Goal: Transaction & Acquisition: Purchase product/service

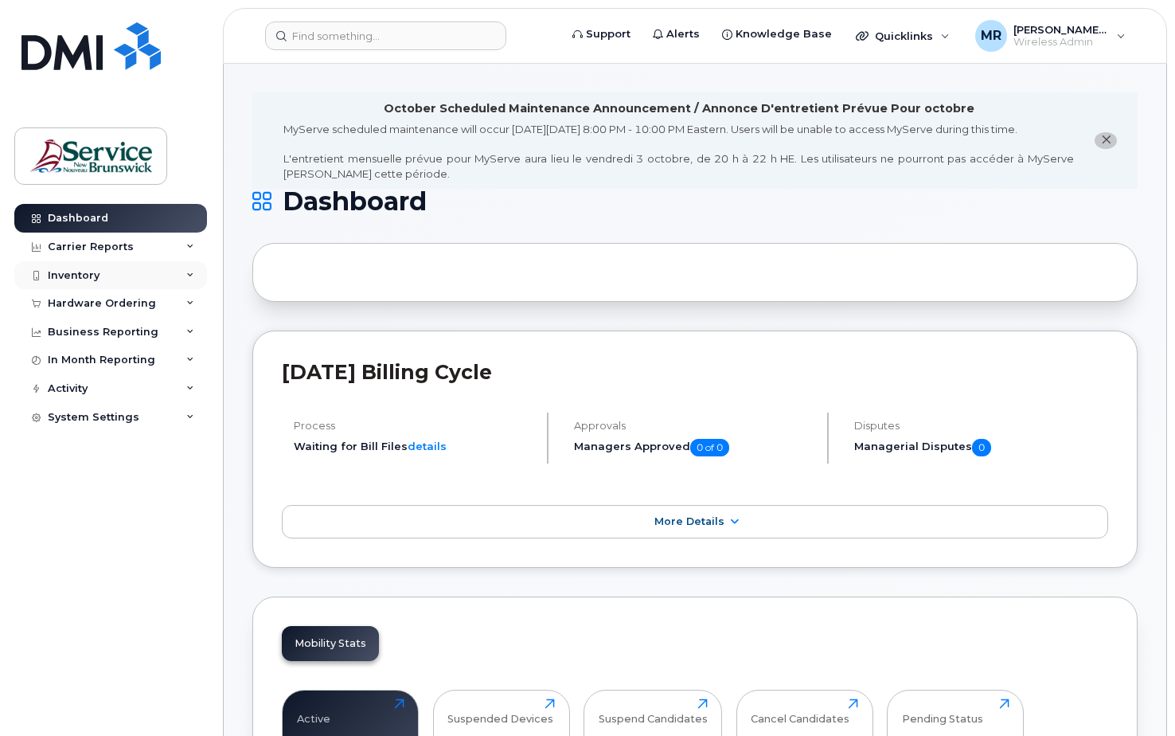
click at [70, 274] on div "Inventory" at bounding box center [74, 275] width 52 height 13
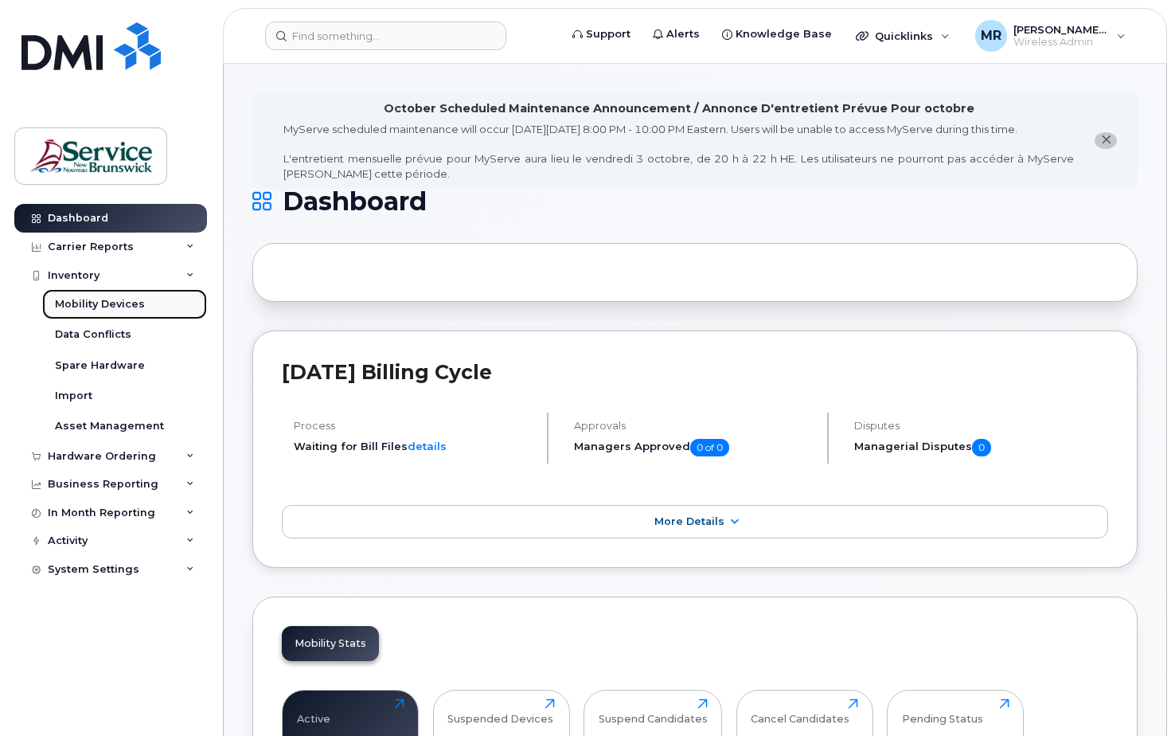
click at [117, 299] on div "Mobility Devices" at bounding box center [100, 304] width 90 height 14
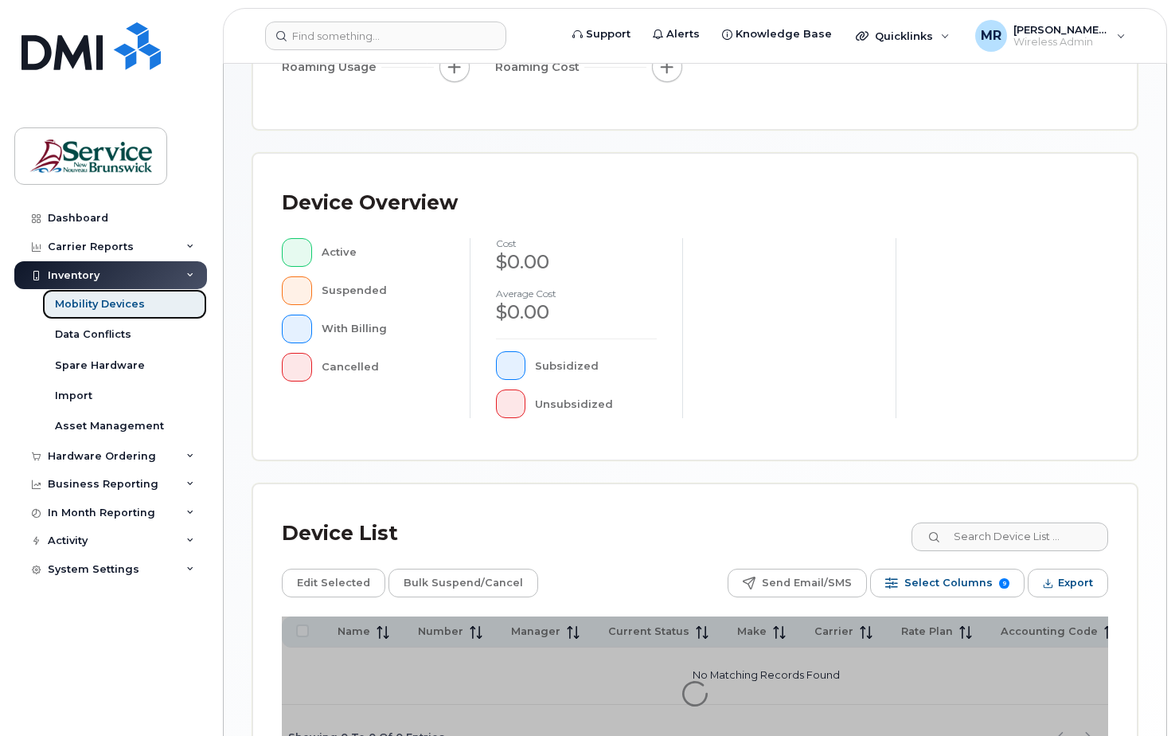
scroll to position [424, 0]
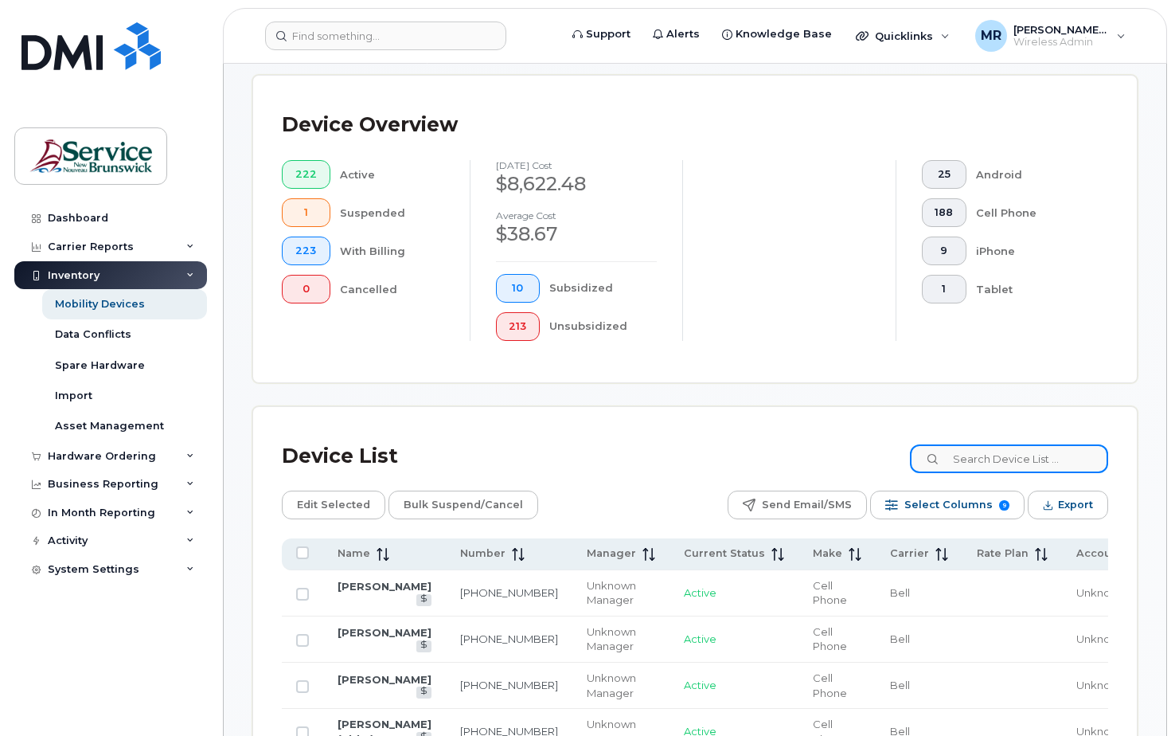
click at [997, 463] on input at bounding box center [1009, 458] width 198 height 29
type input "5064445876"
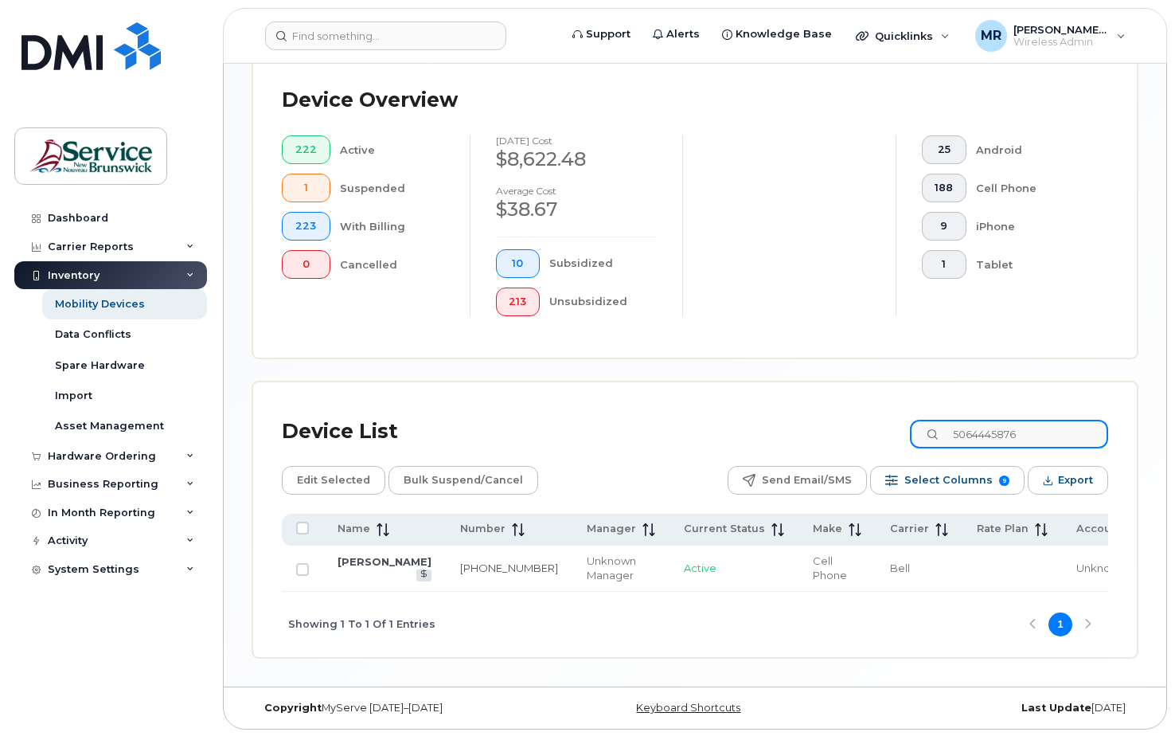
scroll to position [468, 0]
click at [302, 561] on input "Row Unselected" at bounding box center [302, 567] width 13 height 13
checkbox input "true"
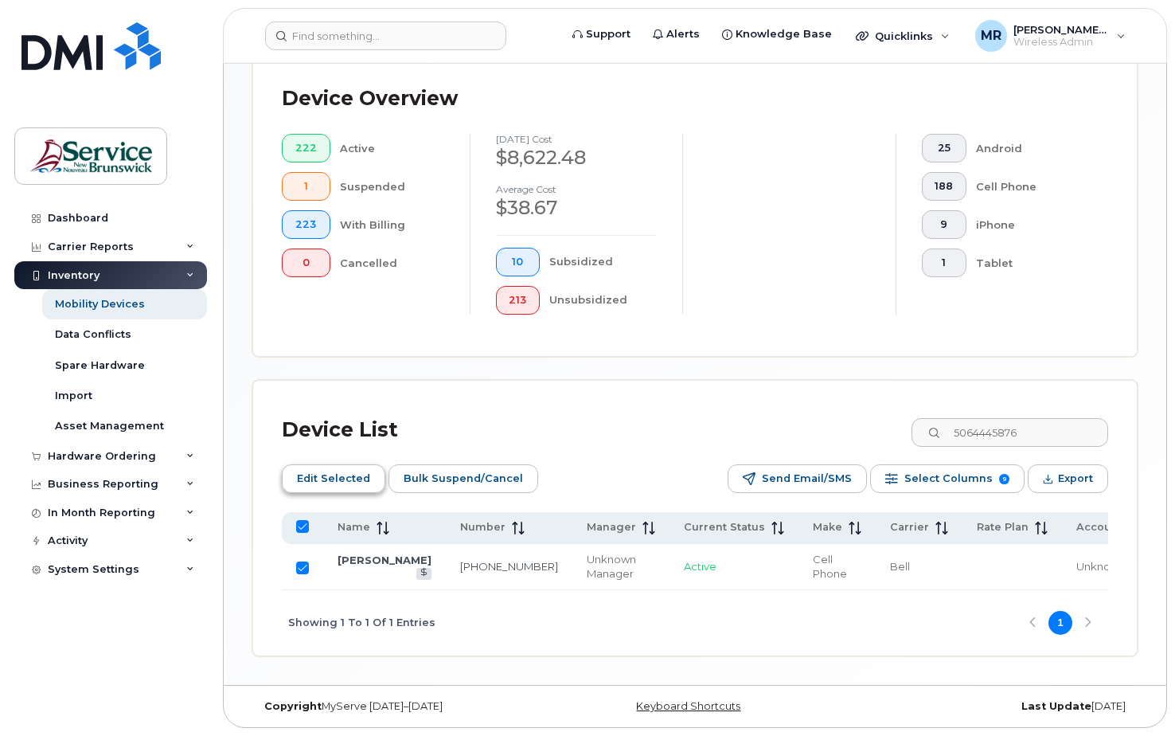
click at [333, 466] on span "Edit Selected" at bounding box center [333, 478] width 73 height 24
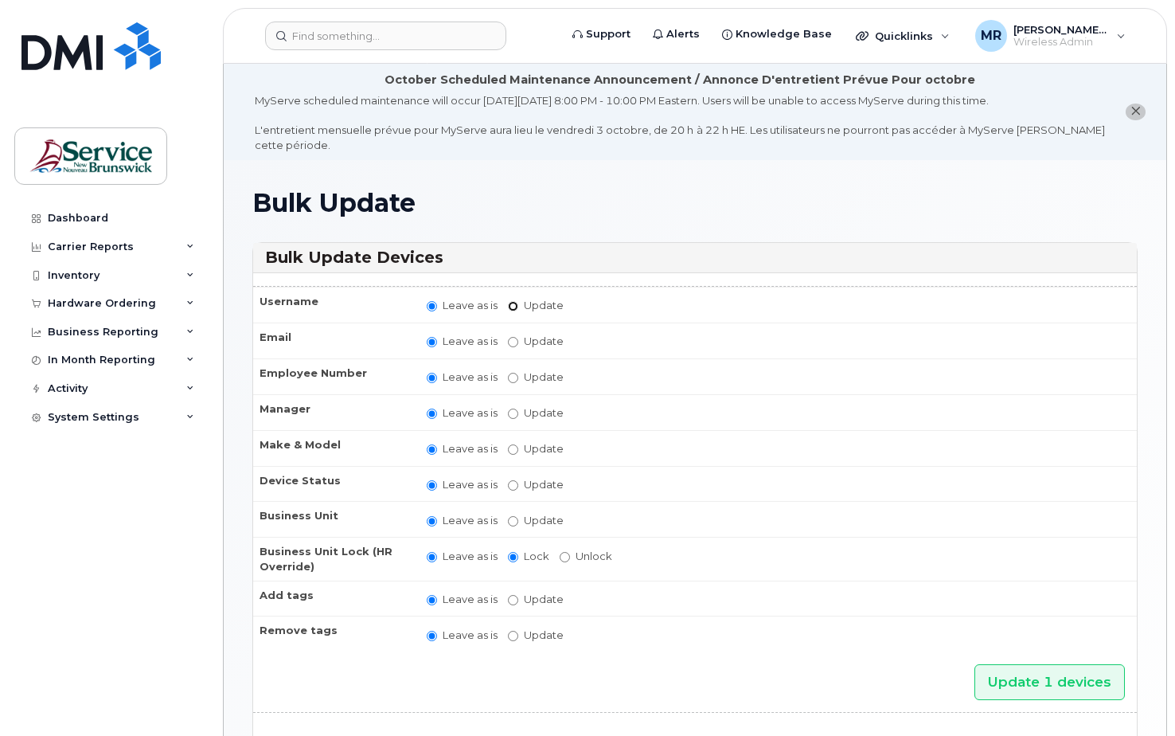
click at [514, 305] on input "Update" at bounding box center [513, 306] width 10 height 10
radio input "true"
radio input "false"
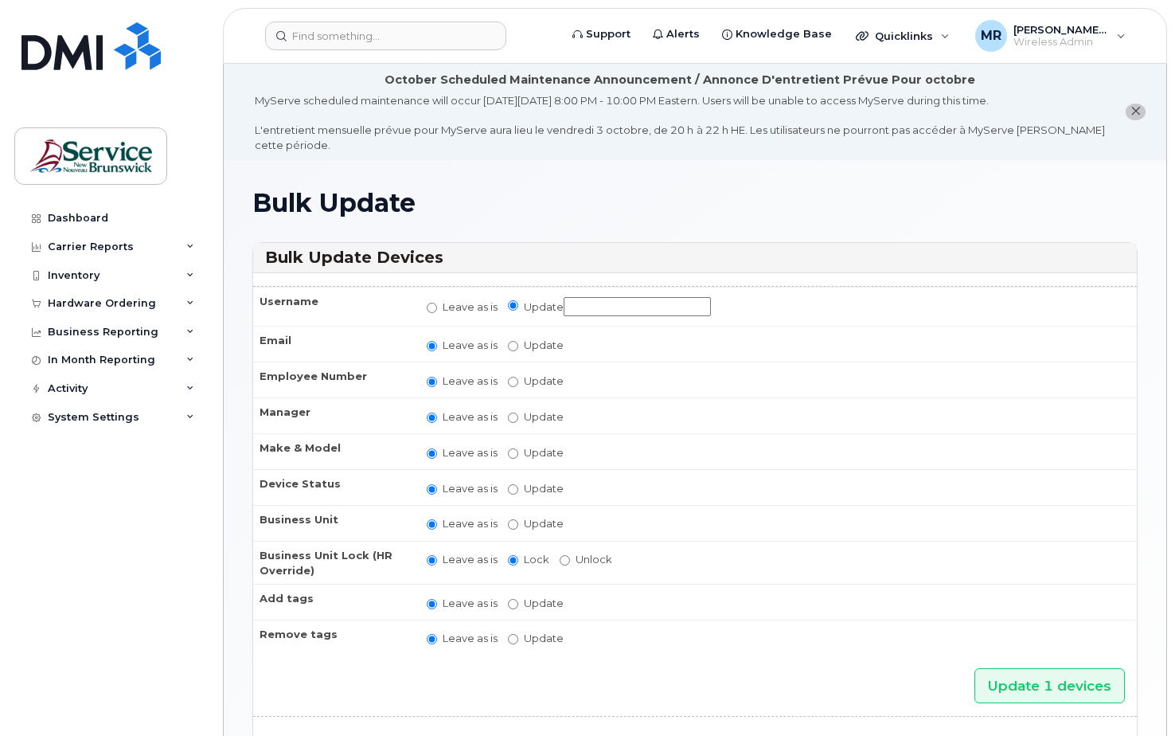
click at [613, 305] on input "Update" at bounding box center [637, 307] width 147 height 20
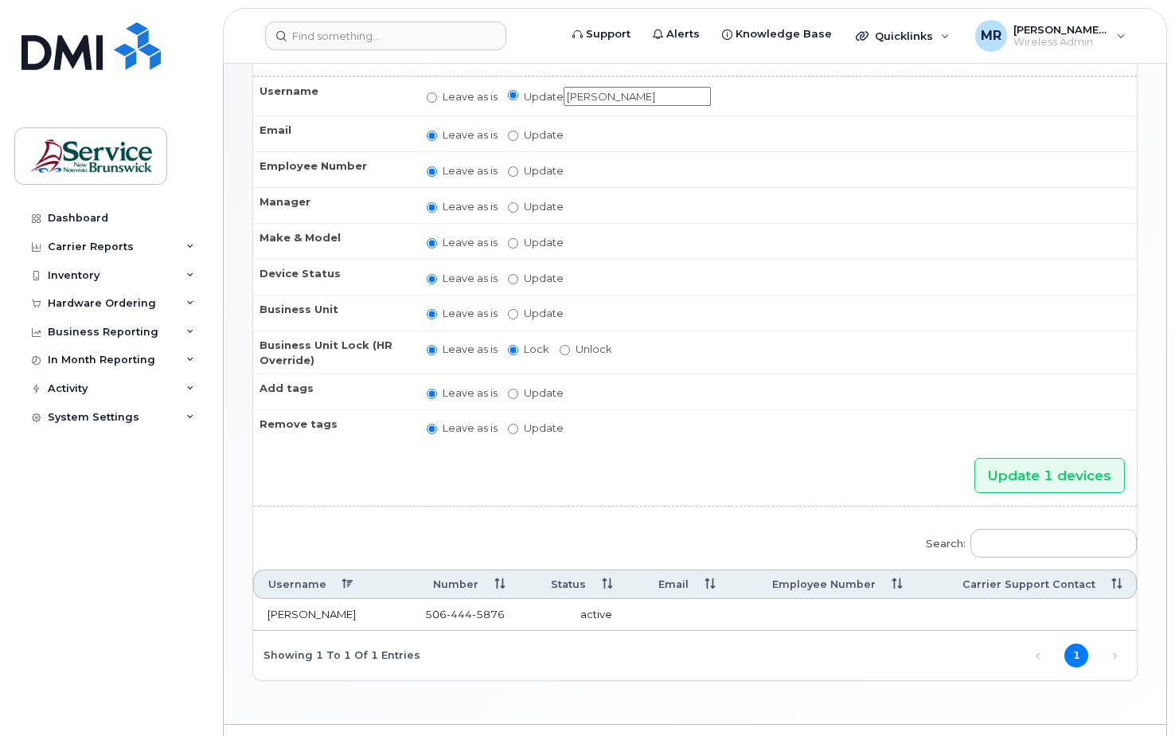
scroll to position [209, 0]
type input "Amy Dunn"
click at [1024, 474] on input "Update 1 devices" at bounding box center [1049, 477] width 150 height 36
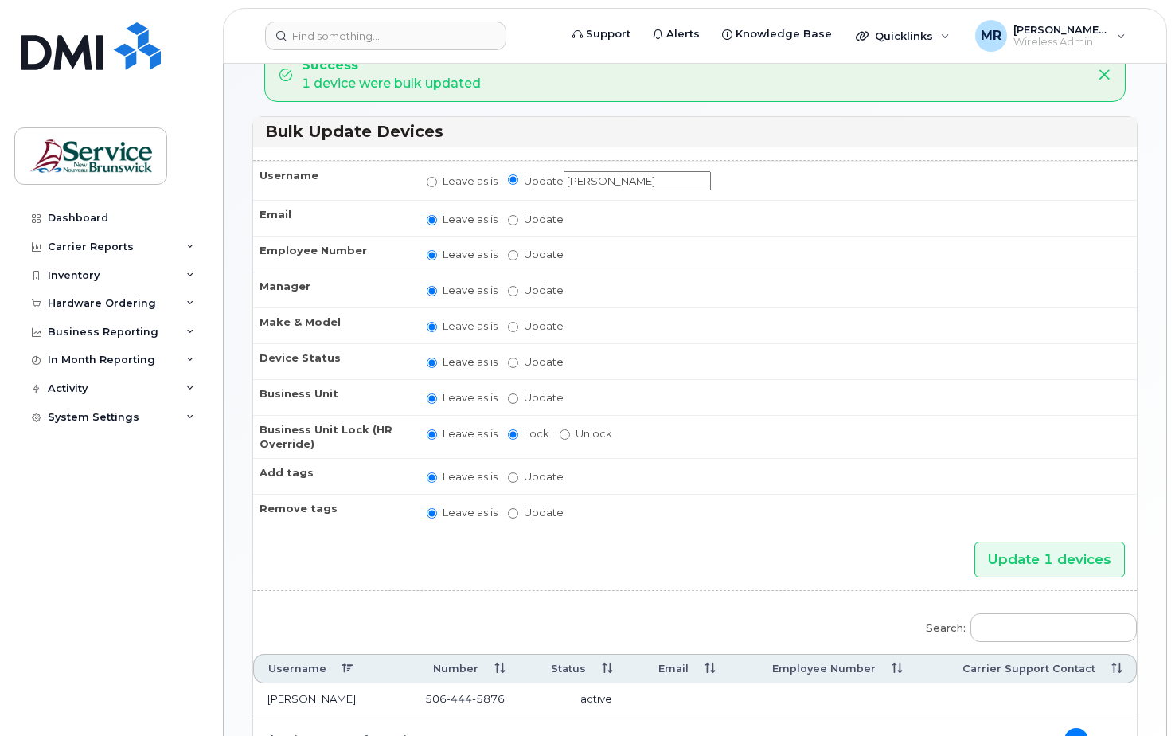
scroll to position [178, 0]
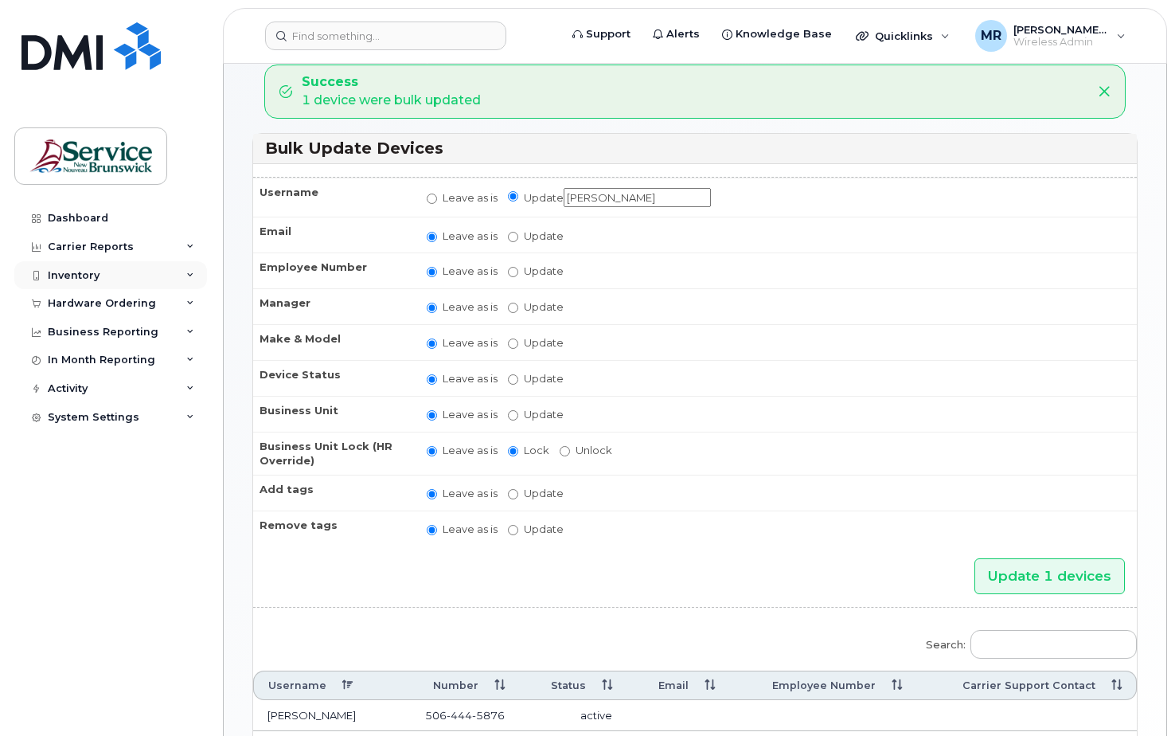
click at [68, 274] on div "Inventory" at bounding box center [74, 275] width 52 height 13
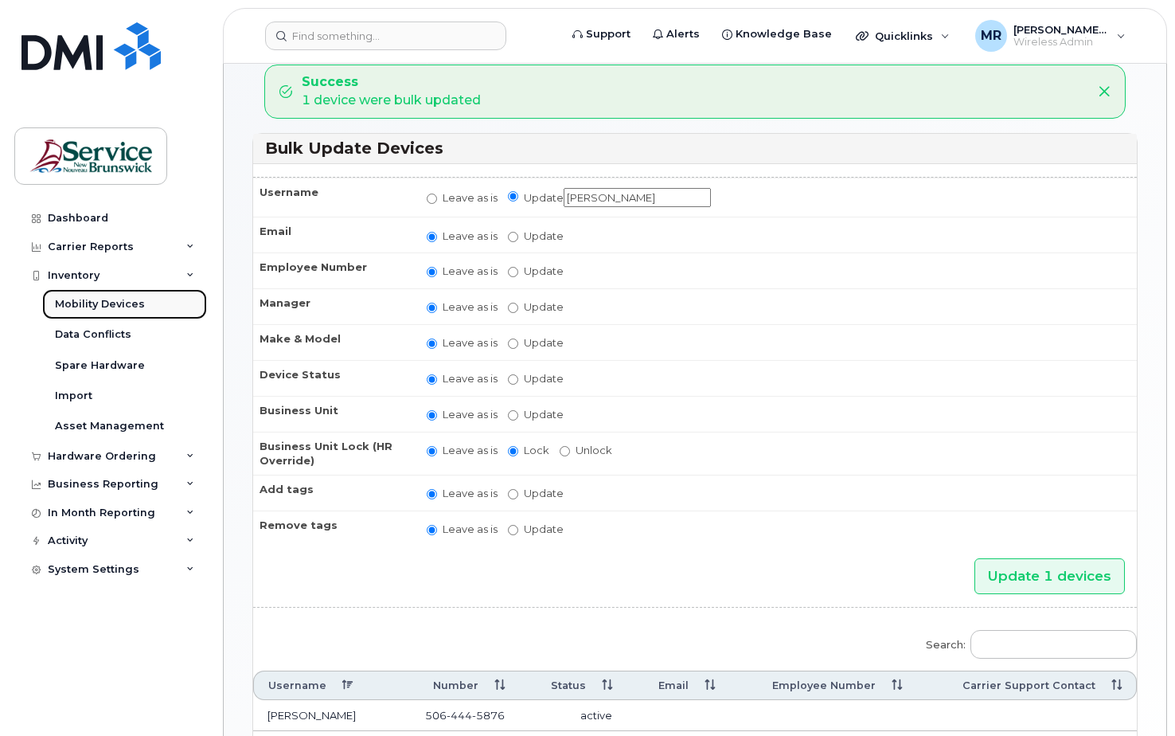
click at [127, 300] on div "Mobility Devices" at bounding box center [100, 304] width 90 height 14
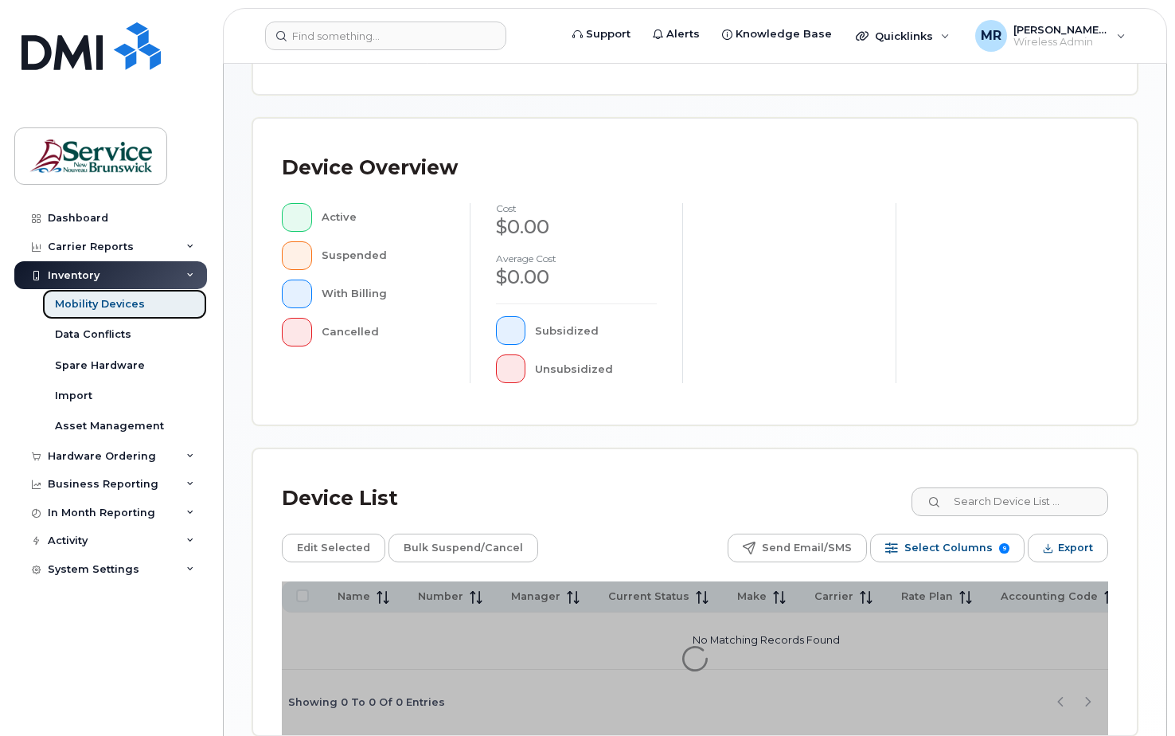
scroll to position [424, 0]
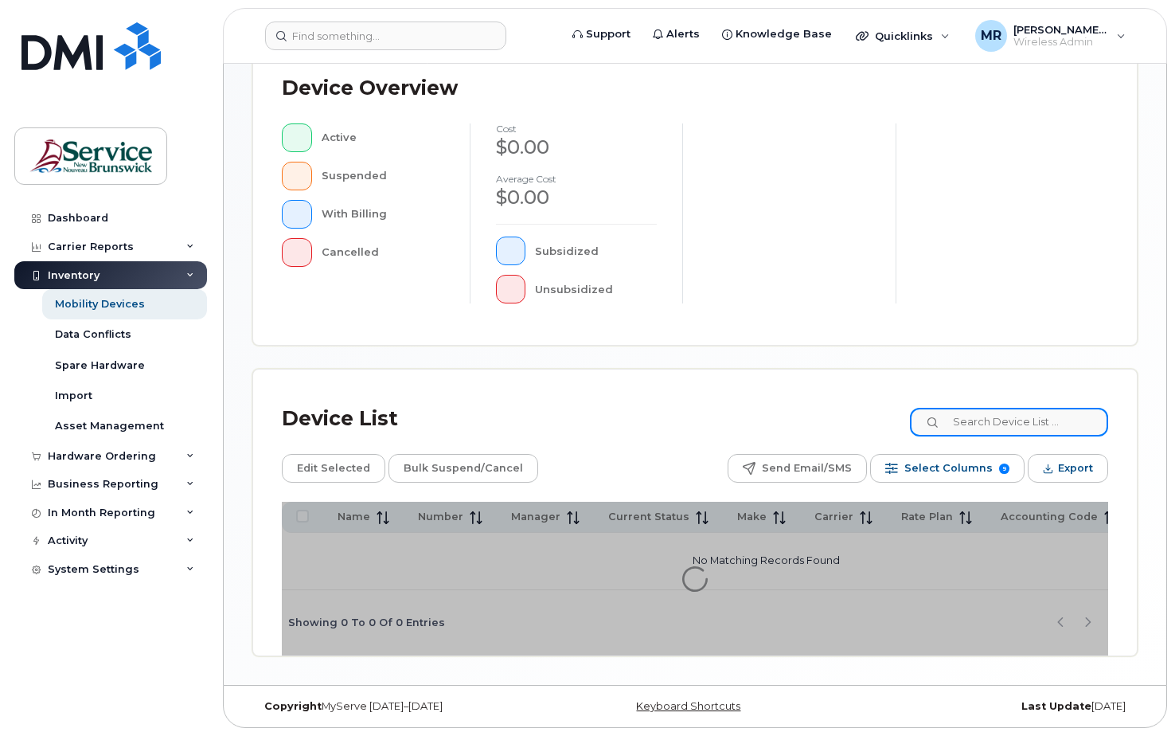
click at [995, 410] on input at bounding box center [1009, 422] width 198 height 29
type input "5064445876"
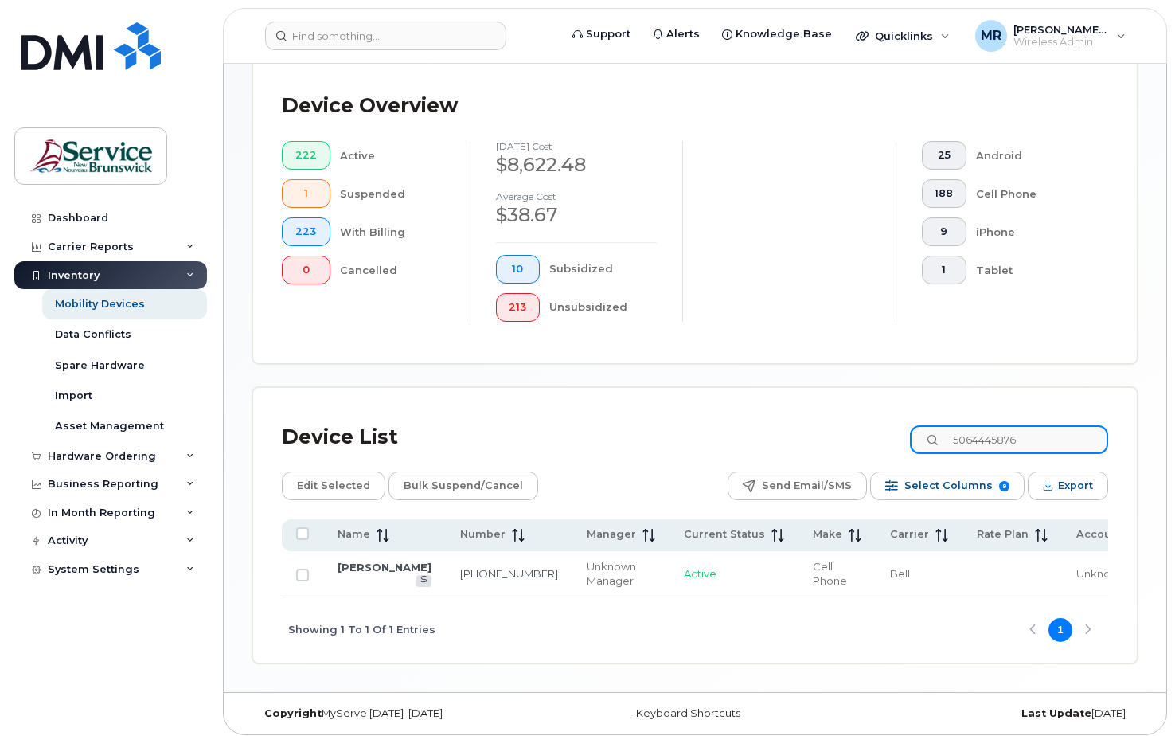
scroll to position [455, 0]
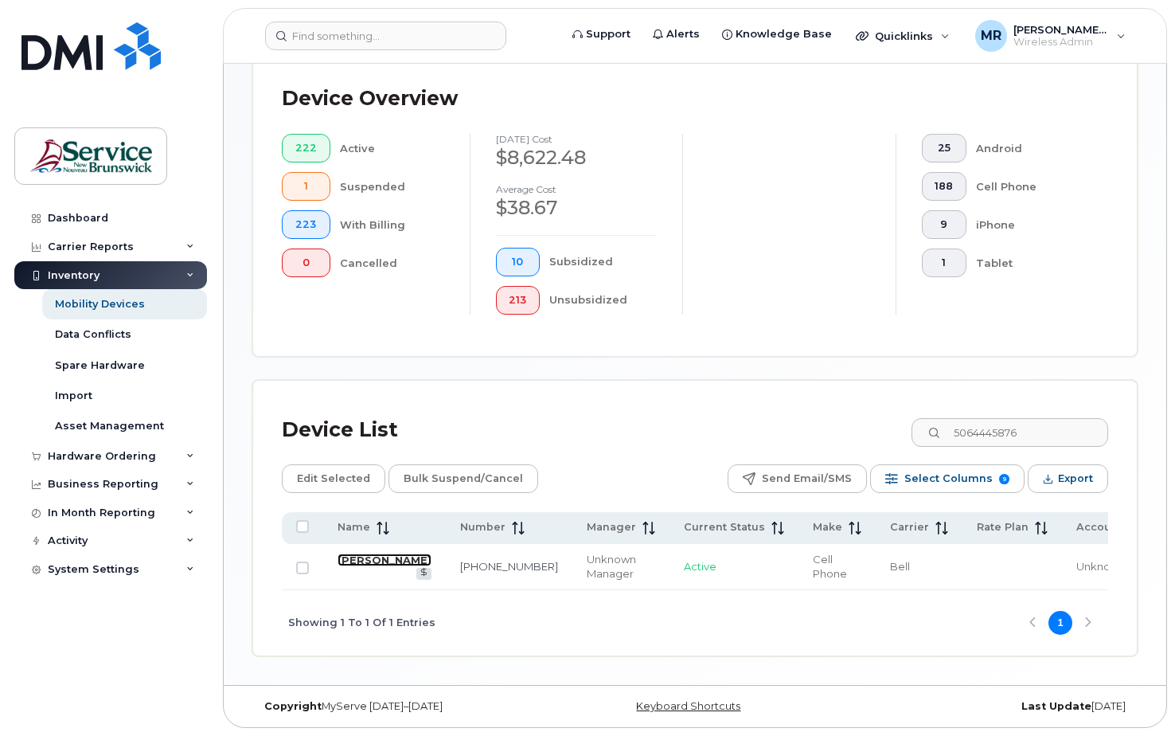
click at [353, 565] on link "Amy Dunn" at bounding box center [385, 559] width 94 height 13
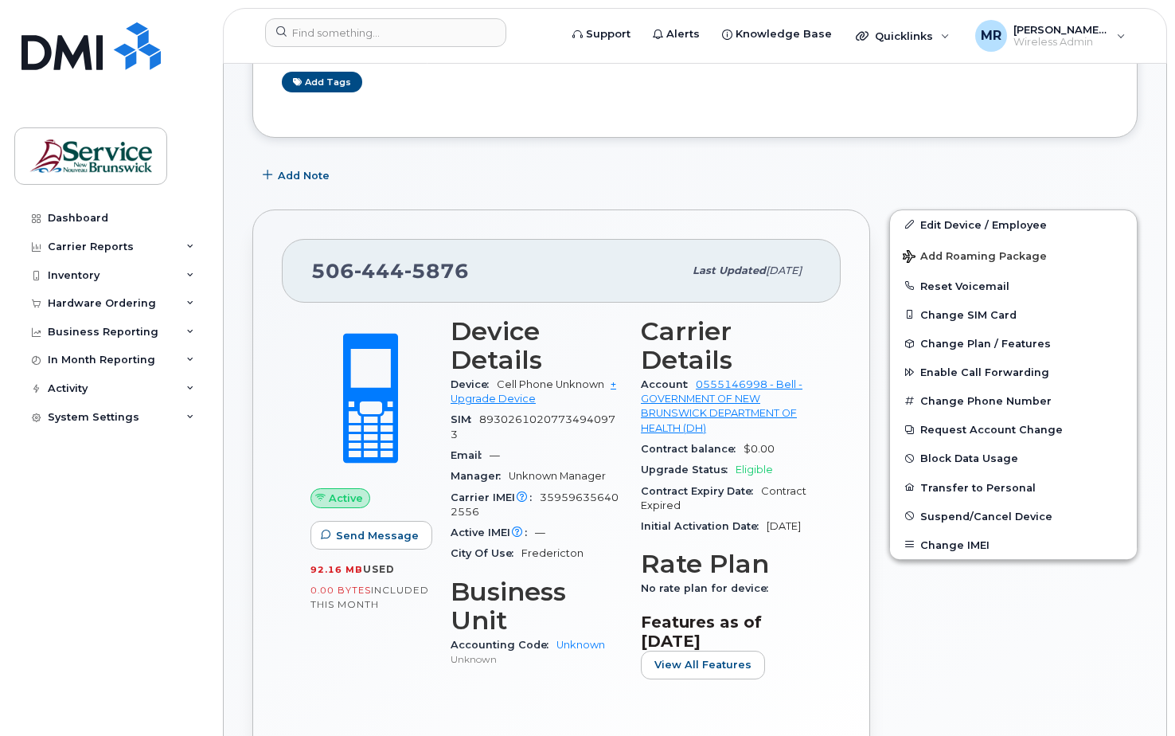
scroll to position [279, 0]
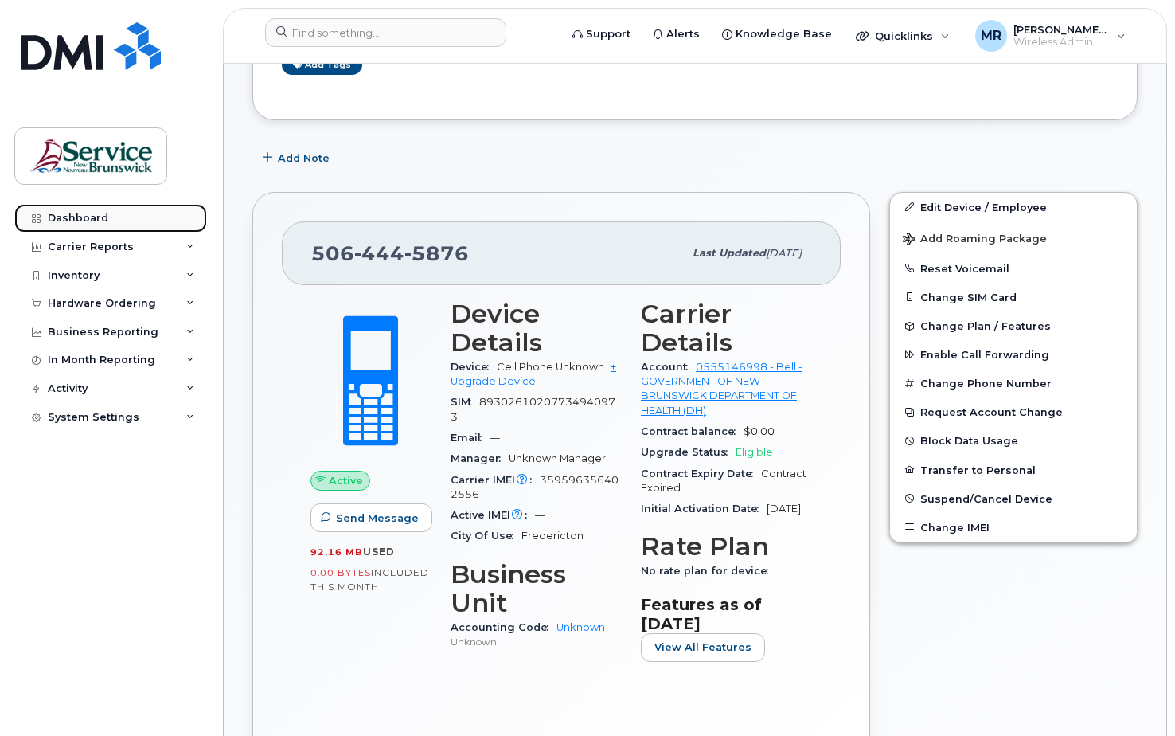
click at [77, 220] on div "Dashboard" at bounding box center [78, 218] width 60 height 13
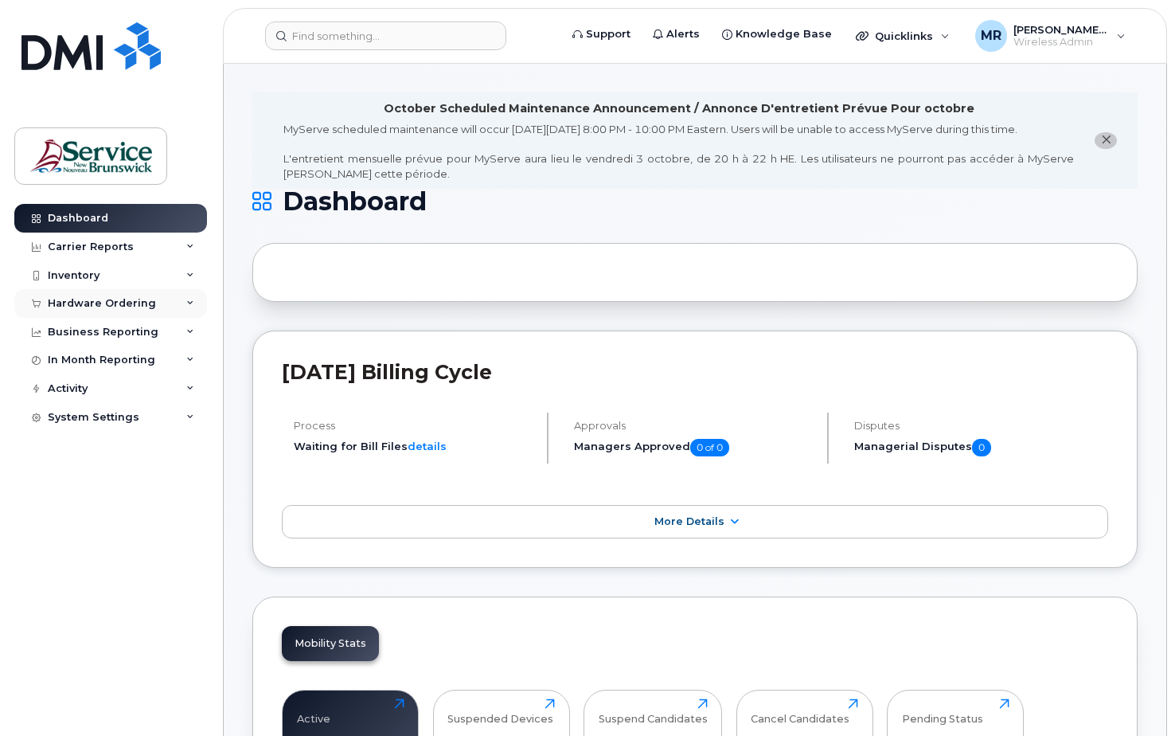
click at [81, 299] on div "Hardware Ordering" at bounding box center [102, 303] width 108 height 13
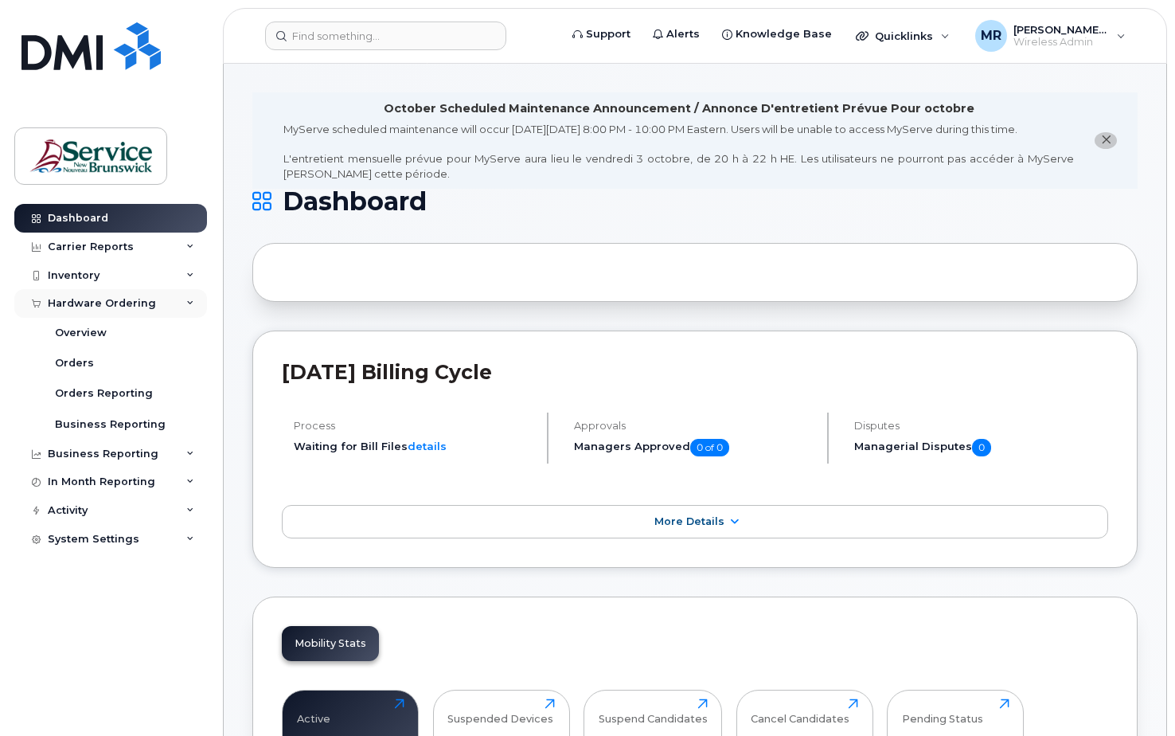
click at [96, 302] on div "Hardware Ordering" at bounding box center [102, 303] width 108 height 13
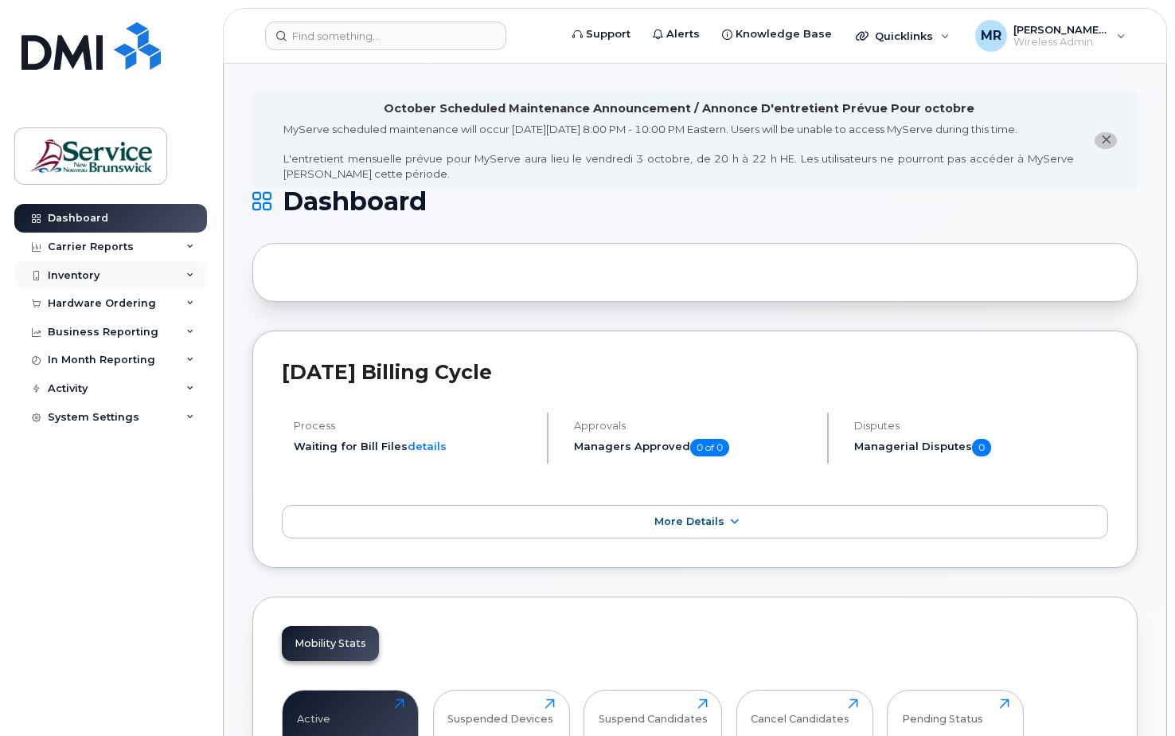
click at [70, 271] on div "Inventory" at bounding box center [74, 275] width 52 height 13
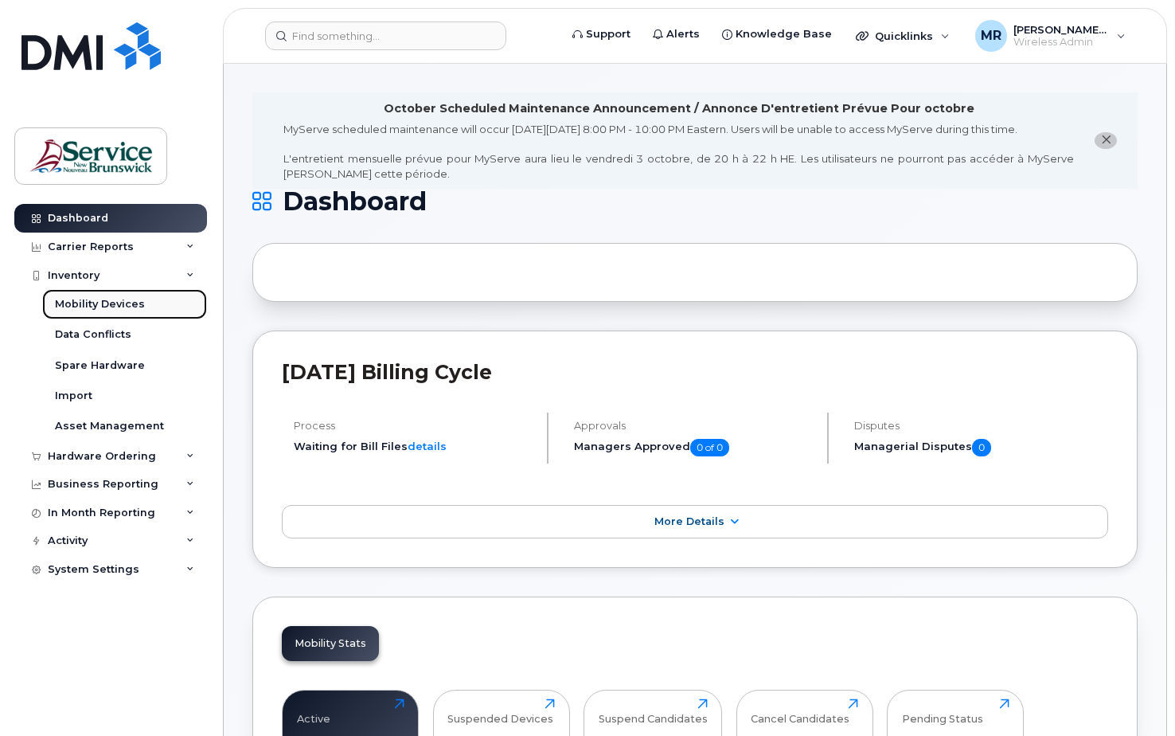
click at [94, 295] on link "Mobility Devices" at bounding box center [124, 304] width 165 height 30
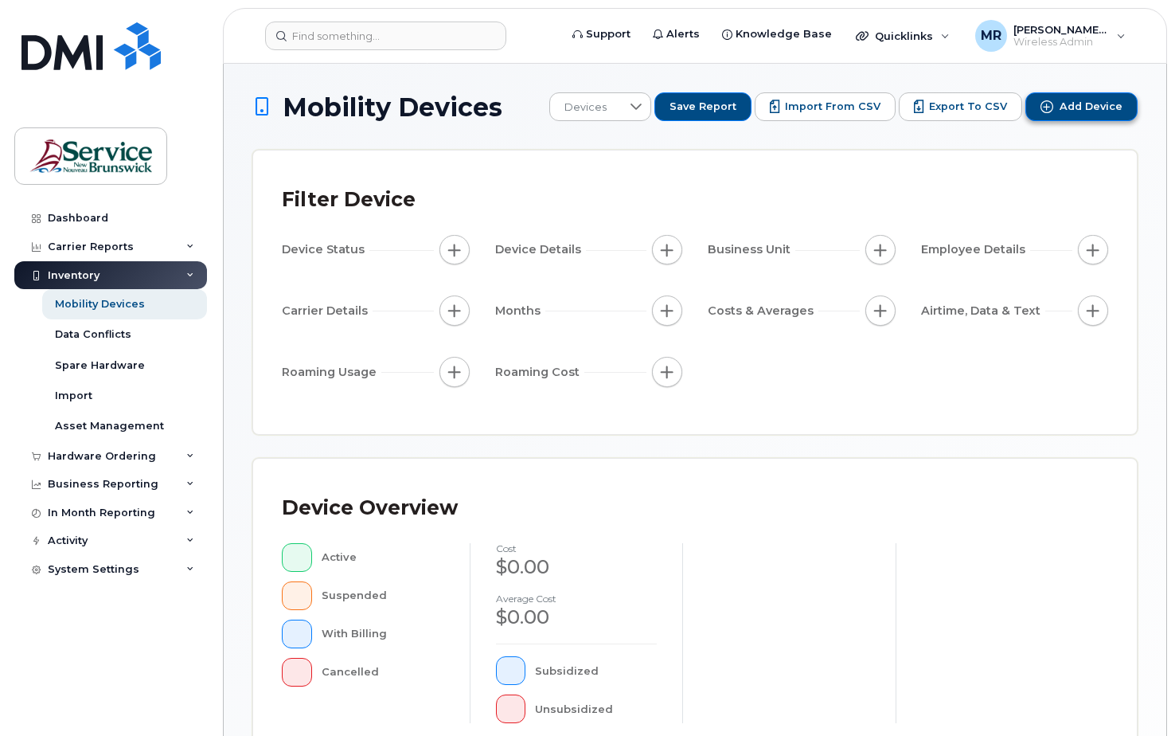
click at [1052, 103] on icon "Add Device" at bounding box center [1046, 106] width 13 height 13
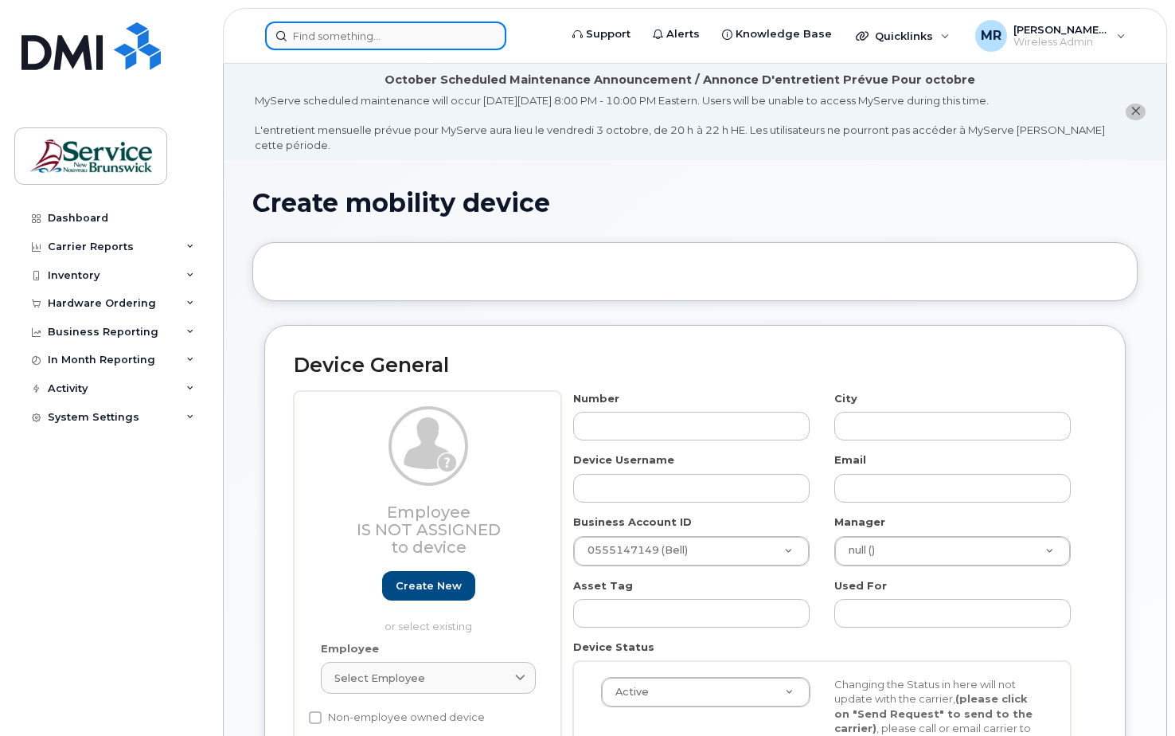
click at [348, 34] on input at bounding box center [385, 35] width 241 height 29
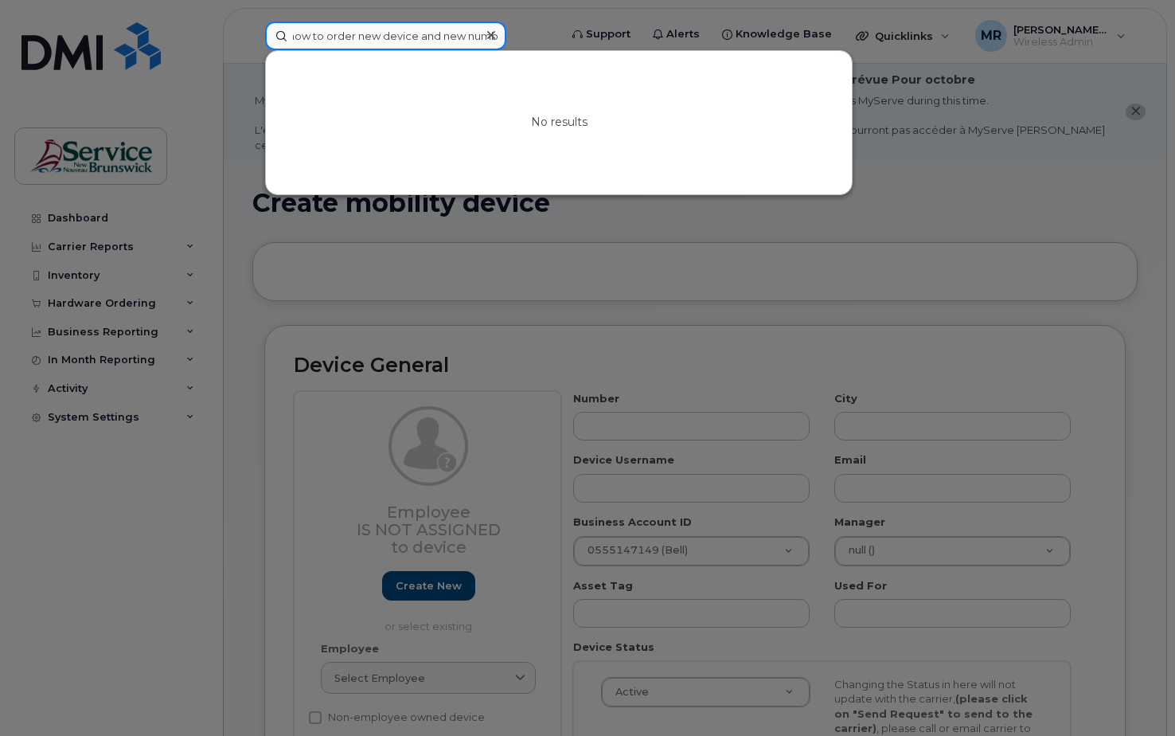
scroll to position [0, 15]
type input "how to order new device and new number"
click at [57, 216] on div at bounding box center [587, 368] width 1175 height 736
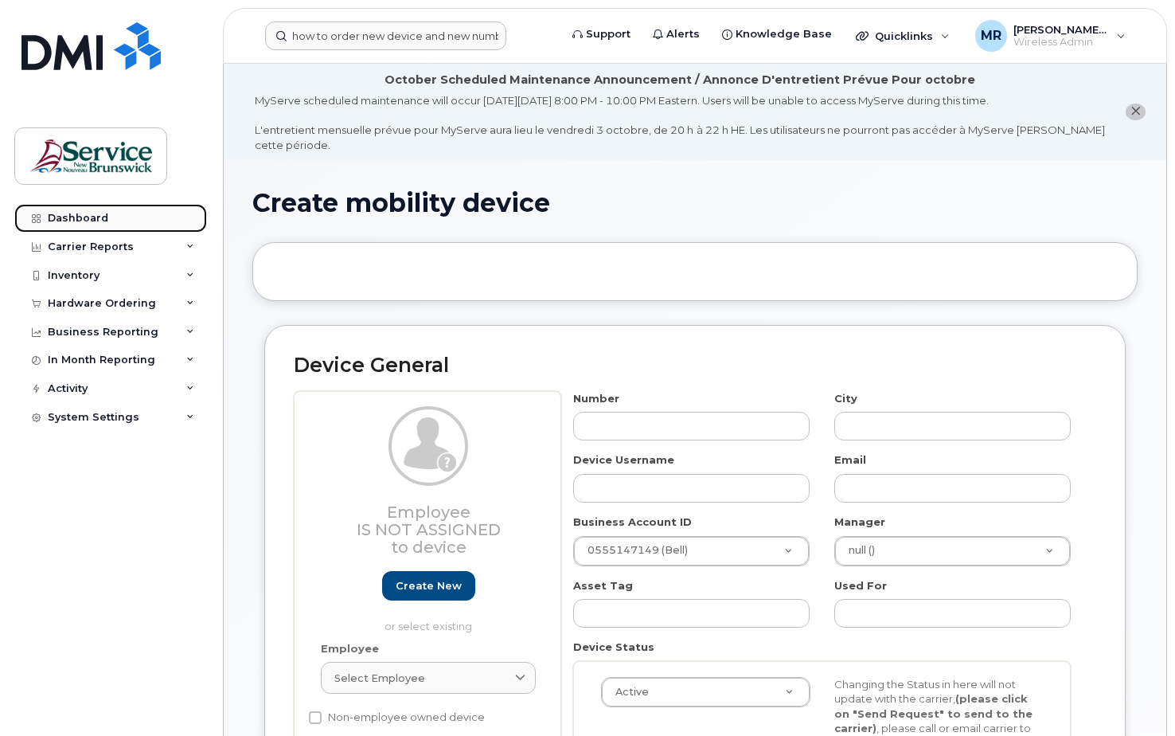
click at [49, 216] on div "Dashboard" at bounding box center [78, 218] width 60 height 13
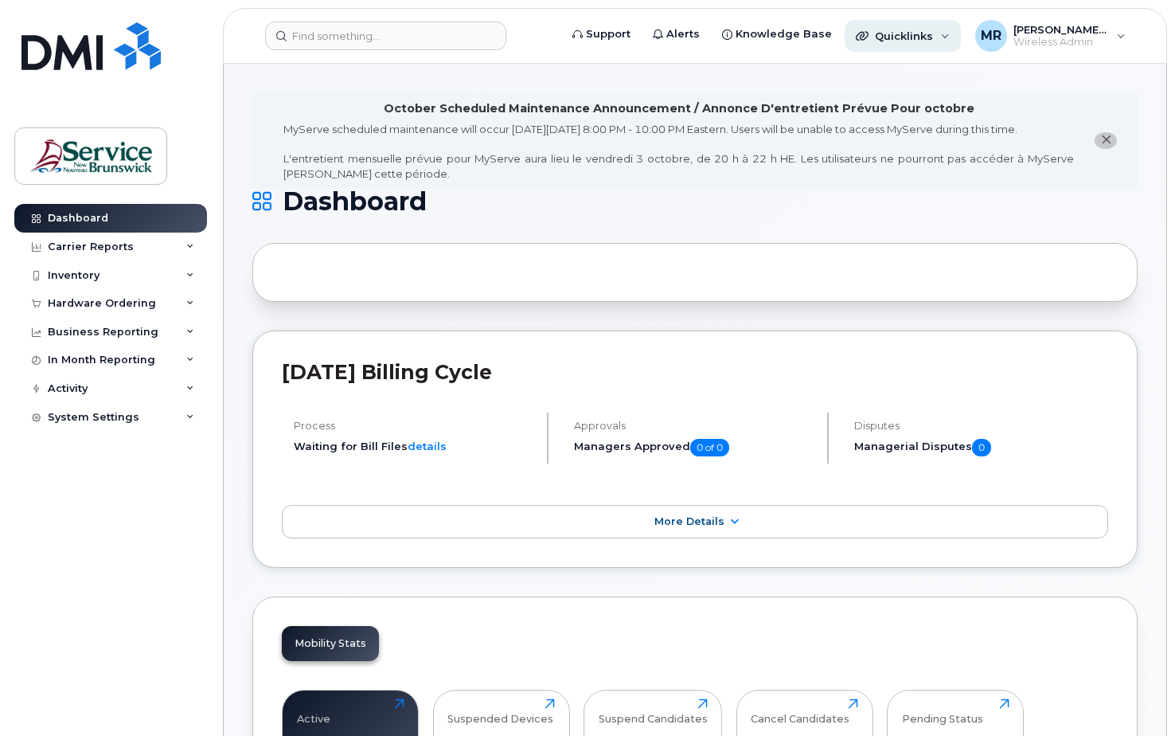
click at [898, 33] on span "Quicklinks" at bounding box center [904, 35] width 58 height 13
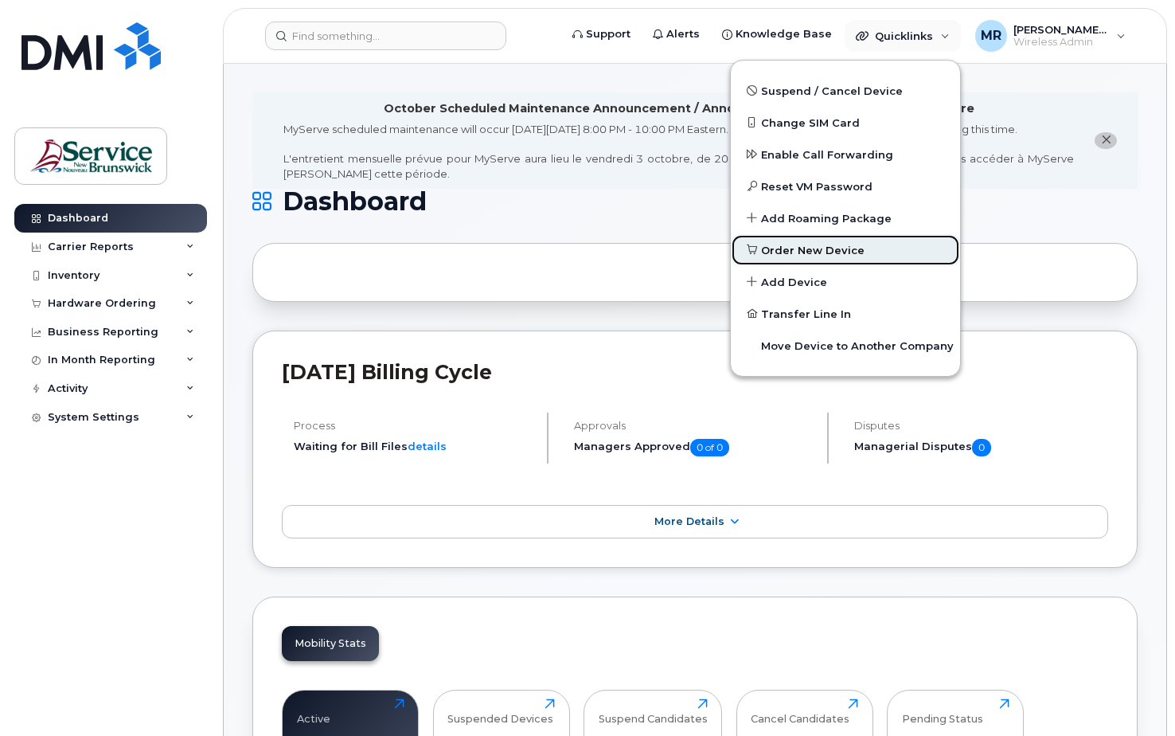
click at [827, 249] on span "Order New Device" at bounding box center [812, 251] width 103 height 16
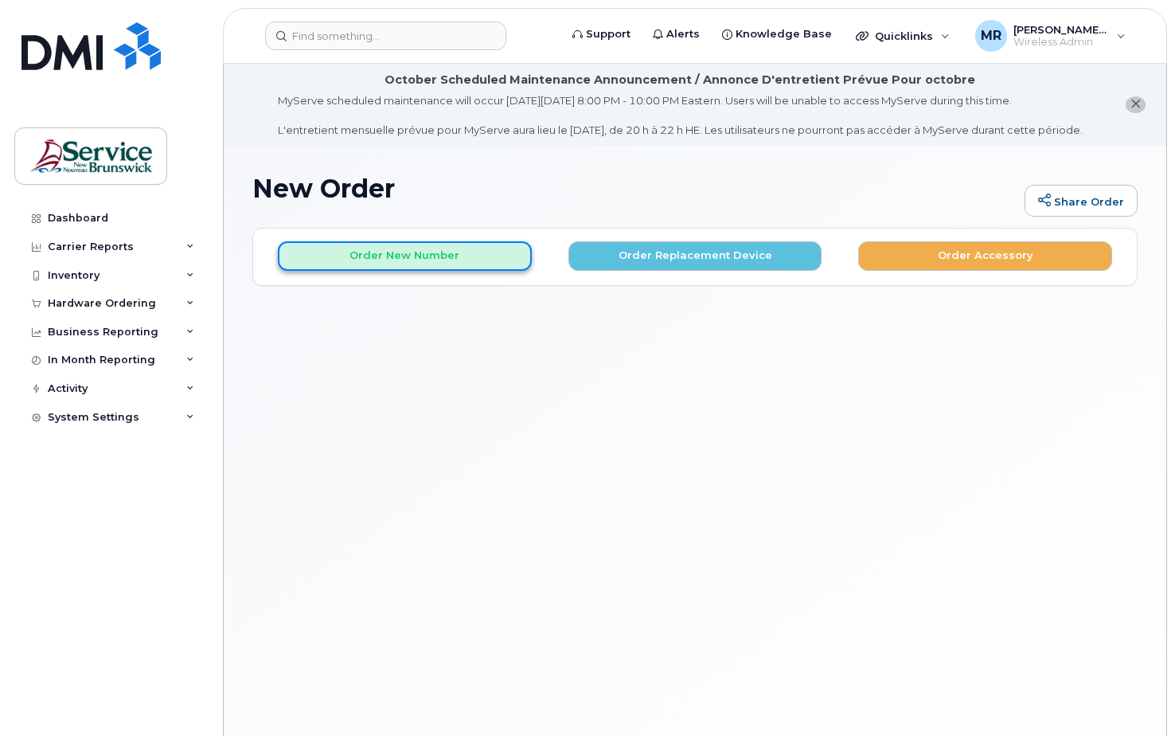
click at [428, 267] on button "Order New Number" at bounding box center [405, 255] width 254 height 29
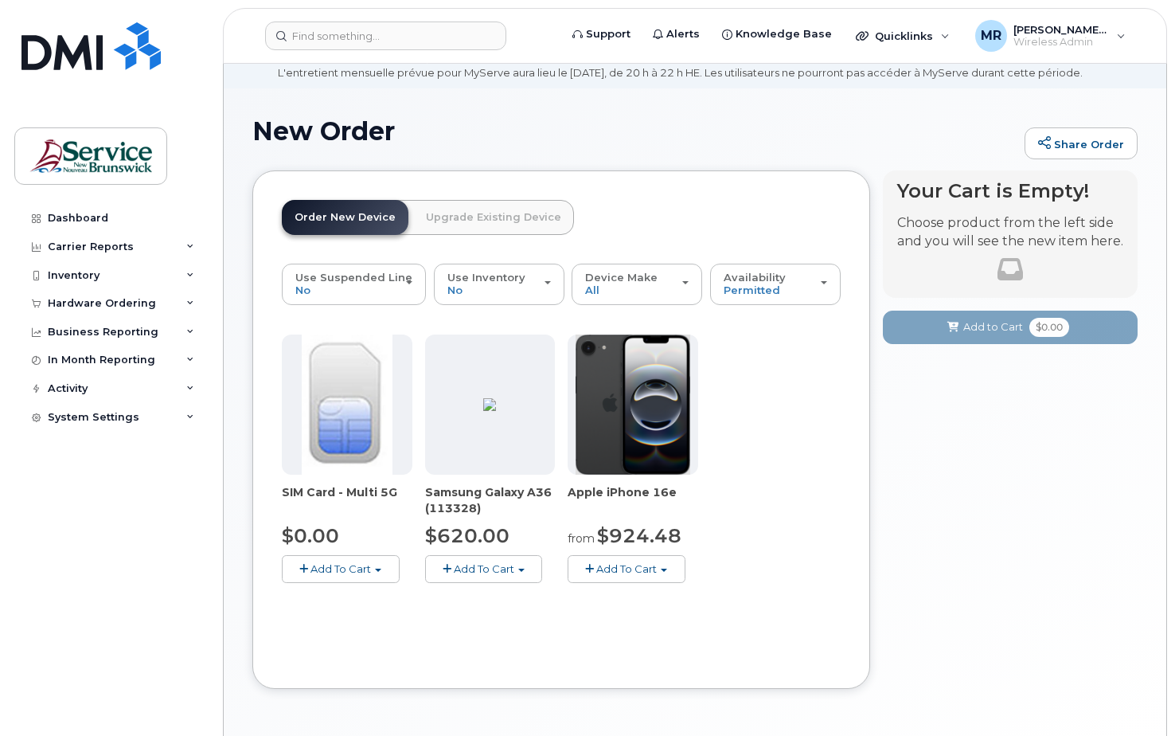
scroll to position [80, 0]
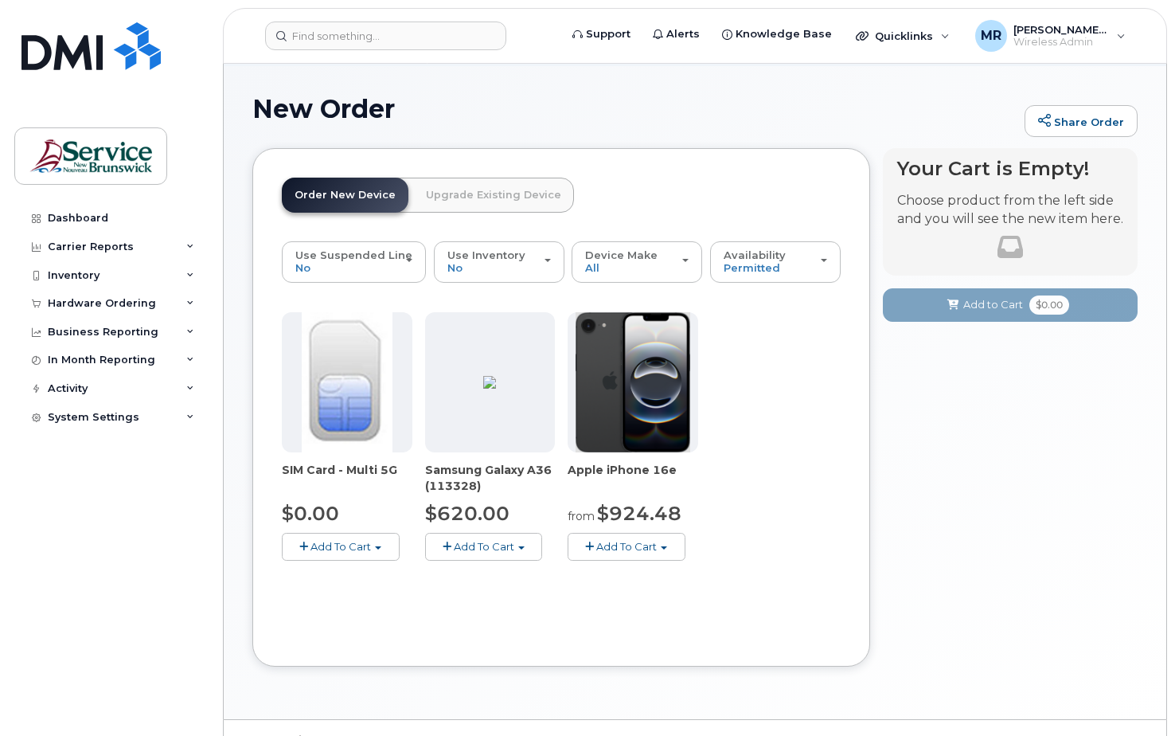
click at [495, 552] on span "Add To Cart" at bounding box center [484, 546] width 60 height 13
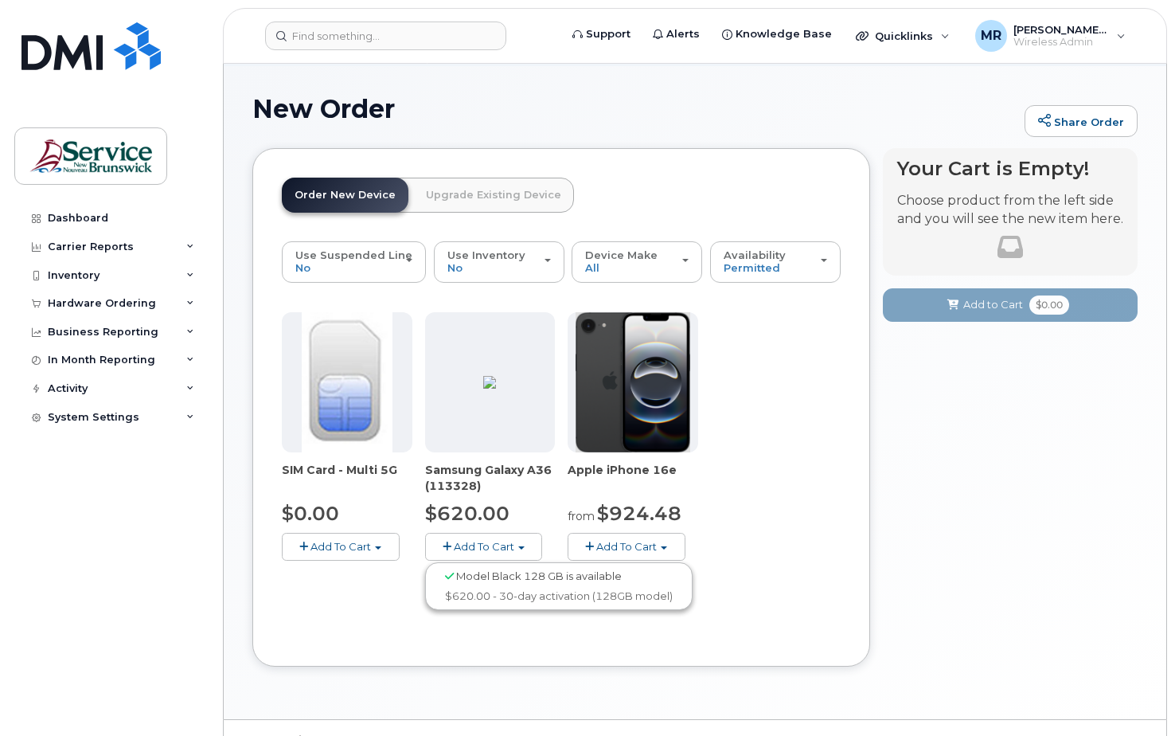
click at [524, 549] on span "button" at bounding box center [521, 547] width 6 height 3
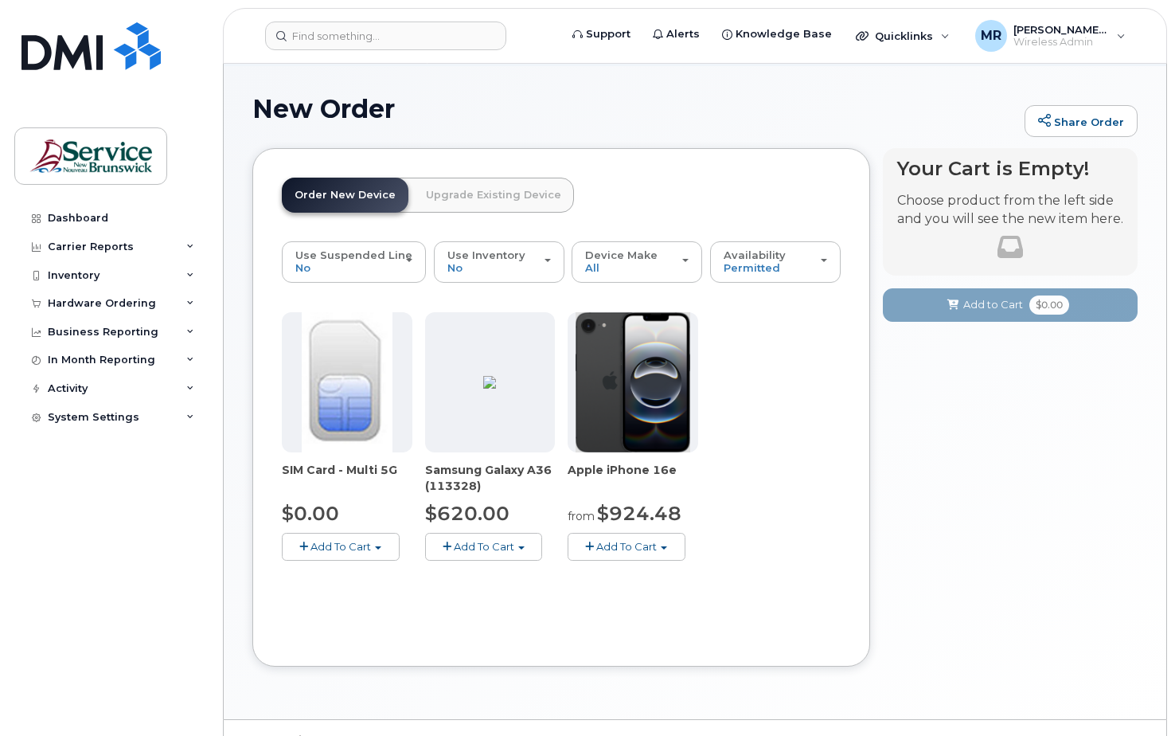
click at [443, 552] on span "button" at bounding box center [447, 546] width 9 height 10
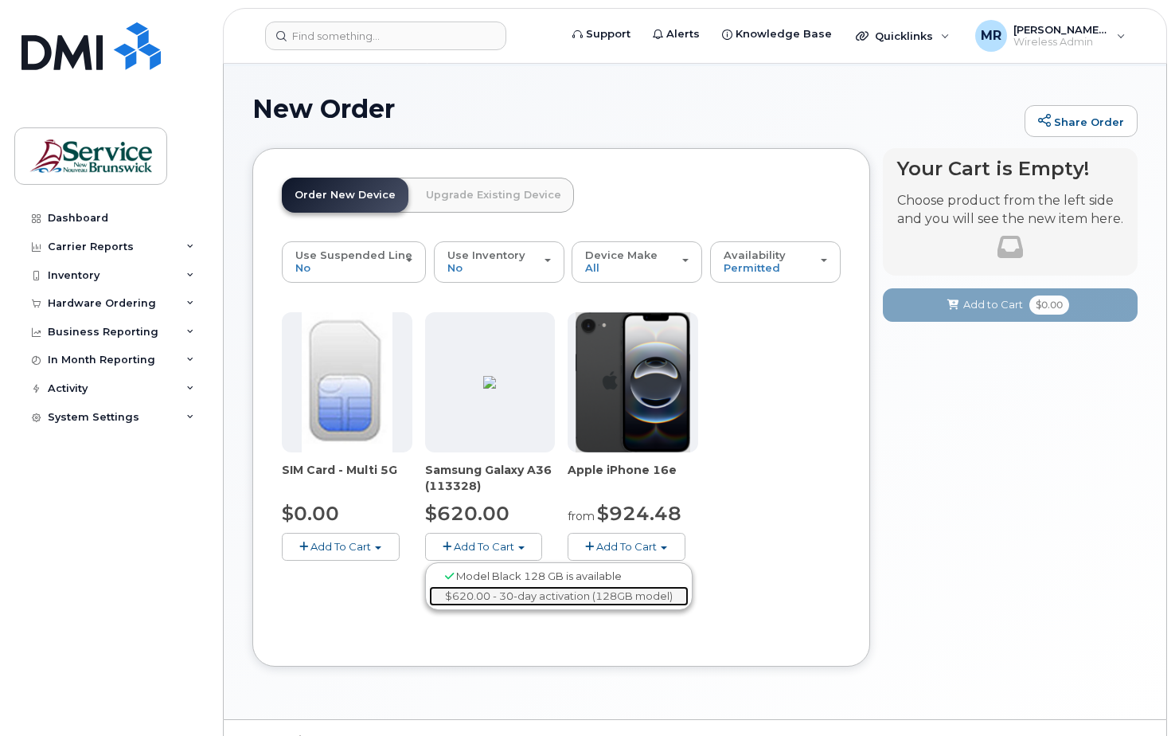
click at [499, 606] on link "$620.00 - 30-day activation (128GB model)" at bounding box center [559, 596] width 260 height 20
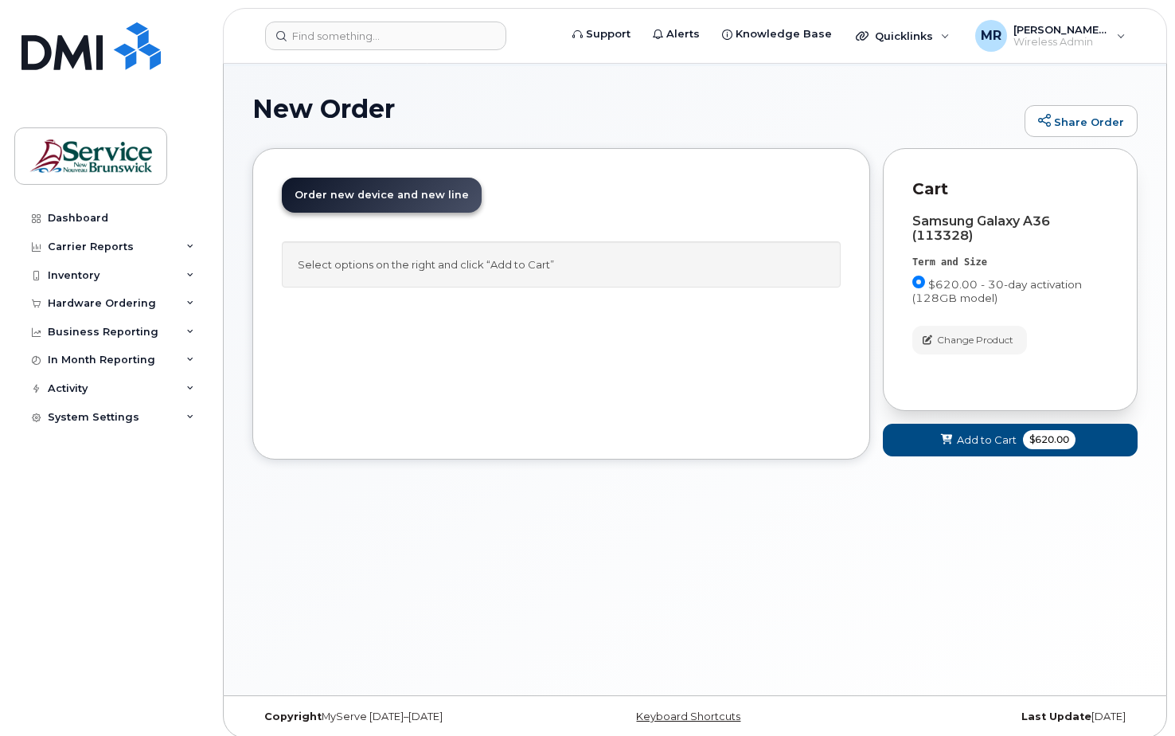
click at [408, 201] on span "Order new device and new line" at bounding box center [382, 195] width 174 height 12
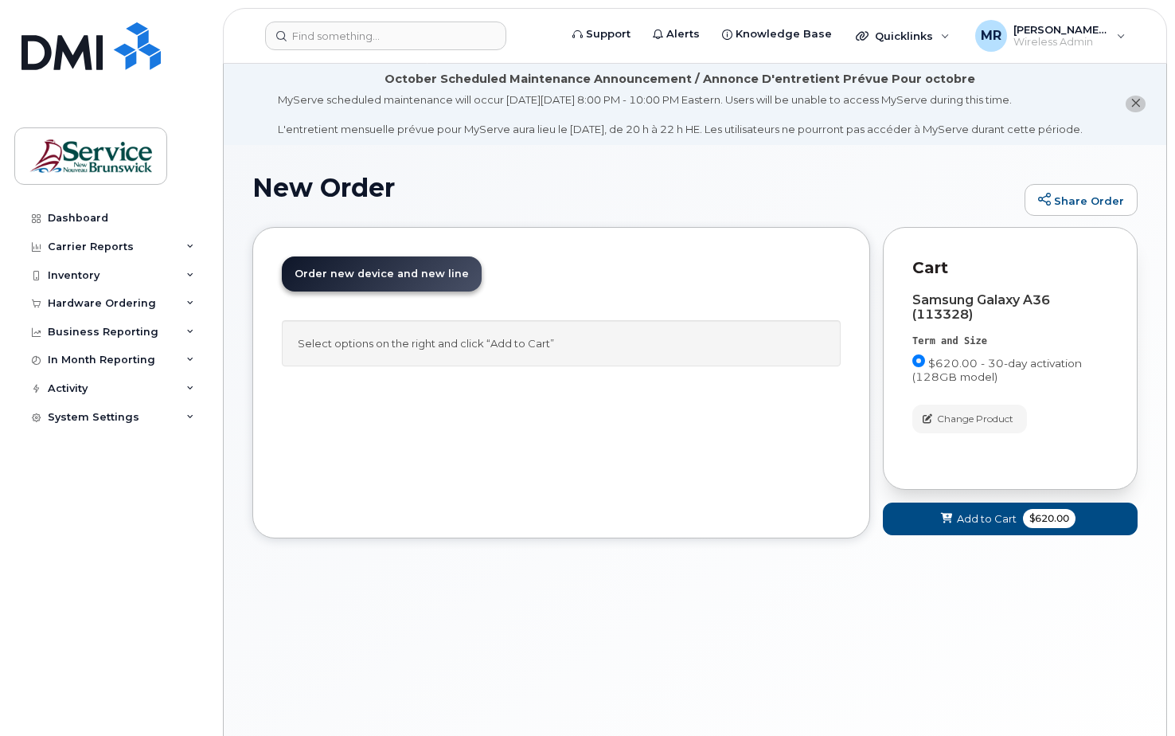
scroll to position [0, 0]
click at [344, 280] on span "Order new device and new line" at bounding box center [382, 274] width 174 height 12
click at [364, 358] on div "Select options on the right and click “Add to Cart”" at bounding box center [561, 344] width 559 height 47
click at [478, 355] on div "Select options on the right and click “Add to Cart”" at bounding box center [561, 344] width 559 height 47
click at [964, 527] on span "Add to Cart" at bounding box center [987, 519] width 60 height 15
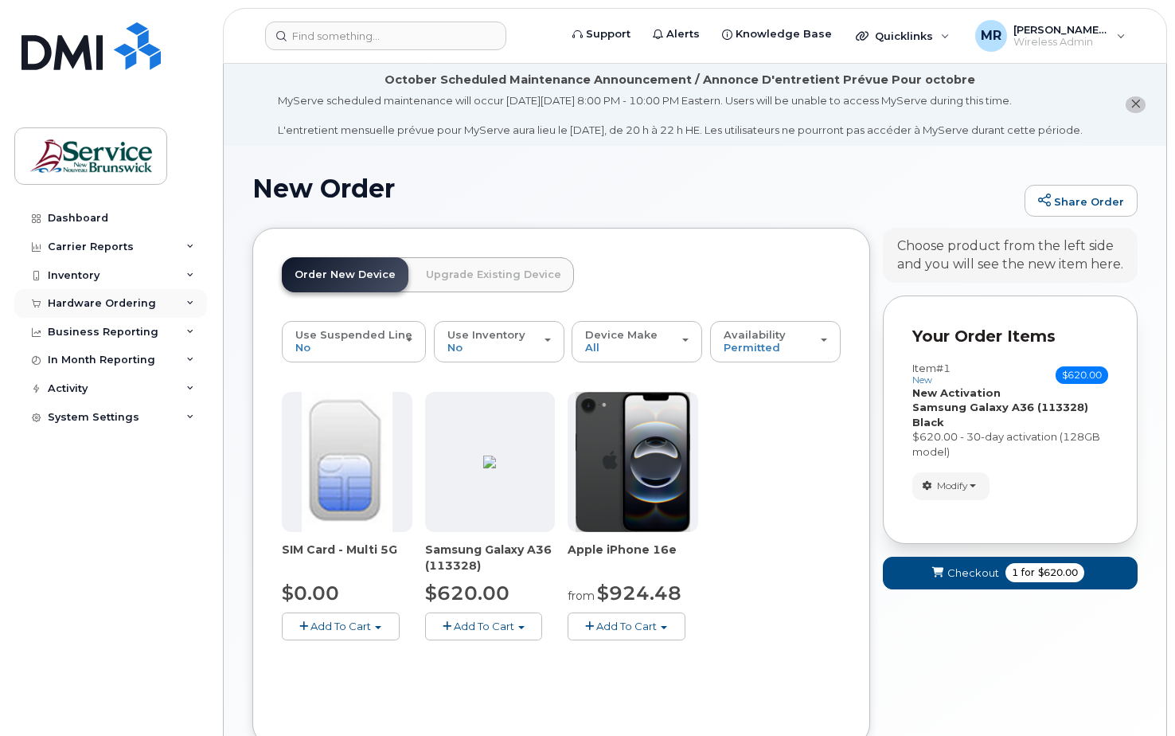
click at [85, 300] on div "Hardware Ordering" at bounding box center [102, 303] width 108 height 13
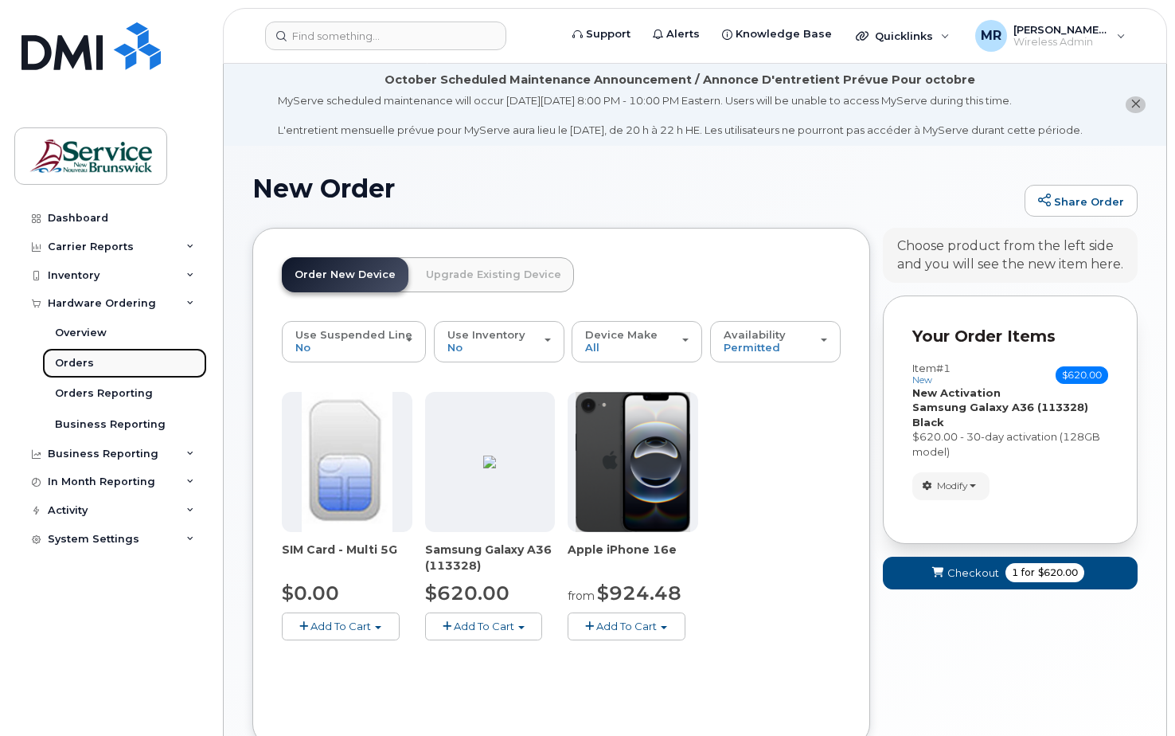
click at [76, 361] on div "Orders" at bounding box center [74, 363] width 39 height 14
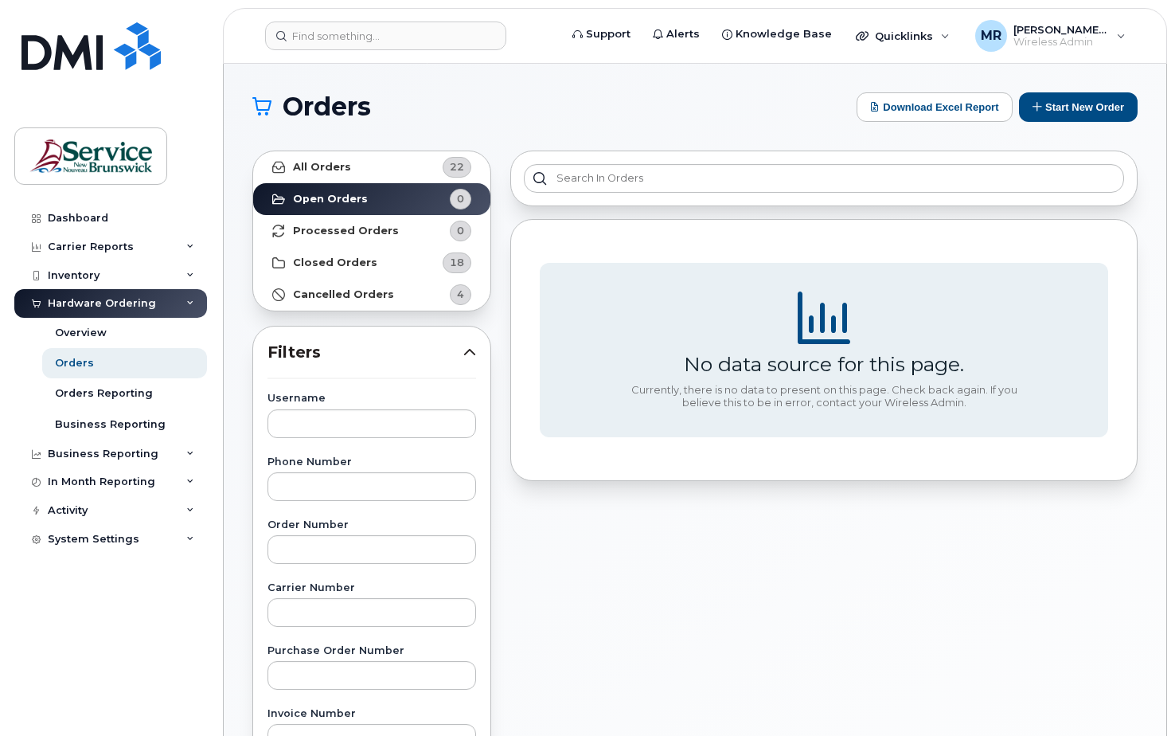
click at [187, 297] on div "Hardware Ordering" at bounding box center [110, 303] width 193 height 29
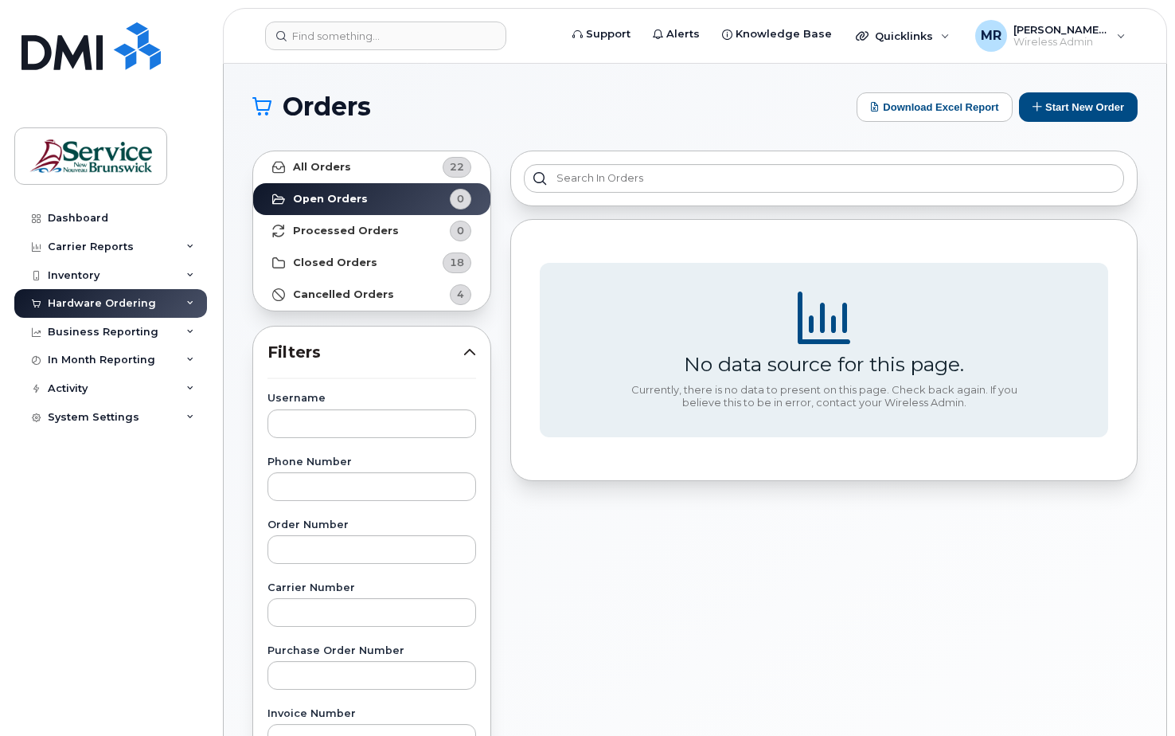
click at [110, 302] on div "Hardware Ordering" at bounding box center [102, 303] width 108 height 13
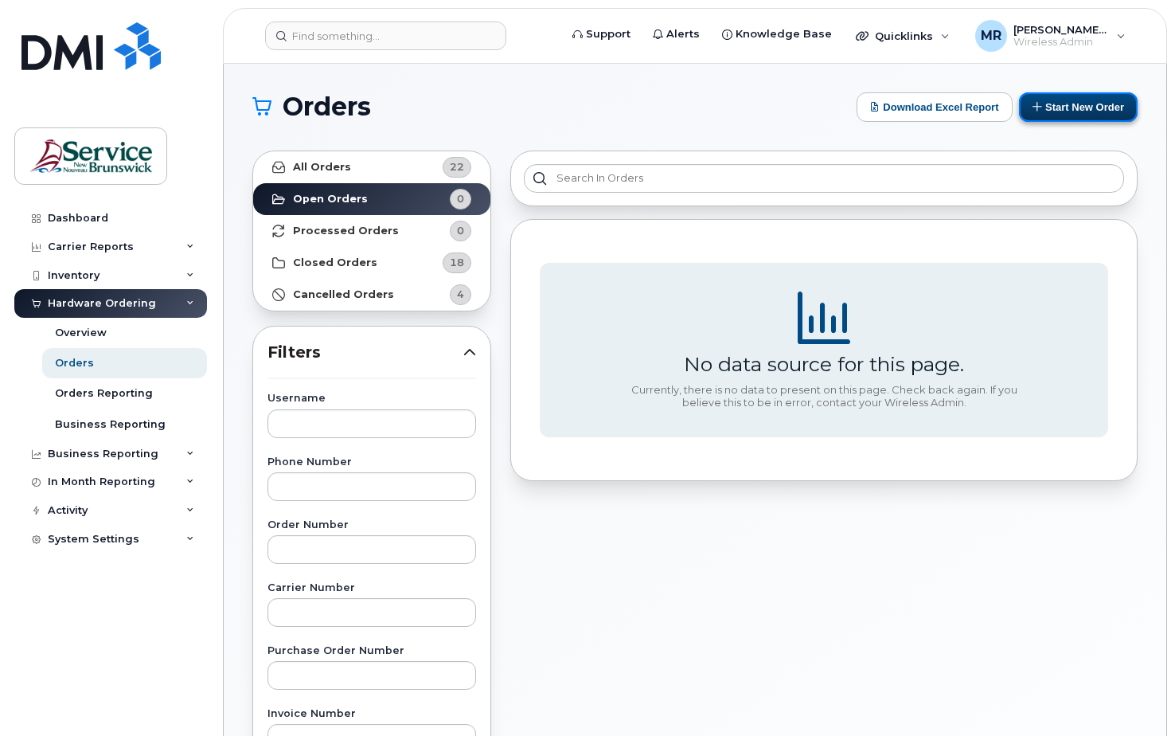
click at [1056, 103] on button "Start New Order" at bounding box center [1078, 106] width 119 height 29
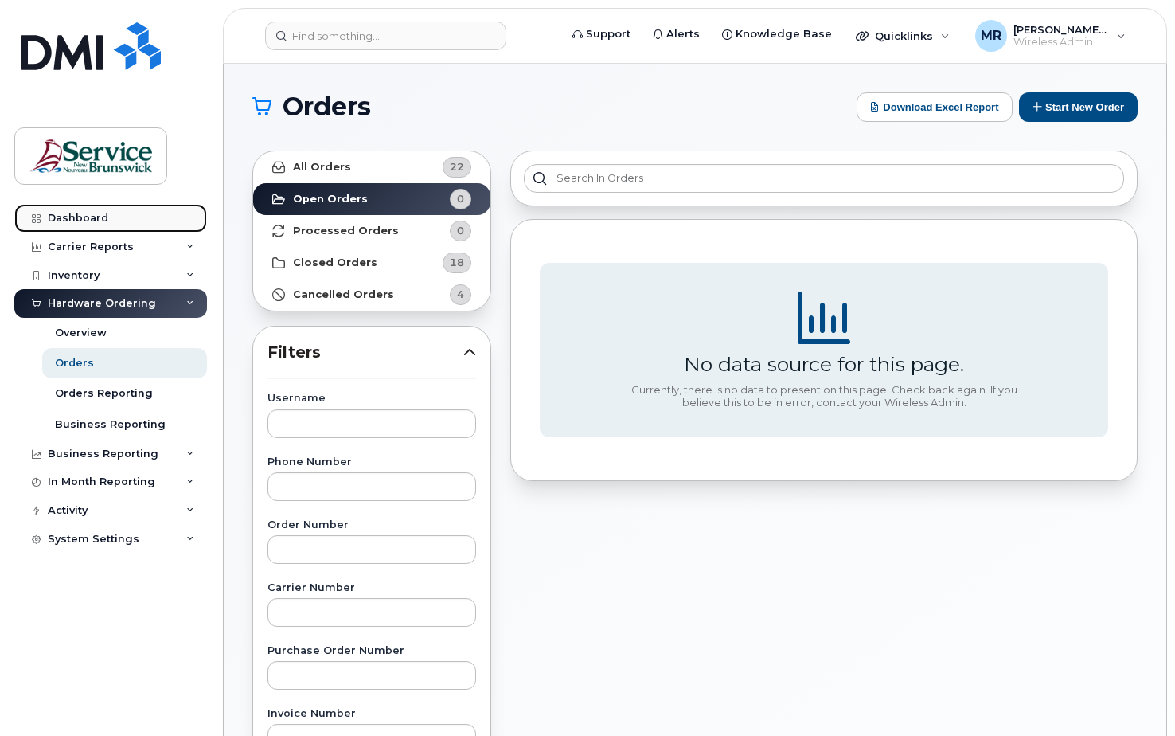
click at [64, 214] on div "Dashboard" at bounding box center [78, 218] width 60 height 13
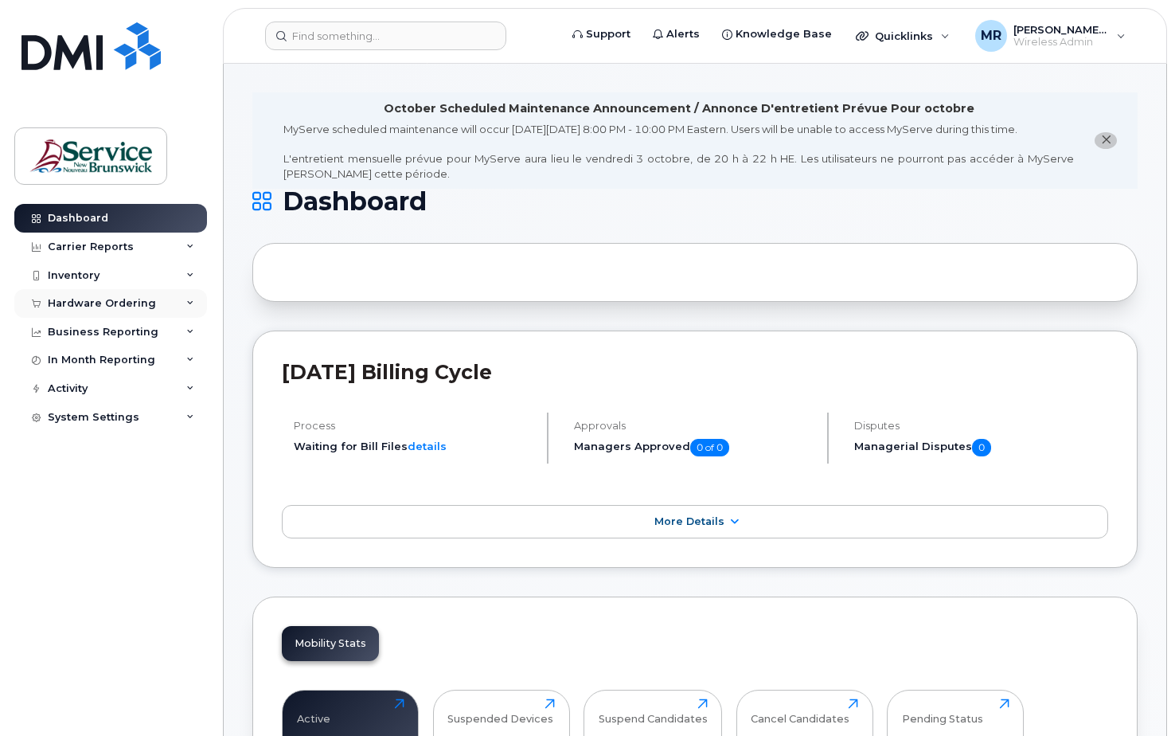
click at [72, 300] on div "Hardware Ordering" at bounding box center [102, 303] width 108 height 13
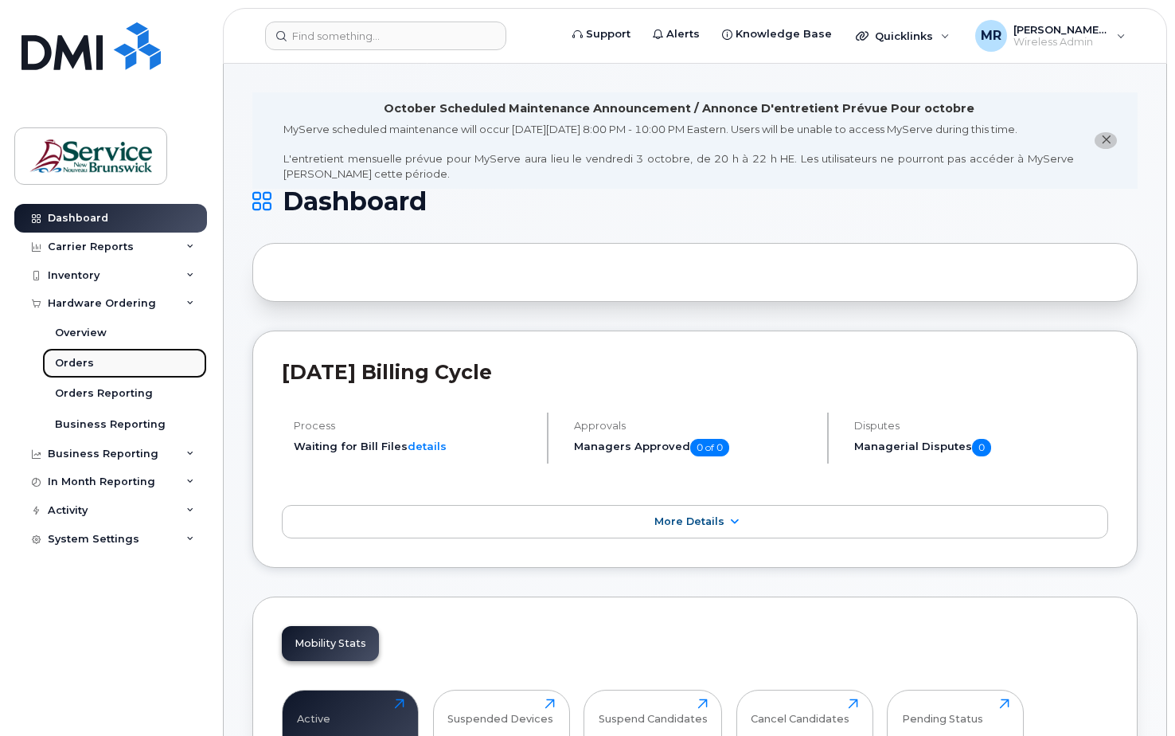
click at [84, 358] on div "Orders" at bounding box center [74, 363] width 39 height 14
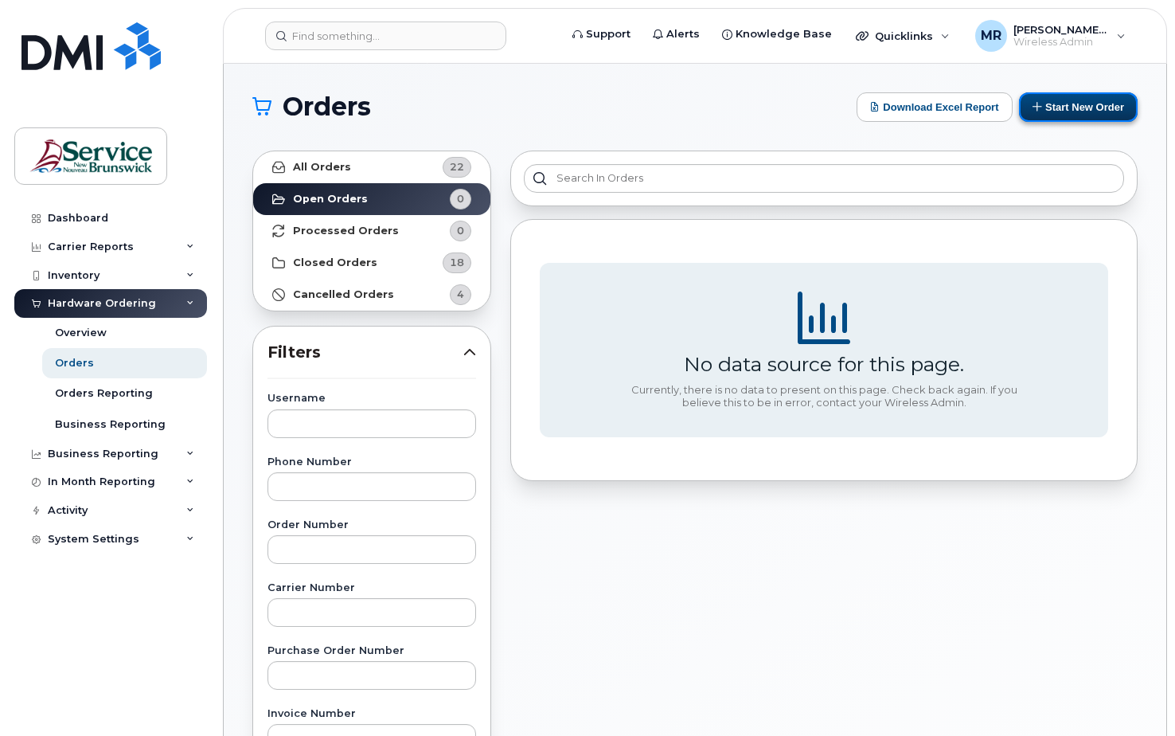
click at [1048, 104] on button "Start New Order" at bounding box center [1078, 106] width 119 height 29
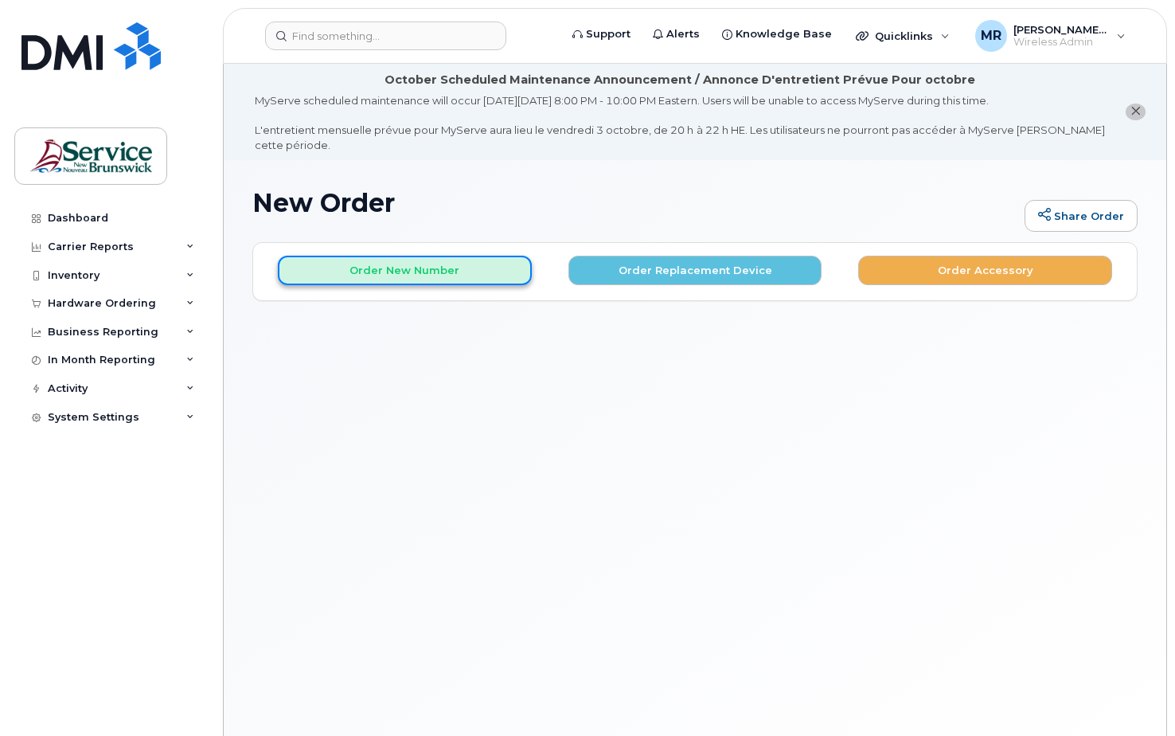
click at [459, 269] on button "Order New Number" at bounding box center [405, 270] width 254 height 29
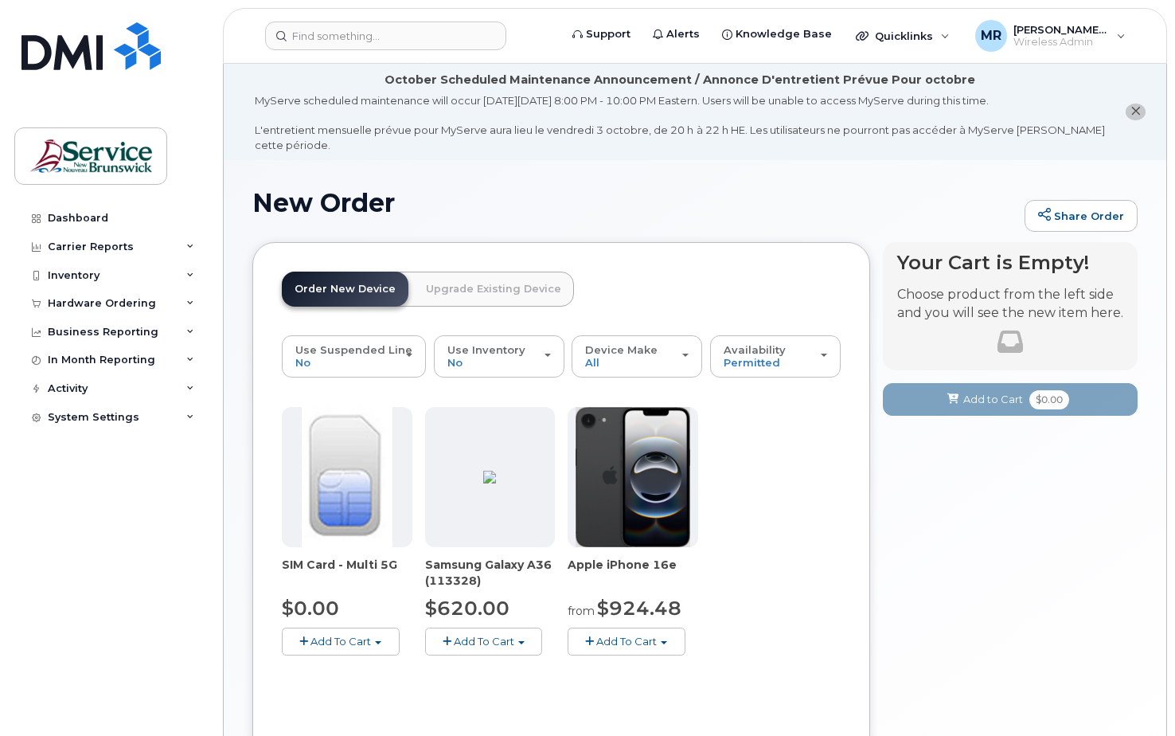
click at [360, 284] on link "Order New Device" at bounding box center [345, 288] width 127 height 35
click at [455, 641] on span "Add To Cart" at bounding box center [484, 640] width 60 height 13
click at [507, 673] on span "Model Black 128 GB is available" at bounding box center [539, 670] width 166 height 13
click at [521, 642] on span "button" at bounding box center [521, 642] width 6 height 3
click at [445, 640] on span "button" at bounding box center [447, 641] width 9 height 10
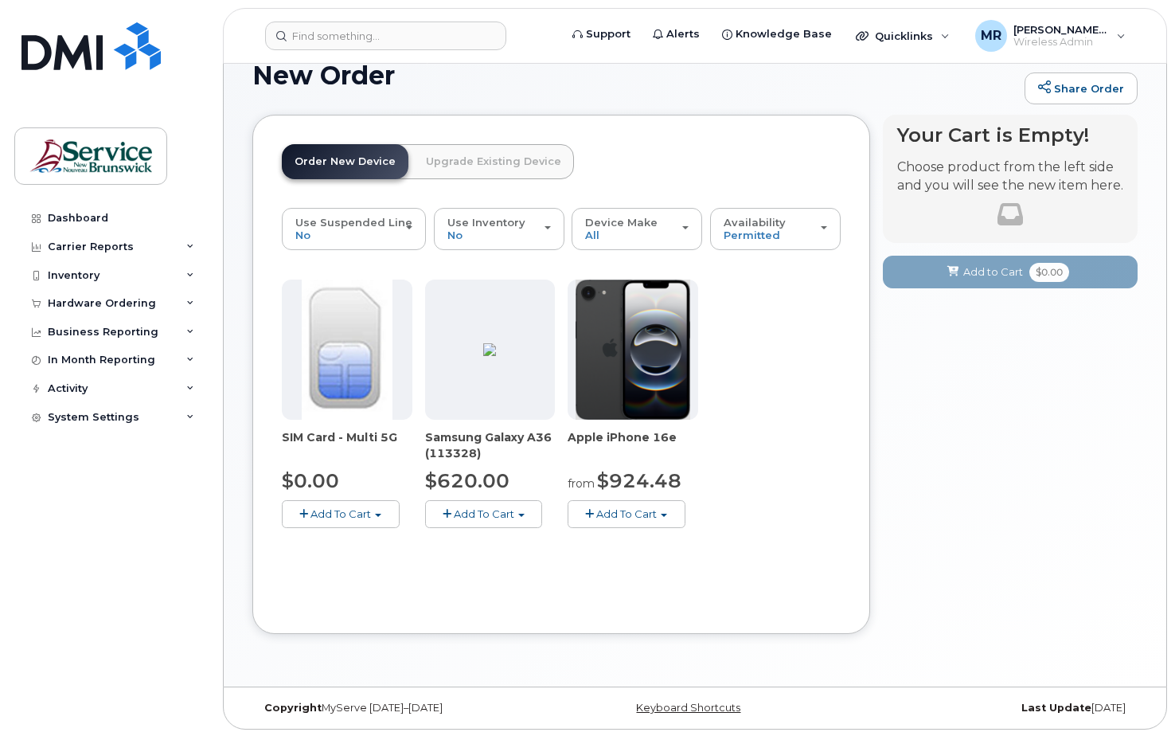
scroll to position [129, 0]
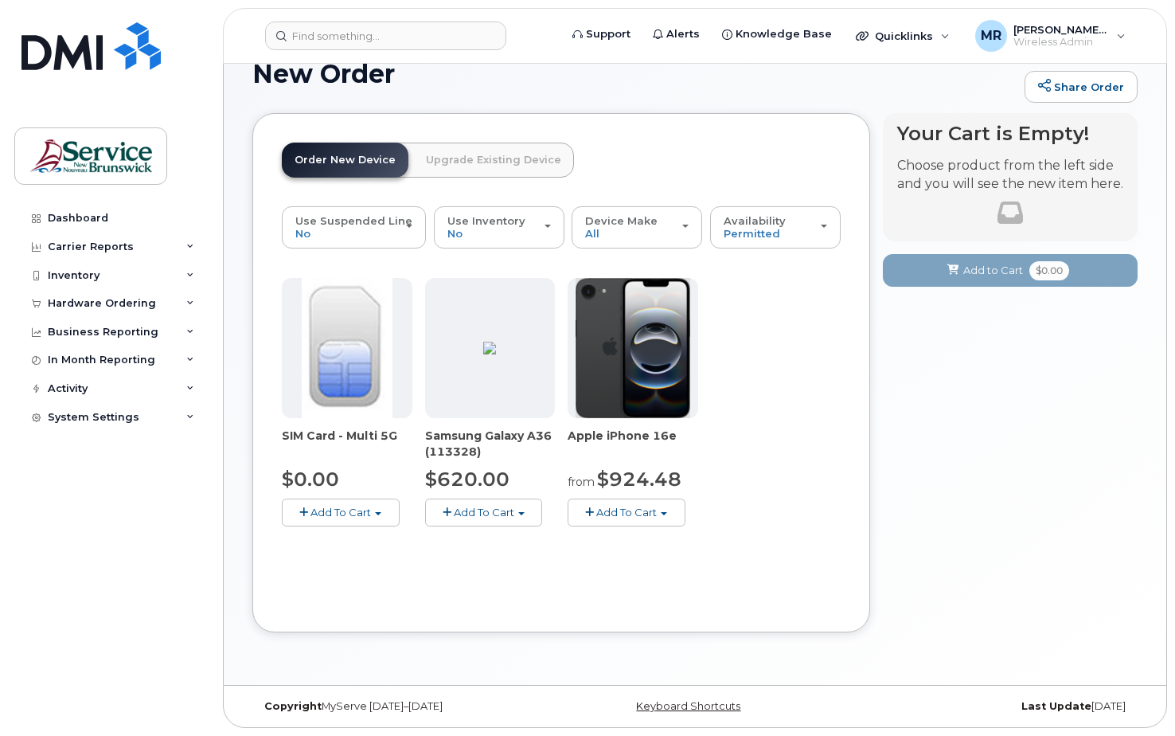
click at [496, 354] on img at bounding box center [489, 347] width 13 height 13
click at [478, 512] on span "Add To Cart" at bounding box center [484, 511] width 60 height 13
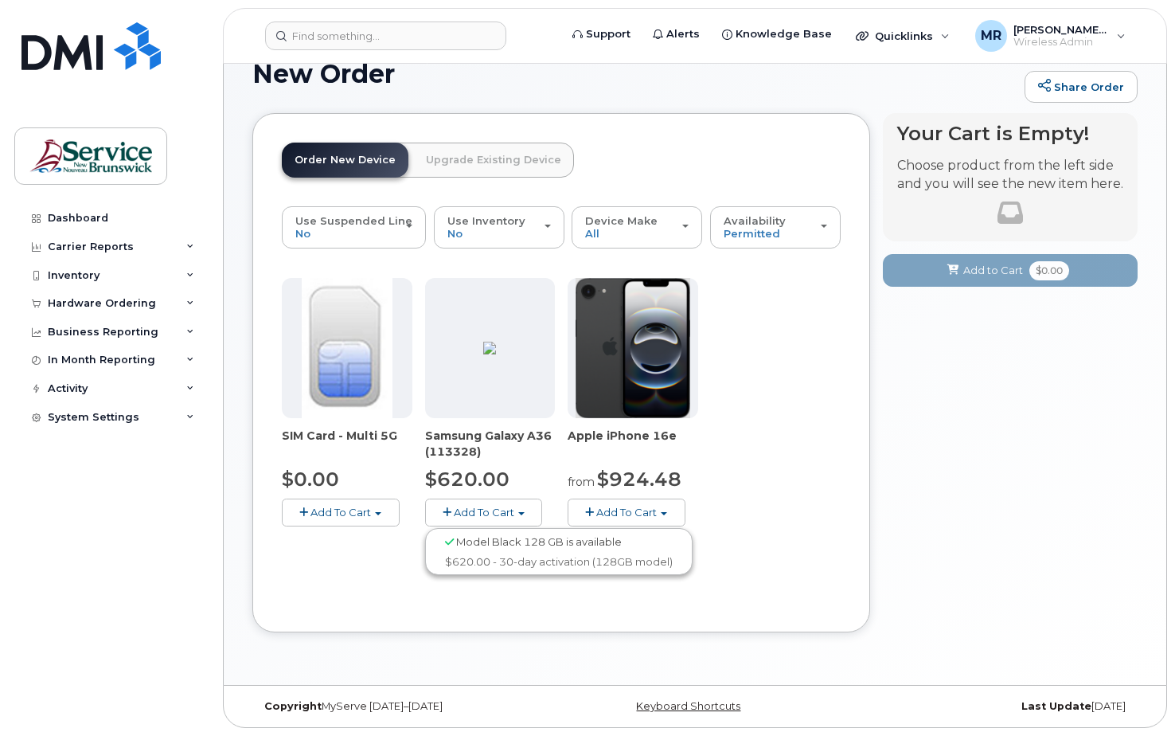
click at [478, 540] on span "Model Black 128 GB is available" at bounding box center [539, 541] width 166 height 13
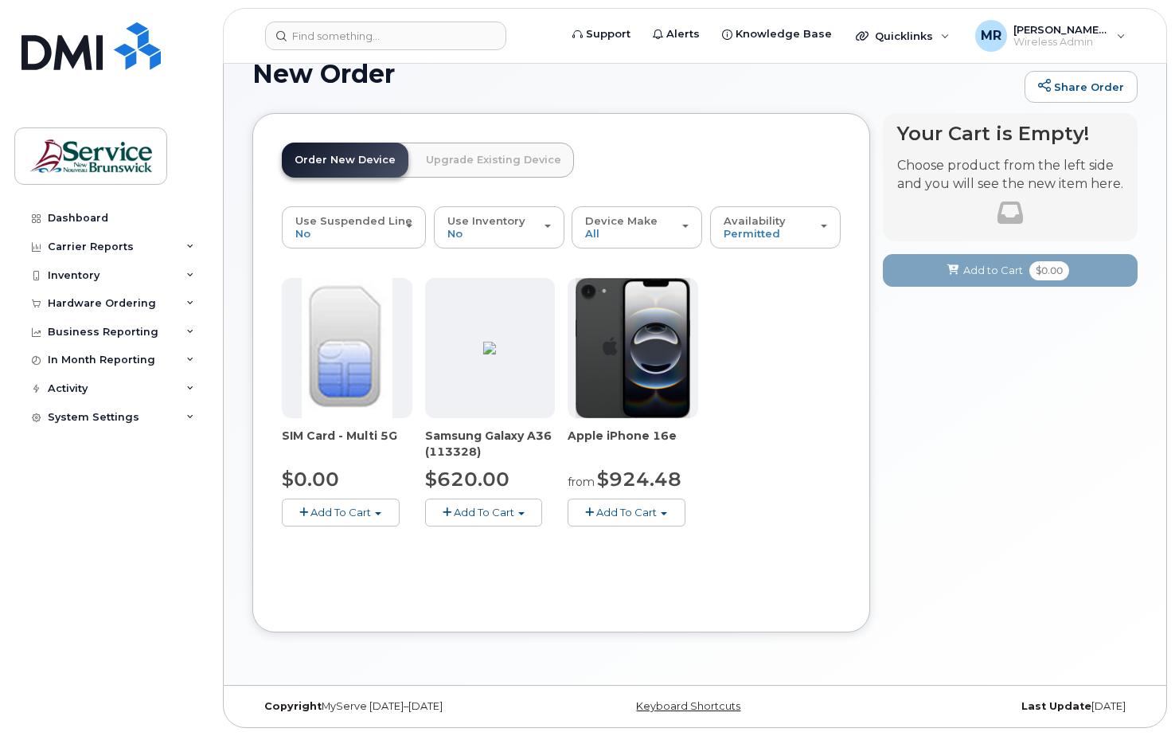
click at [513, 511] on span "Add To Cart" at bounding box center [484, 511] width 60 height 13
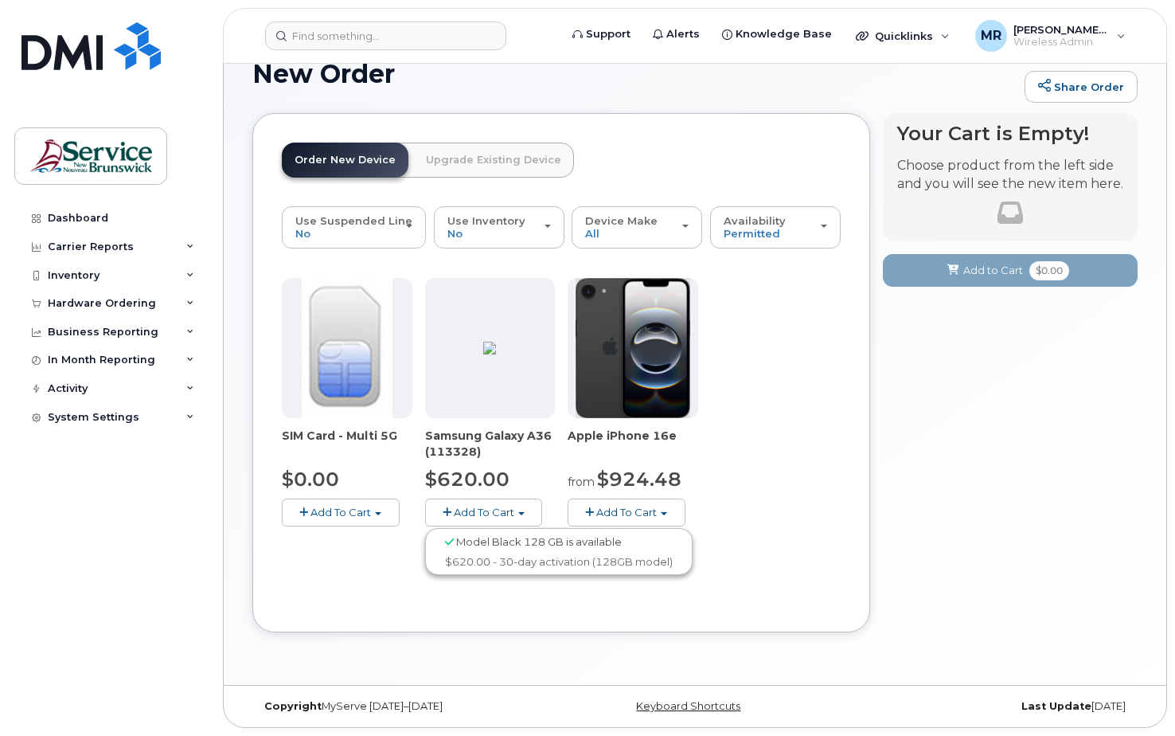
click at [513, 540] on span "Model Black 128 GB is available" at bounding box center [539, 541] width 166 height 13
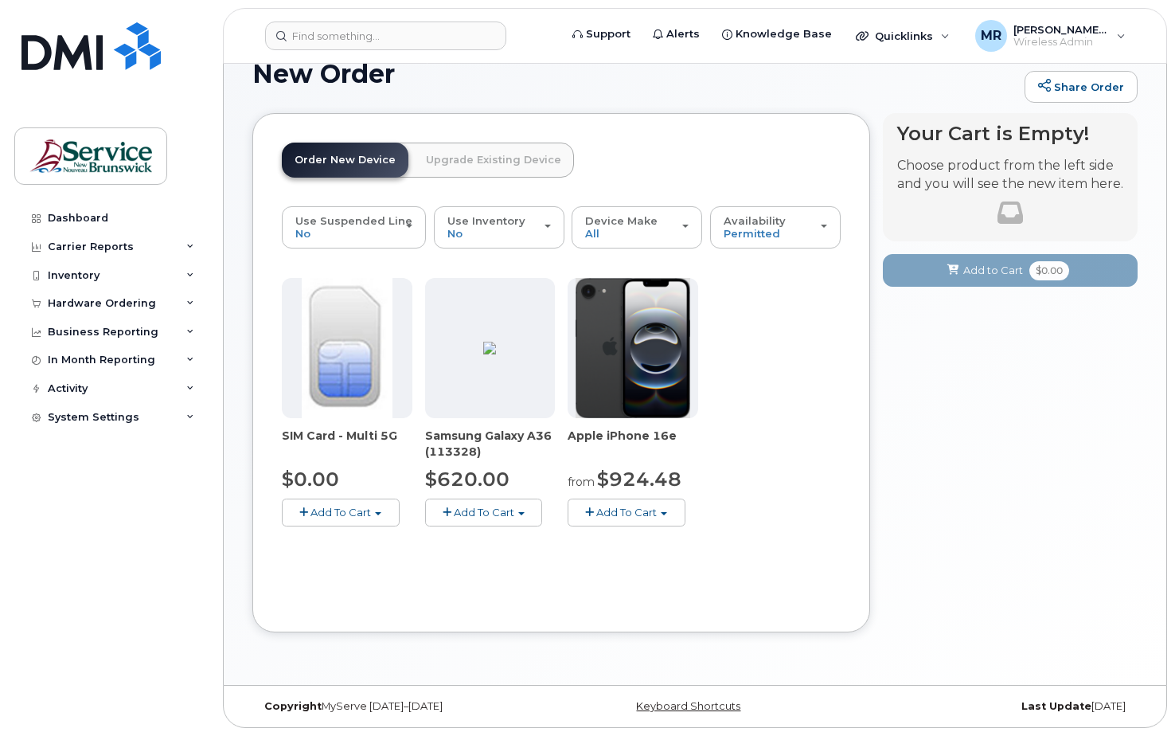
click at [443, 505] on button "Add To Cart" at bounding box center [484, 512] width 118 height 28
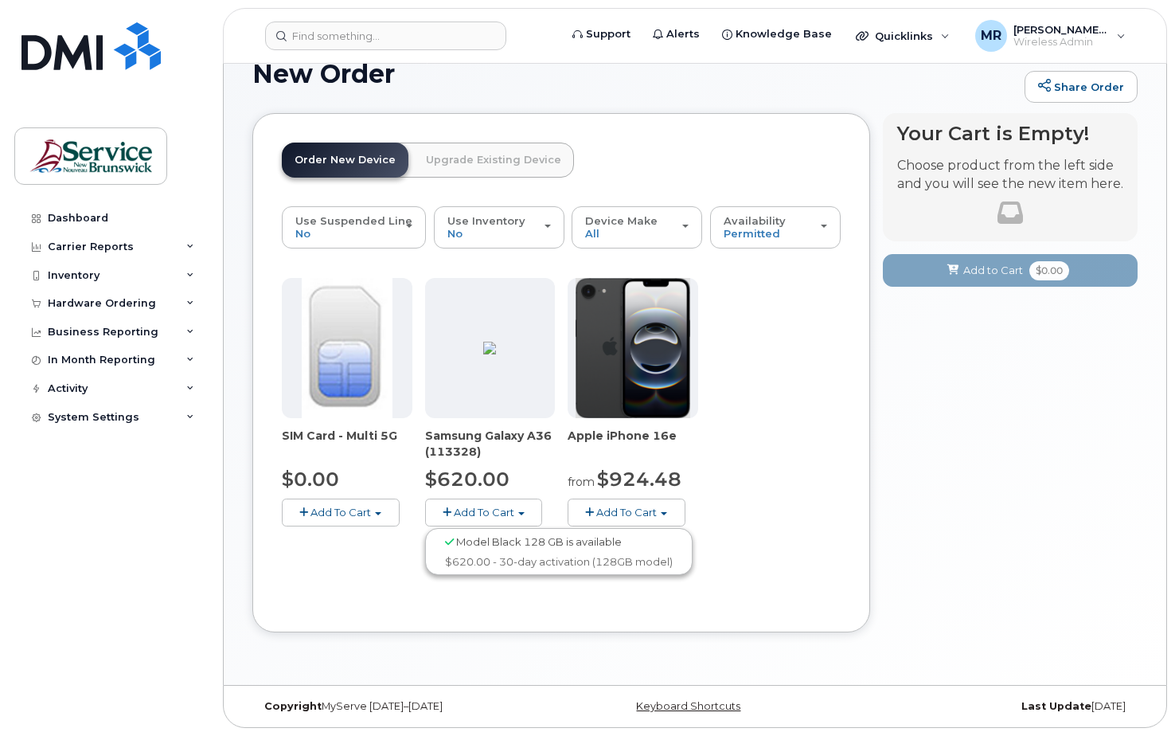
click at [483, 354] on img at bounding box center [489, 347] width 13 height 13
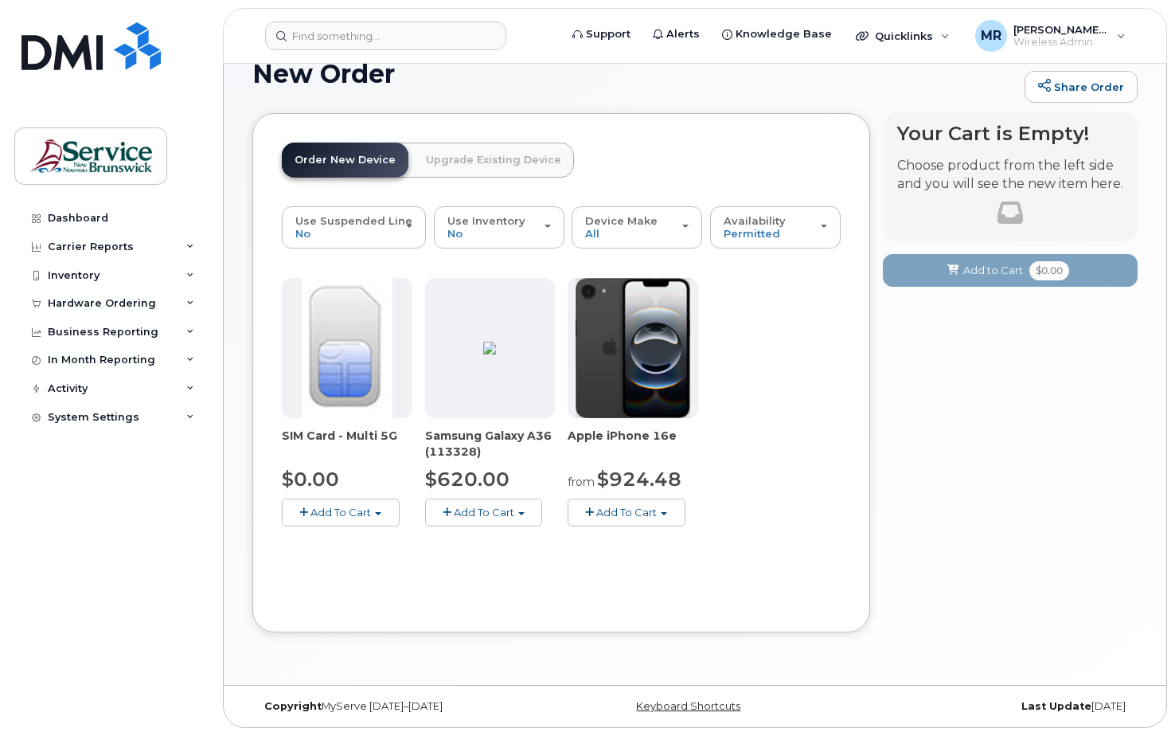
click at [488, 354] on img at bounding box center [489, 347] width 13 height 13
click at [465, 434] on span "Samsung Galaxy A36 (113328)" at bounding box center [490, 443] width 131 height 32
click at [483, 354] on img at bounding box center [489, 347] width 13 height 13
click at [454, 511] on span "Add To Cart" at bounding box center [484, 511] width 60 height 13
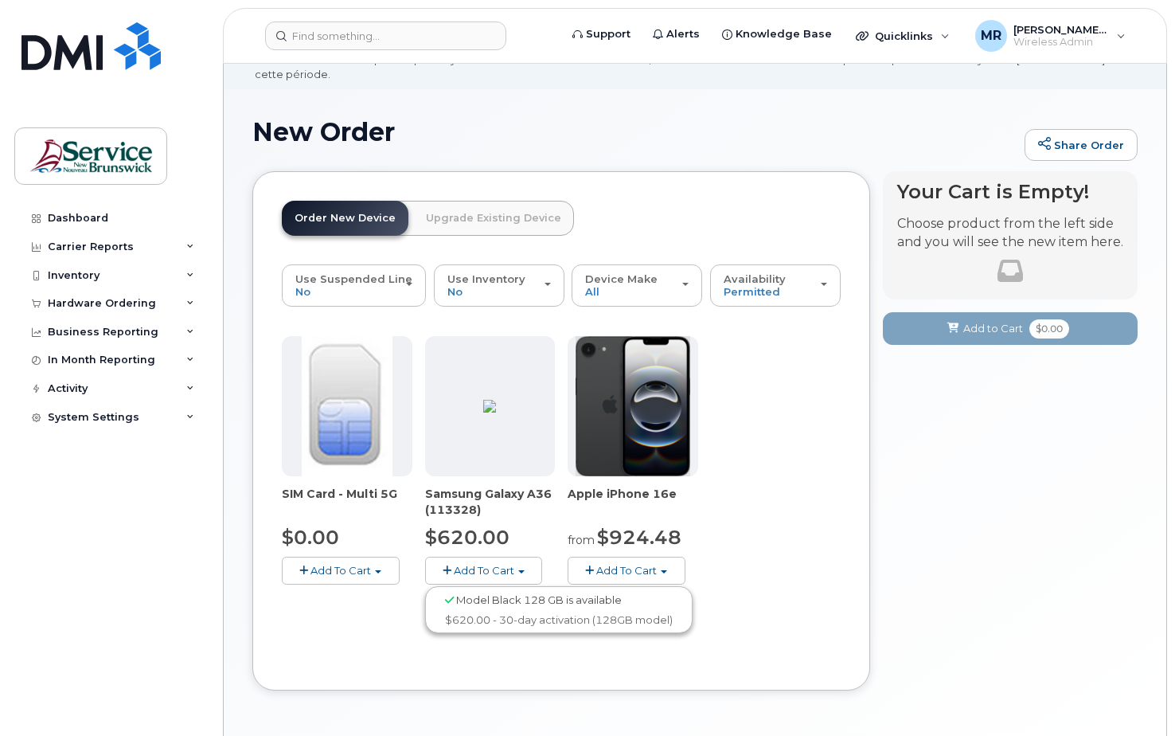
scroll to position [0, 0]
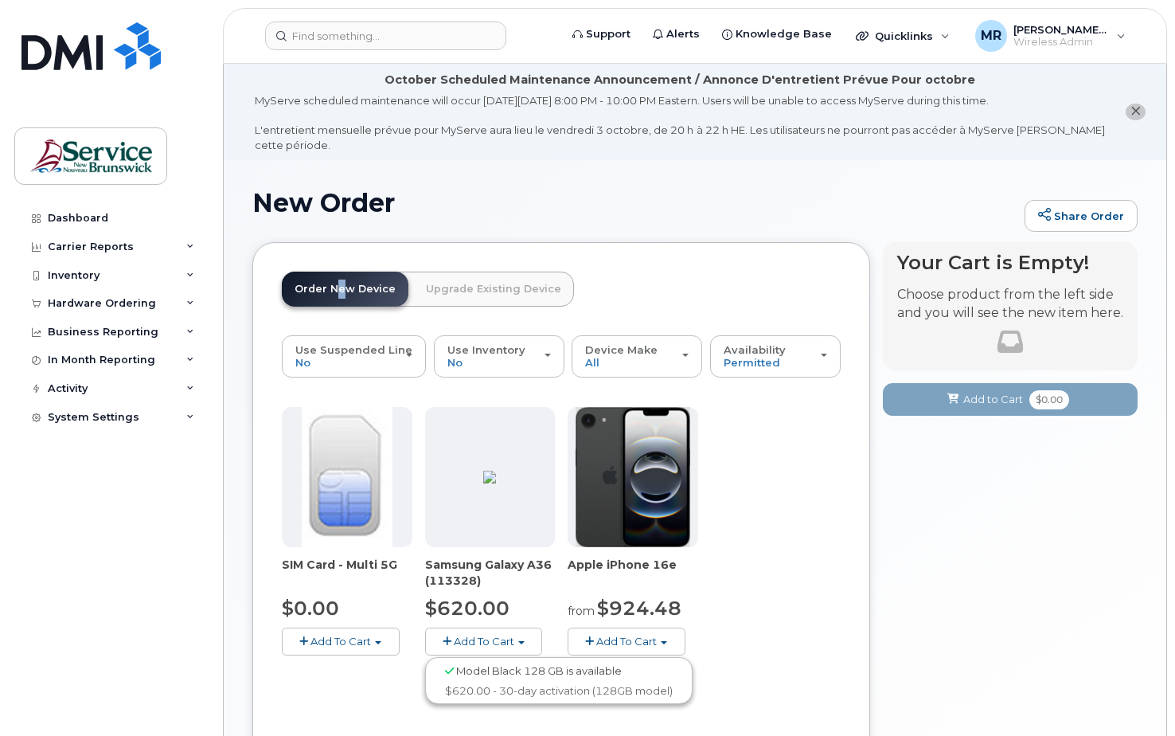
click at [331, 283] on link "Order New Device" at bounding box center [345, 288] width 127 height 35
drag, startPoint x: 331, startPoint y: 283, endPoint x: 318, endPoint y: 287, distance: 13.3
click at [318, 287] on link "Order New Device" at bounding box center [345, 288] width 127 height 35
click at [496, 483] on img at bounding box center [489, 476] width 13 height 13
click at [322, 284] on link "Order New Device" at bounding box center [345, 288] width 127 height 35
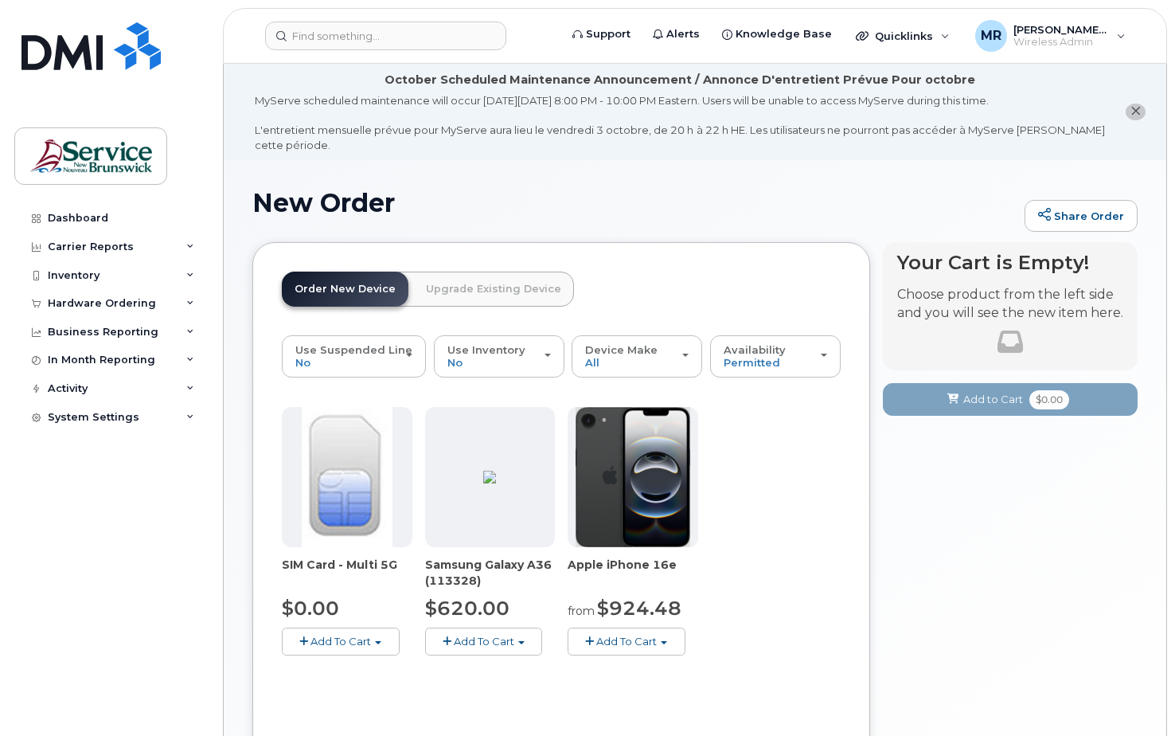
click at [380, 283] on link "Order New Device" at bounding box center [345, 288] width 127 height 35
click at [50, 219] on div "Dashboard" at bounding box center [78, 218] width 60 height 13
click at [32, 216] on icon at bounding box center [36, 218] width 9 height 9
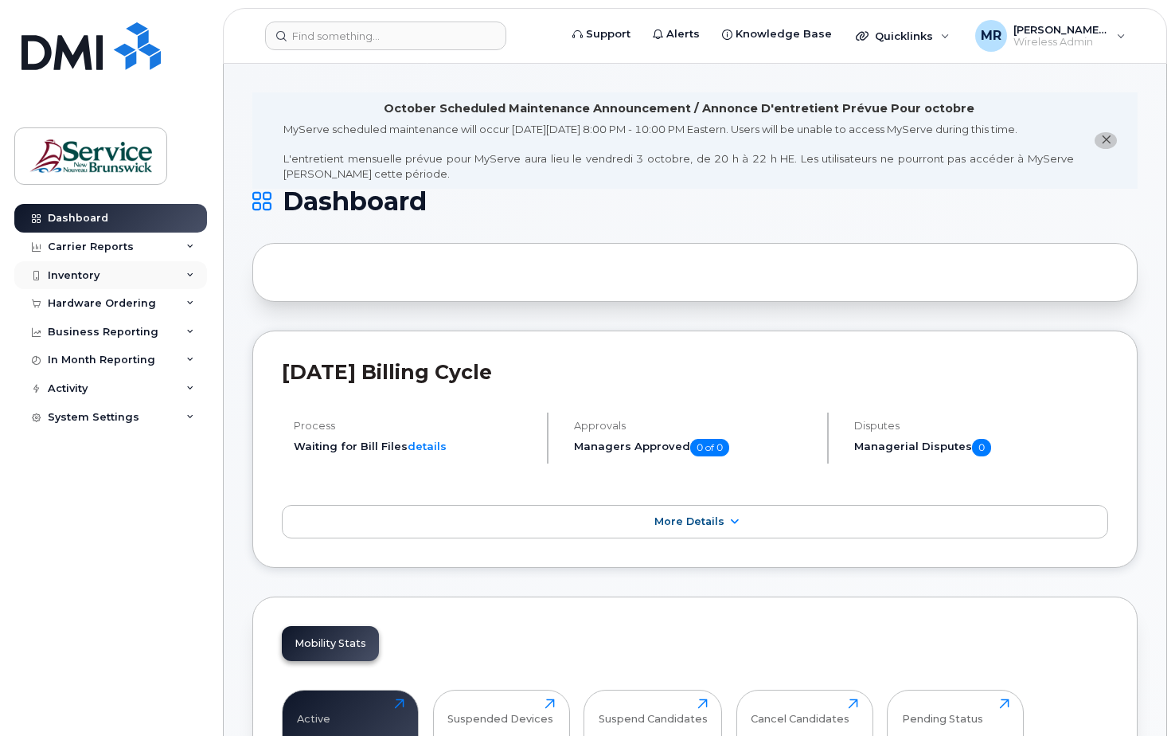
click at [78, 275] on div "Inventory" at bounding box center [74, 275] width 52 height 13
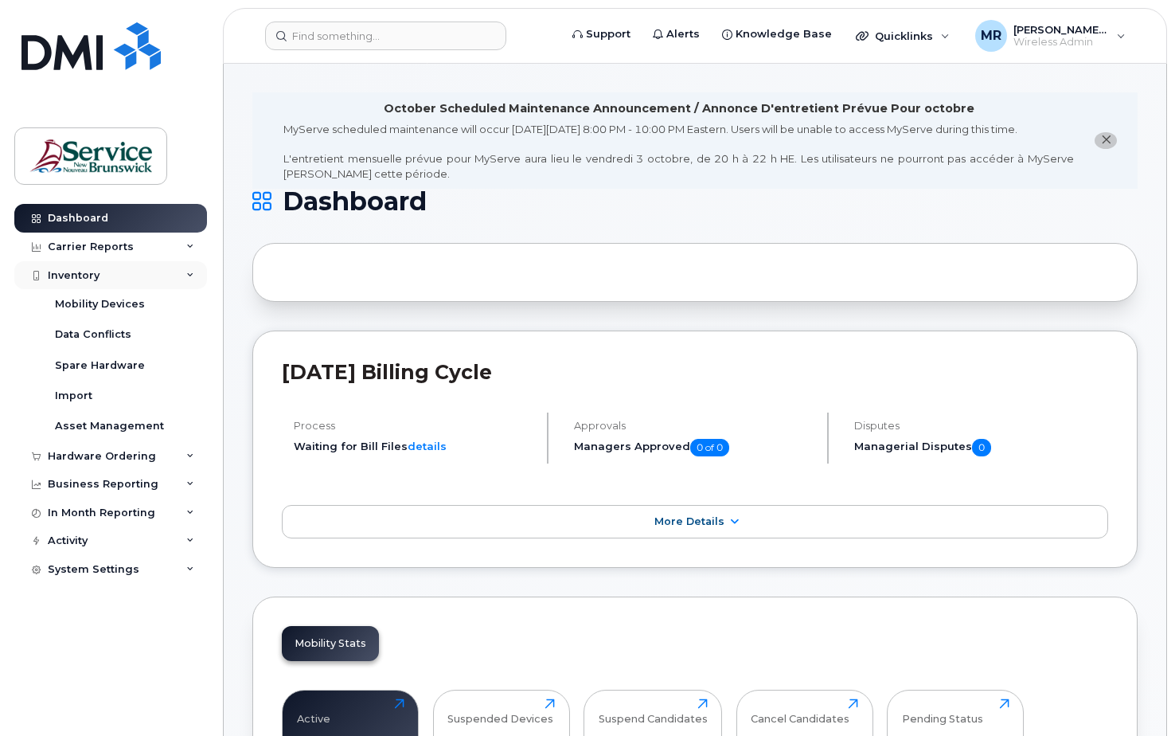
click at [84, 279] on div "Inventory" at bounding box center [74, 275] width 52 height 13
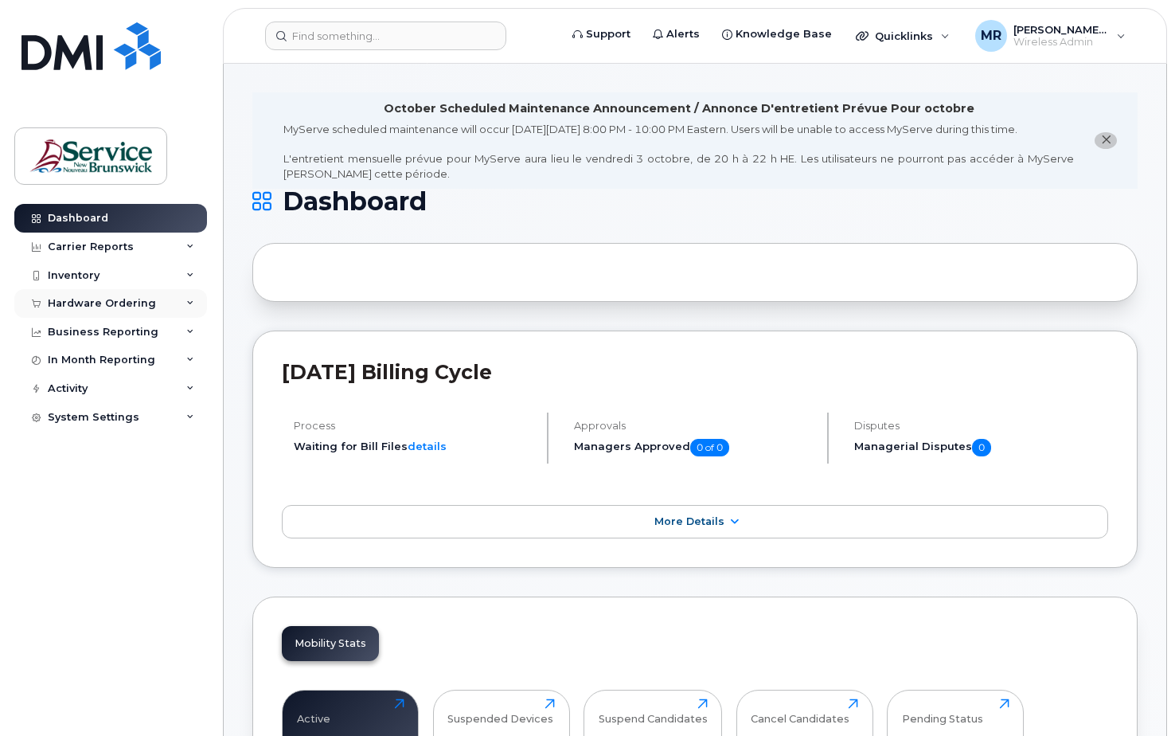
click at [86, 302] on div "Hardware Ordering" at bounding box center [102, 303] width 108 height 13
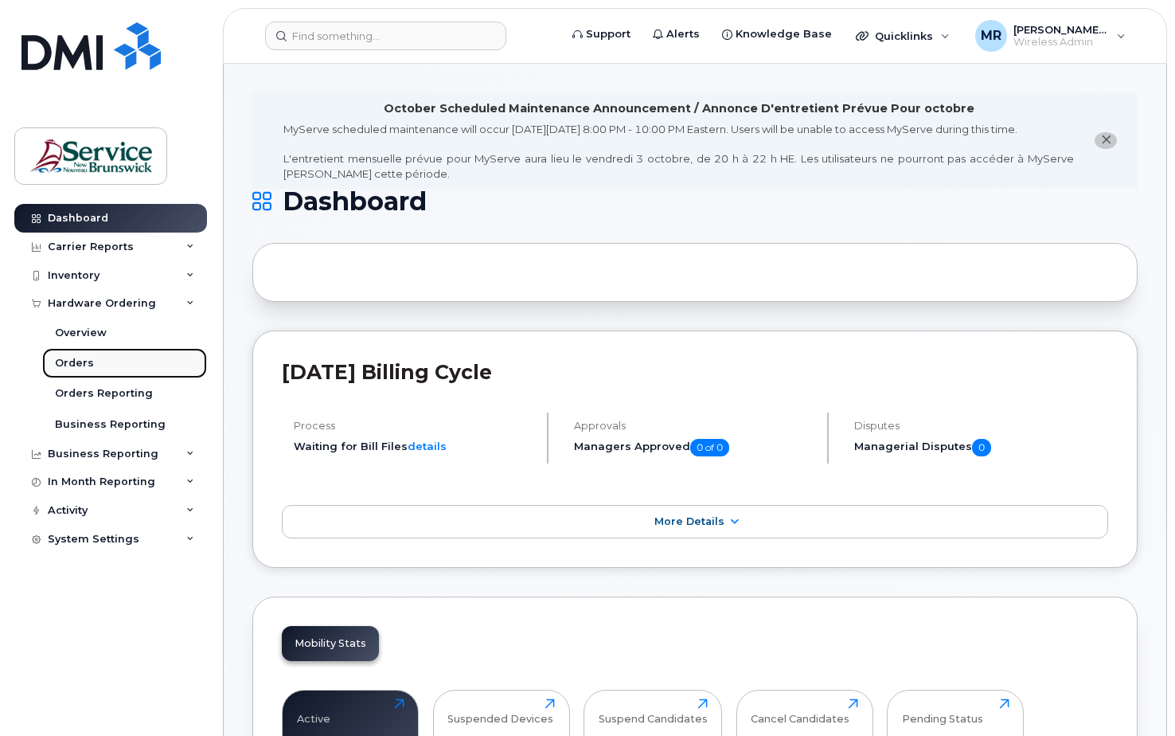
click at [76, 361] on div "Orders" at bounding box center [74, 363] width 39 height 14
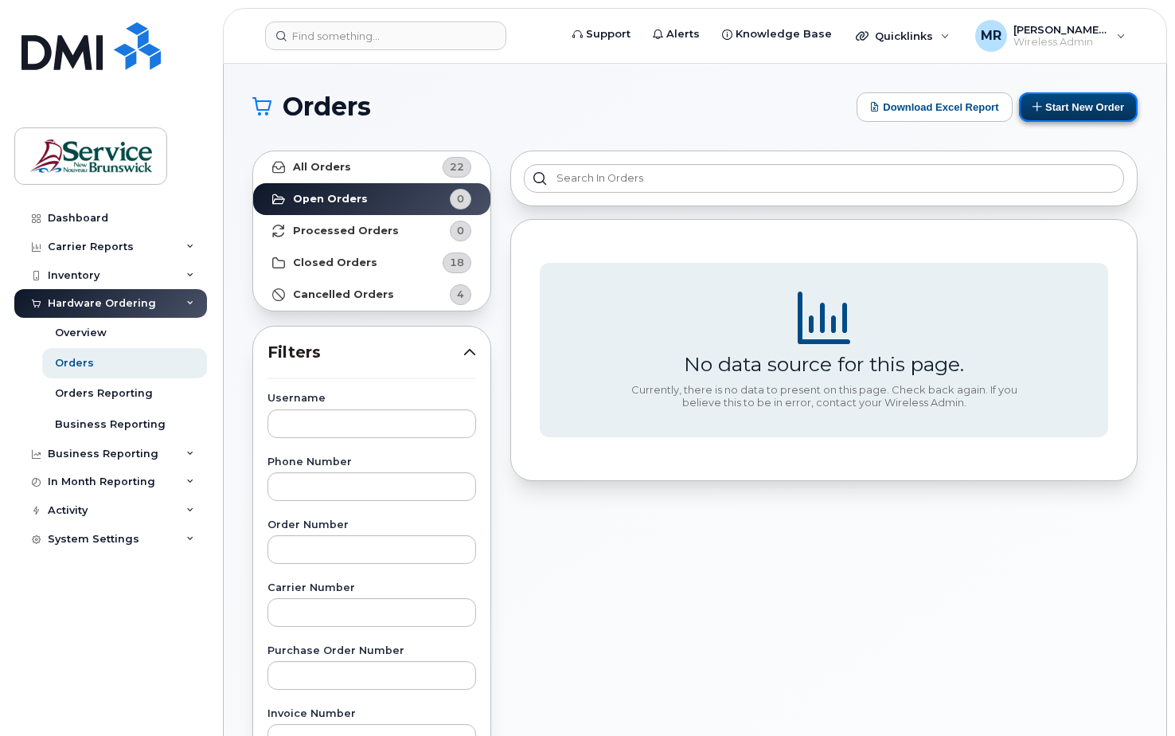
click at [1045, 108] on button "Start New Order" at bounding box center [1078, 106] width 119 height 29
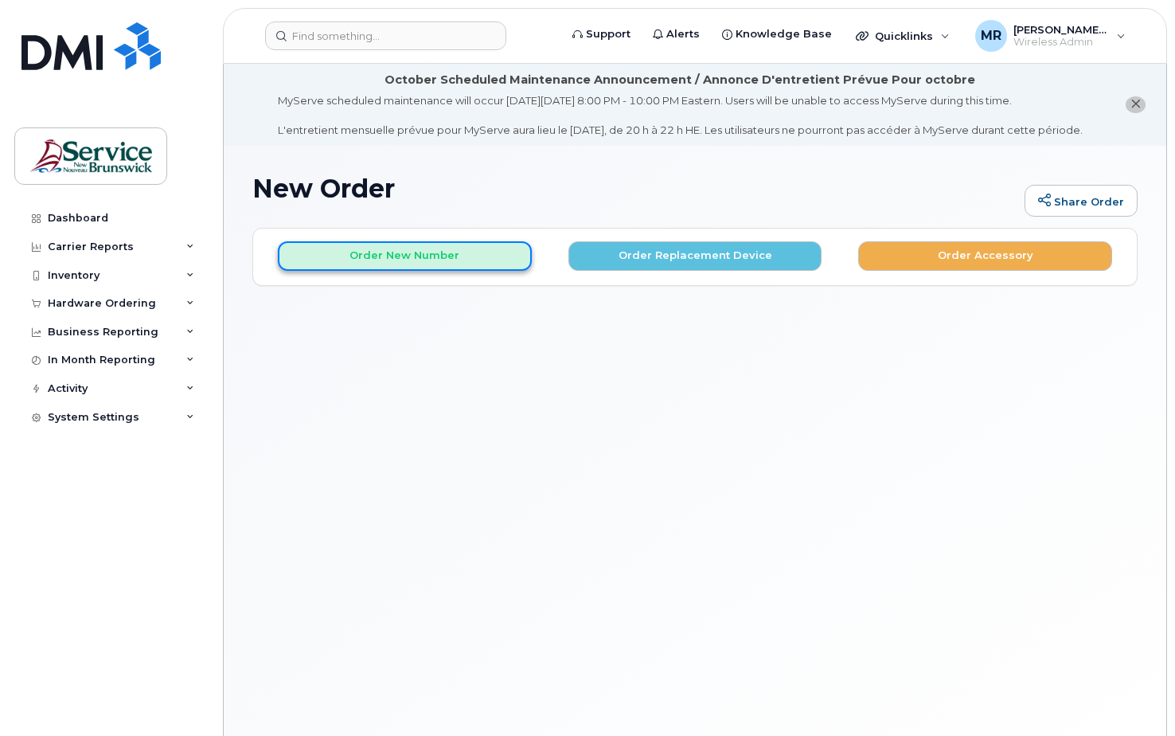
click at [468, 271] on button "Order New Number" at bounding box center [405, 255] width 254 height 29
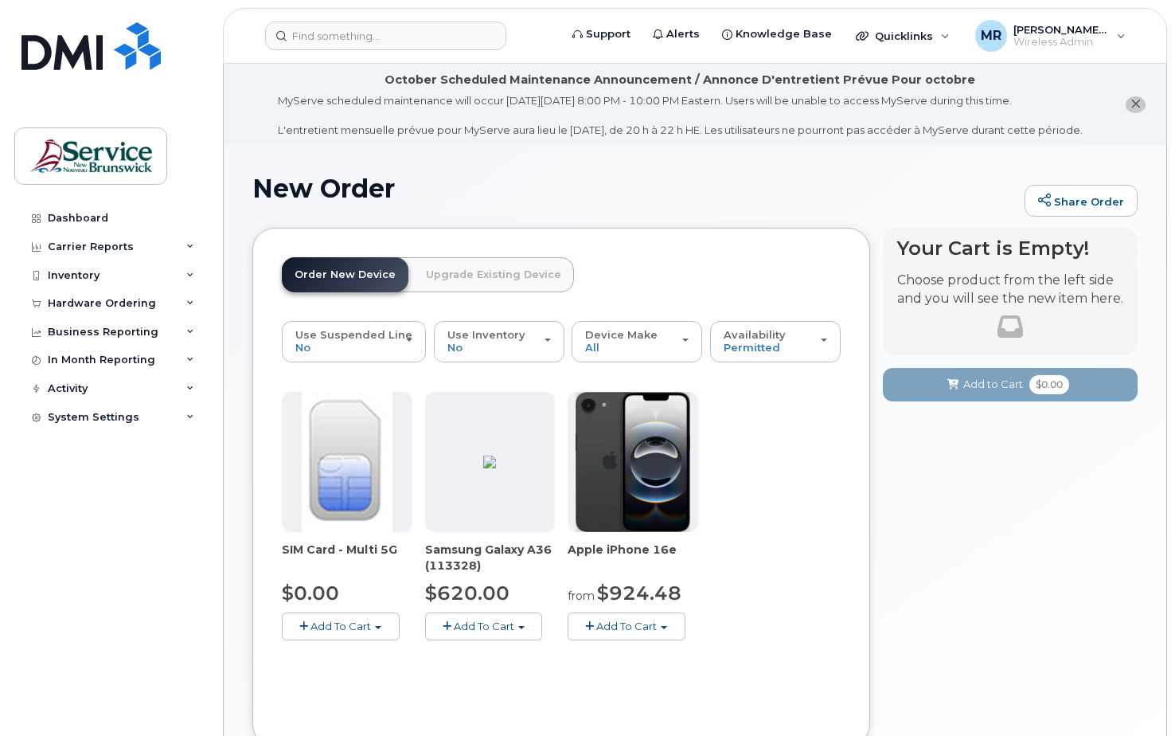
click at [361, 292] on link "Order New Device" at bounding box center [345, 274] width 127 height 35
click at [361, 281] on link "Order New Device" at bounding box center [345, 274] width 127 height 35
click at [496, 468] on img at bounding box center [489, 461] width 13 height 13
click at [478, 632] on span "Add To Cart" at bounding box center [484, 625] width 60 height 13
click at [459, 685] on link "$620.00 - 30-day activation (128GB model)" at bounding box center [559, 675] width 260 height 20
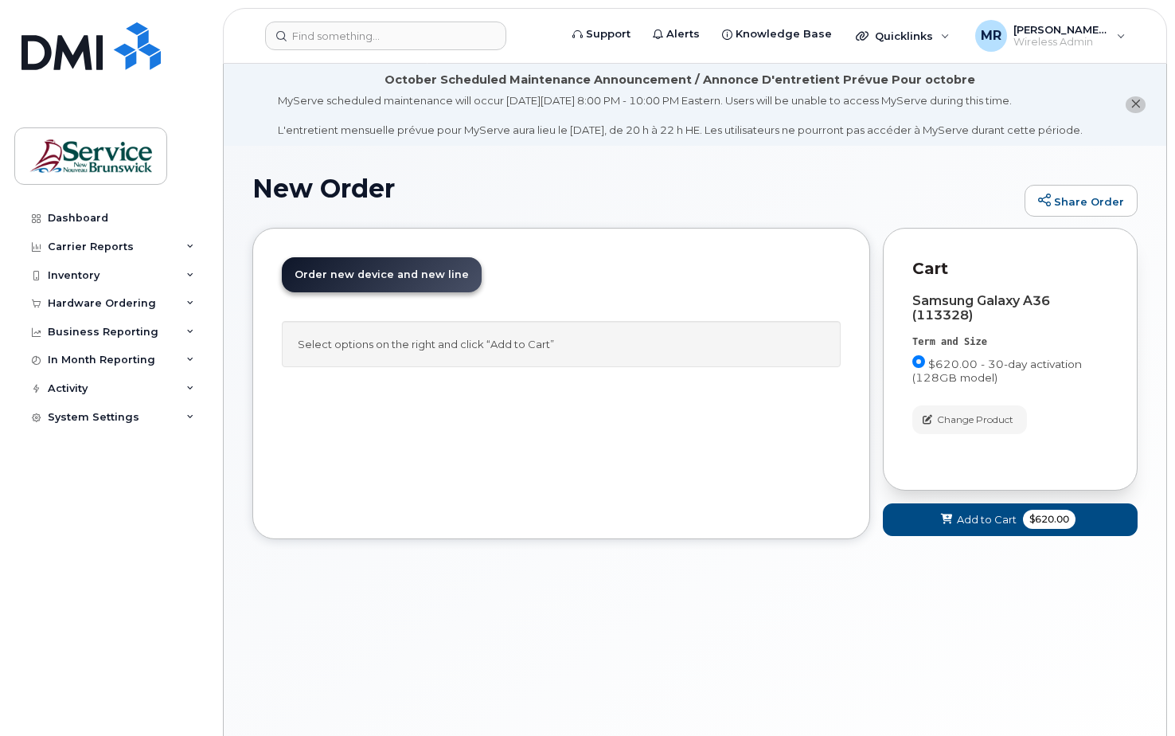
click at [357, 280] on span "Order new device and new line" at bounding box center [382, 274] width 174 height 12
click at [970, 527] on span "Add to Cart" at bounding box center [987, 519] width 60 height 15
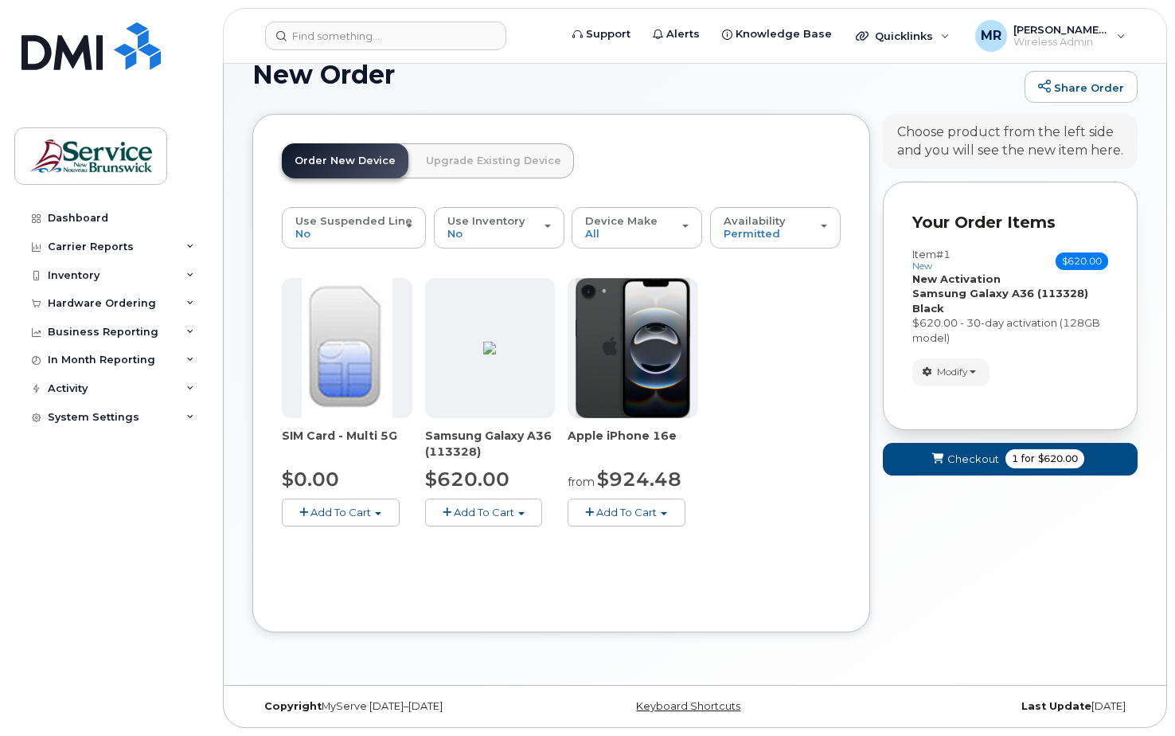
scroll to position [129, 0]
click at [958, 460] on span "Checkout" at bounding box center [973, 458] width 52 height 15
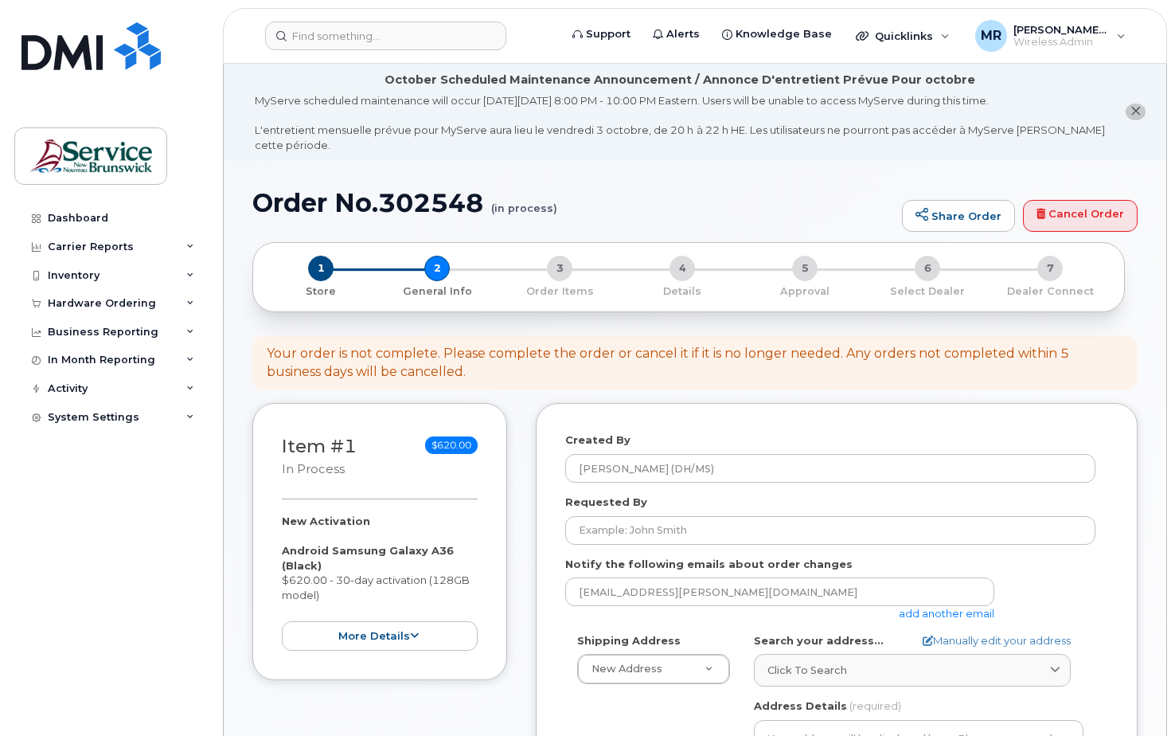
select select
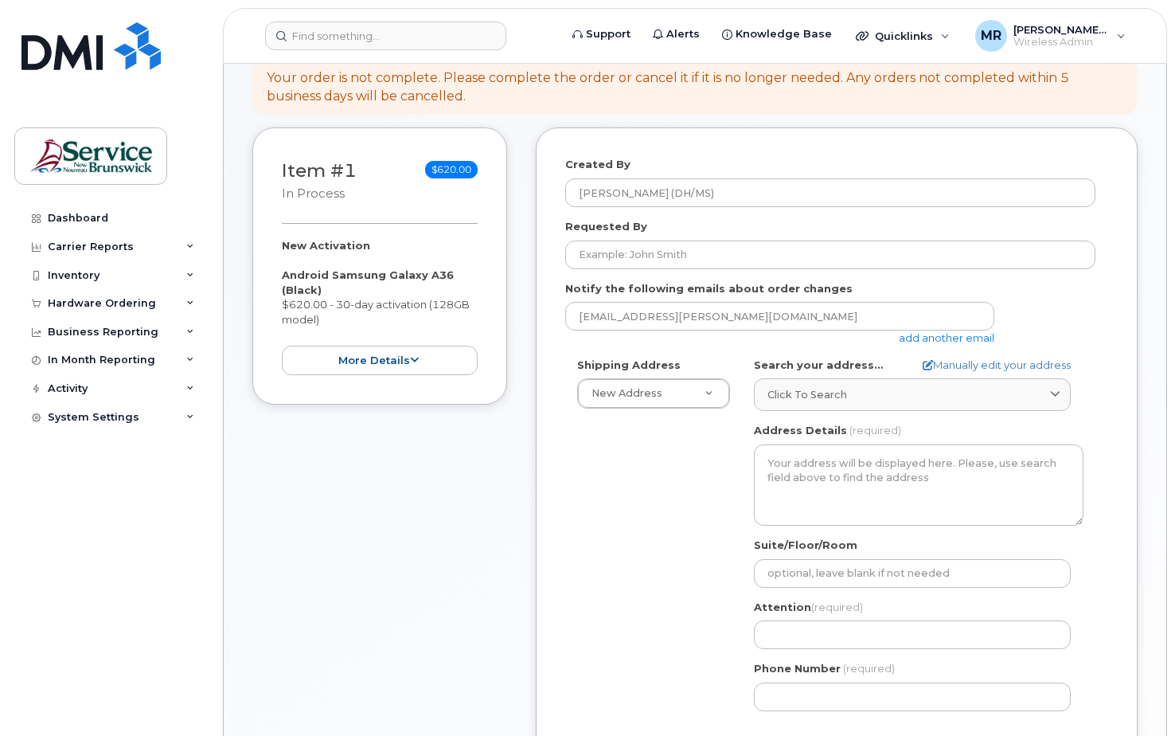
scroll to position [279, 0]
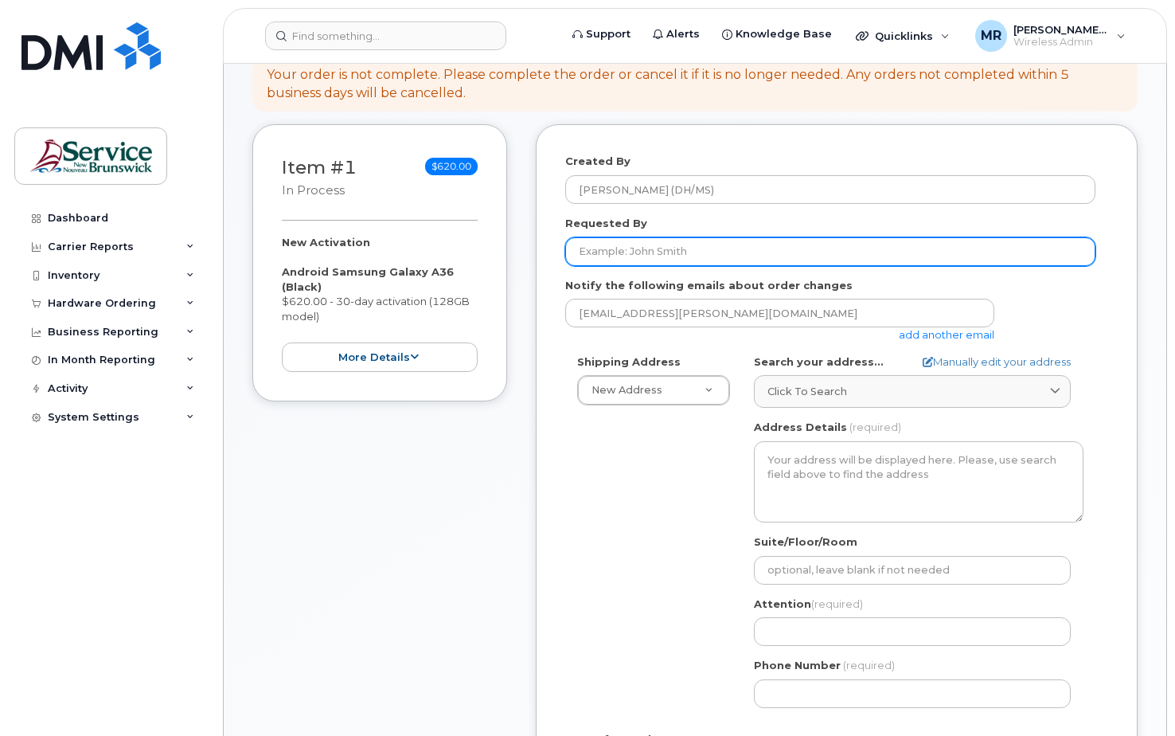
click at [649, 256] on input "Requested By" at bounding box center [830, 251] width 530 height 29
click at [664, 251] on input "Requested By" at bounding box center [830, 251] width 530 height 29
type input "[PERSON_NAME]"
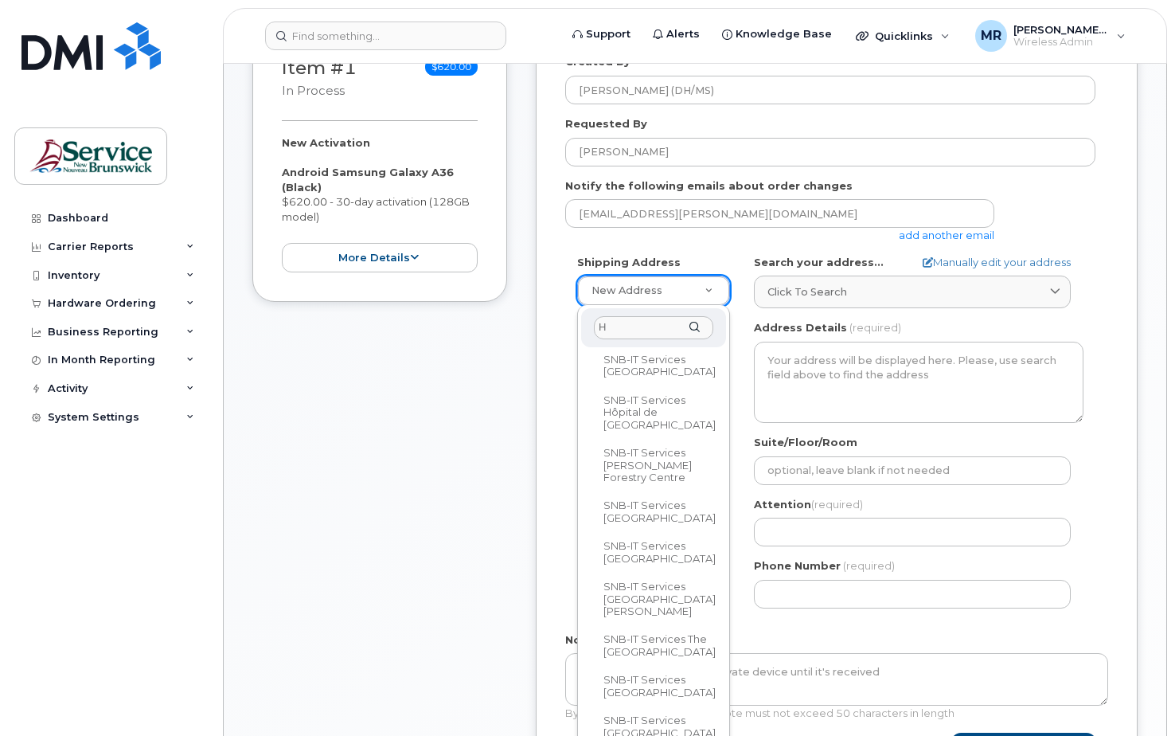
scroll to position [0, 0]
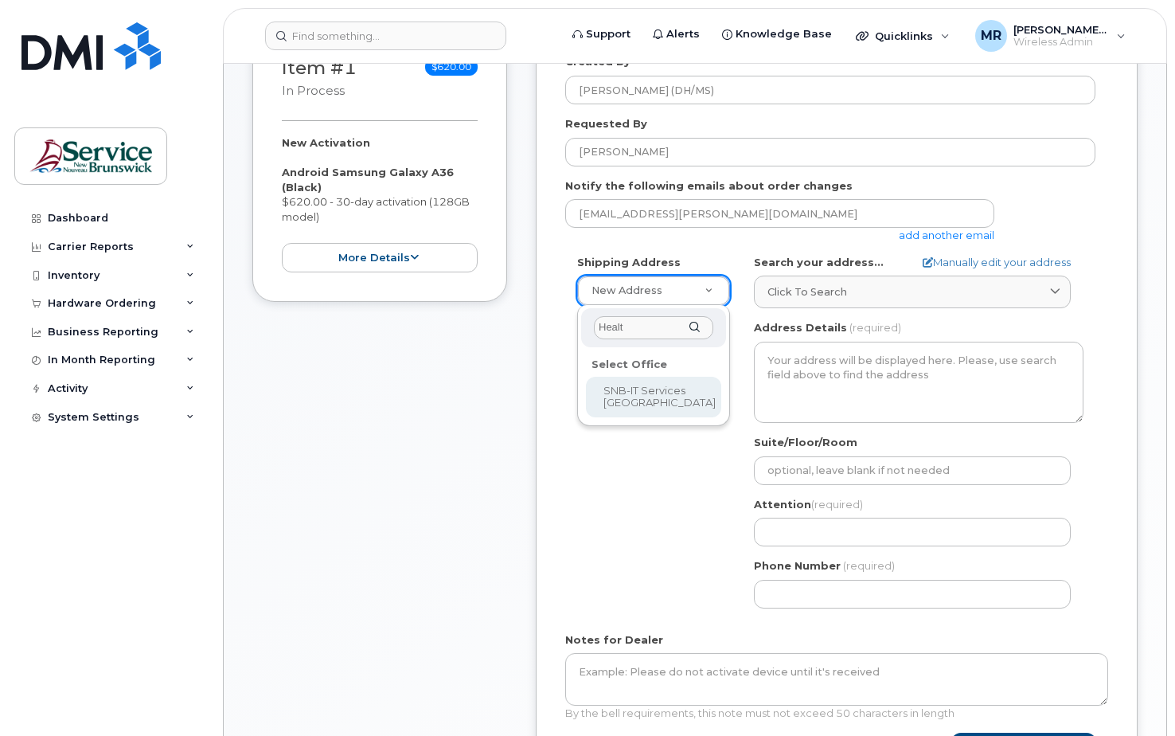
type input "Health"
drag, startPoint x: 634, startPoint y: 330, endPoint x: 590, endPoint y: 325, distance: 44.0
click at [590, 325] on div "Health" at bounding box center [653, 327] width 145 height 39
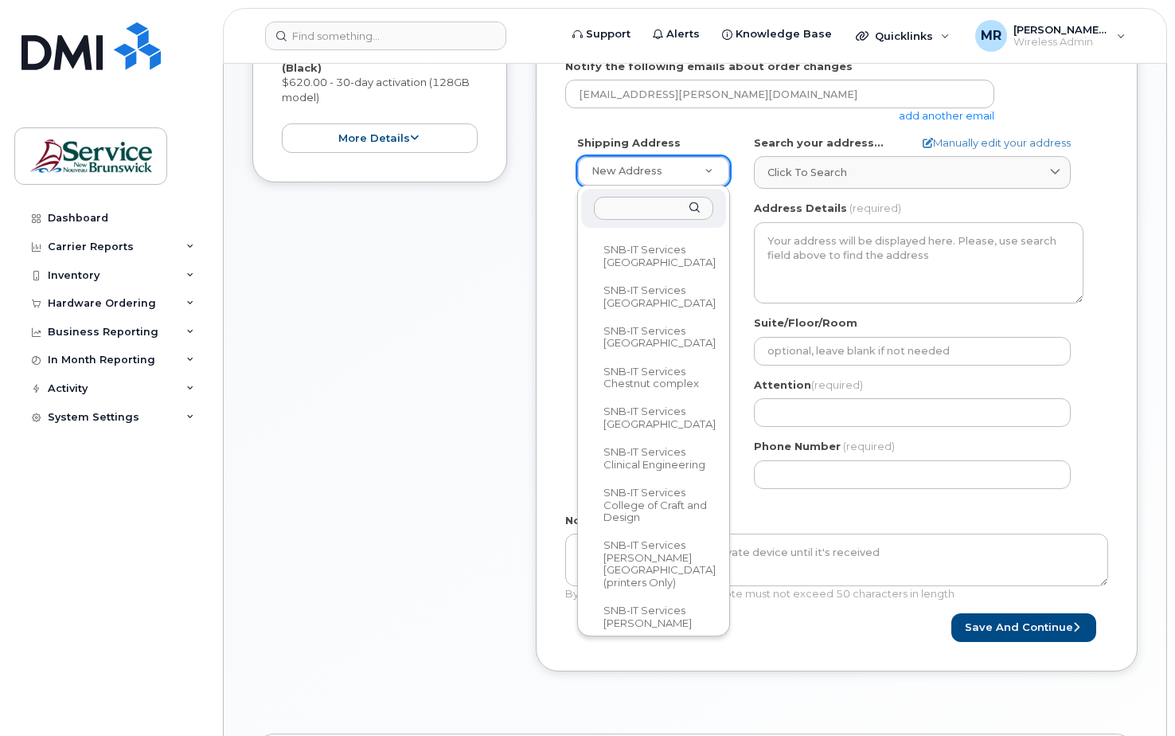
scroll to position [935, 0]
select select
type textarea "520 King St Fredericton New Brunswick E3B 6G3"
type input "Brandon Dow/Jeremy Flynn"
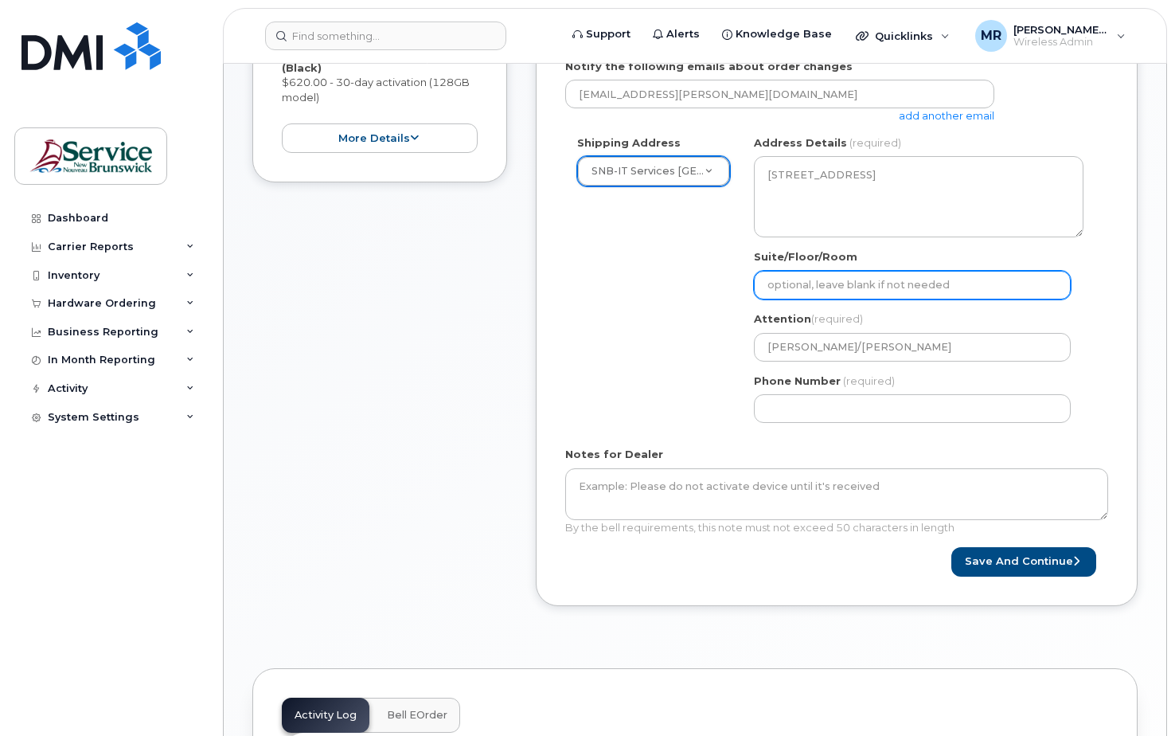
click at [872, 287] on input "Suite/Floor/Room" at bounding box center [912, 285] width 317 height 29
select select
type input "4"
select select
type input "4t"
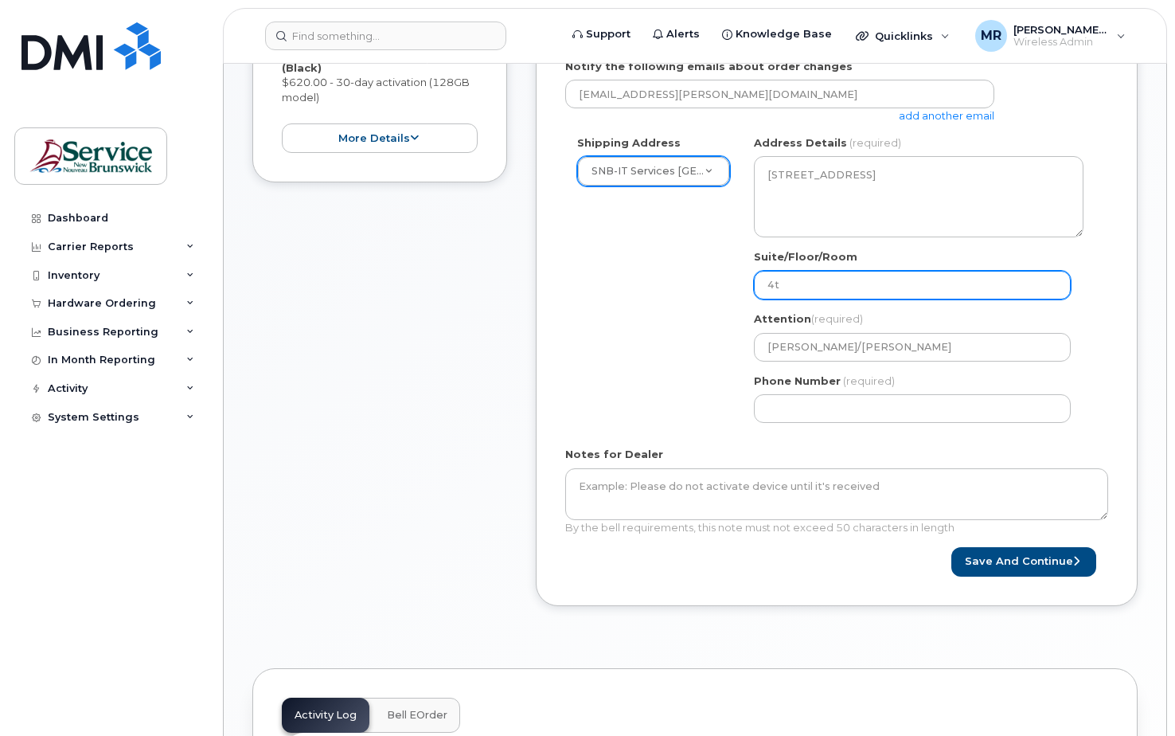
select select
type input "4th"
select select
type input "4th F"
select select
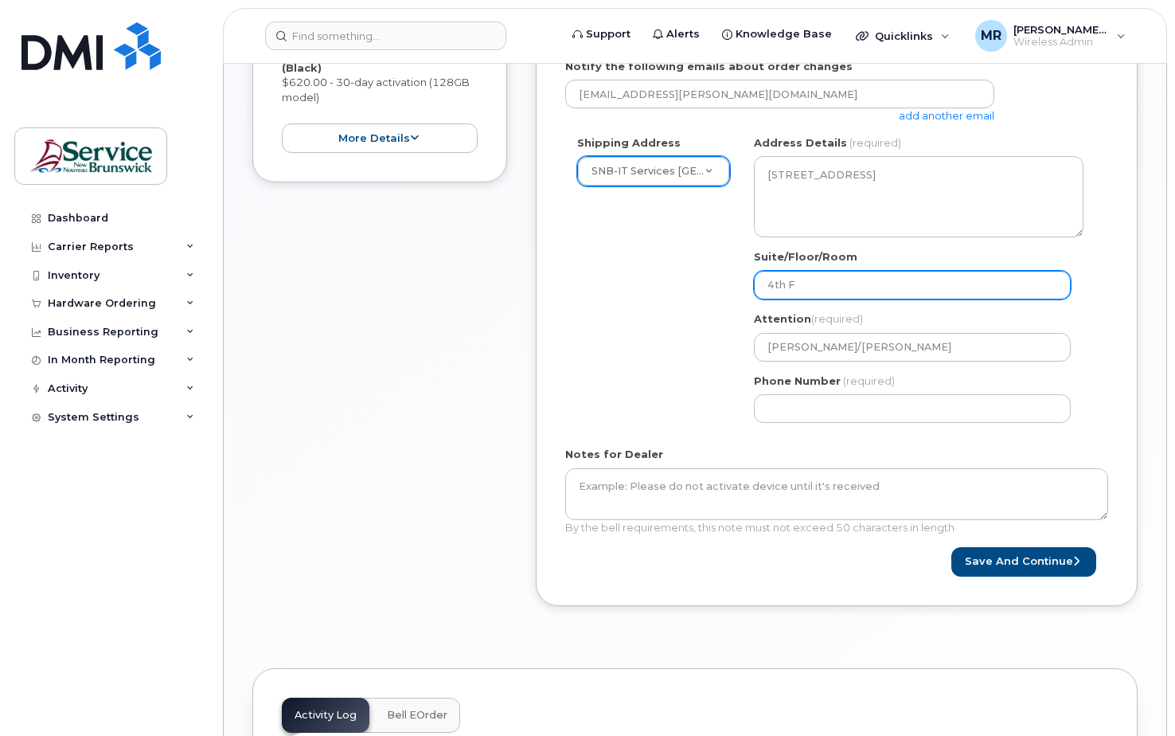
type input "4th Fl"
select select
type input "4th Flo"
select select
type input "4th Floo"
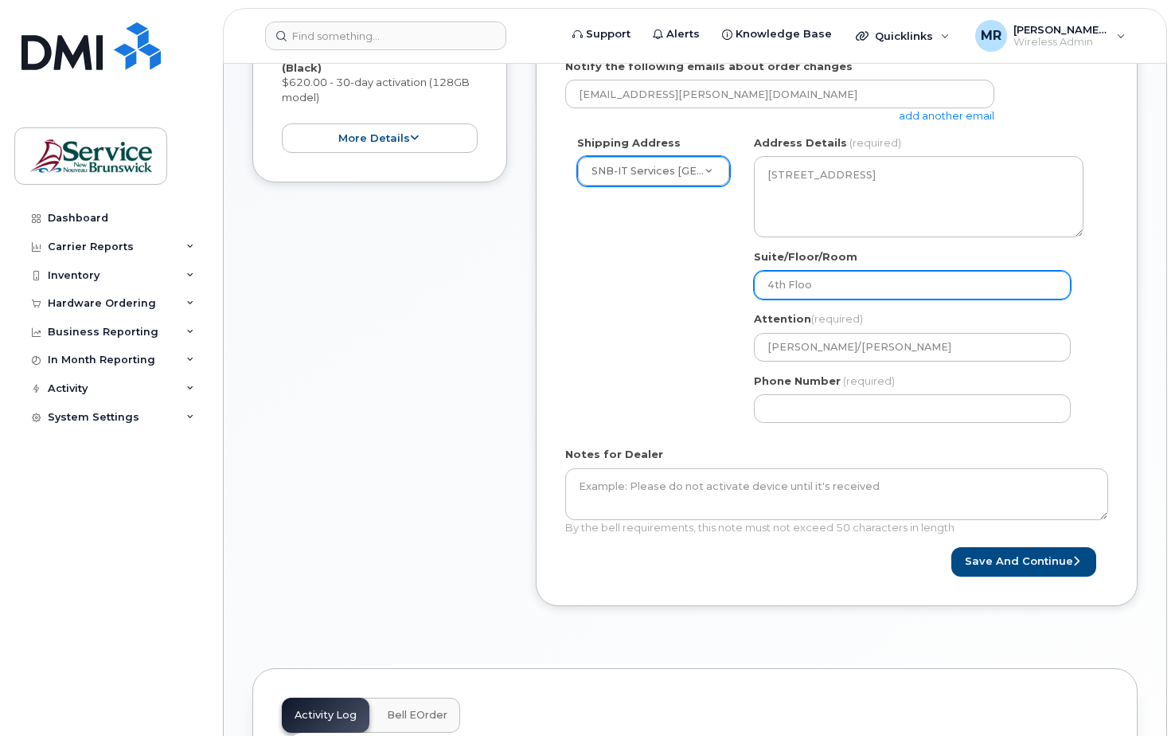
select select
type input "4th Floor"
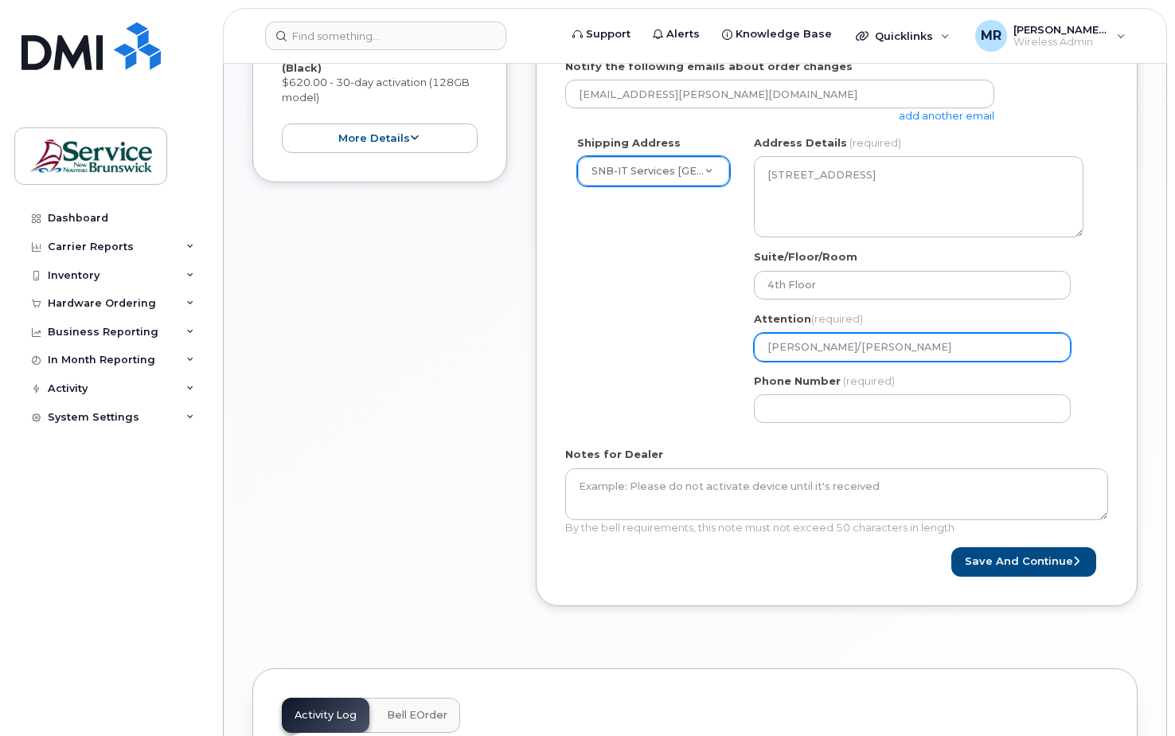
click at [912, 349] on input "Brandon Dow/Jeremy Flynn" at bounding box center [912, 347] width 317 height 29
drag, startPoint x: 897, startPoint y: 346, endPoint x: 735, endPoint y: 345, distance: 162.4
click at [735, 345] on div "Shipping Address SNB-IT Services Carleton Place New Address ASD-E Main Office A…" at bounding box center [830, 284] width 530 height 299
select select
type input "S"
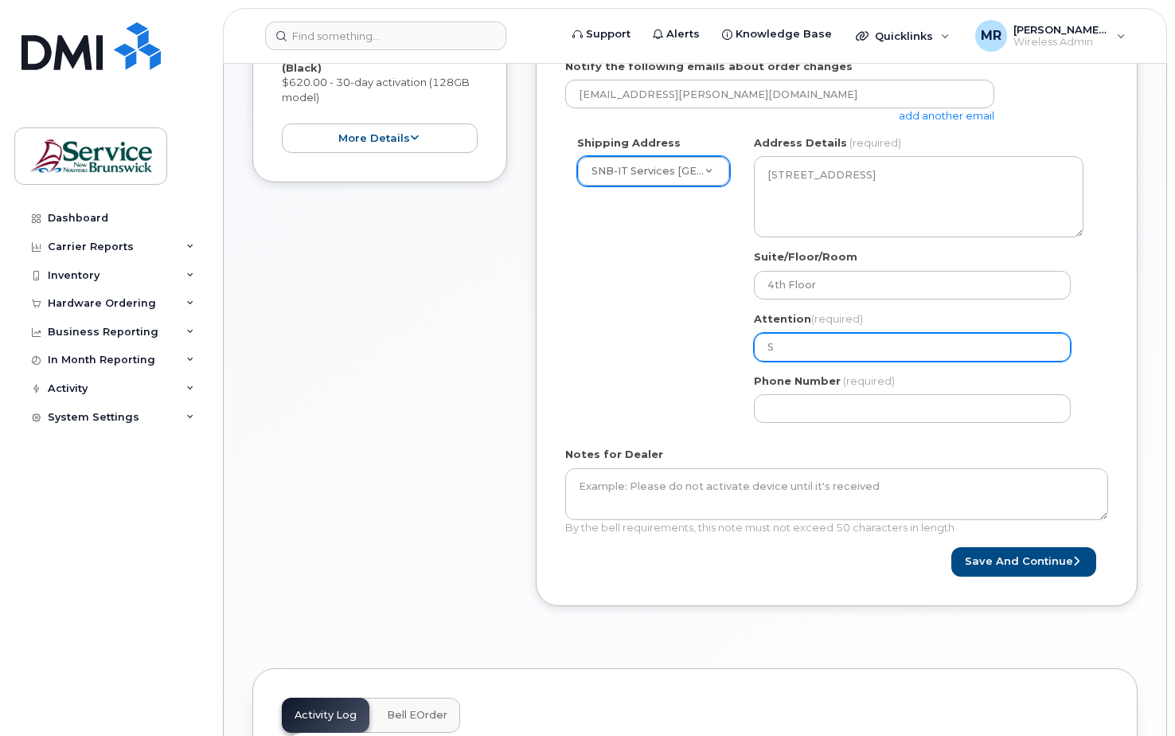
select select
type input "Sc"
select select
type input "Sco"
select select
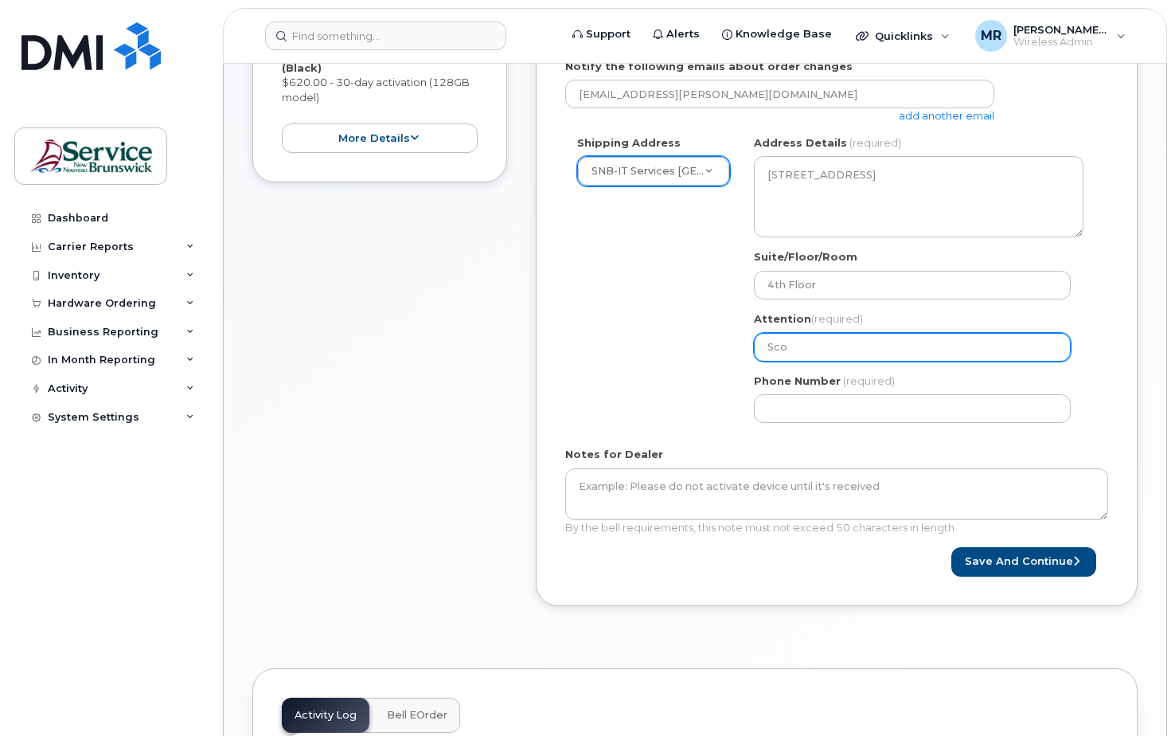
type input "Scot"
select select
type input "Scott"
select select
type input "Scott S"
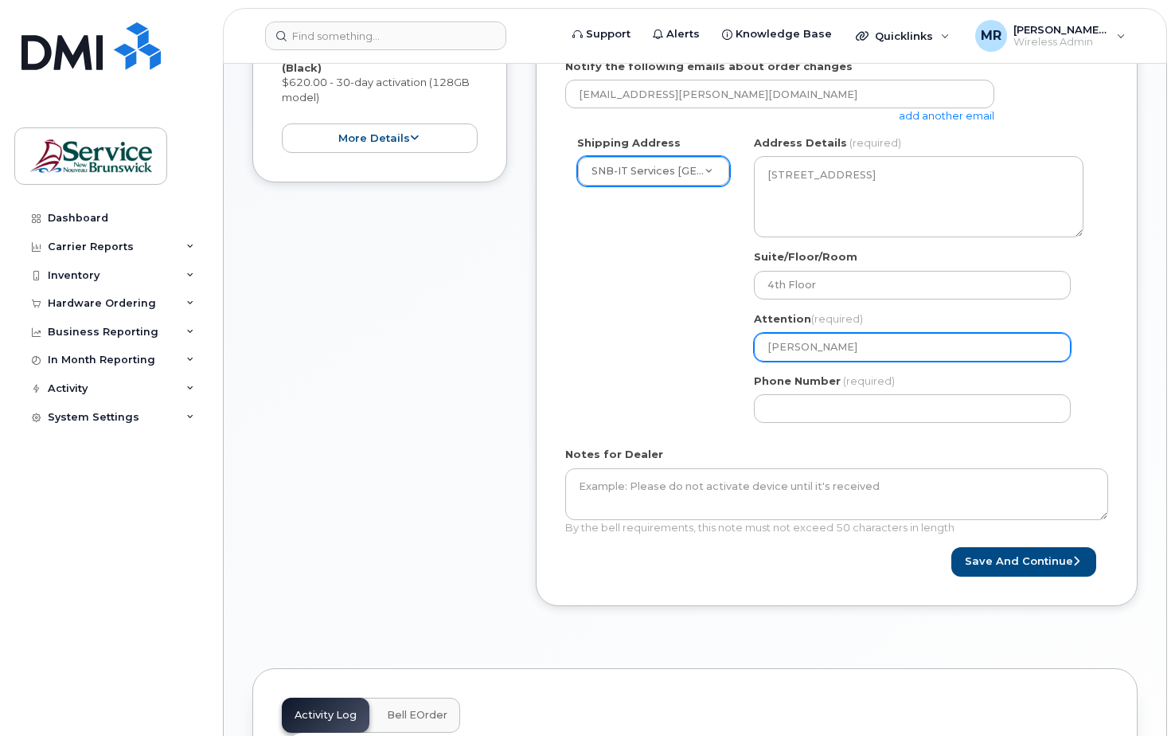
select select
type input "Scott Sa"
select select
type input "Scott San"
select select
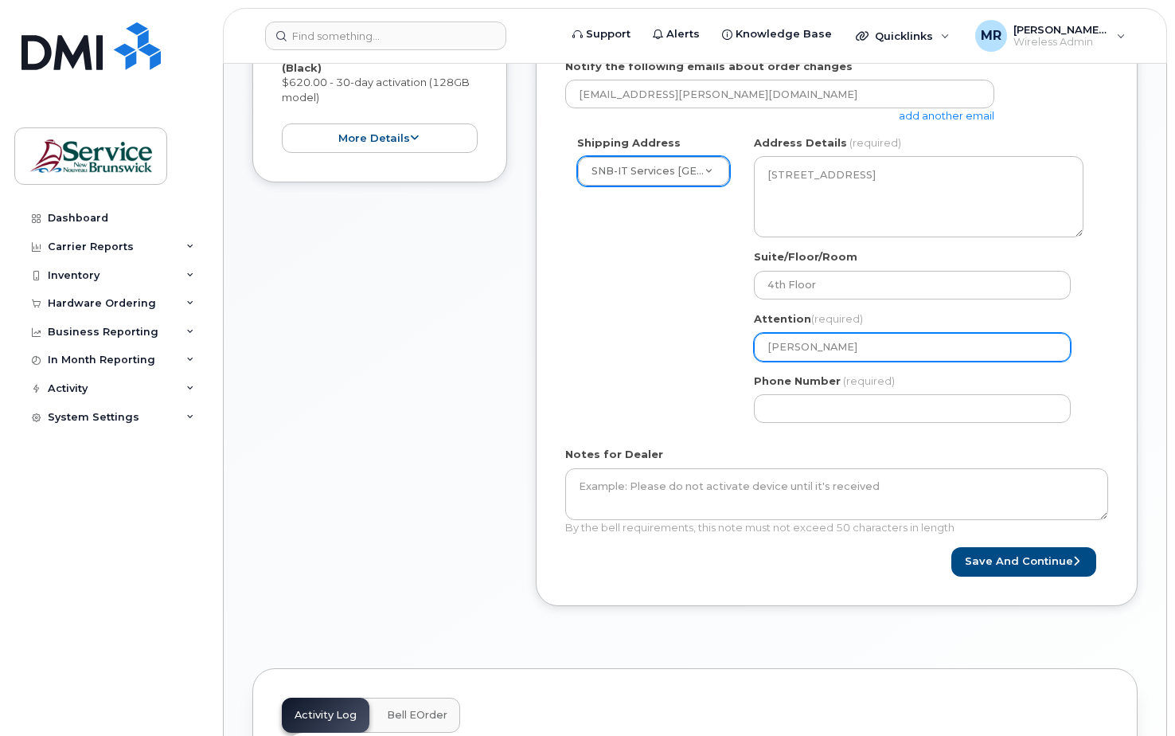
type input "Scott Sanf"
select select
type input "Scott Sanfo"
select select
type input "Scott Sanfor"
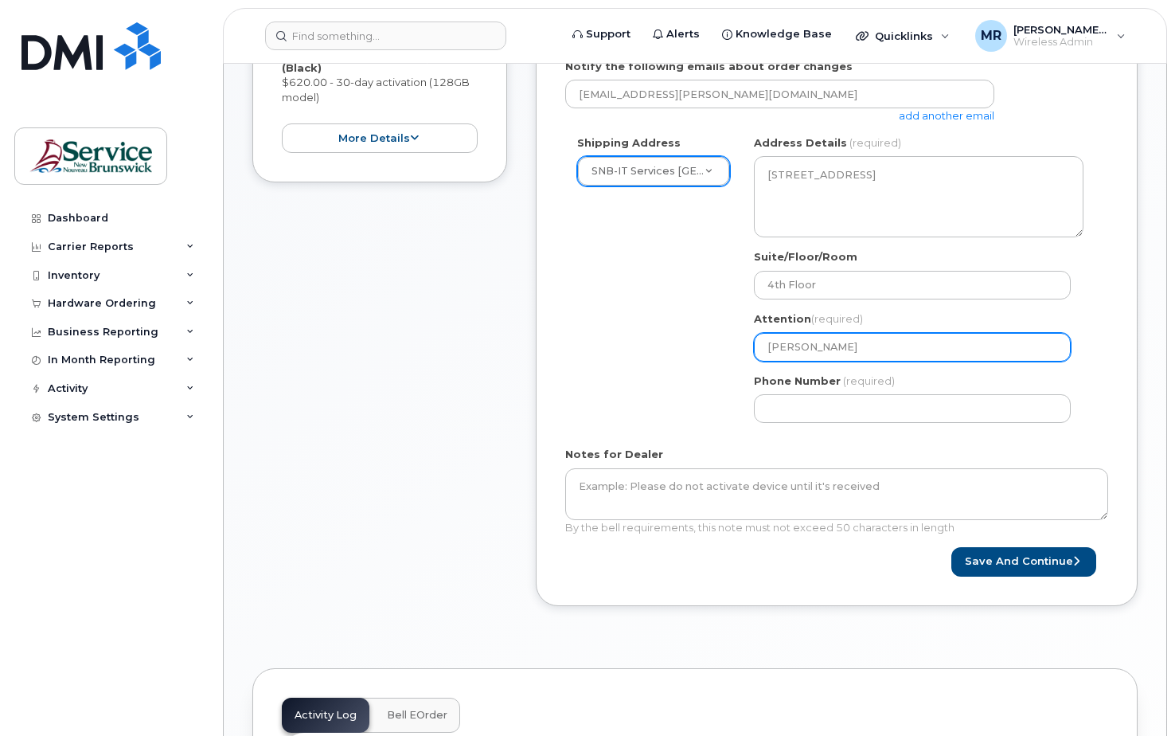
select select
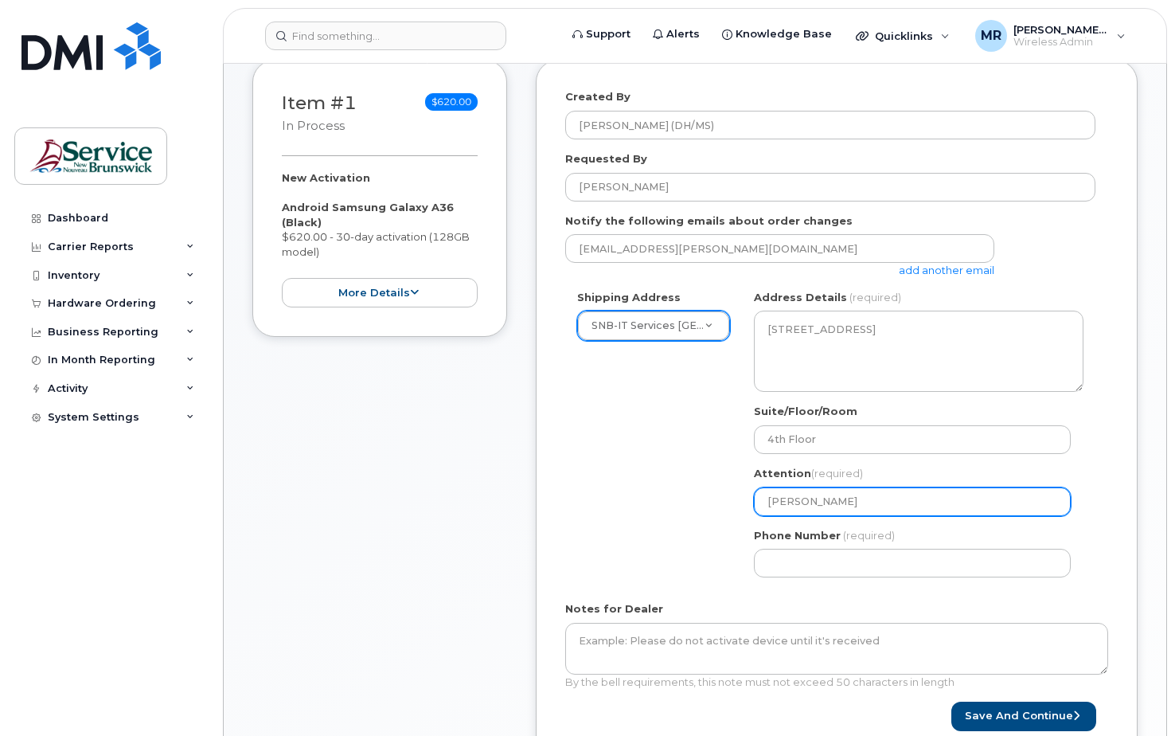
scroll to position [318, 0]
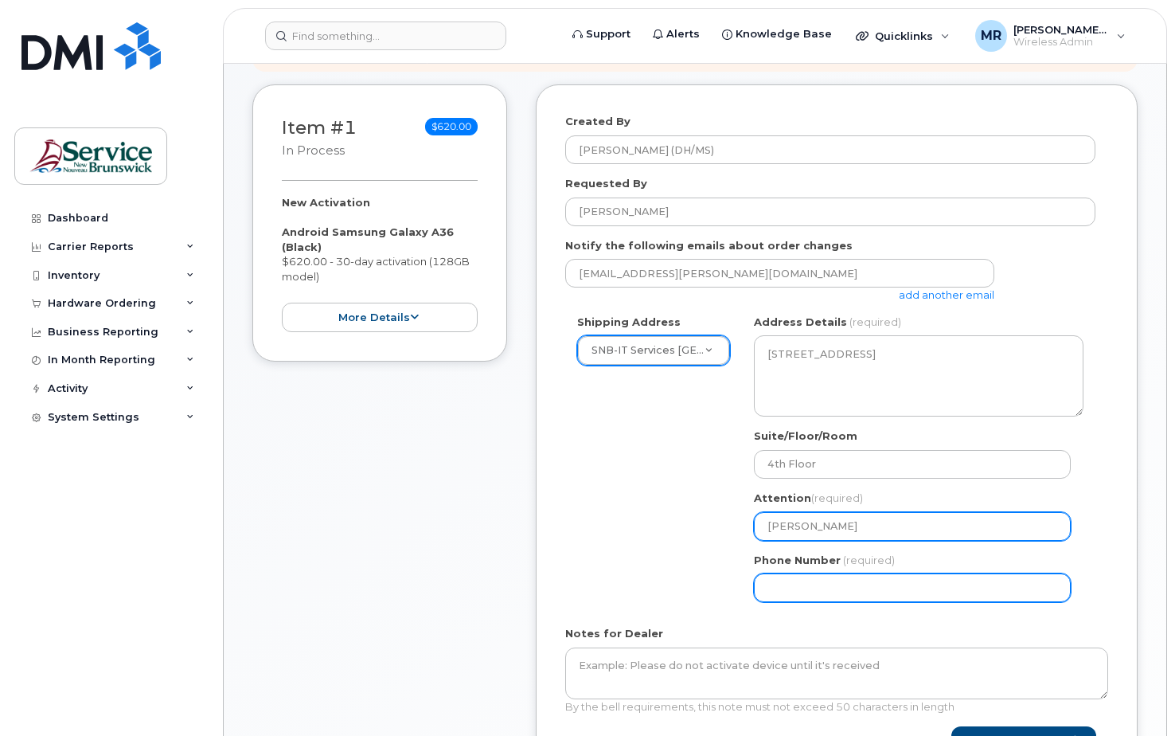
type input "Scott Sanford"
click at [784, 589] on input "Phone Number" at bounding box center [912, 587] width 317 height 29
click at [812, 583] on input "Phone Number" at bounding box center [912, 587] width 317 height 29
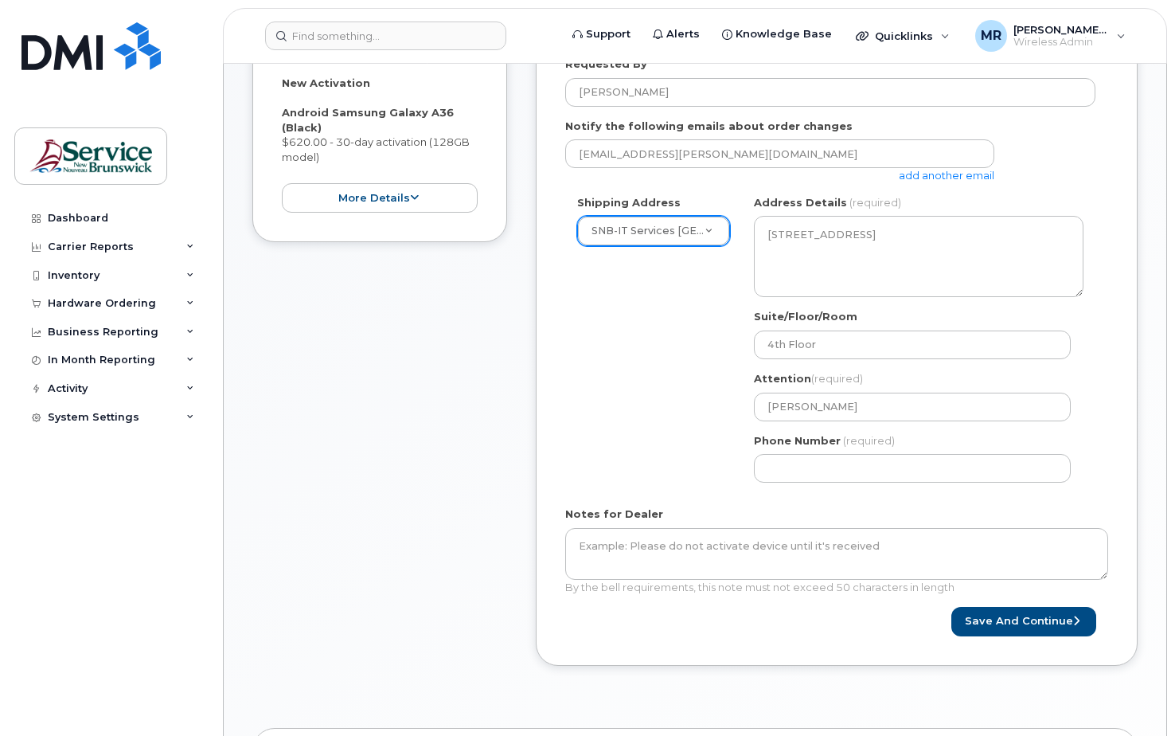
scroll to position [517, 0]
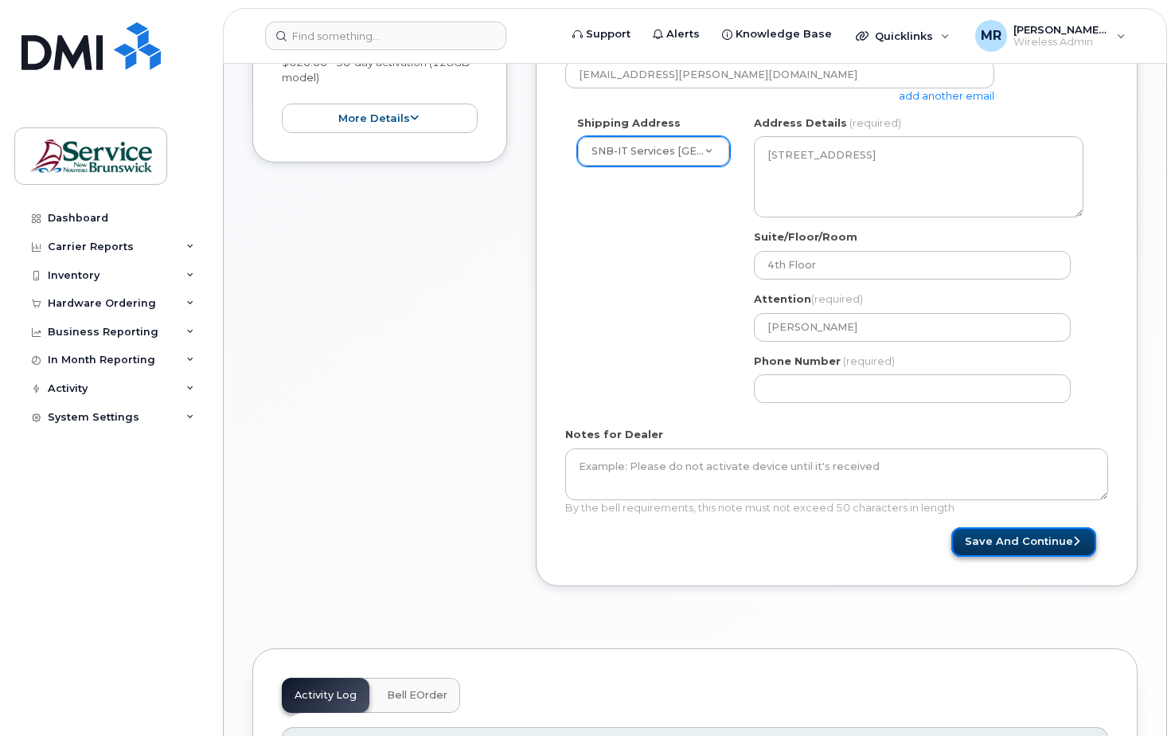
click at [1013, 537] on button "Save and Continue" at bounding box center [1023, 541] width 145 height 29
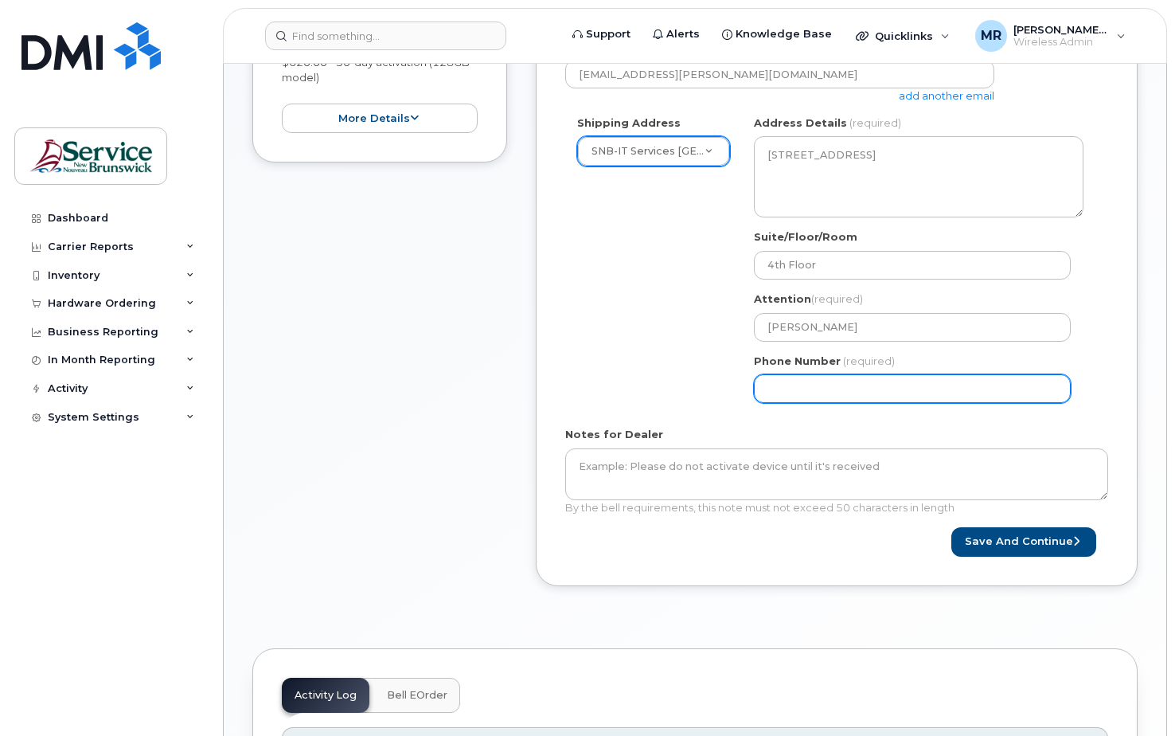
click at [790, 385] on input "Phone Number" at bounding box center [912, 388] width 317 height 29
click at [788, 388] on input "Phone Number" at bounding box center [912, 388] width 317 height 29
click at [806, 384] on input "Phone Number" at bounding box center [912, 388] width 317 height 29
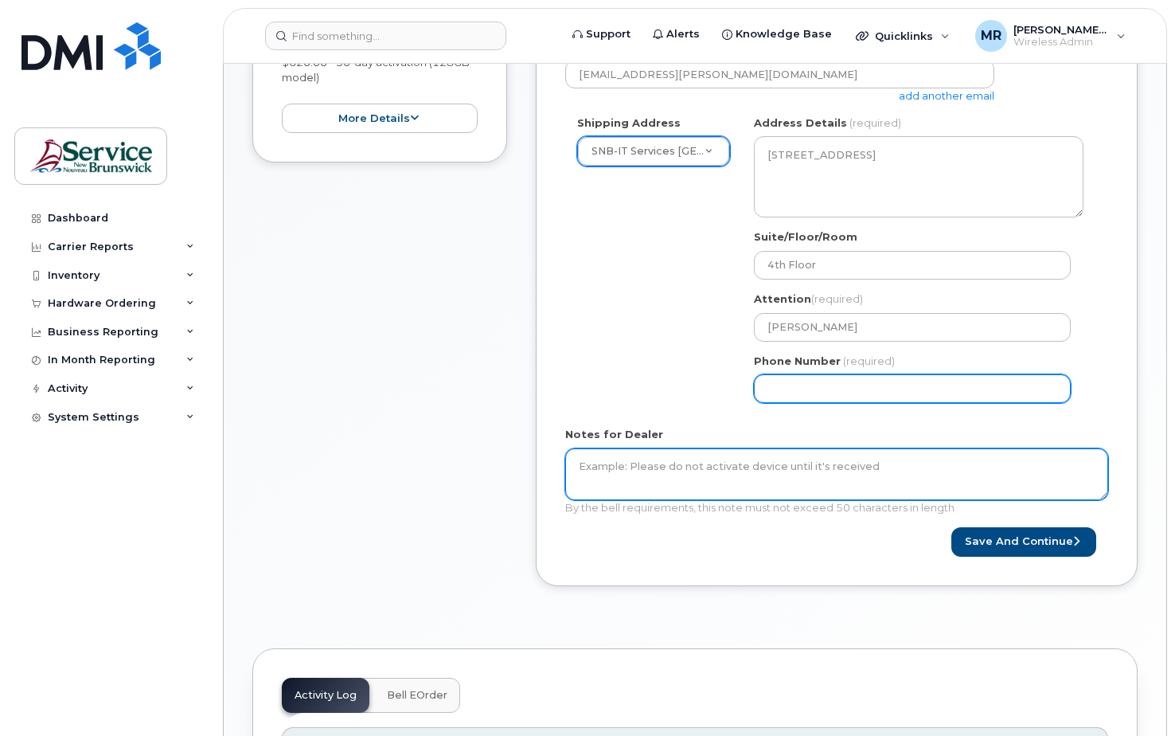
select select
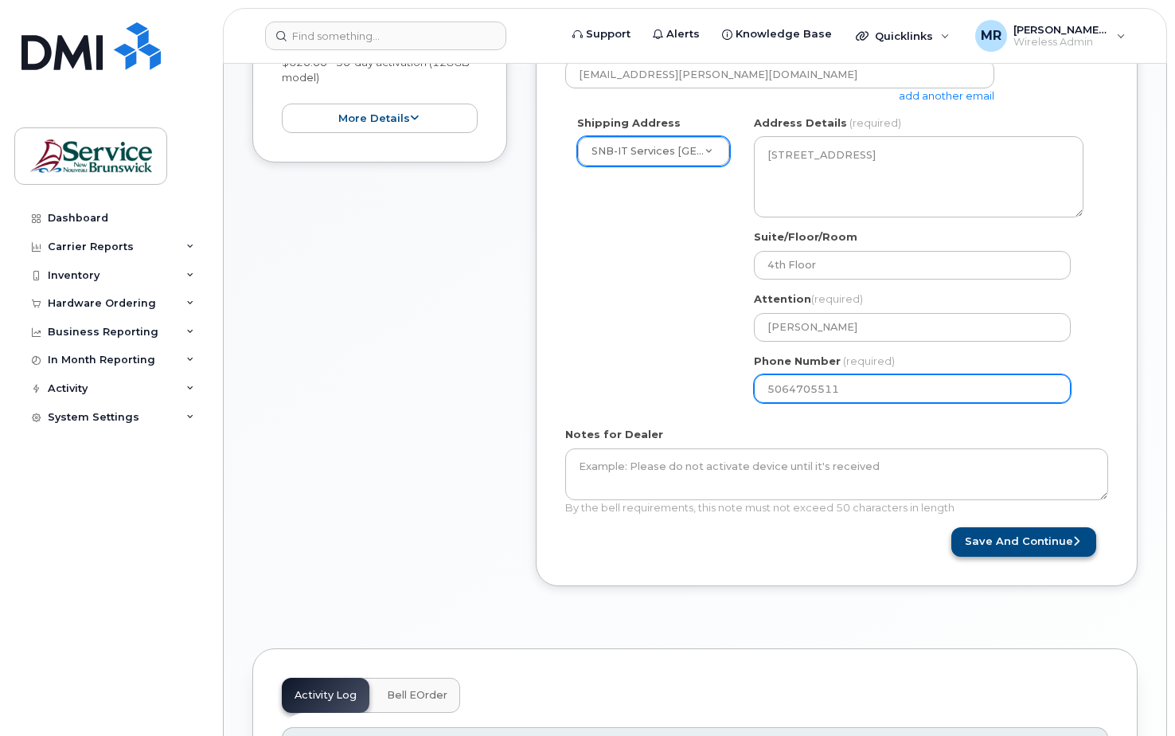
type input "5064705511"
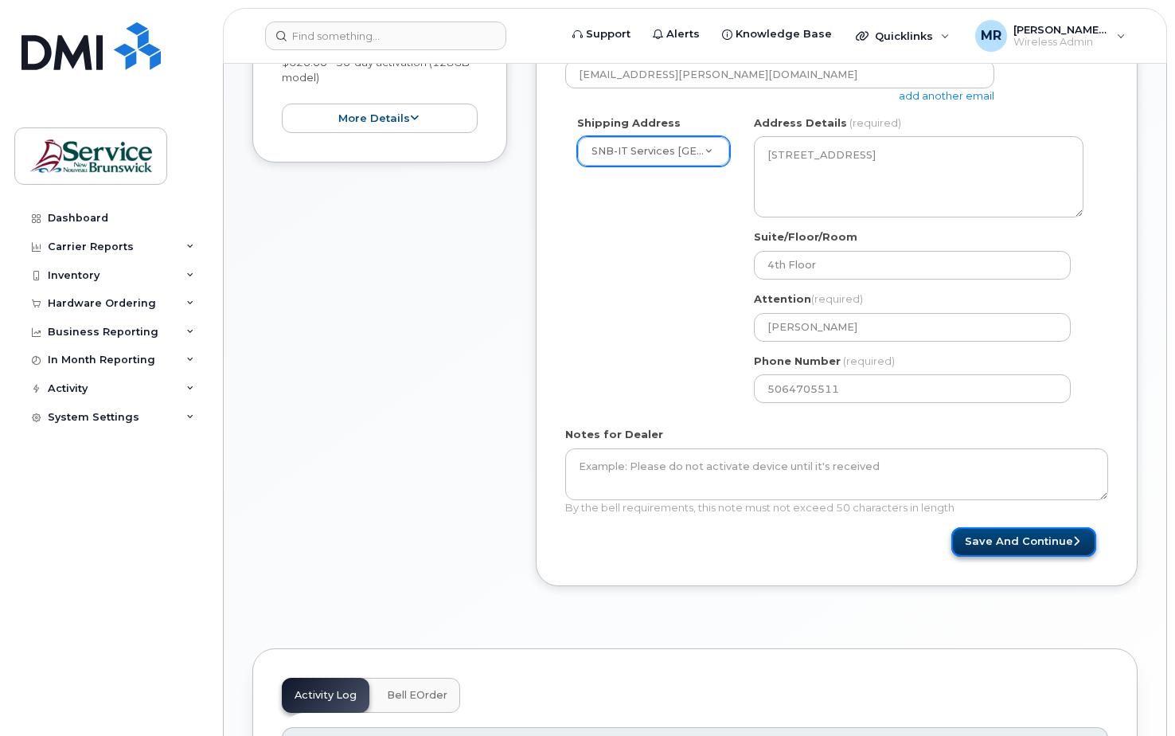
click at [985, 540] on button "Save and Continue" at bounding box center [1023, 541] width 145 height 29
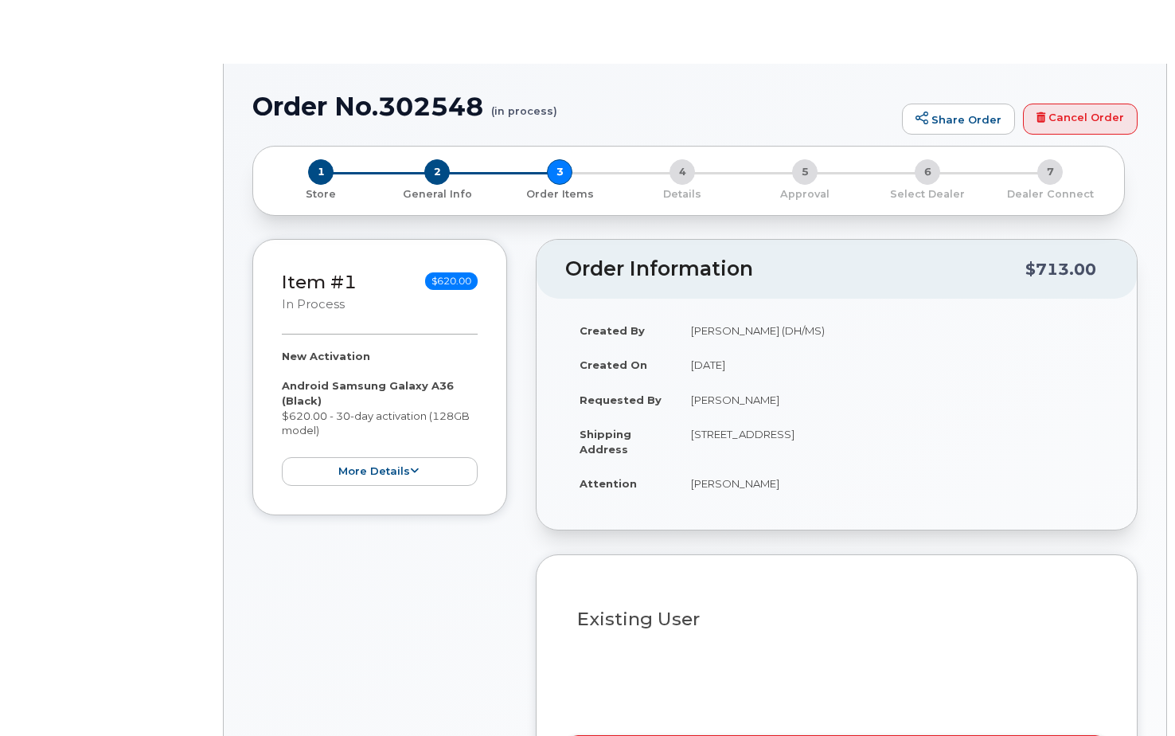
select select
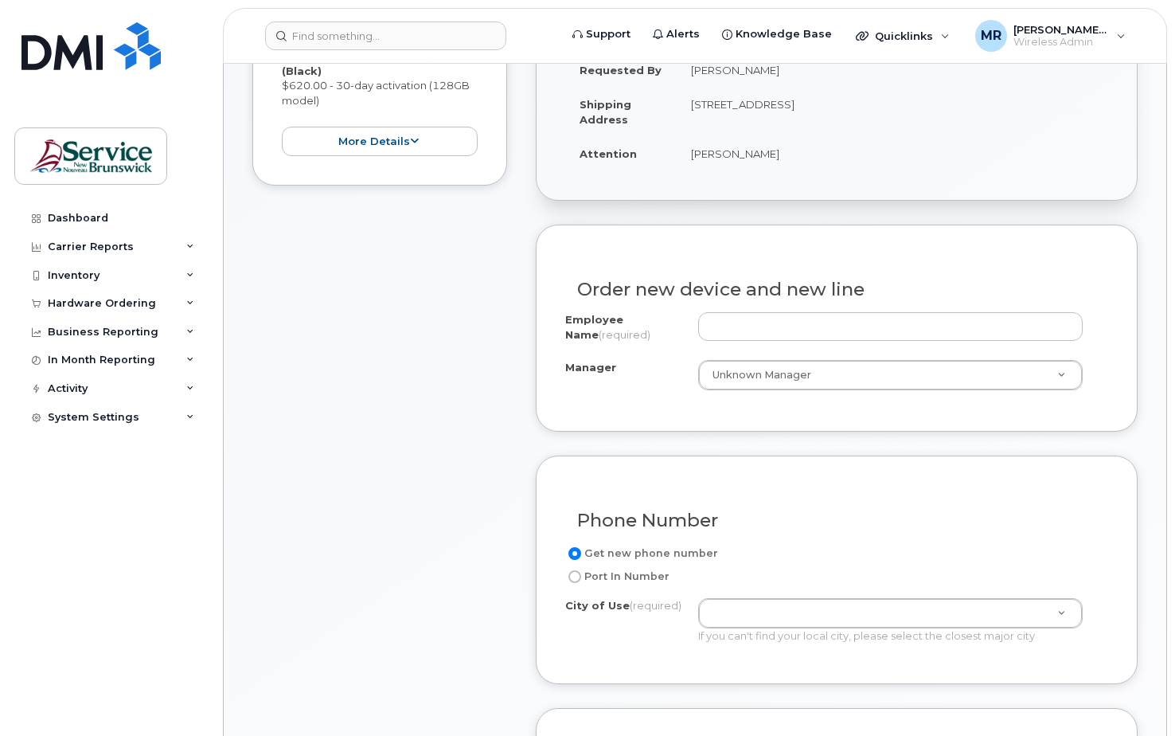
scroll to position [537, 0]
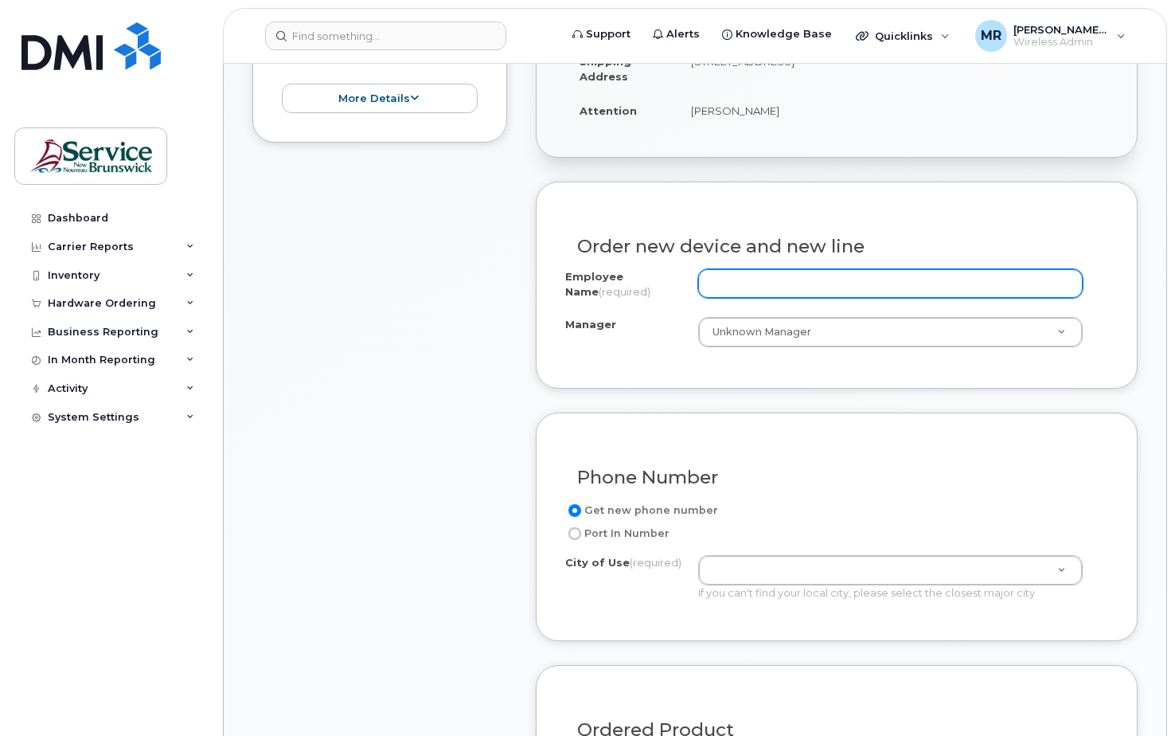
click at [720, 287] on input "Employee Name (required)" at bounding box center [890, 283] width 385 height 29
click at [756, 283] on input "Employee Name (required)" at bounding box center [890, 283] width 385 height 29
type input "[PERSON_NAME]"
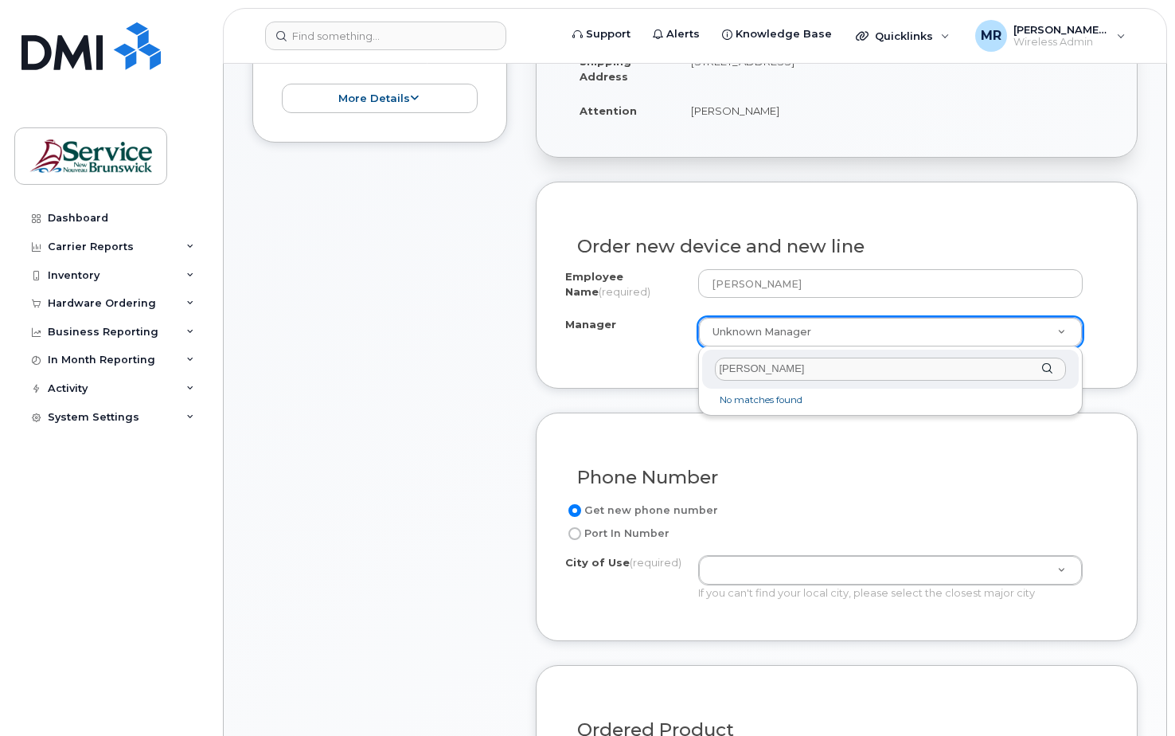
type input "Jenny Steward"
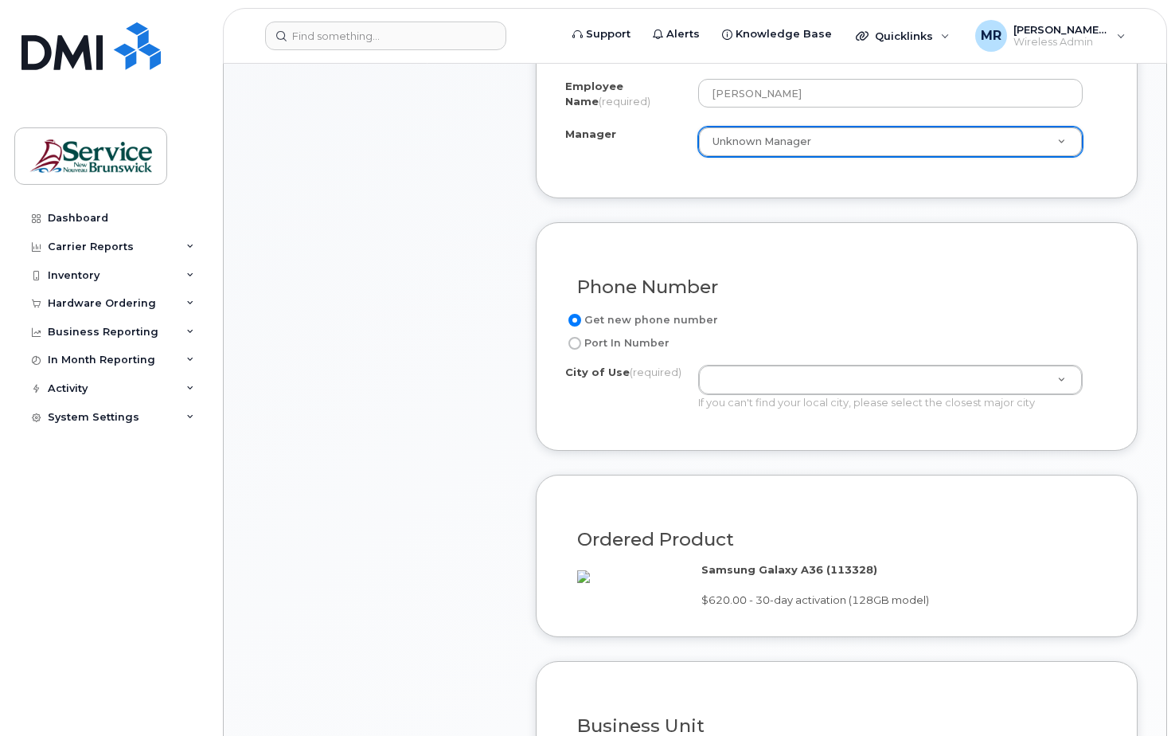
scroll to position [736, 0]
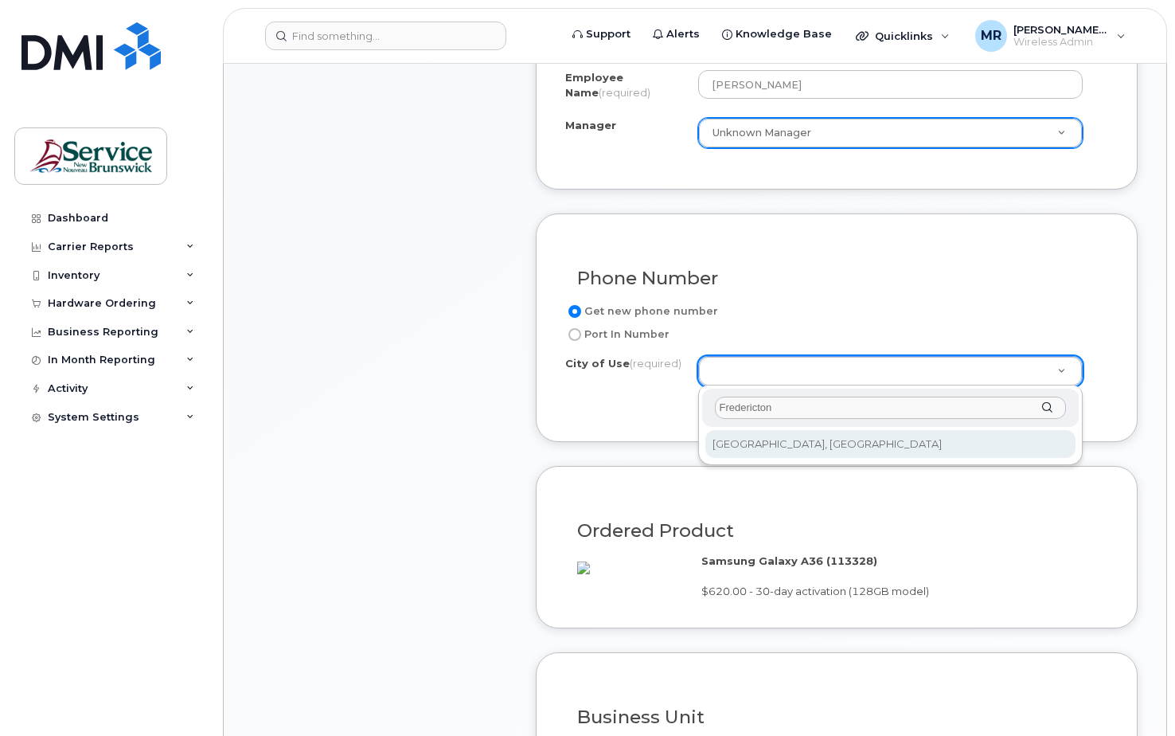
type input "Fredericton"
type input "1578"
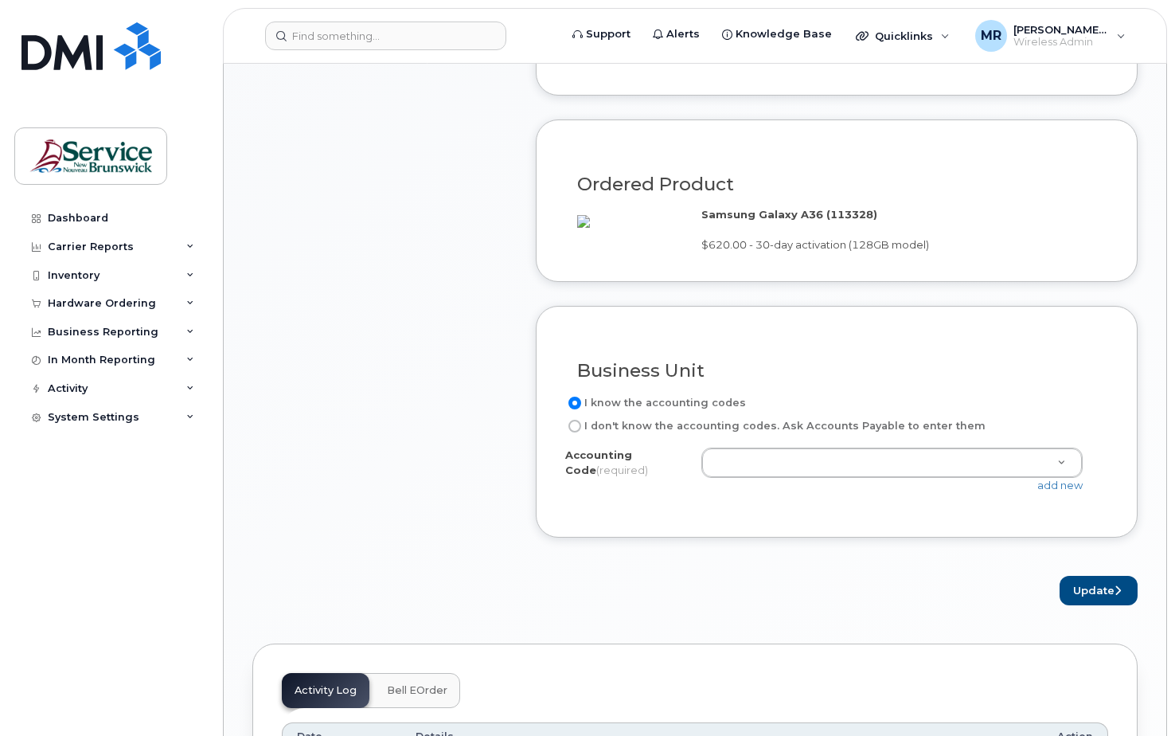
scroll to position [1095, 0]
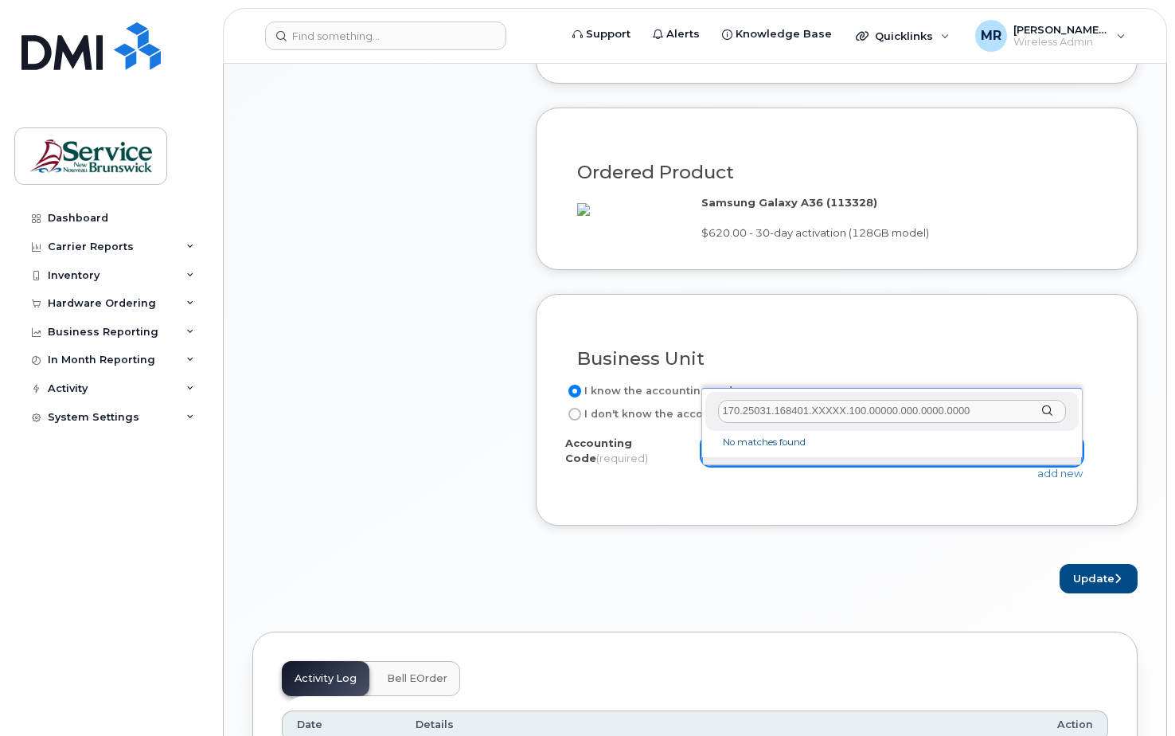
drag, startPoint x: 812, startPoint y: 408, endPoint x: 847, endPoint y: 412, distance: 35.2
click at [847, 412] on input "170.25031.168401.XXXXX.100.00000.000.0000.0000" at bounding box center [892, 411] width 349 height 23
click at [828, 415] on input "170.25031.168401.XXXXX.100.00000.000.0000.0000" at bounding box center [892, 411] width 349 height 23
drag, startPoint x: 814, startPoint y: 411, endPoint x: 849, endPoint y: 413, distance: 34.3
click at [849, 413] on input "170.25031.168401.XXXXX.100.00000.000.0000.0000" at bounding box center [892, 411] width 349 height 23
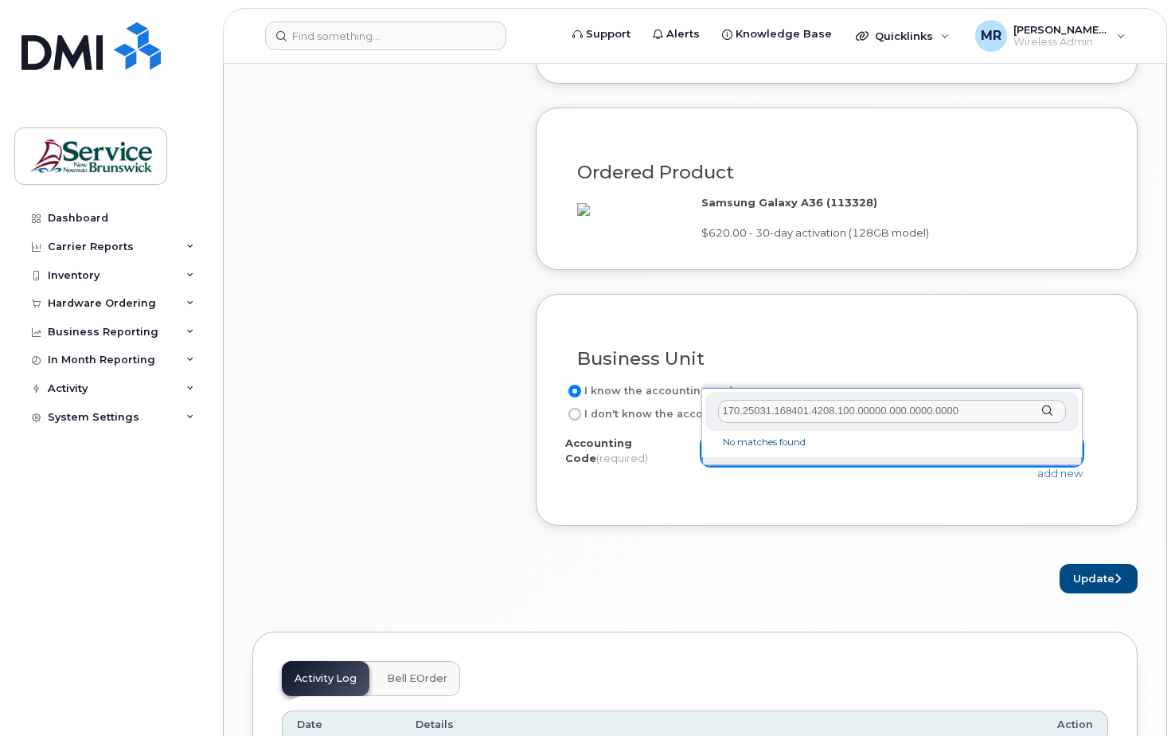
type input "170.25031.168401.42084.100.00000.000.0000.0000"
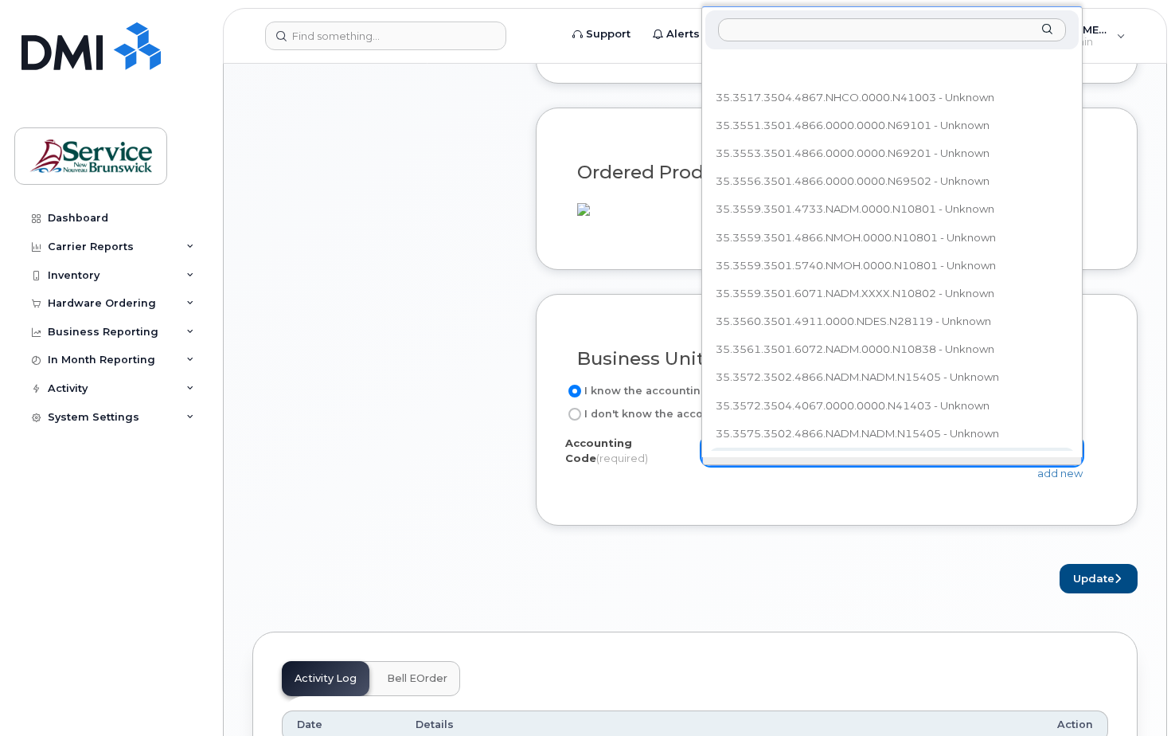
scroll to position [18, 0]
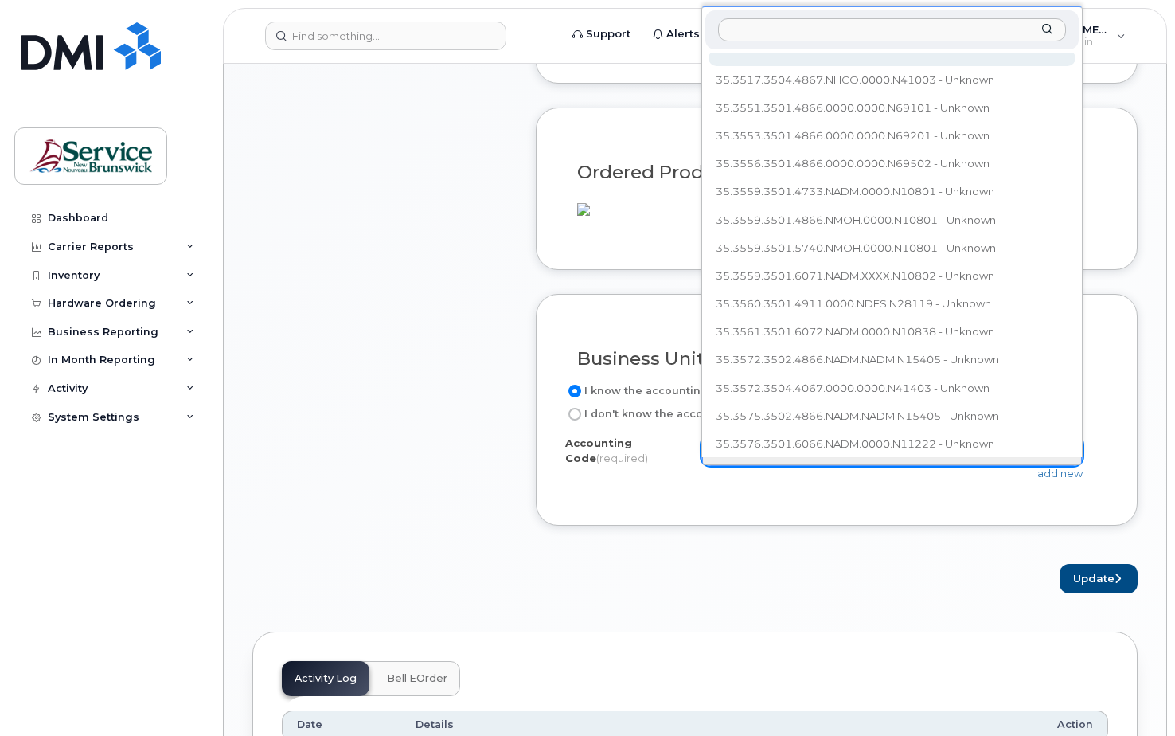
click at [760, 29] on input "text" at bounding box center [892, 29] width 349 height 23
paste input "3561.3501.XXXX.NADM.0000.N10838"
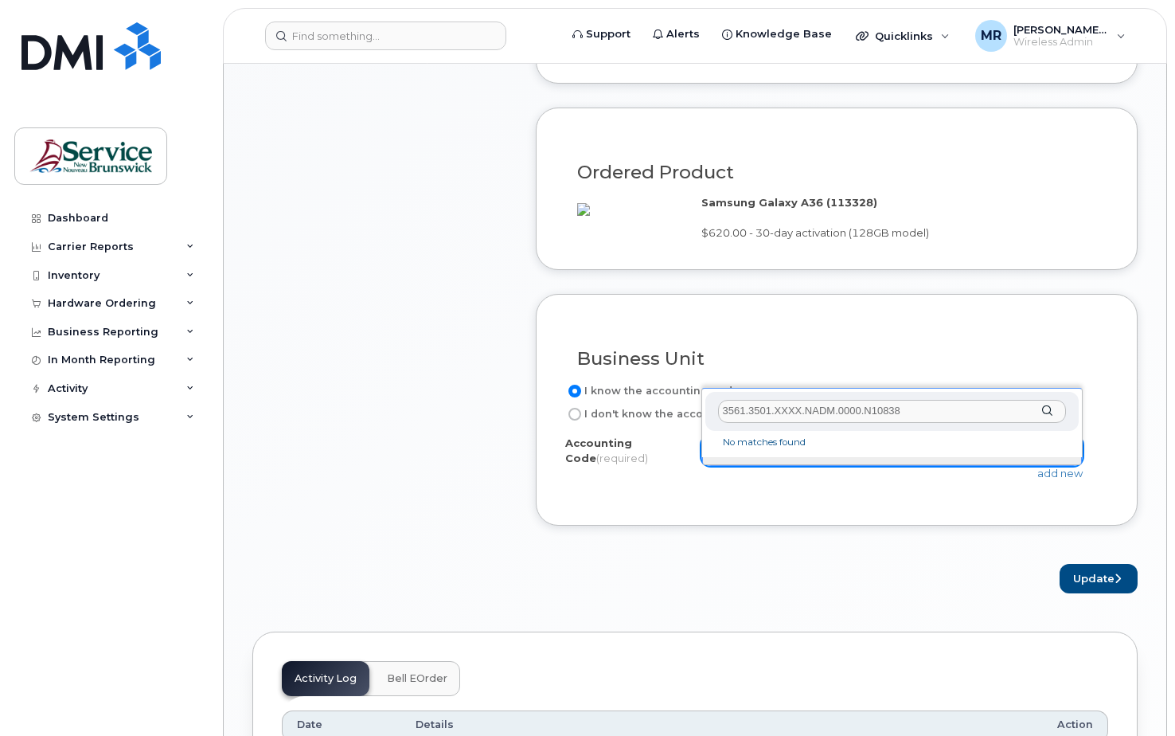
scroll to position [0, 0]
drag, startPoint x: 777, startPoint y: 411, endPoint x: 805, endPoint y: 414, distance: 28.0
click at [805, 414] on input "3561.3501.XXXX.NADM.0000.N10838" at bounding box center [892, 411] width 349 height 23
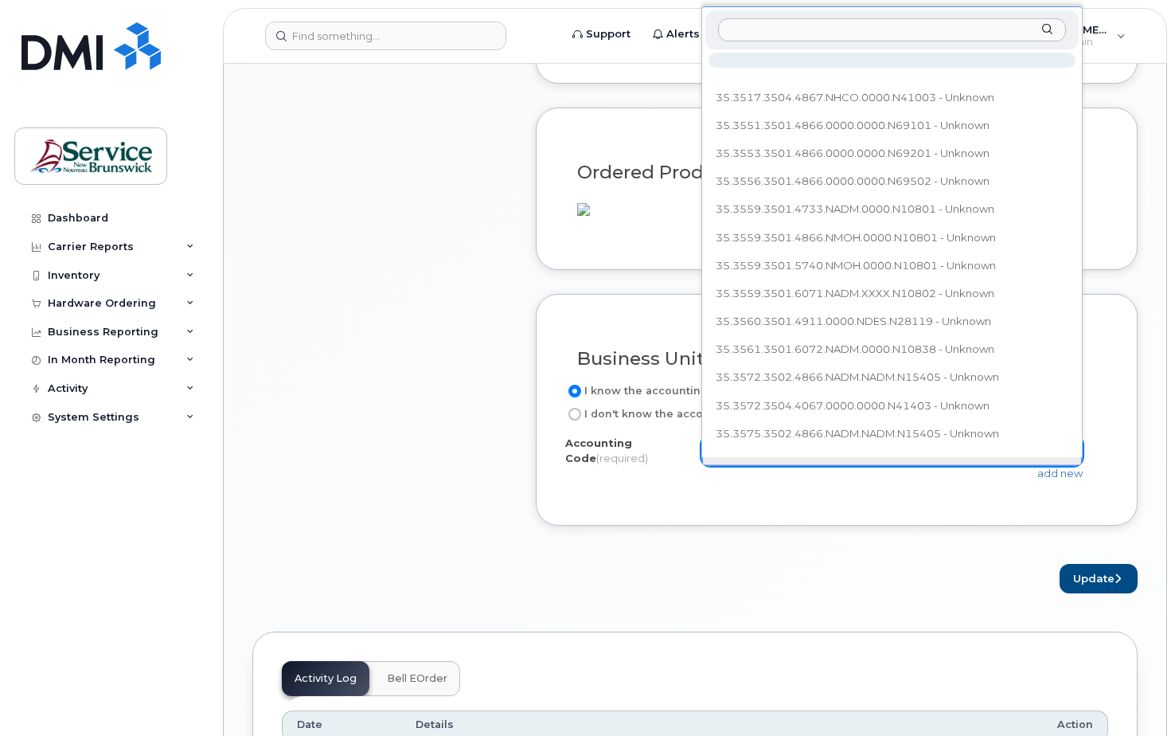
scroll to position [18, 0]
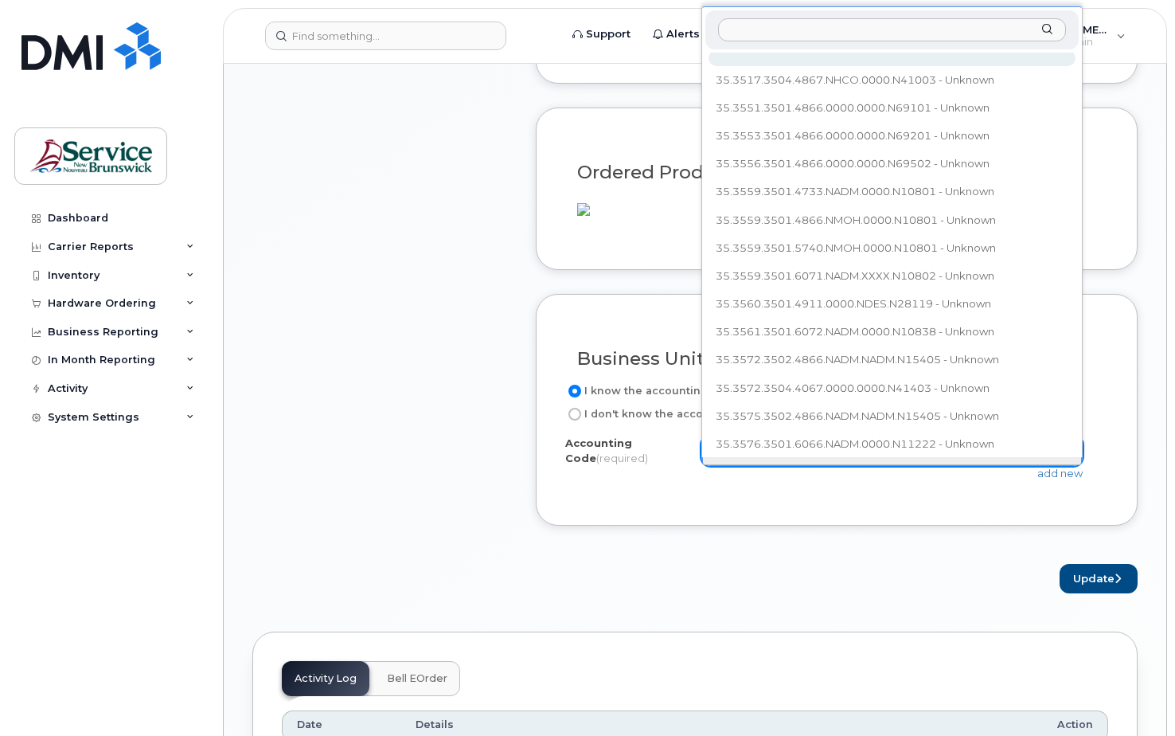
click at [752, 21] on input "text" at bounding box center [892, 29] width 349 height 23
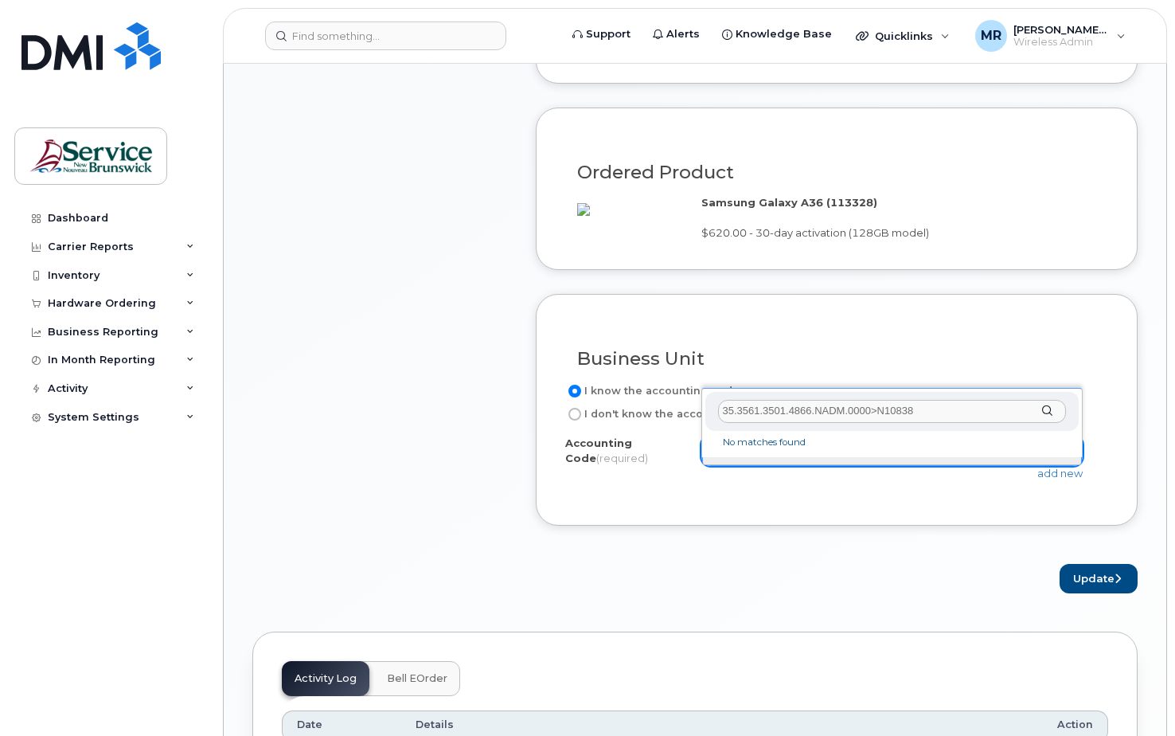
click at [873, 408] on input "35.3561.3501.4866.NADM.0000>N10838" at bounding box center [892, 411] width 349 height 23
type input "35.3561.3501.4866.NADM.0000.N10838"
click at [987, 412] on input "35.3561.3501.4866.NADM.0000.N10838" at bounding box center [892, 411] width 349 height 23
click at [984, 413] on input "35.3561.3501.4866.NADM.0000.N10838" at bounding box center [892, 411] width 349 height 23
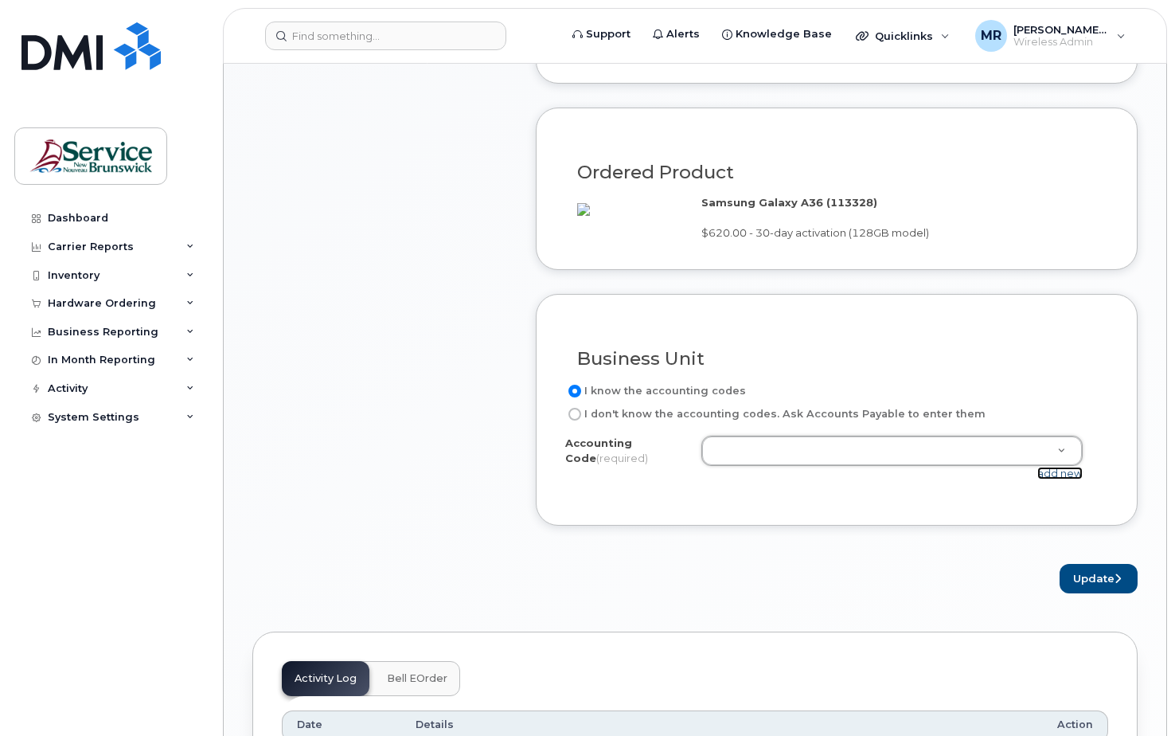
click at [1058, 479] on link "add new" at bounding box center [1059, 472] width 45 height 13
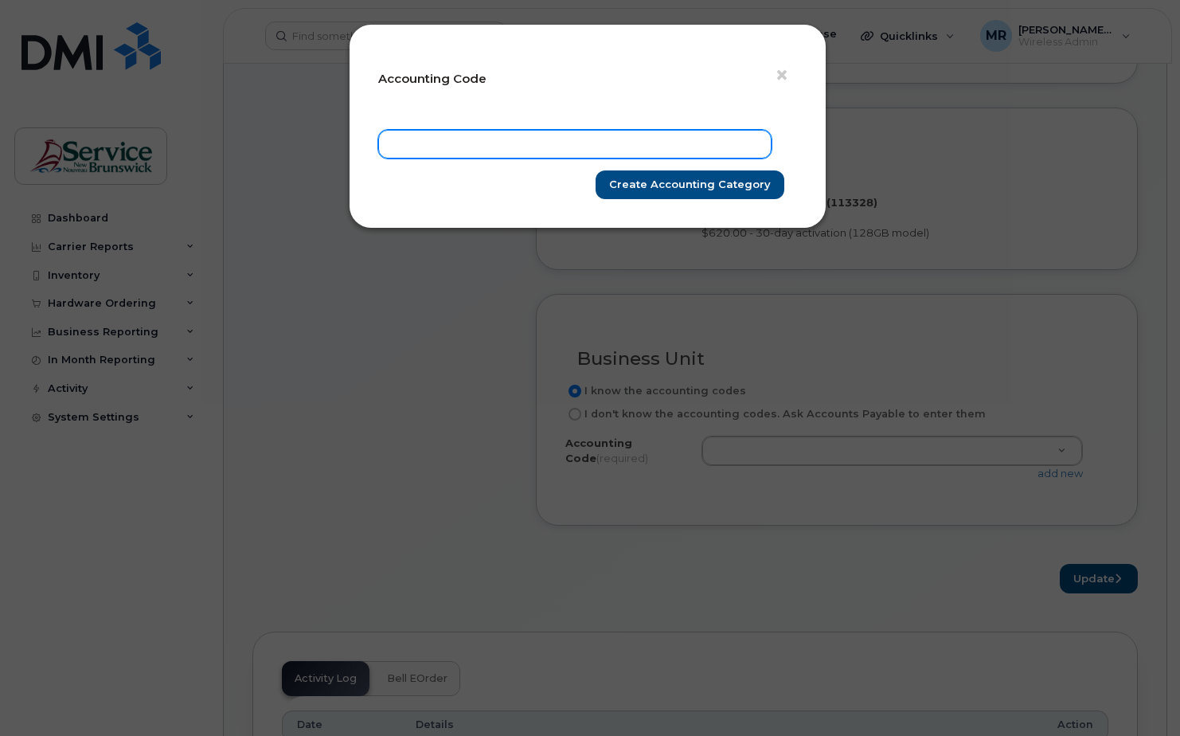
click at [450, 143] on input "text" at bounding box center [574, 144] width 393 height 29
type input "35.3561.3501.4866.NADM.0000.N10838"
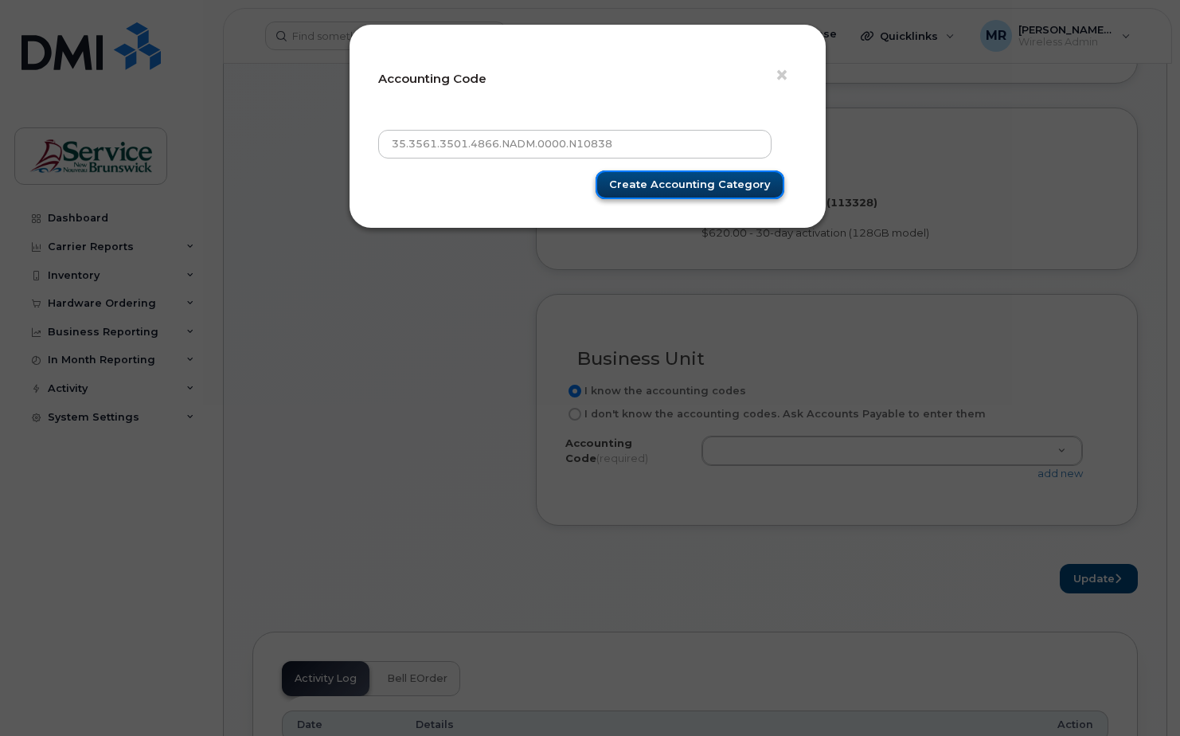
click at [709, 185] on input "Create Accounting category" at bounding box center [689, 184] width 189 height 29
type input "Create Accounting category"
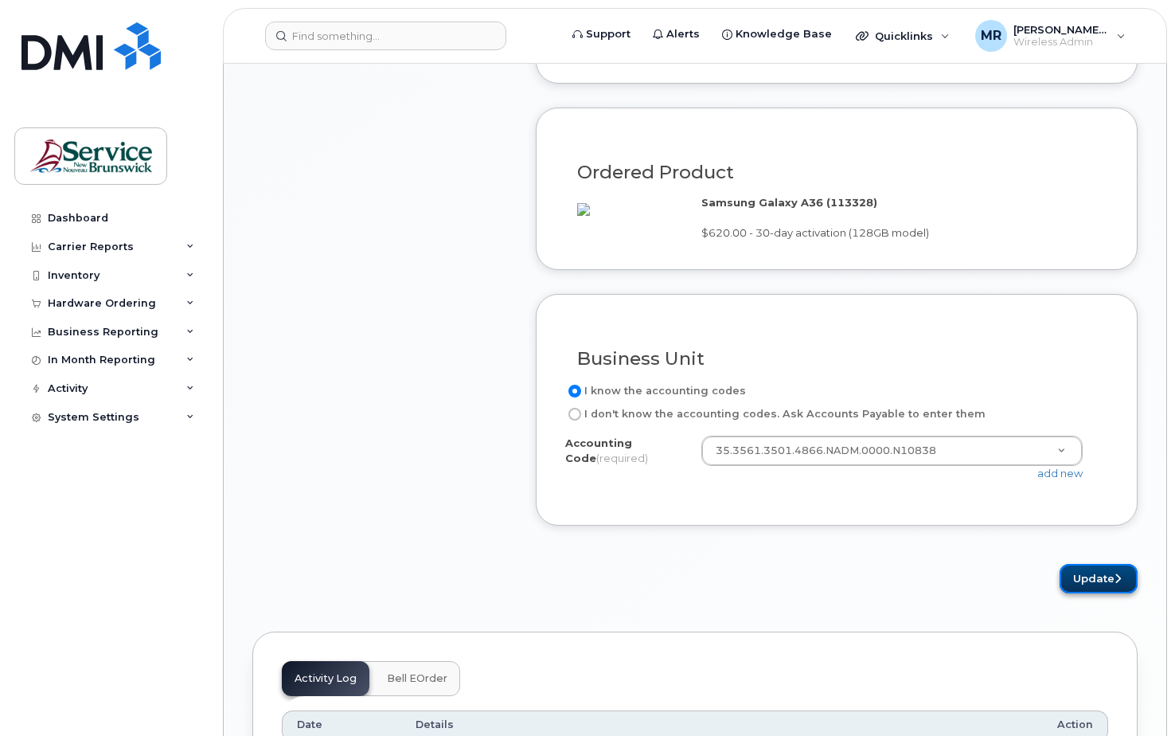
click at [1079, 593] on button "Update" at bounding box center [1098, 578] width 78 height 29
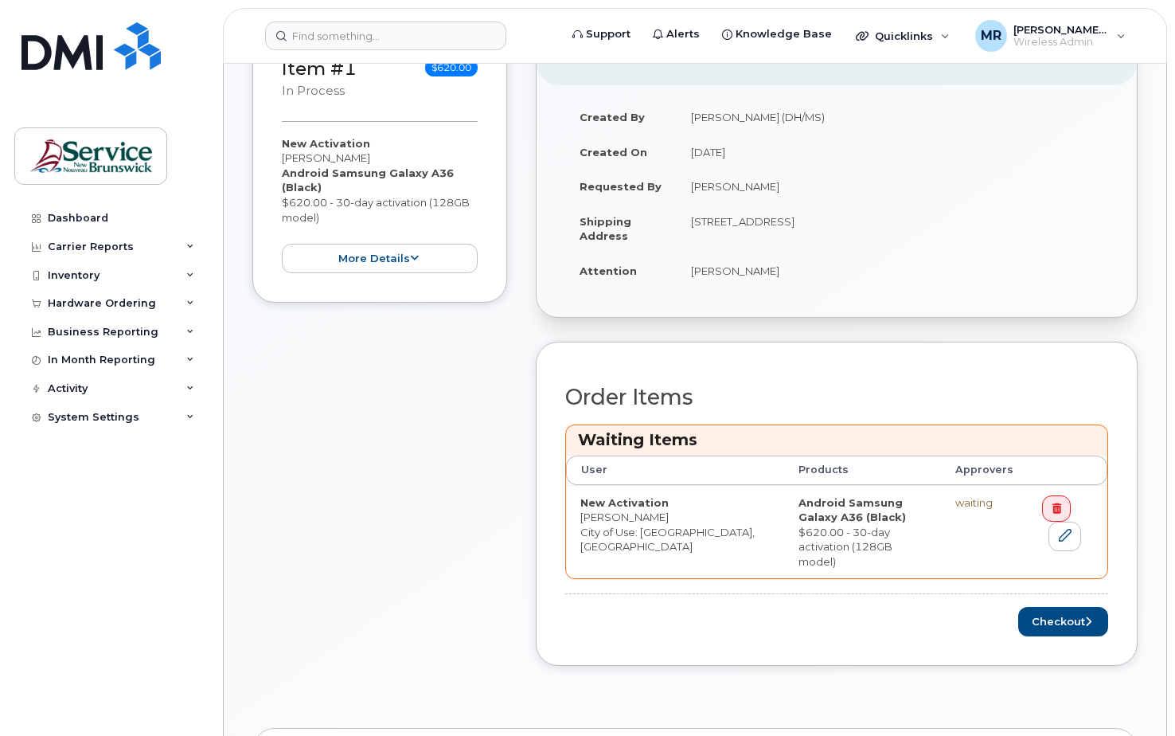
scroll to position [398, 0]
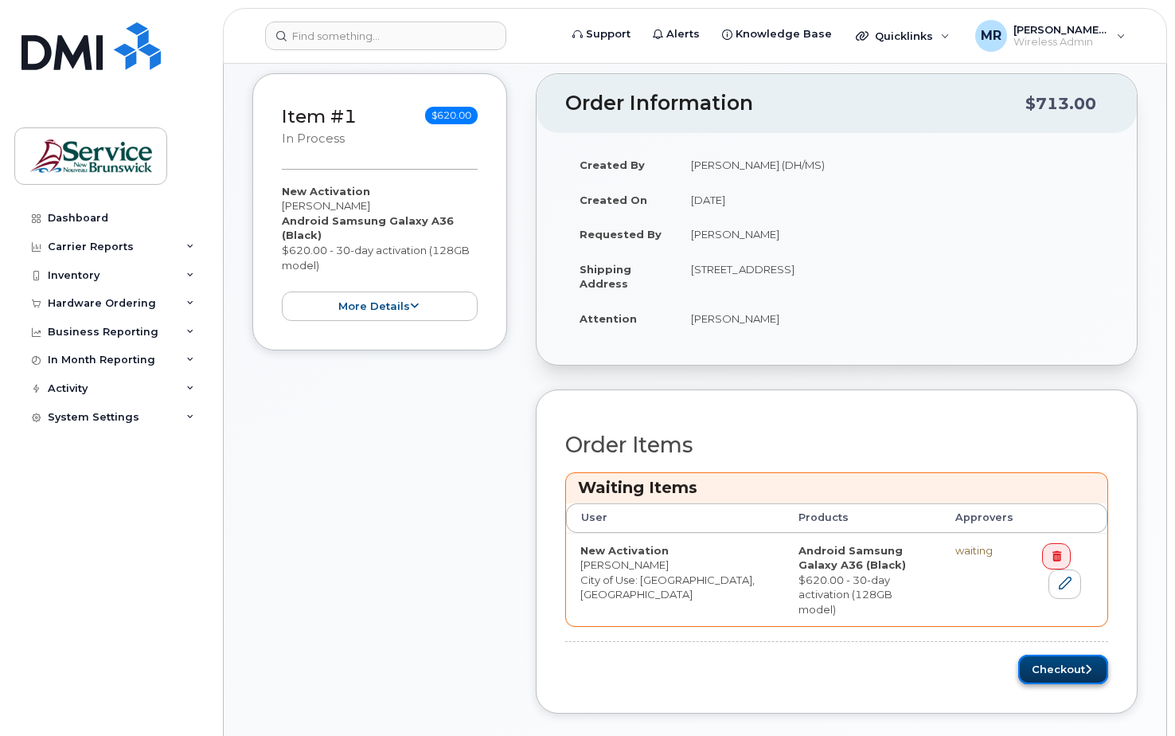
click at [1071, 654] on button "Checkout" at bounding box center [1063, 668] width 90 height 29
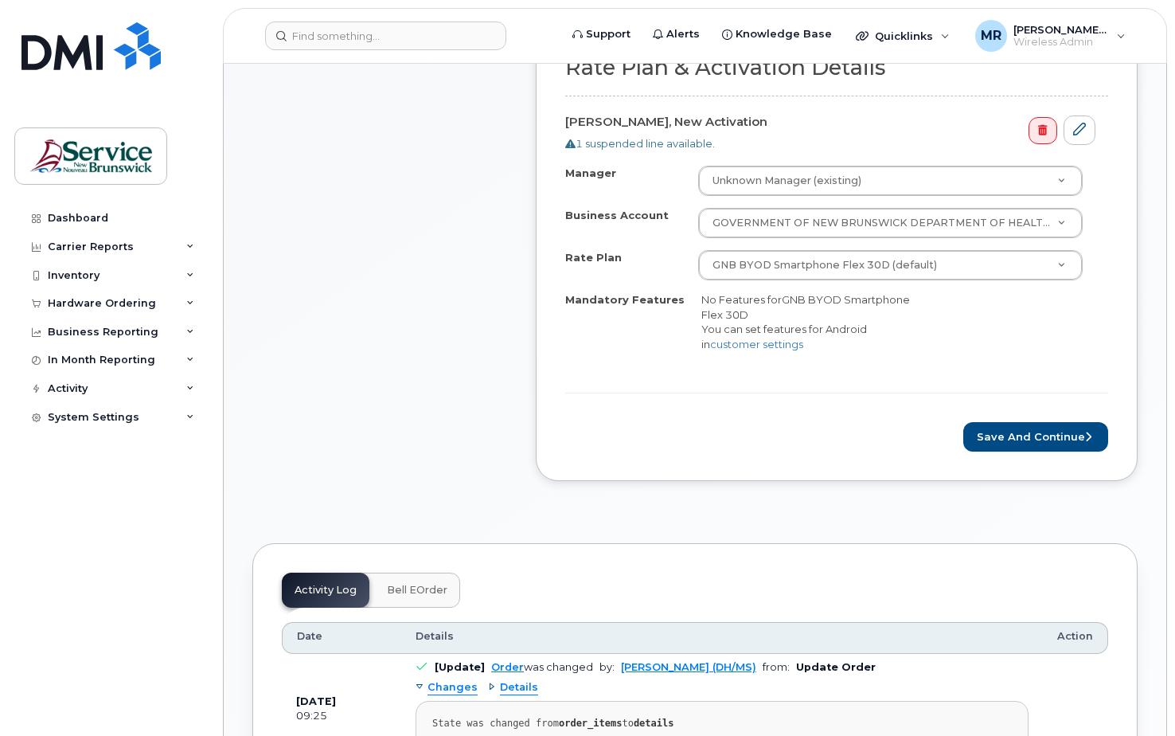
scroll to position [637, 0]
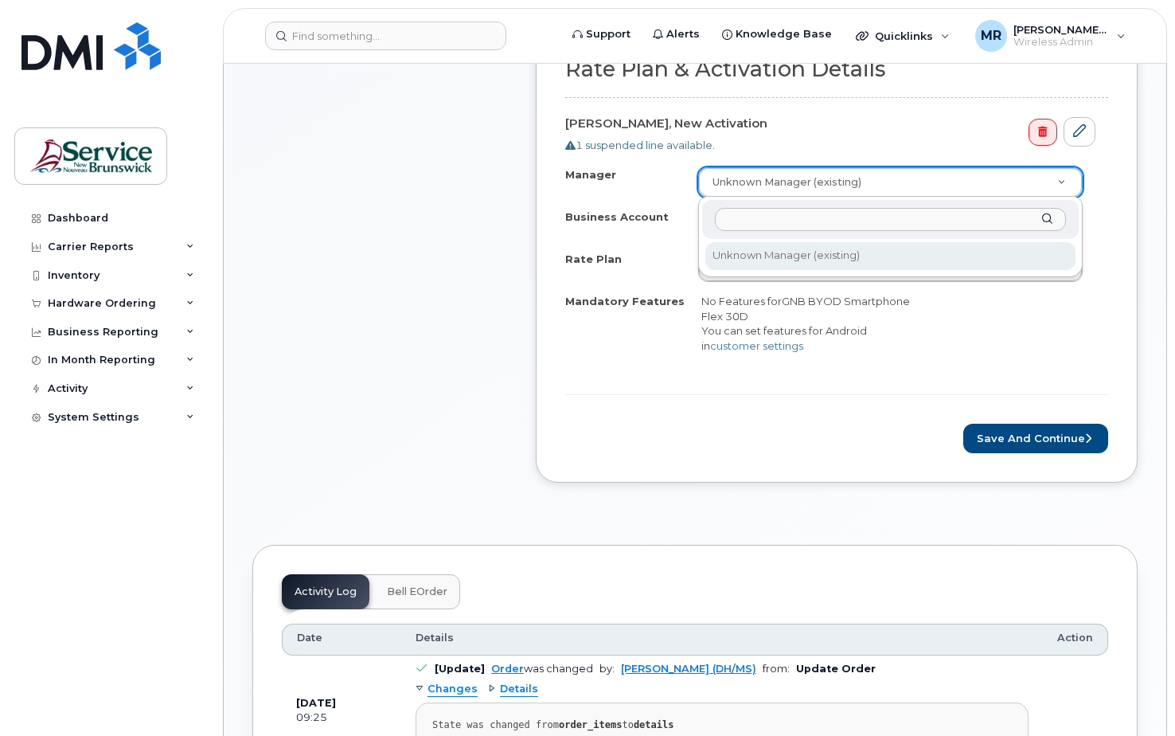
click at [808, 220] on input "Manager" at bounding box center [891, 219] width 352 height 23
click at [1048, 220] on div "Manager [PERSON_NAME]" at bounding box center [890, 219] width 377 height 39
click at [869, 226] on input "[PERSON_NAME]" at bounding box center [891, 219] width 352 height 23
click at [868, 213] on input "[PERSON_NAME]" at bounding box center [891, 219] width 352 height 23
drag, startPoint x: 810, startPoint y: 213, endPoint x: 676, endPoint y: 217, distance: 134.6
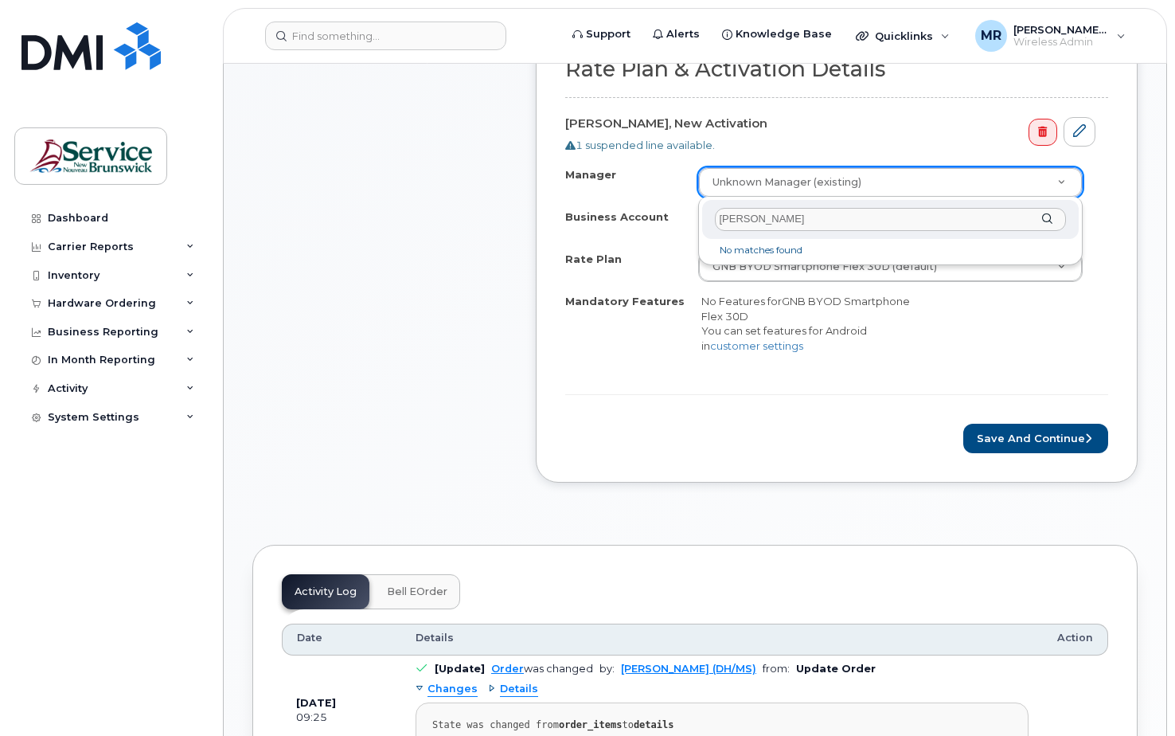
click at [676, 217] on body "Support Alerts Knowledge Base Quicklinks Suspend / Cancel Device Change SIM Car…" at bounding box center [587, 511] width 1175 height 2296
type input "R"
drag, startPoint x: 806, startPoint y: 218, endPoint x: 700, endPoint y: 213, distance: 106.0
click at [700, 213] on div "Manager Jenny Stewart No matches found" at bounding box center [890, 231] width 385 height 68
type input "[PERSON_NAME]"
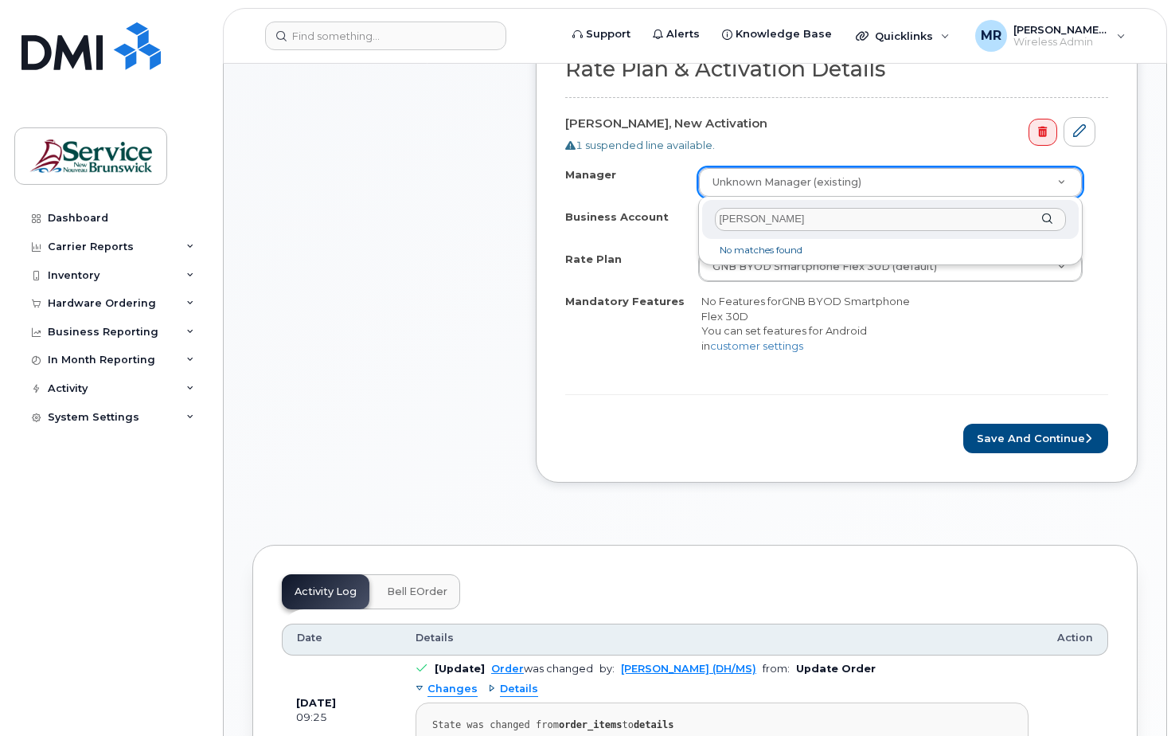
drag, startPoint x: 795, startPoint y: 216, endPoint x: 647, endPoint y: 218, distance: 148.1
click at [651, 218] on body "Support Alerts Knowledge Base Quicklinks Suspend / Cancel Device Change SIM Car…" at bounding box center [587, 511] width 1175 height 2296
click at [1046, 217] on div "Manager" at bounding box center [890, 219] width 377 height 39
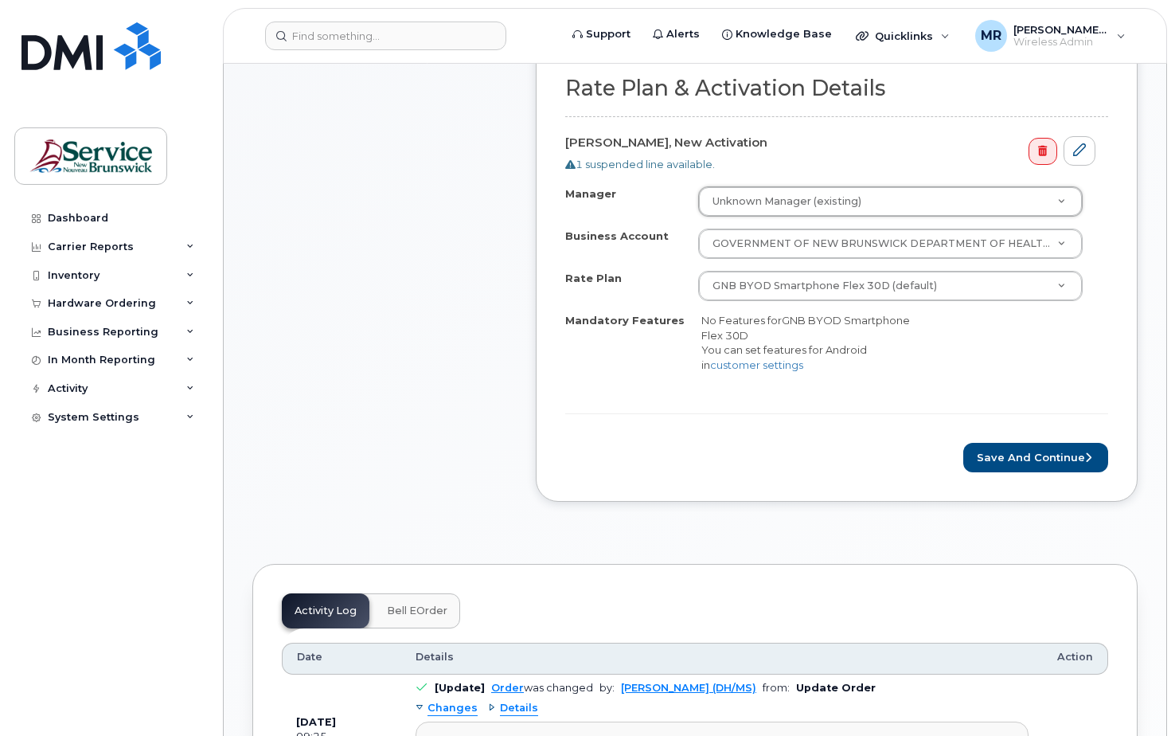
scroll to position [597, 0]
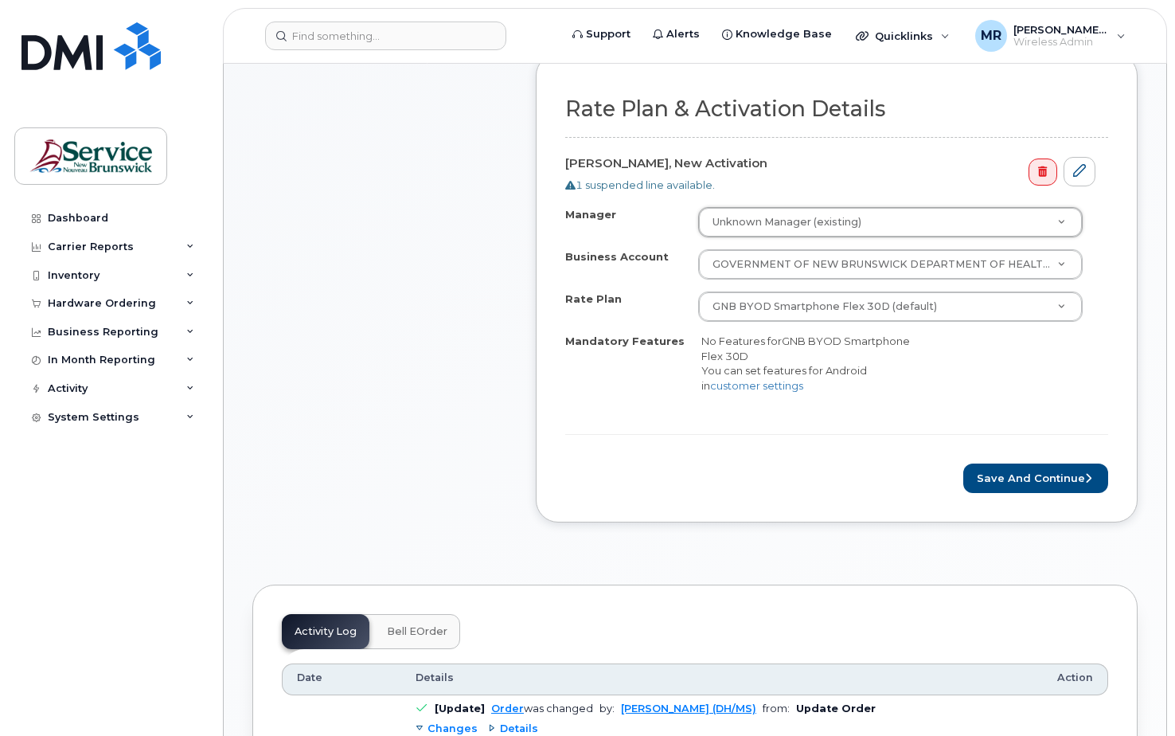
click at [658, 184] on div "1 suspended line available." at bounding box center [830, 185] width 530 height 15
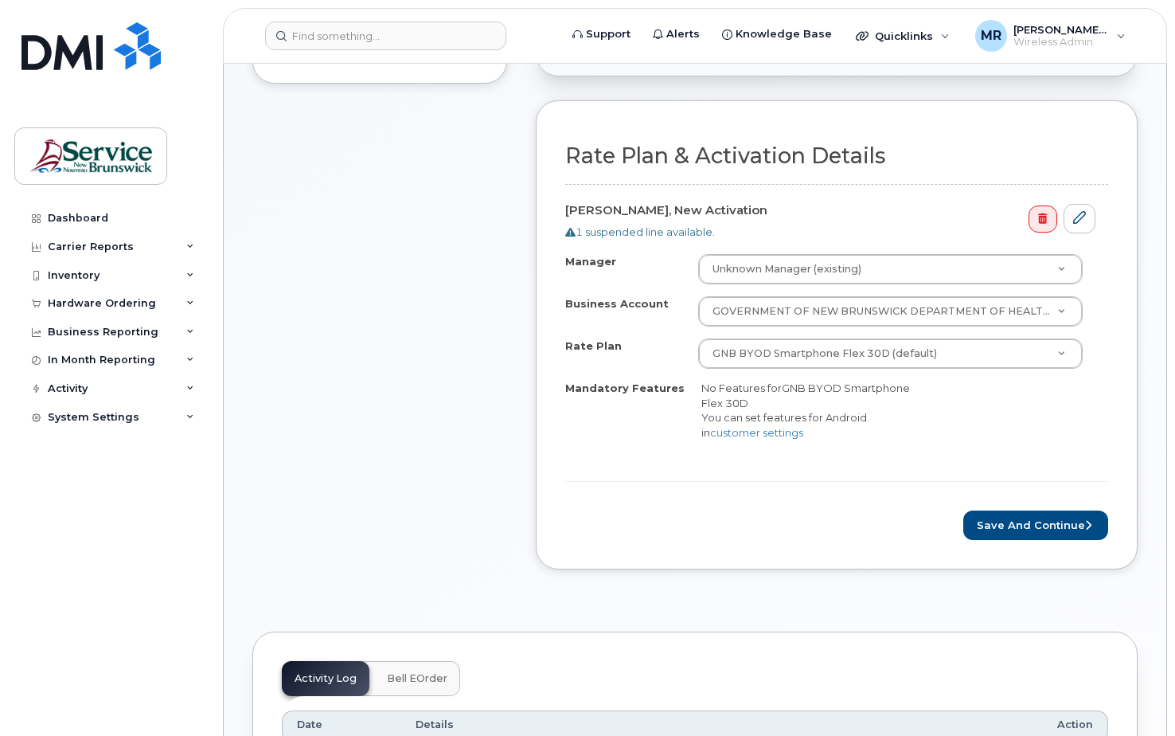
scroll to position [557, 0]
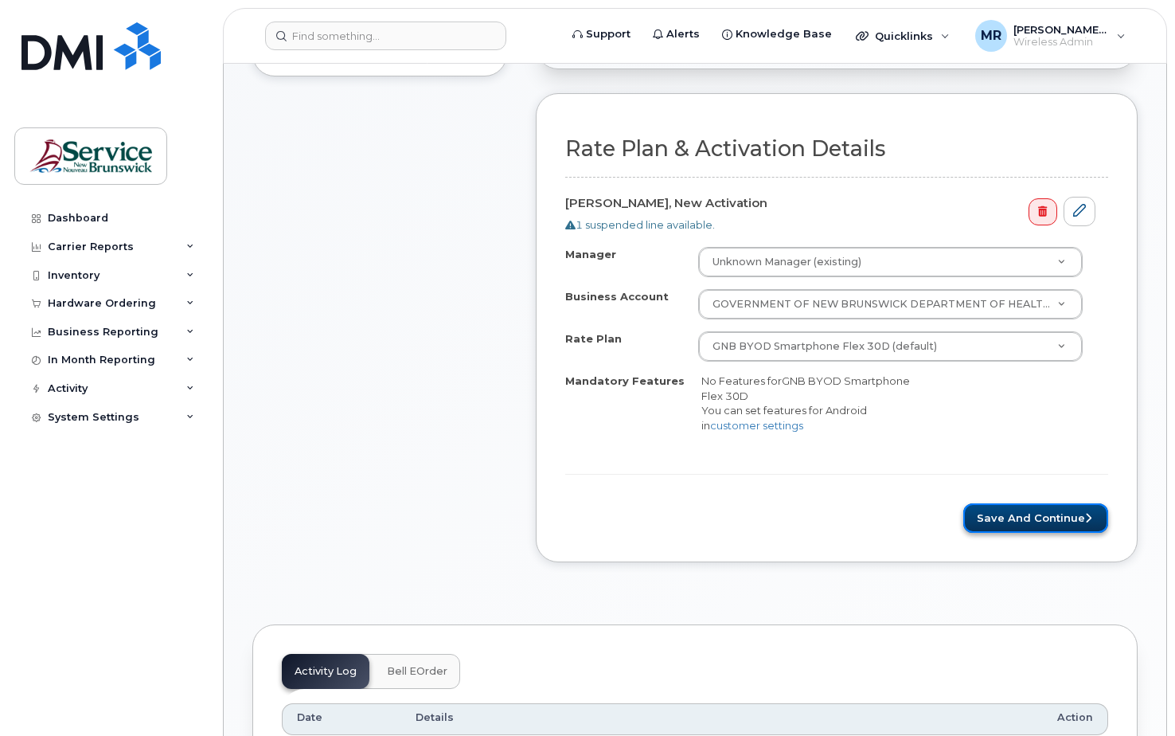
click at [1044, 514] on button "Save and Continue" at bounding box center [1035, 517] width 145 height 29
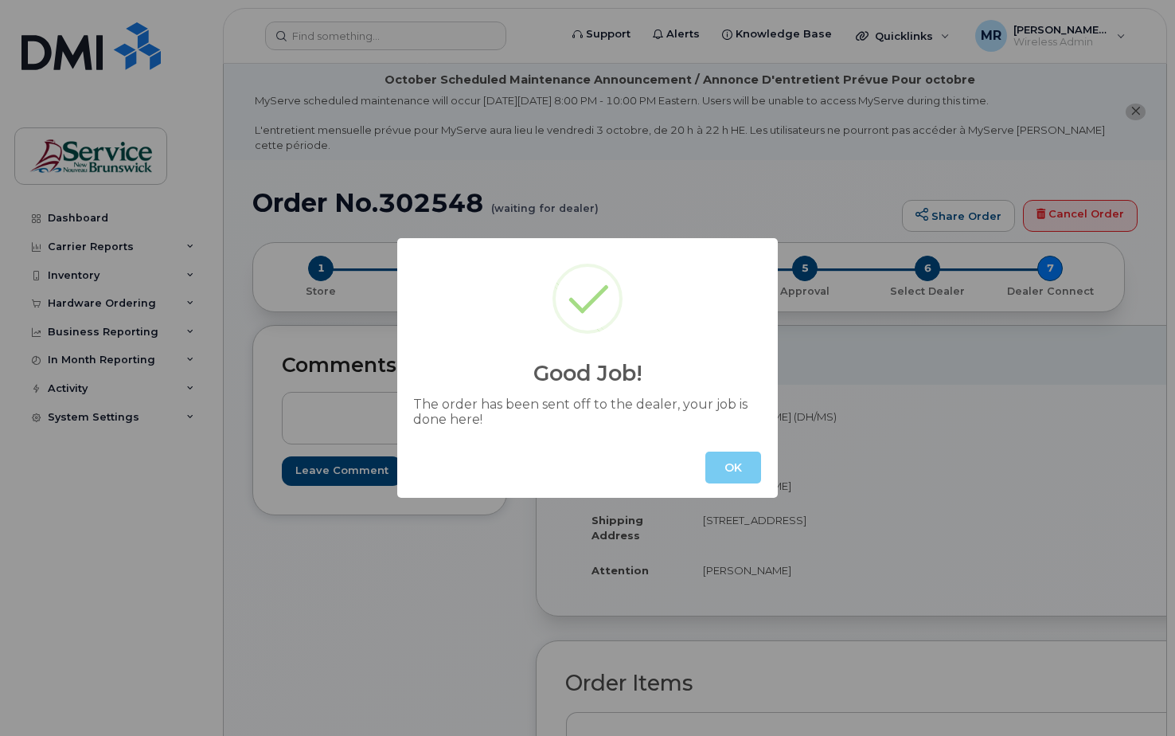
click at [733, 470] on button "OK" at bounding box center [733, 467] width 56 height 32
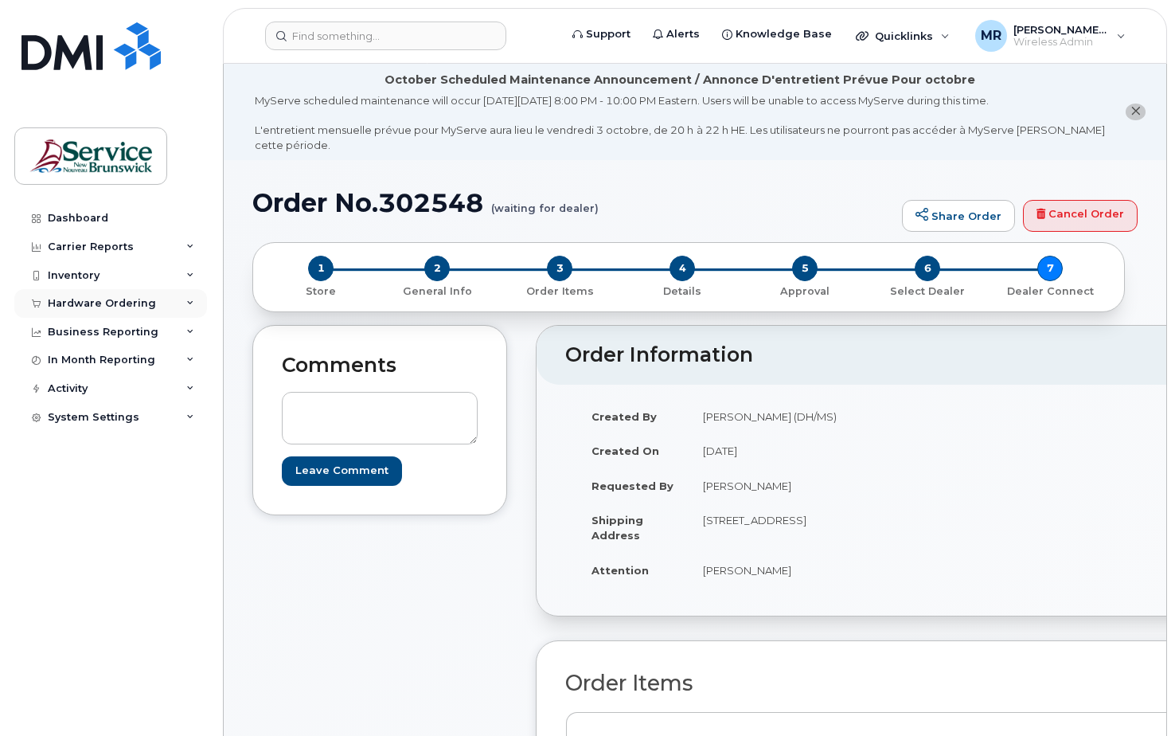
click at [81, 299] on div "Hardware Ordering" at bounding box center [102, 303] width 108 height 13
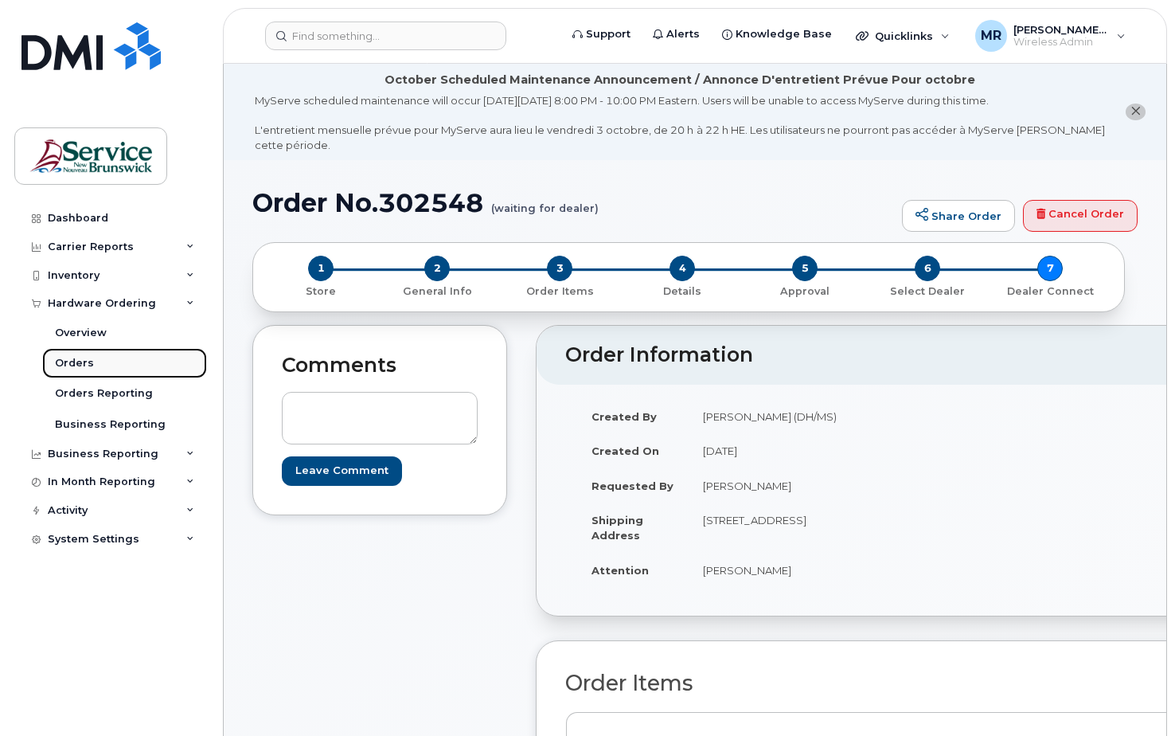
click at [79, 362] on div "Orders" at bounding box center [74, 363] width 39 height 14
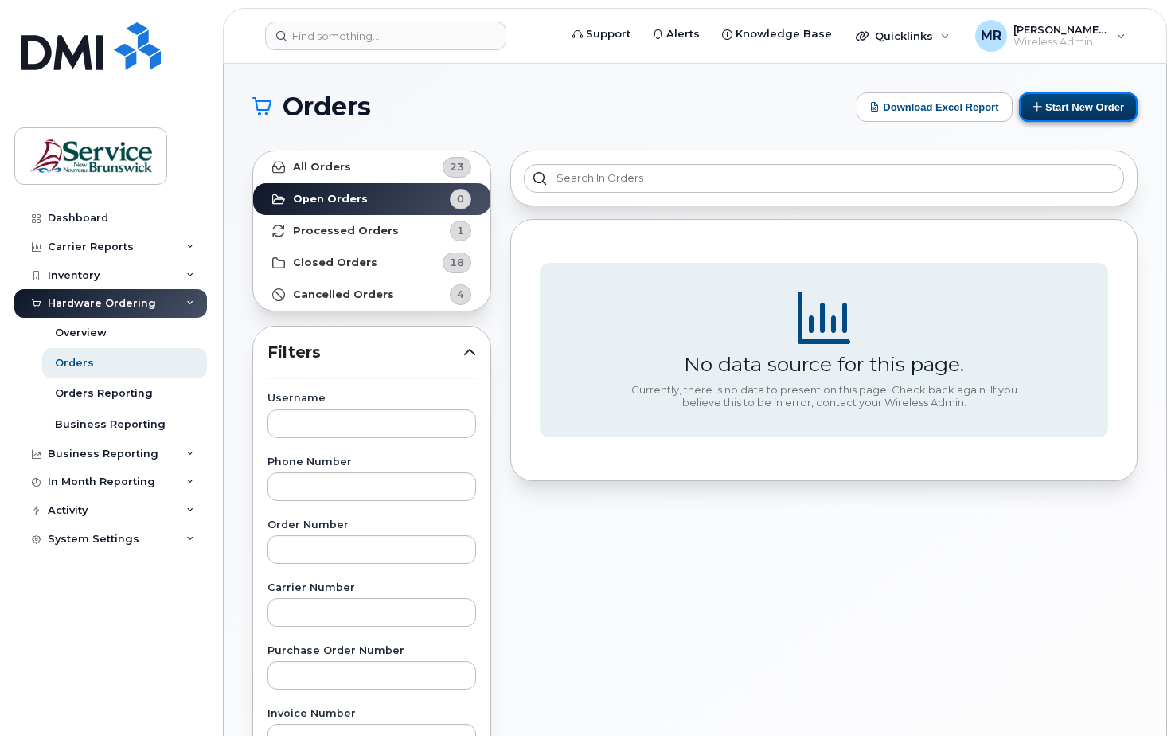
click at [1081, 105] on button "Start New Order" at bounding box center [1078, 106] width 119 height 29
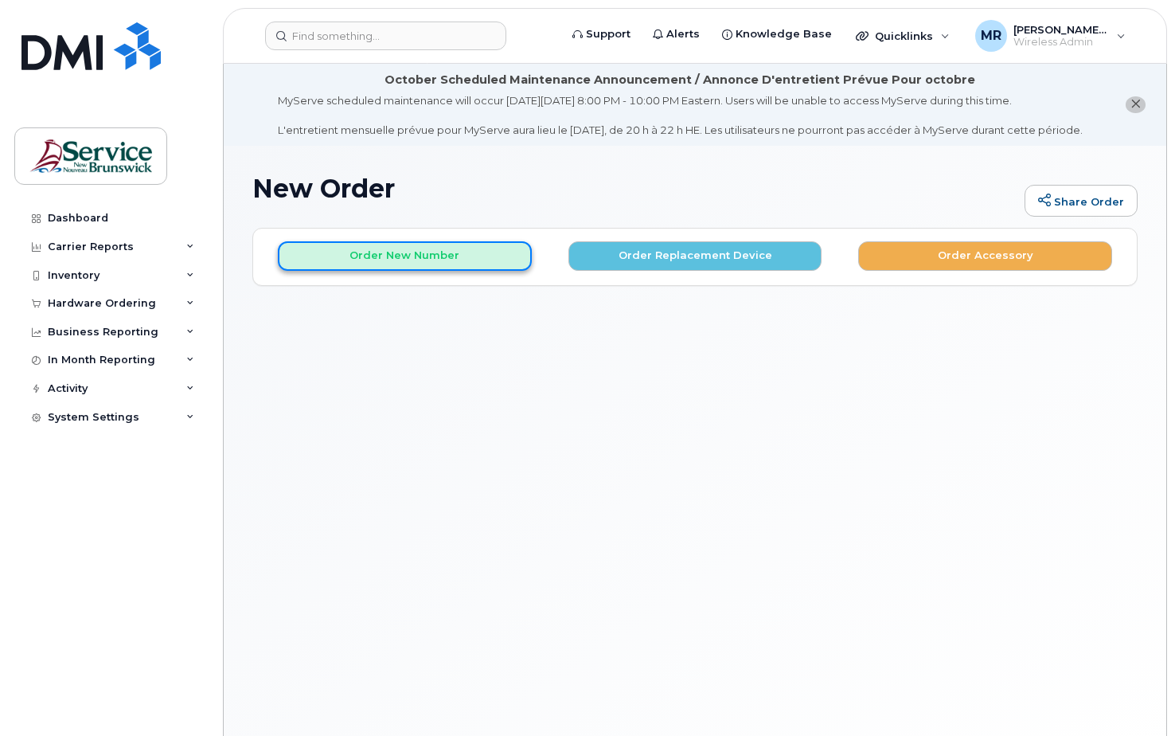
click at [365, 270] on button "Order New Number" at bounding box center [405, 255] width 254 height 29
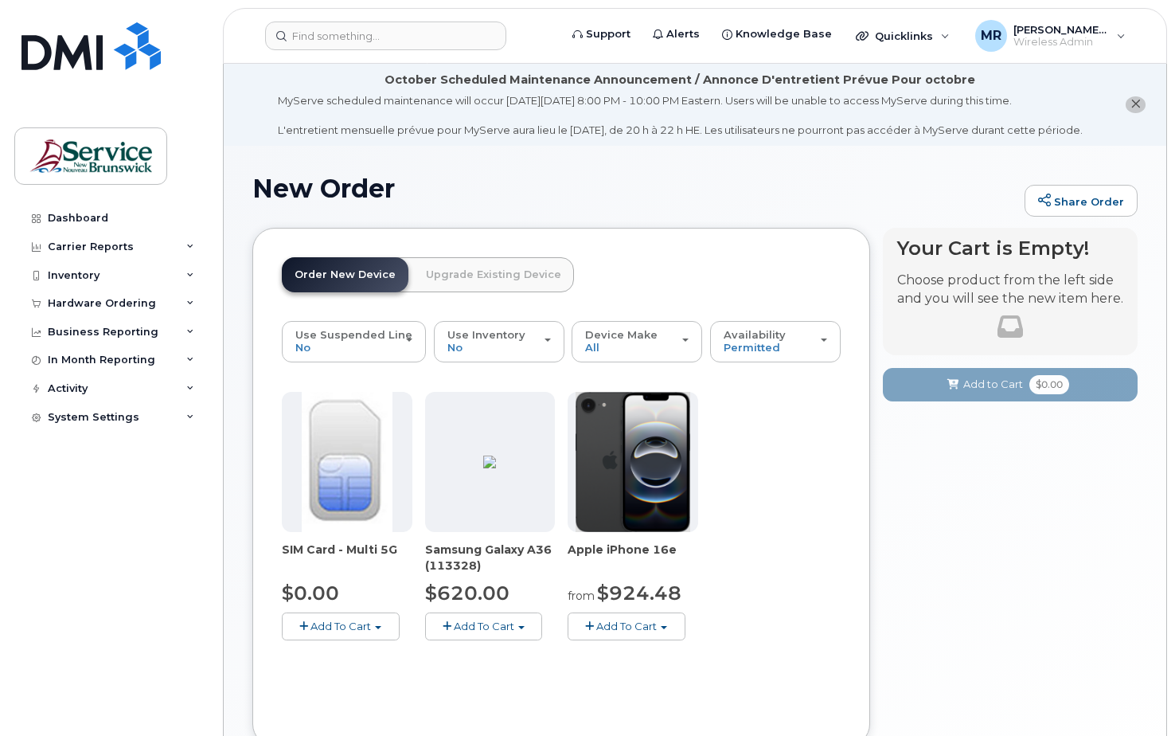
click at [345, 287] on link "Order New Device" at bounding box center [345, 274] width 127 height 35
click at [483, 468] on img at bounding box center [489, 461] width 13 height 13
click at [482, 632] on span "Add To Cart" at bounding box center [484, 625] width 60 height 13
click at [303, 283] on link "Order New Device" at bounding box center [345, 274] width 127 height 35
click at [357, 287] on link "Order New Device" at bounding box center [345, 274] width 127 height 35
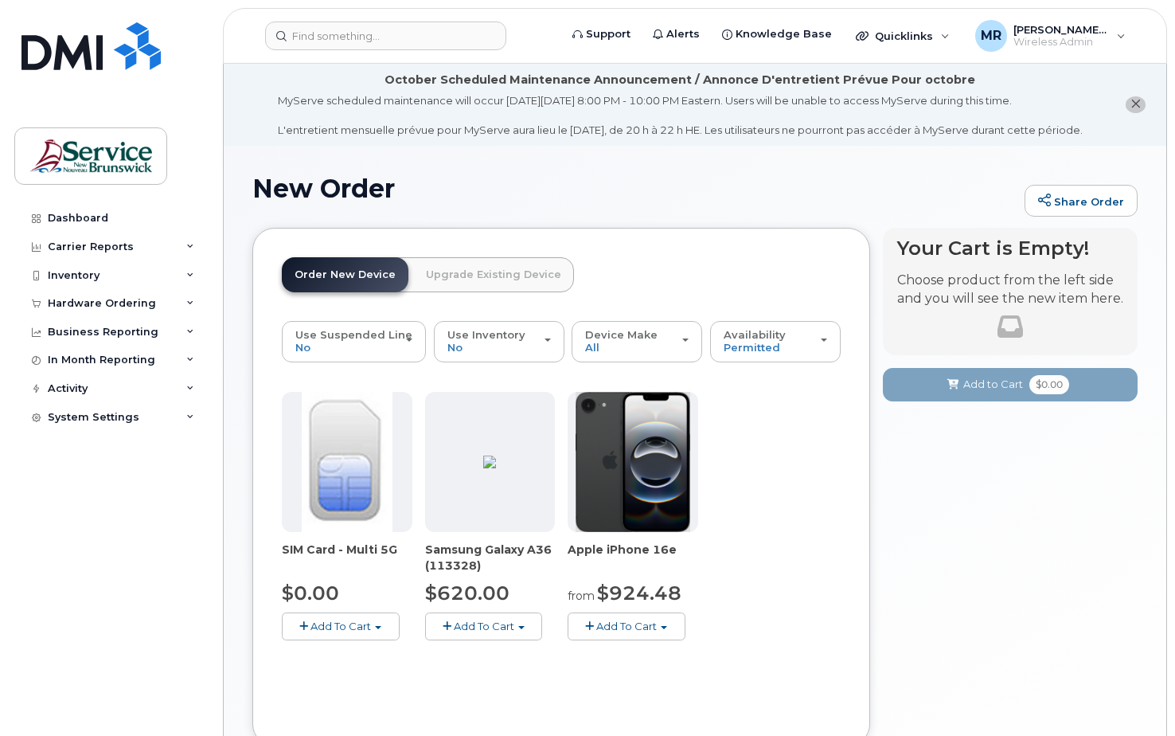
click at [496, 468] on img at bounding box center [489, 461] width 13 height 13
click at [338, 279] on link "Order New Device" at bounding box center [345, 274] width 127 height 35
click at [324, 292] on link "Order New Device" at bounding box center [345, 274] width 127 height 35
click at [72, 266] on div "Inventory" at bounding box center [110, 275] width 193 height 29
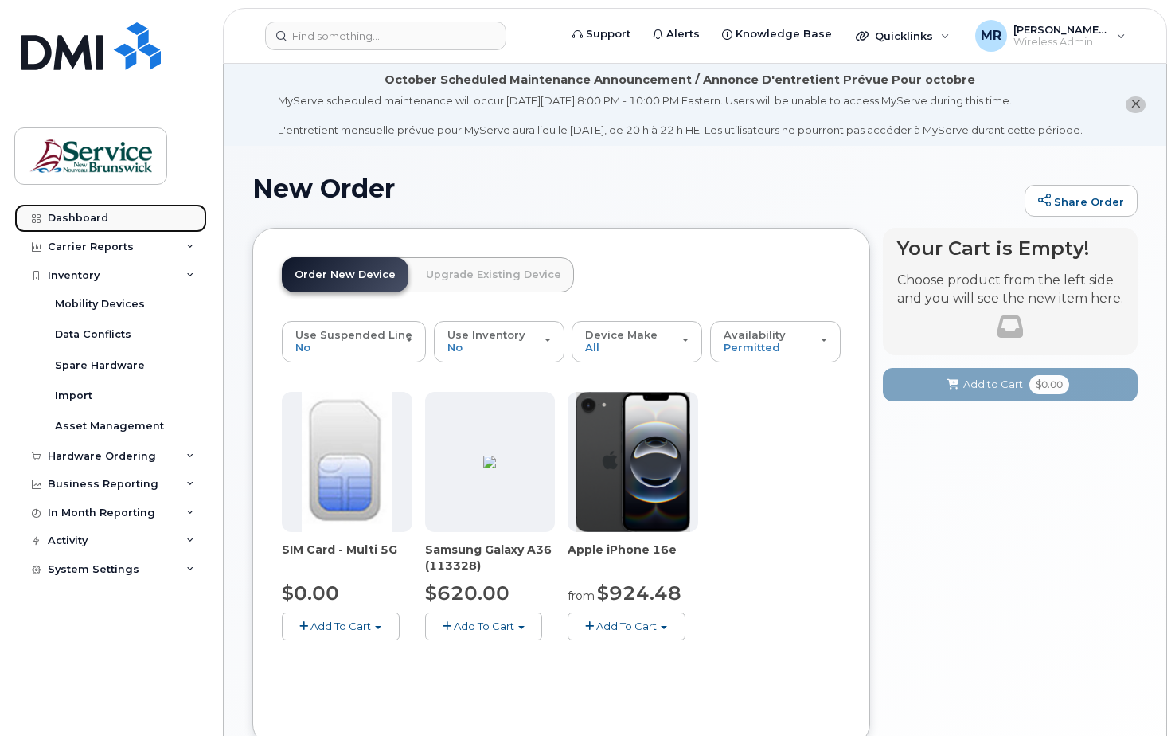
click at [72, 214] on div "Dashboard" at bounding box center [78, 218] width 60 height 13
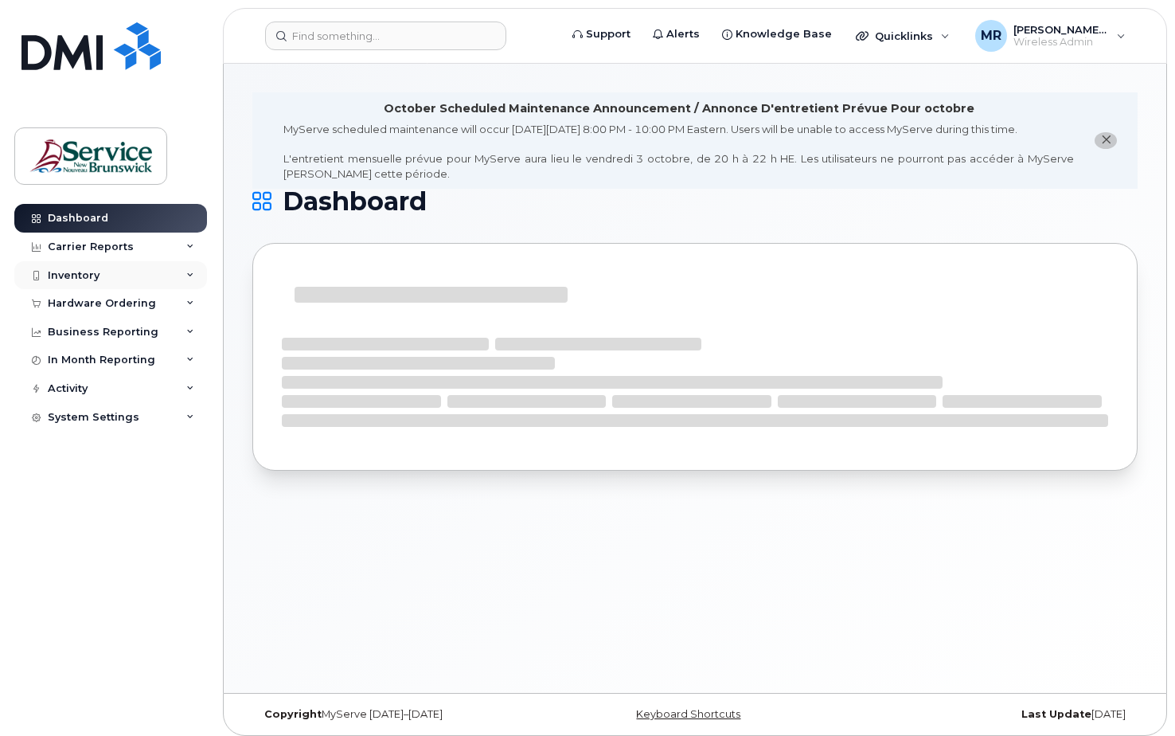
click at [71, 273] on div "Inventory" at bounding box center [74, 275] width 52 height 13
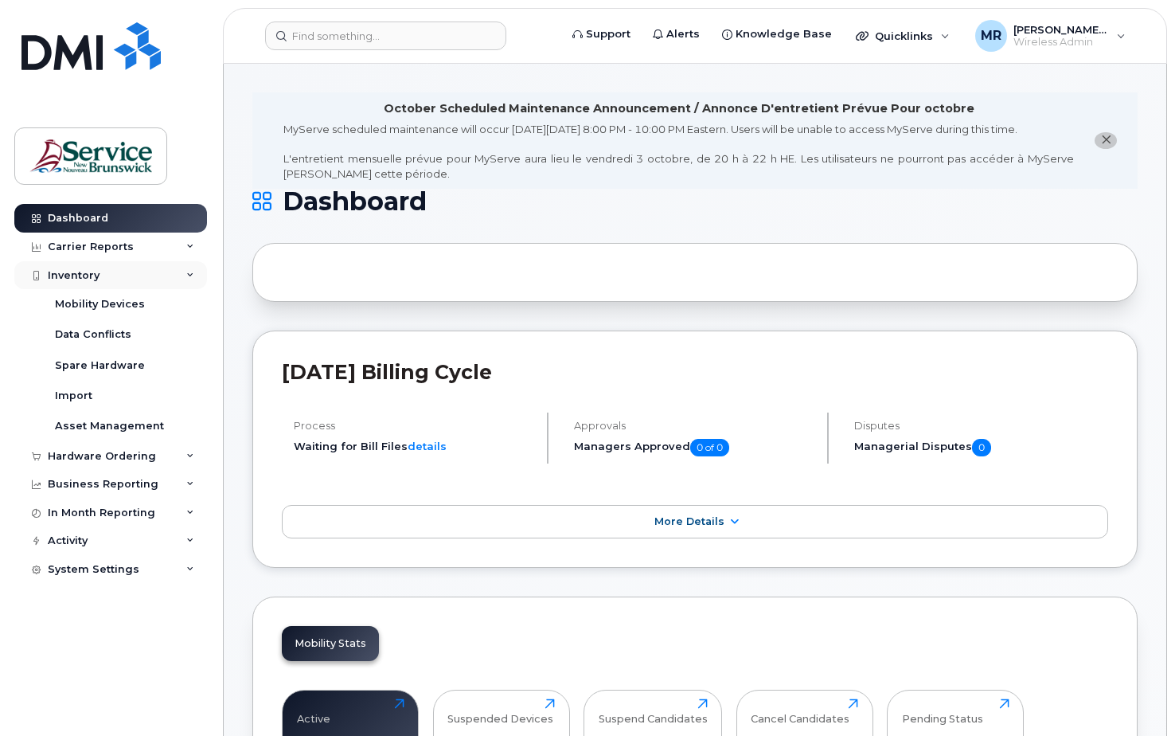
click at [71, 269] on div "Inventory" at bounding box center [74, 275] width 52 height 13
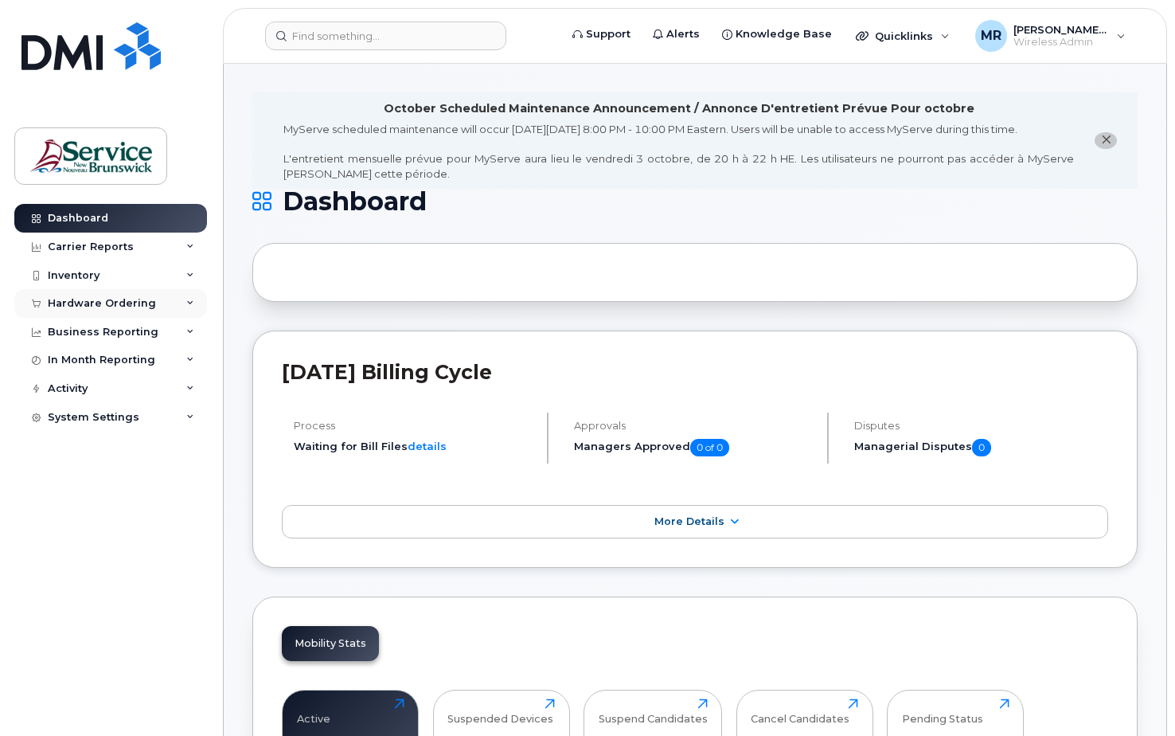
click at [72, 301] on div "Hardware Ordering" at bounding box center [102, 303] width 108 height 13
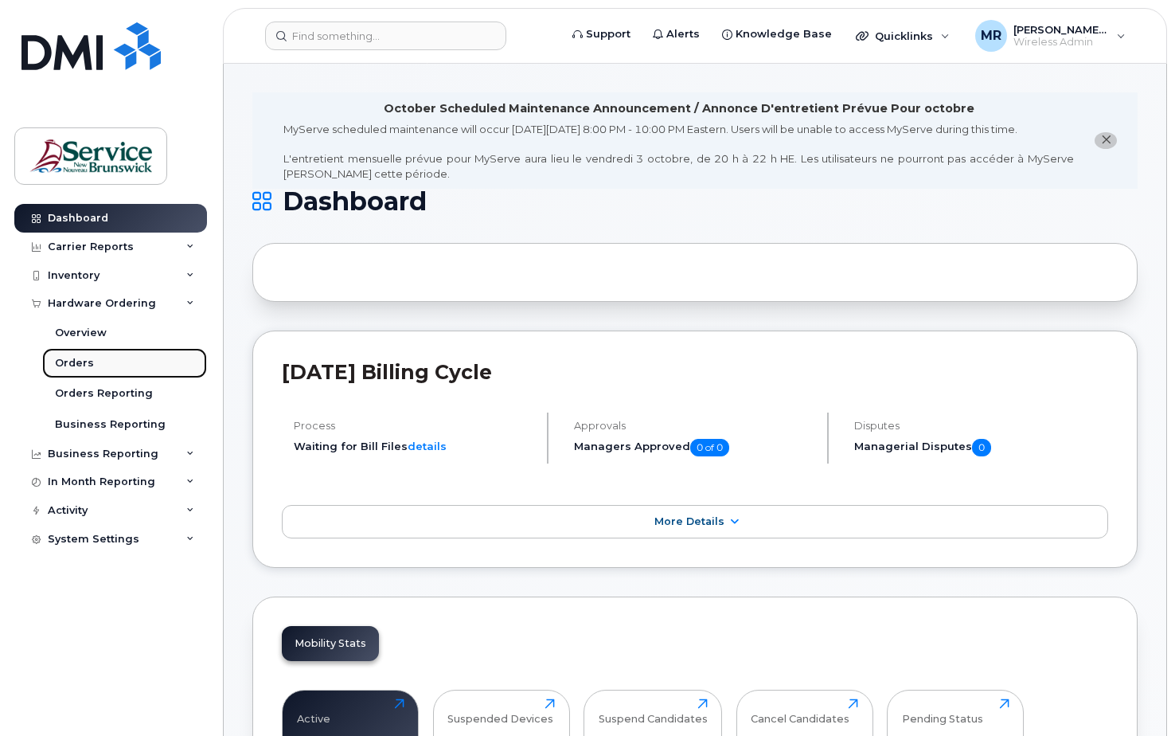
click at [72, 360] on div "Orders" at bounding box center [74, 363] width 39 height 14
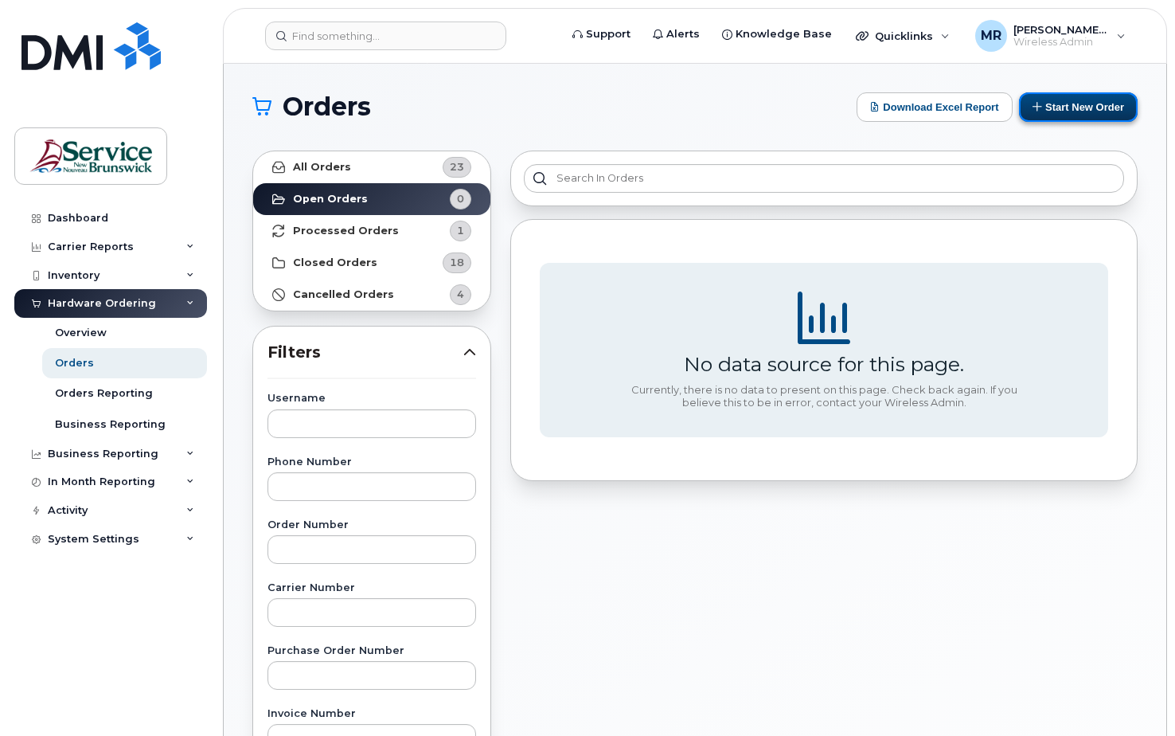
click at [1036, 107] on icon at bounding box center [1037, 106] width 10 height 10
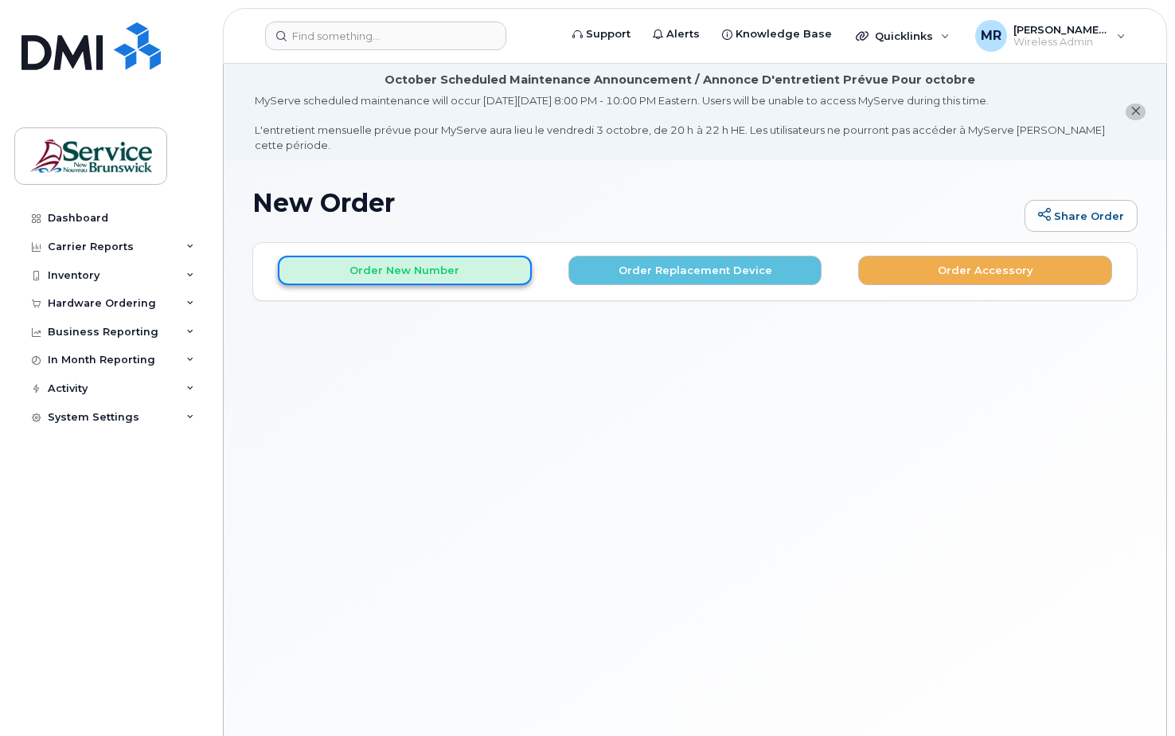
click at [468, 267] on button "Order New Number" at bounding box center [405, 270] width 254 height 29
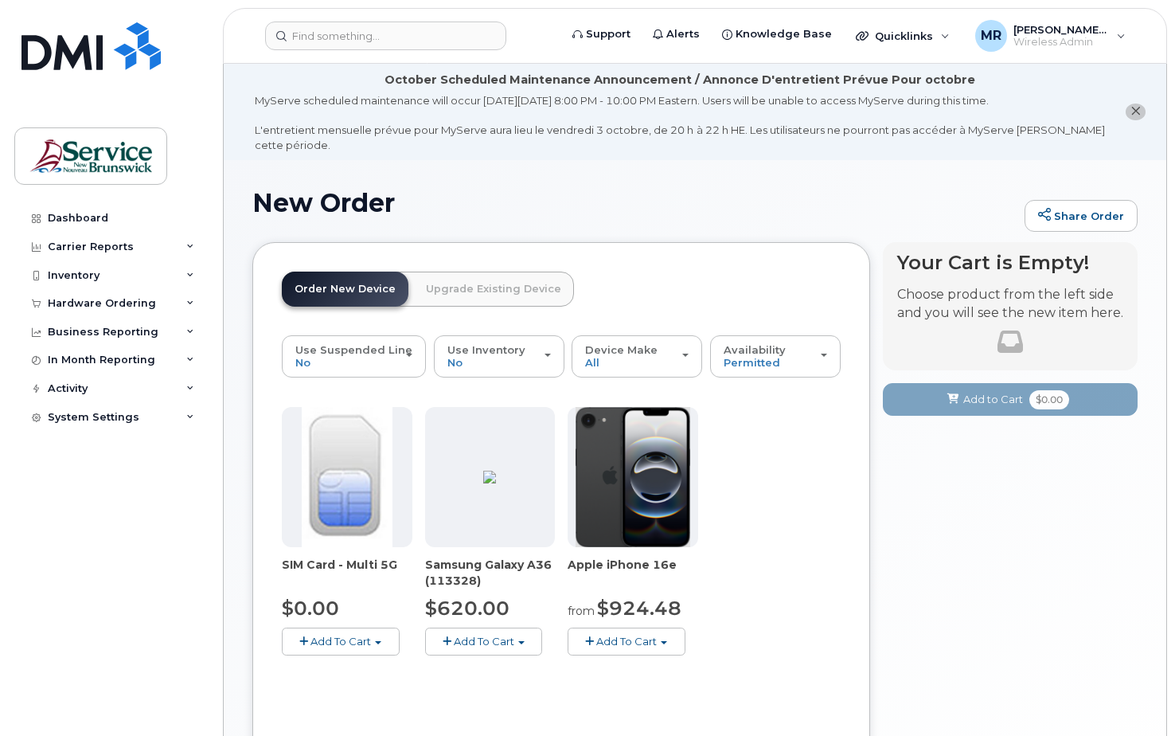
click at [483, 483] on img at bounding box center [489, 476] width 13 height 13
click at [318, 291] on link "Order New Device" at bounding box center [345, 288] width 127 height 35
click at [348, 279] on link "Order New Device" at bounding box center [345, 288] width 127 height 35
click at [385, 284] on link "Order New Device" at bounding box center [345, 288] width 127 height 35
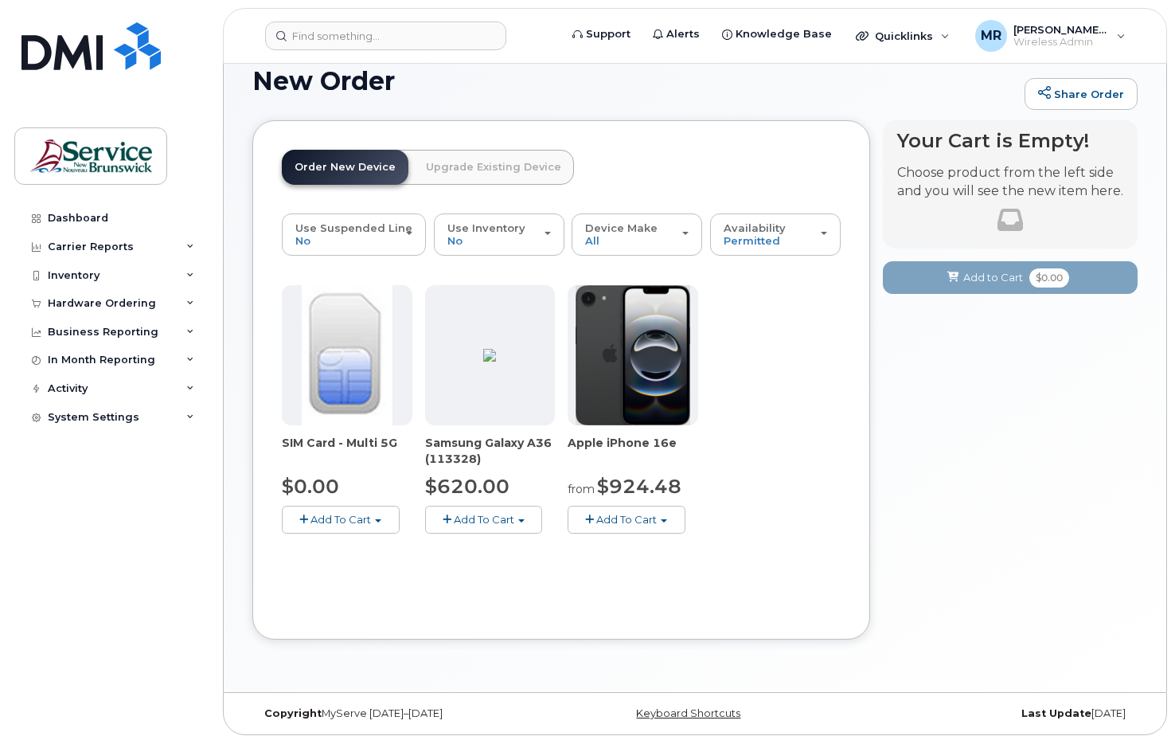
scroll to position [129, 0]
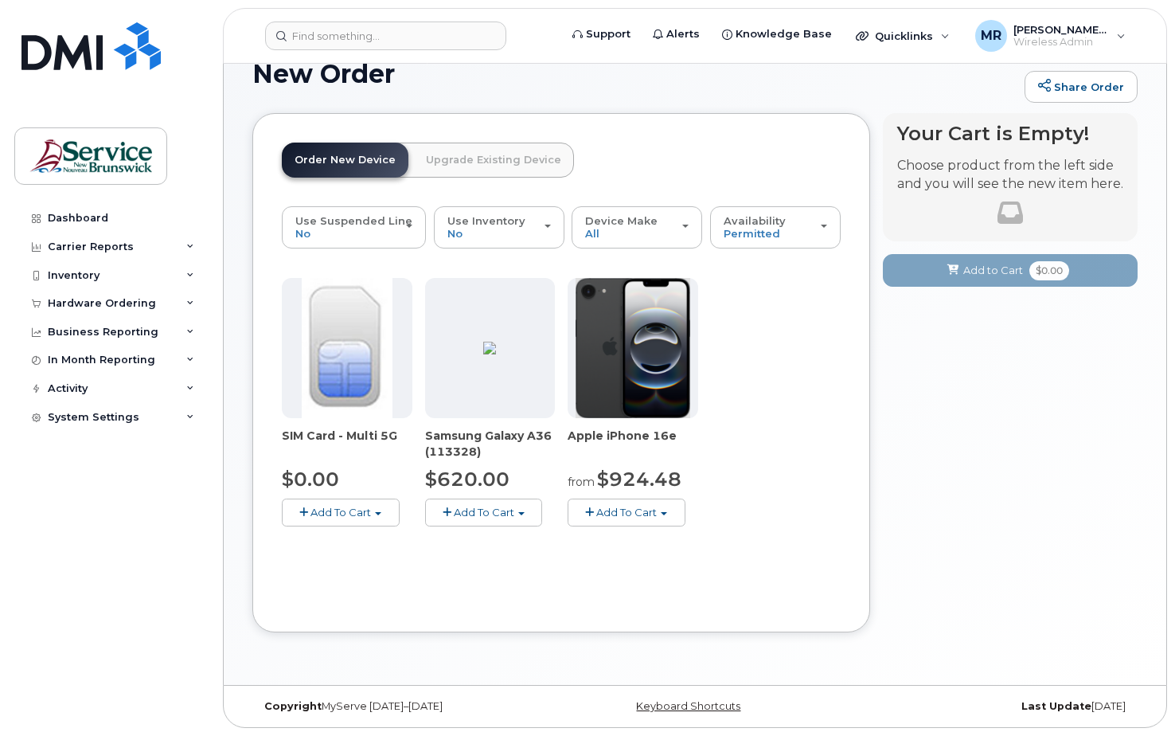
click at [322, 550] on div "SIM Card - Multi 5G $0.00 Add To Cart $0.00 - New Activation Samsung Galaxy A36…" at bounding box center [561, 415] width 559 height 274
click at [331, 166] on link "Order New Device" at bounding box center [345, 159] width 127 height 35
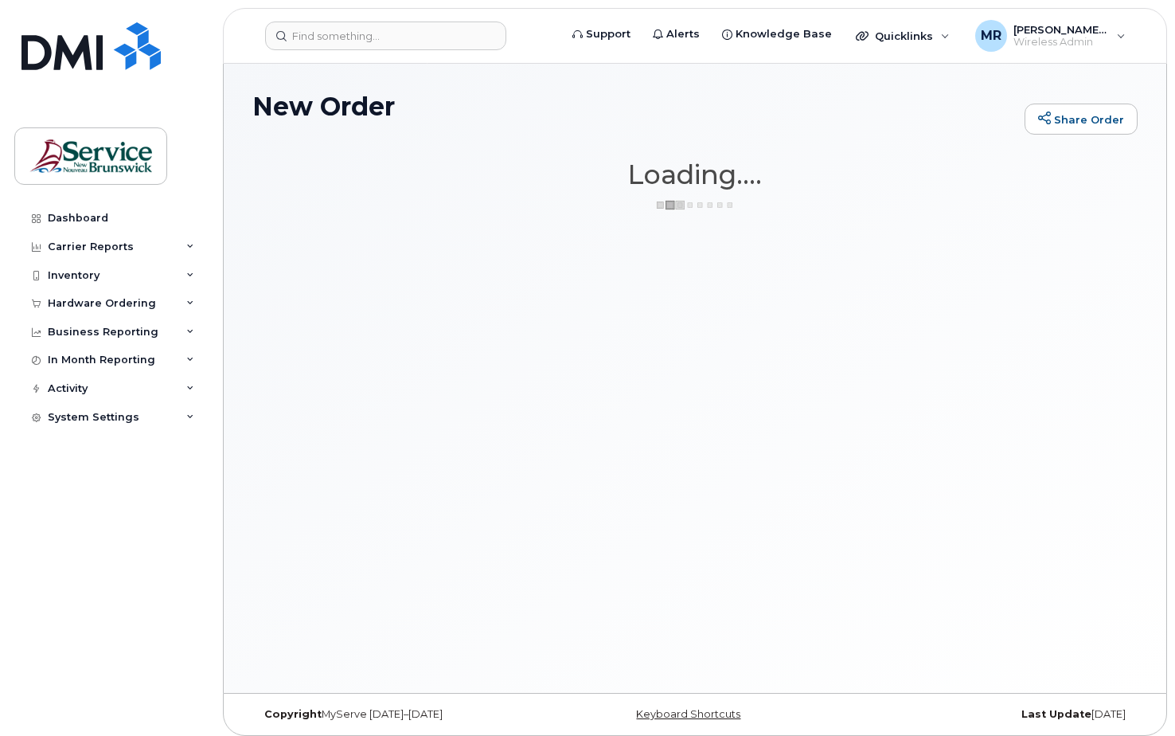
click at [341, 156] on div "New Order Share Order × Share This Order If you want to allow others to create …" at bounding box center [695, 378] width 942 height 629
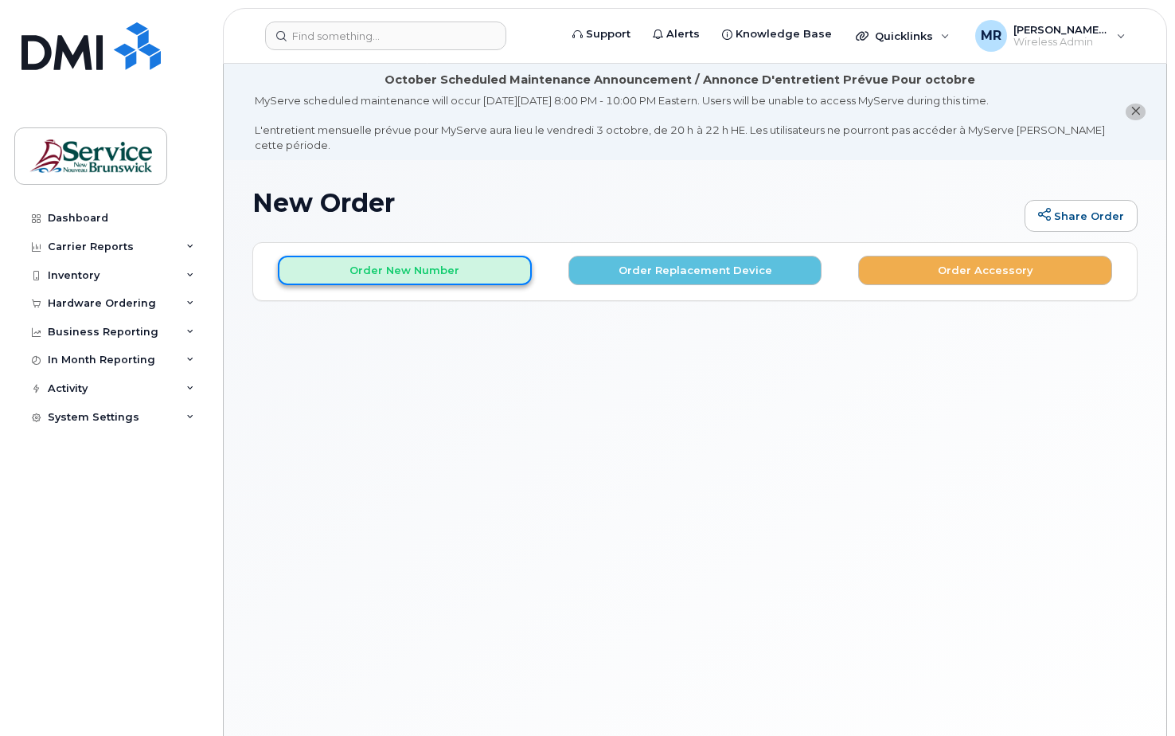
click at [363, 267] on button "Order New Number" at bounding box center [405, 270] width 254 height 29
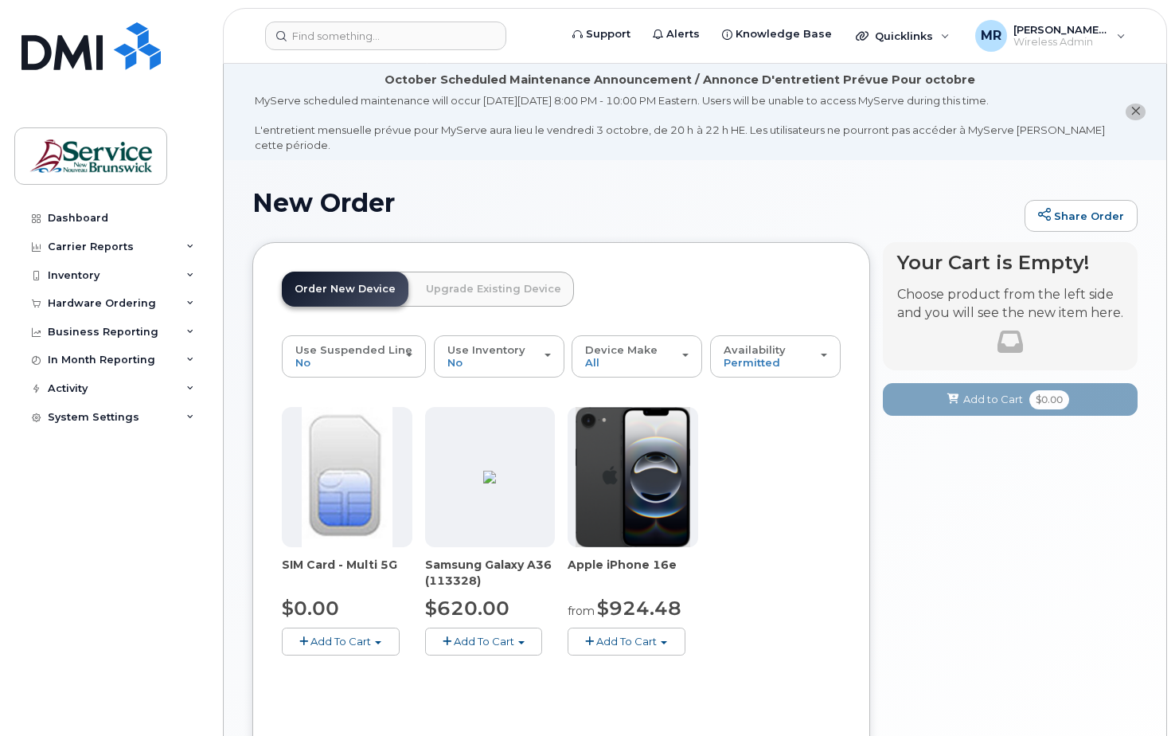
click at [341, 291] on link "Order New Device" at bounding box center [345, 288] width 127 height 35
click at [312, 290] on link "Order New Device" at bounding box center [345, 288] width 127 height 35
click at [307, 287] on link "Order New Device" at bounding box center [345, 288] width 127 height 35
click at [380, 282] on link "Order New Device" at bounding box center [345, 288] width 127 height 35
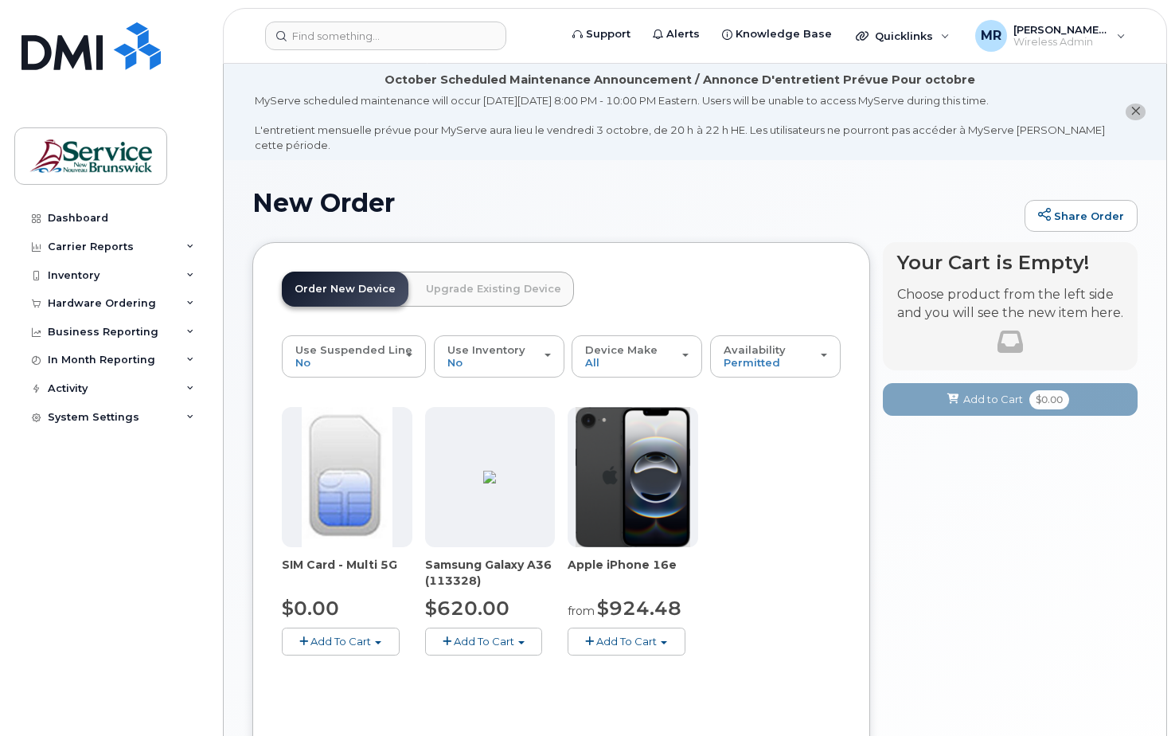
click at [453, 279] on link "Upgrade Existing Device" at bounding box center [493, 288] width 161 height 35
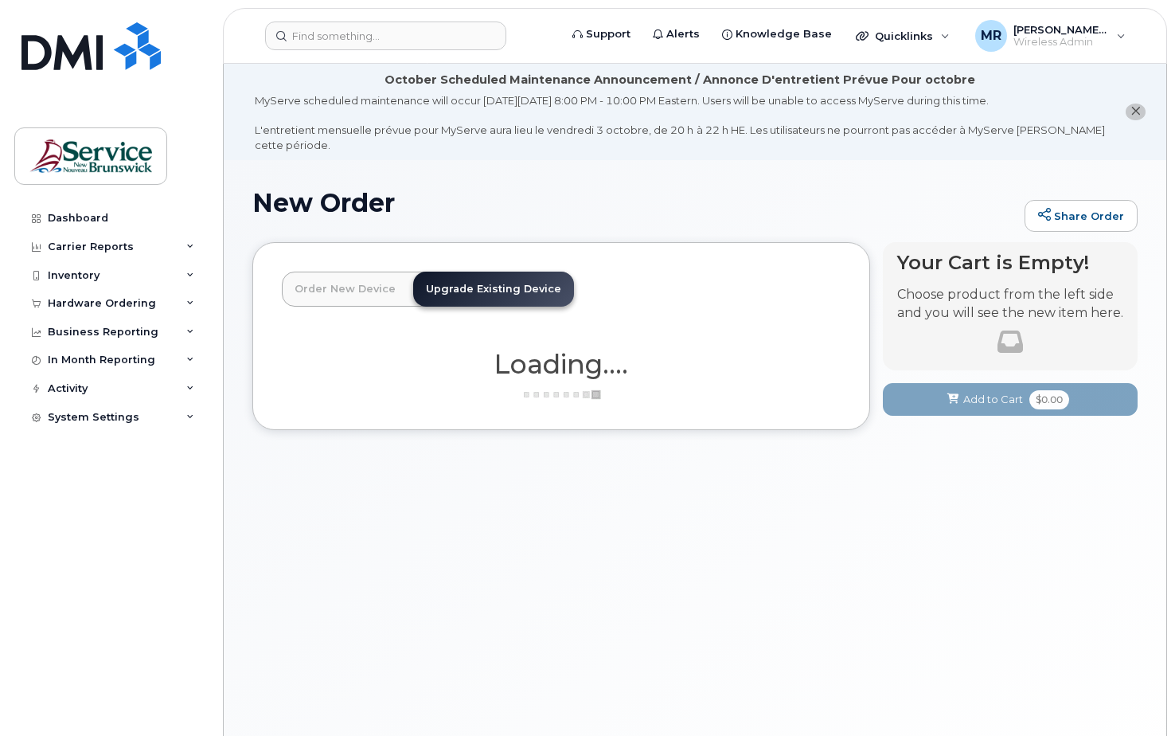
click at [376, 295] on link "Order New Device" at bounding box center [345, 288] width 127 height 35
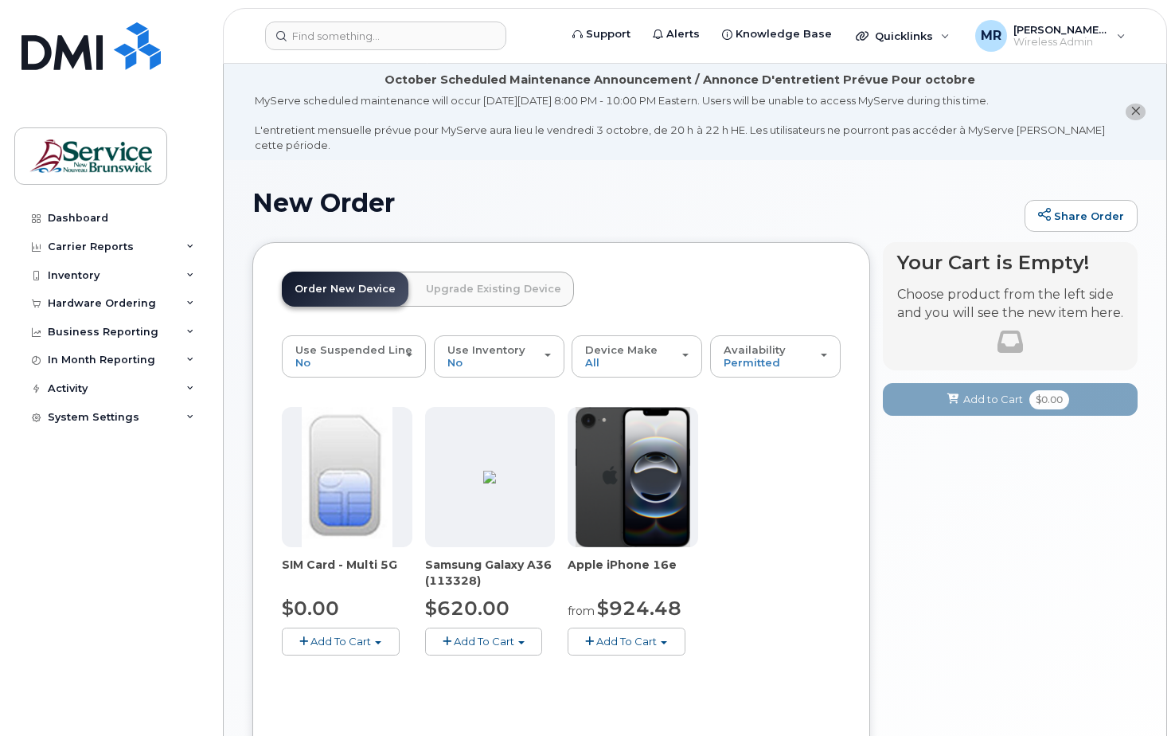
click at [483, 478] on img at bounding box center [489, 476] width 13 height 13
click at [470, 633] on button "Add To Cart" at bounding box center [484, 641] width 118 height 28
click at [470, 676] on span "Model Black 128 GB is available" at bounding box center [539, 670] width 166 height 13
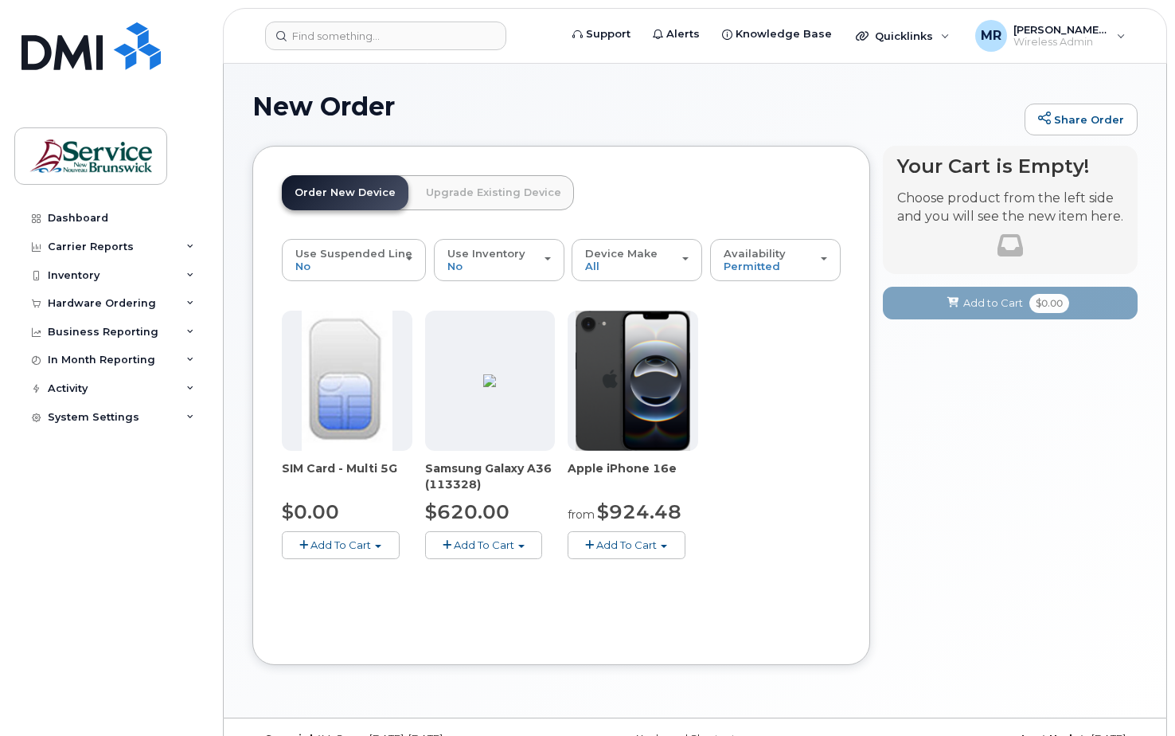
scroll to position [129, 0]
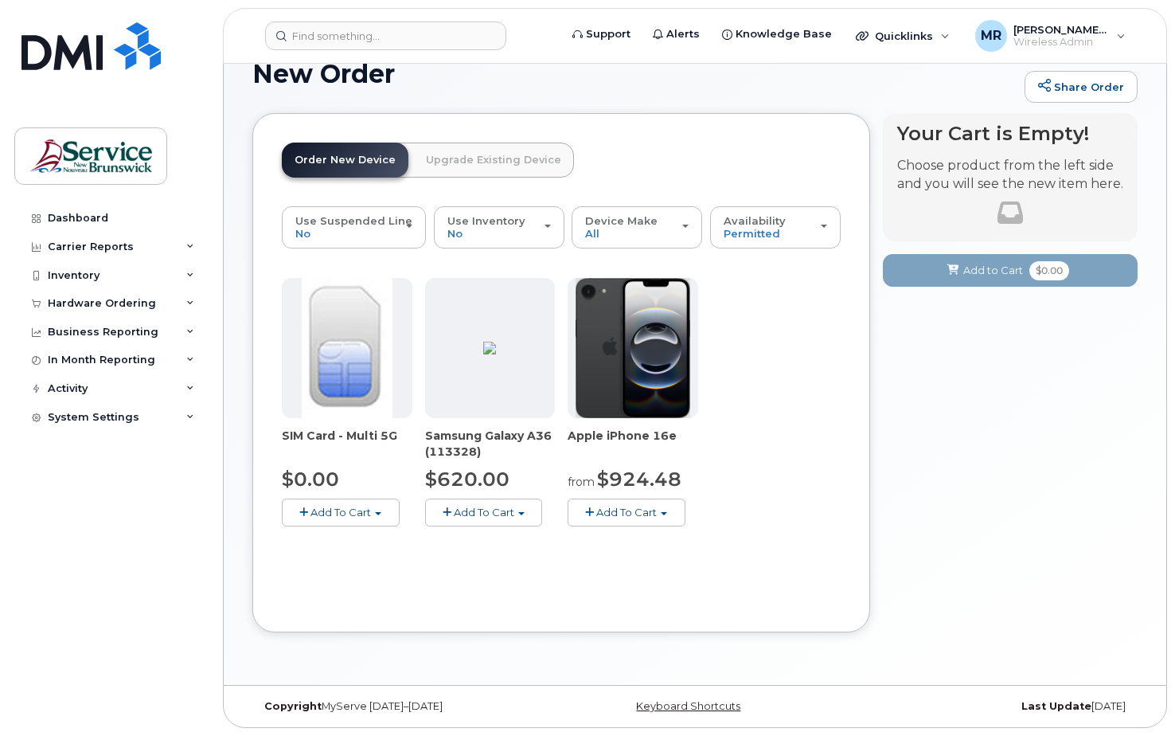
click at [501, 507] on span "Add To Cart" at bounding box center [484, 511] width 60 height 13
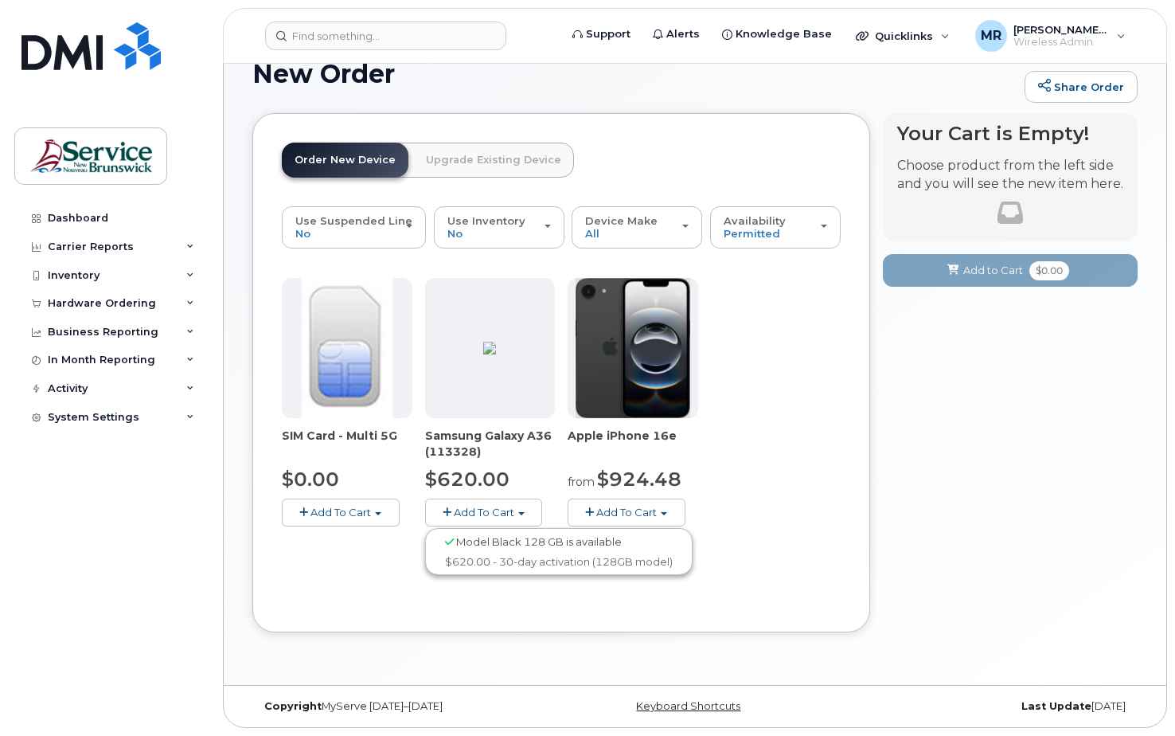
click at [517, 540] on span "Model Black 128 GB is available" at bounding box center [539, 541] width 166 height 13
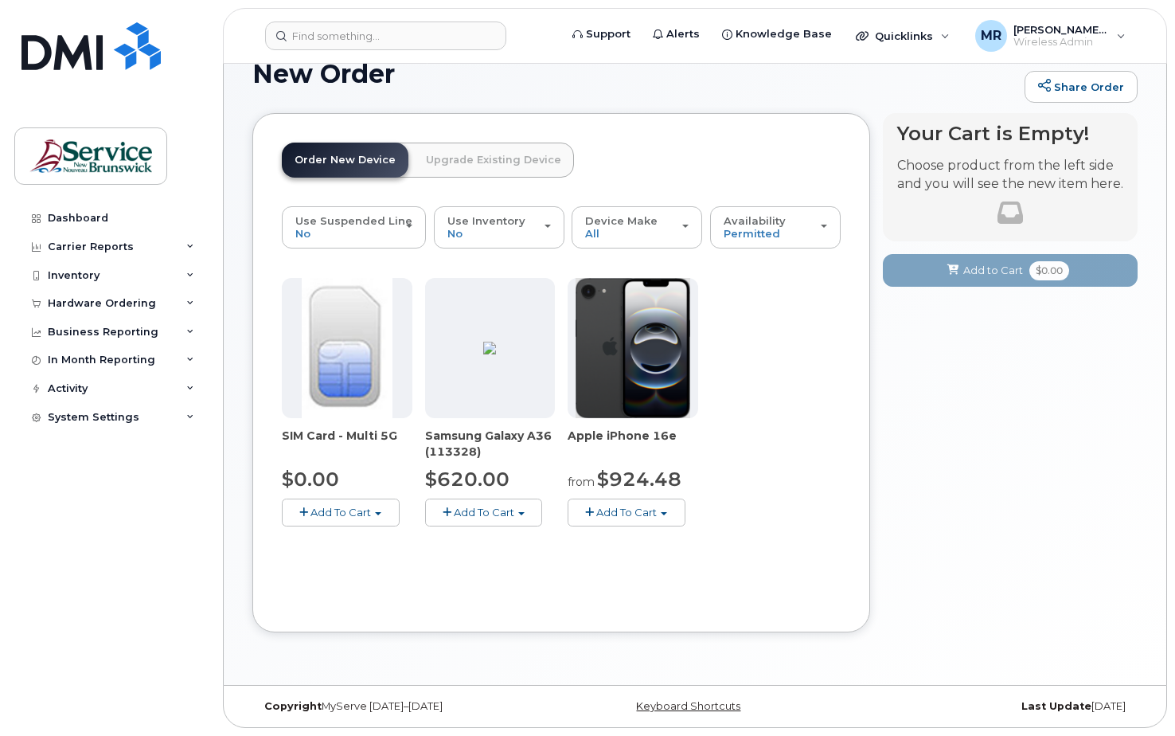
click at [491, 354] on img at bounding box center [489, 347] width 13 height 13
click at [474, 447] on span "Samsung Galaxy A36 (113328)" at bounding box center [490, 443] width 131 height 32
click at [470, 480] on span "$620.00" at bounding box center [467, 478] width 84 height 23
click at [466, 511] on span "Add To Cart" at bounding box center [484, 511] width 60 height 13
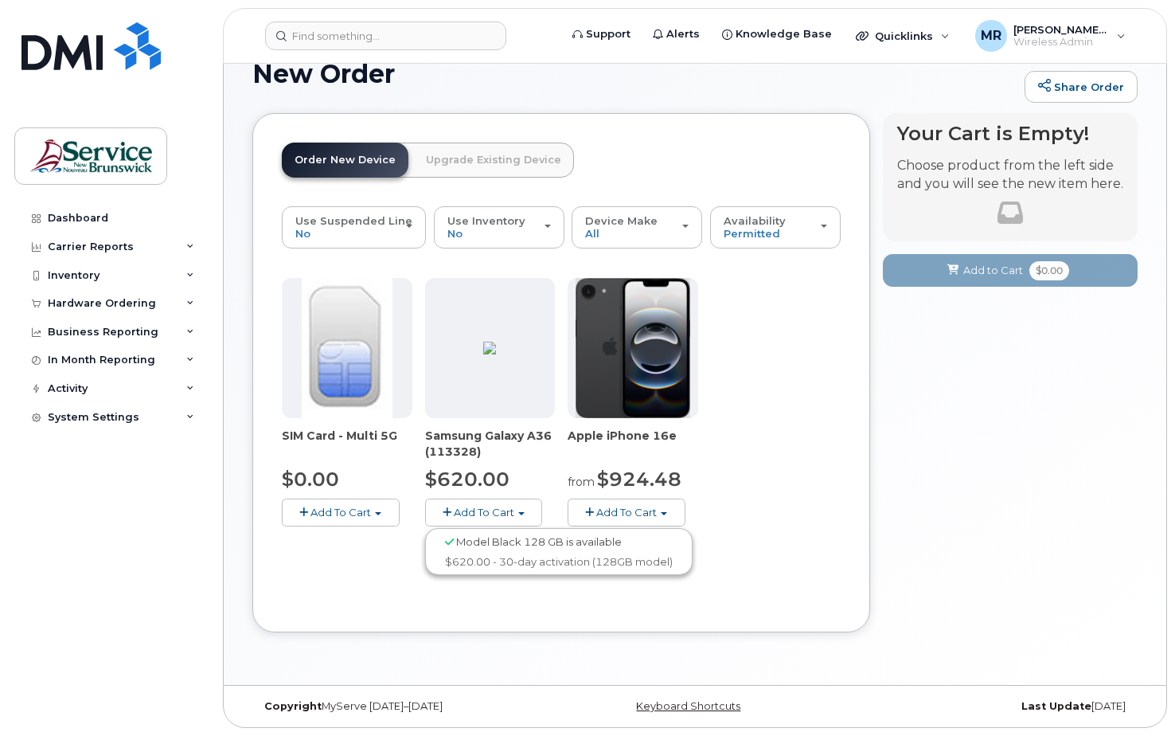
click at [450, 509] on span "button" at bounding box center [447, 512] width 9 height 10
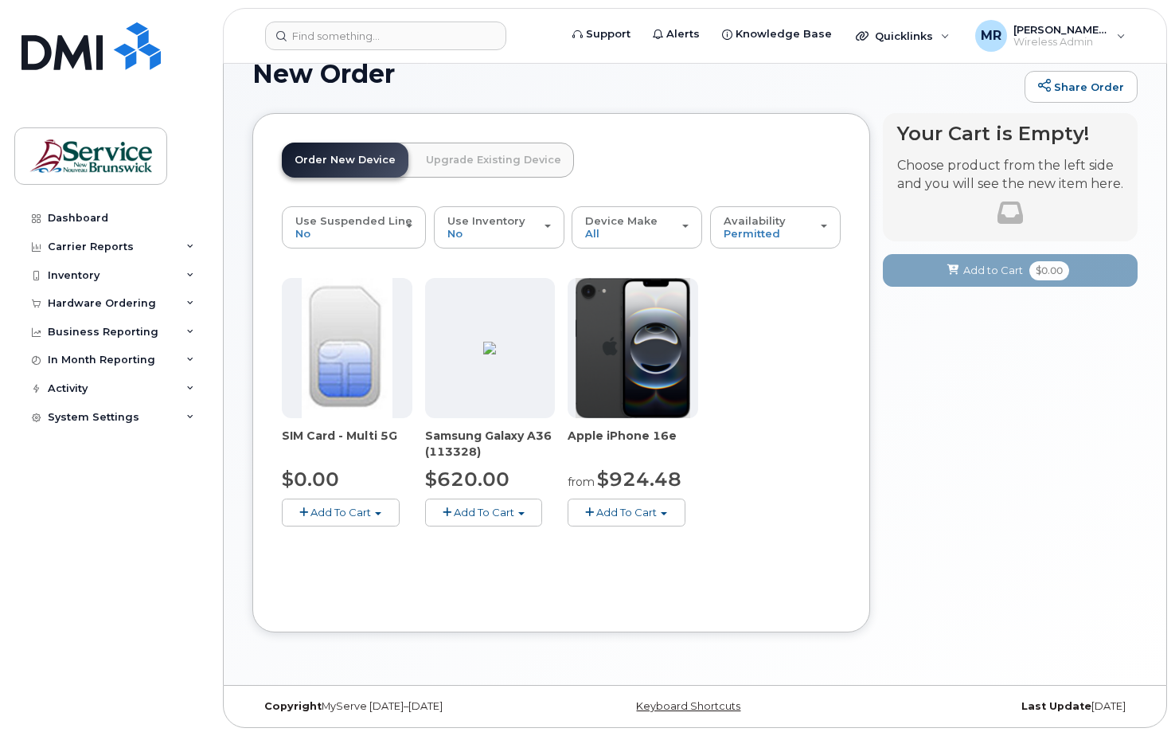
click at [450, 509] on span "button" at bounding box center [447, 512] width 9 height 10
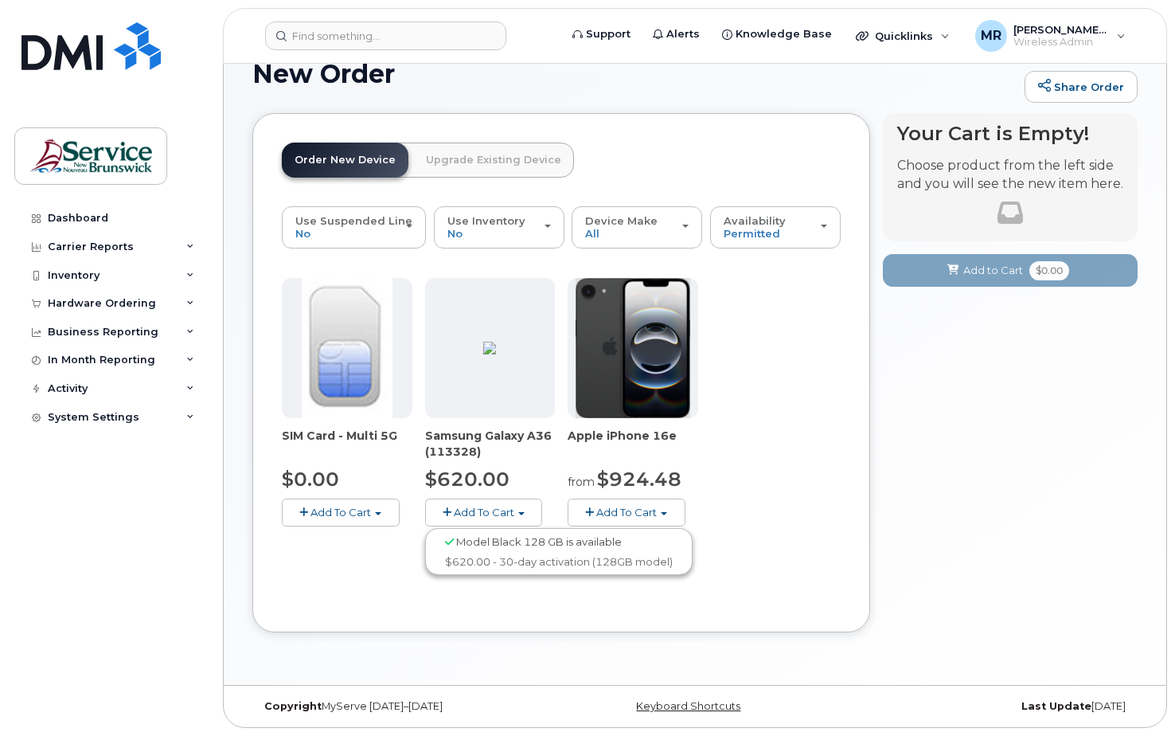
click at [444, 508] on span "button" at bounding box center [447, 512] width 9 height 10
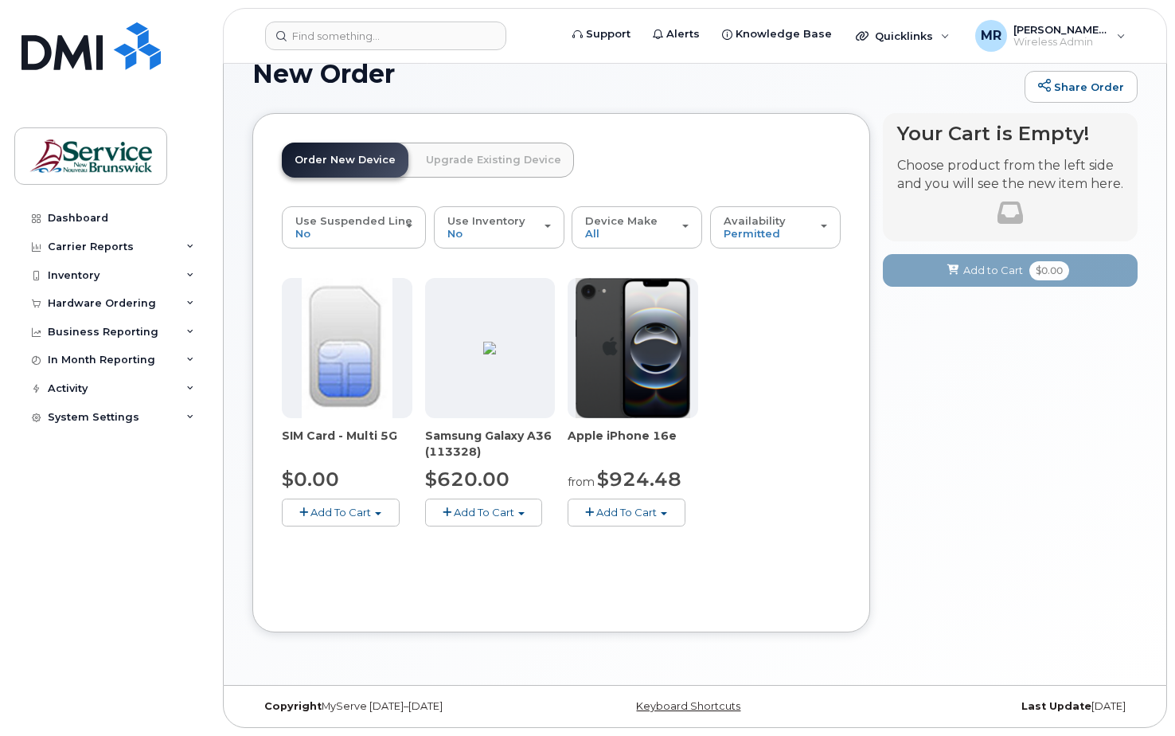
click at [440, 507] on button "Add To Cart" at bounding box center [484, 512] width 118 height 28
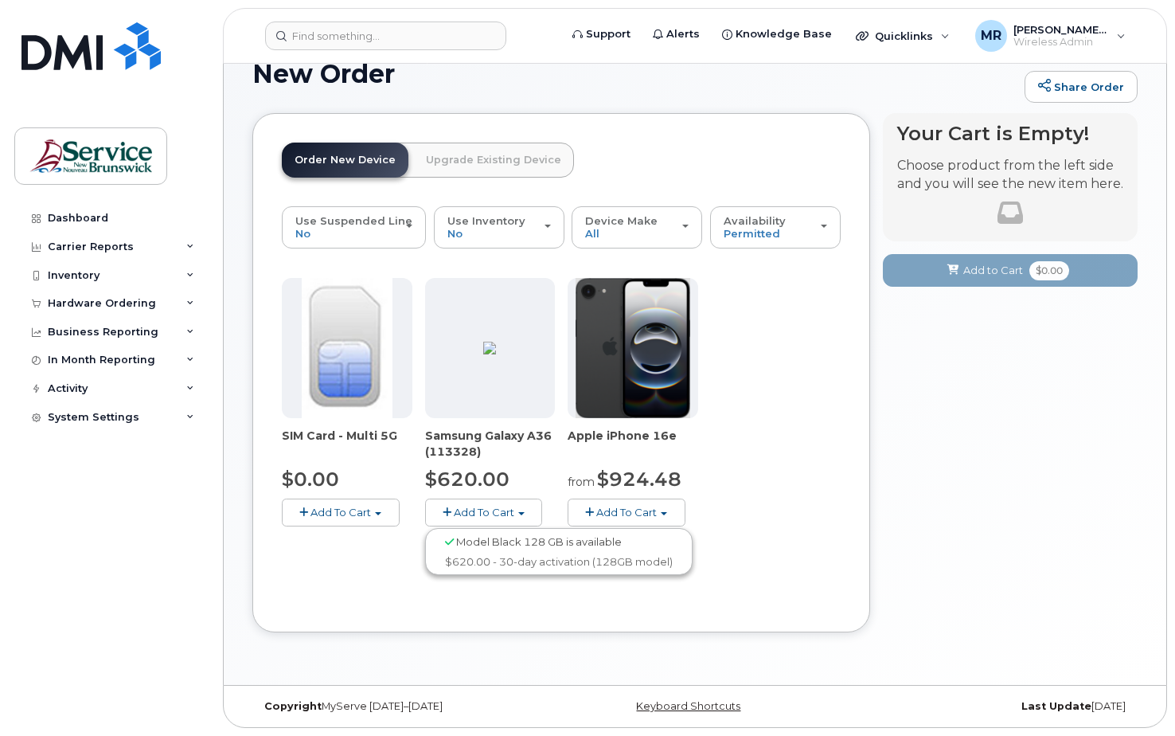
click at [483, 354] on img at bounding box center [489, 347] width 13 height 13
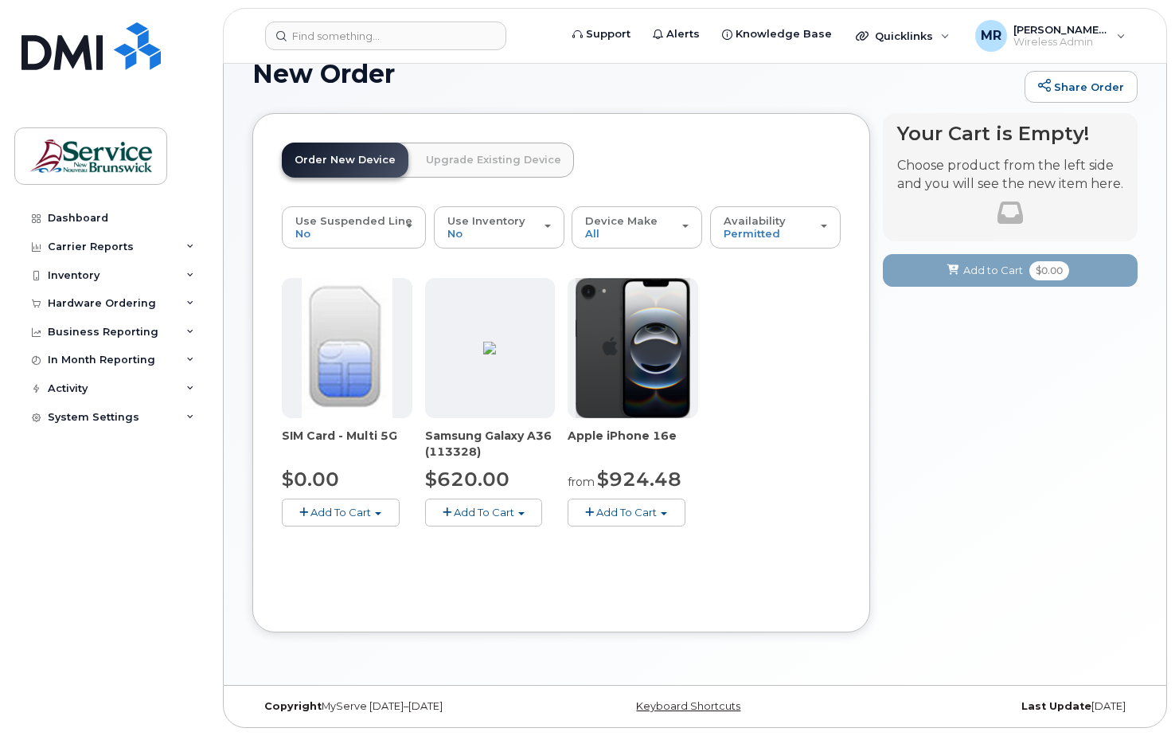
click at [337, 165] on link "Order New Device" at bounding box center [345, 159] width 127 height 35
click at [457, 428] on span "Samsung Galaxy A36 (113328)" at bounding box center [490, 443] width 131 height 32
drag, startPoint x: 467, startPoint y: 509, endPoint x: 393, endPoint y: 342, distance: 182.1
click at [466, 509] on span "Add To Cart" at bounding box center [484, 511] width 60 height 13
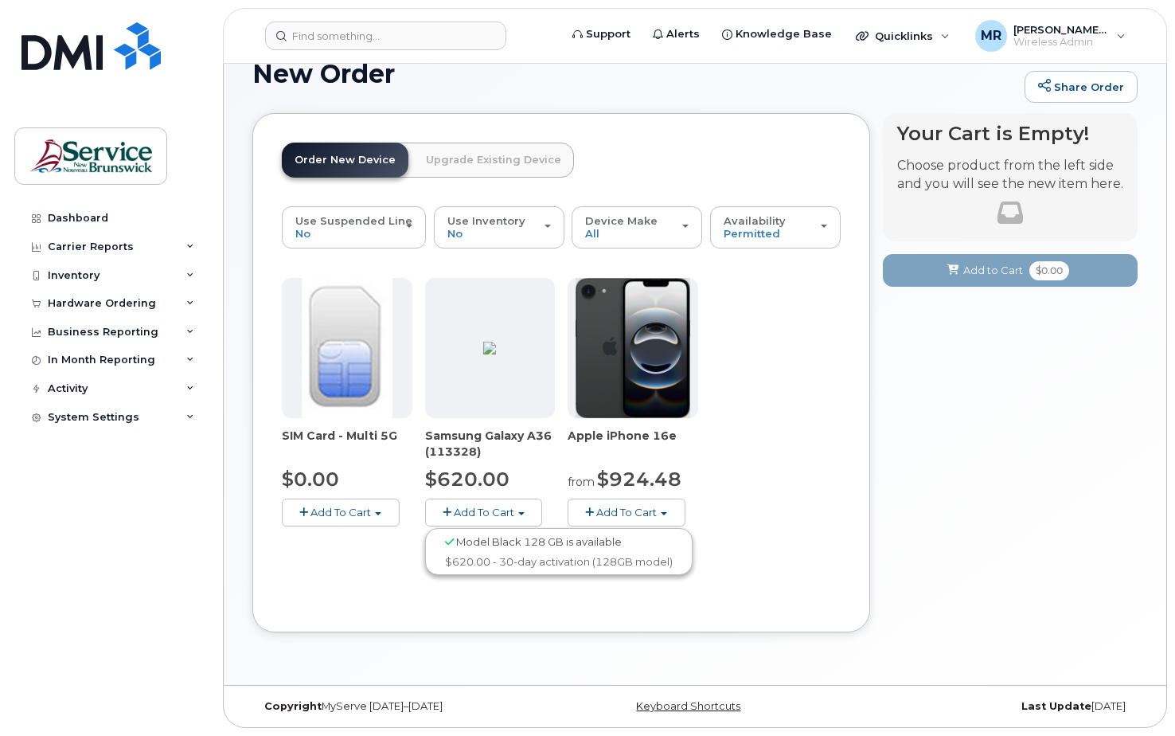
click at [311, 133] on div "Order New Device Upgrade Existing Device Order new device and new line Order ne…" at bounding box center [561, 372] width 618 height 519
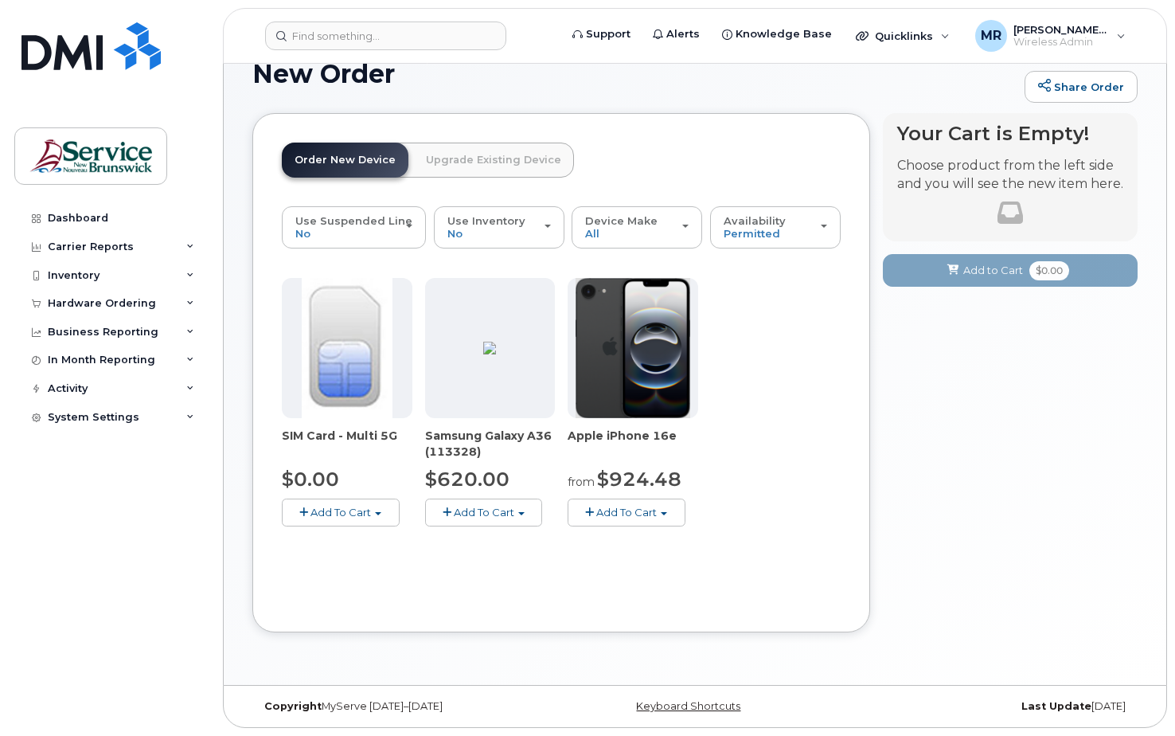
click at [330, 147] on link "Order New Device" at bounding box center [345, 159] width 127 height 35
click at [92, 243] on div "Carrier Reports" at bounding box center [91, 246] width 86 height 13
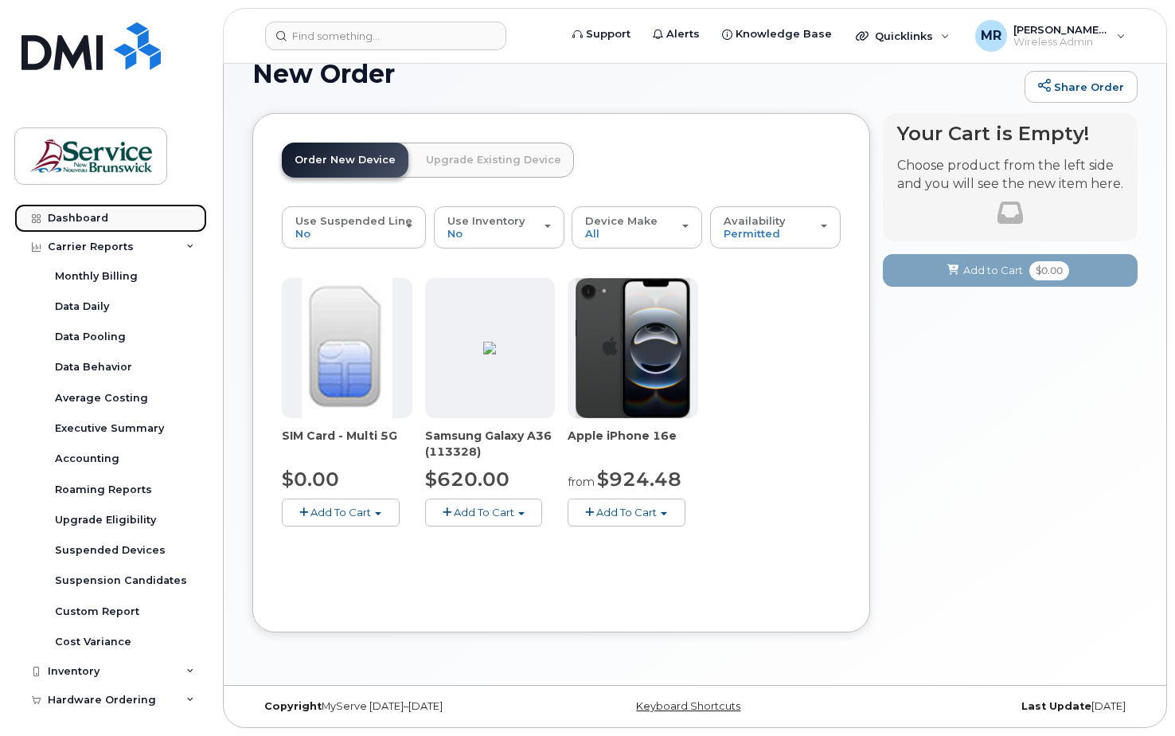
click at [77, 214] on div "Dashboard" at bounding box center [78, 218] width 60 height 13
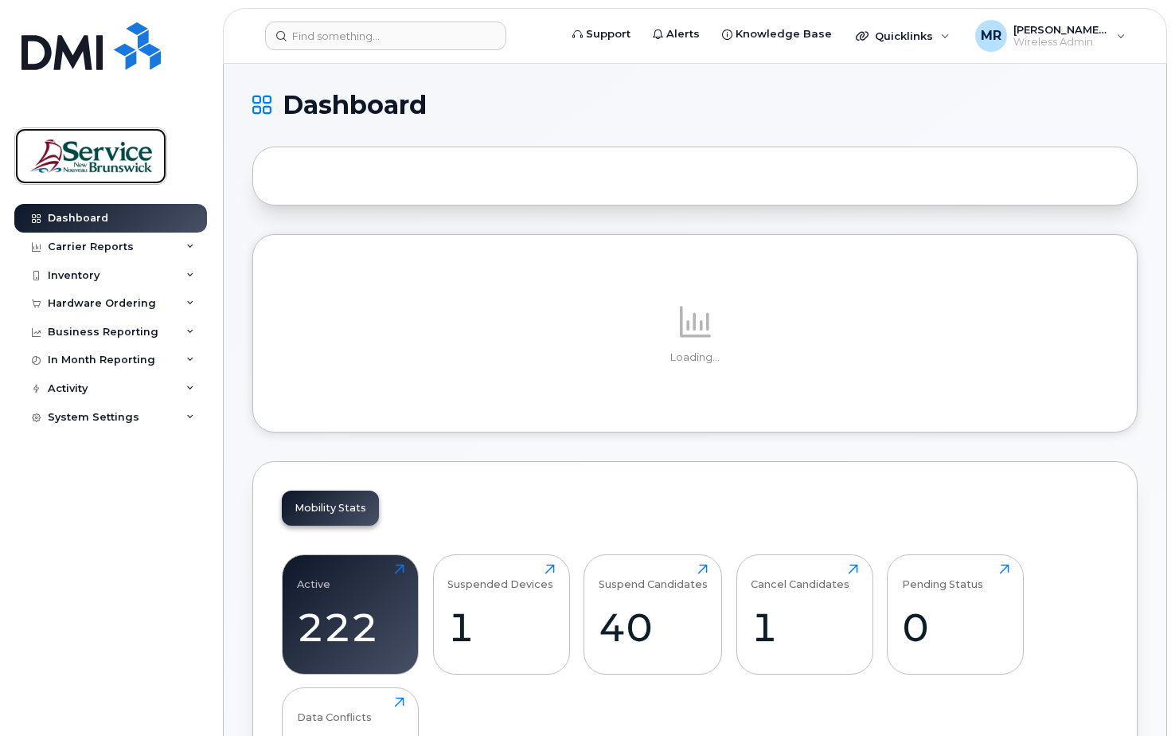
click at [101, 149] on img at bounding box center [90, 156] width 123 height 46
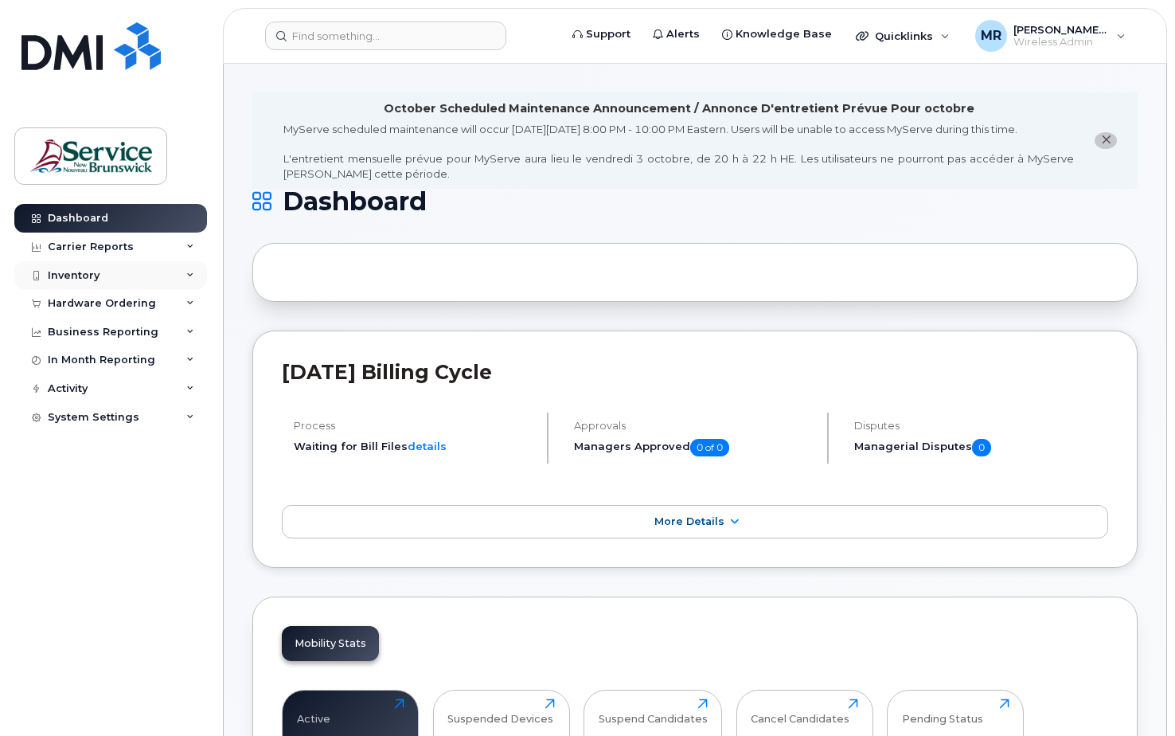
click at [80, 273] on div "Inventory" at bounding box center [74, 275] width 52 height 13
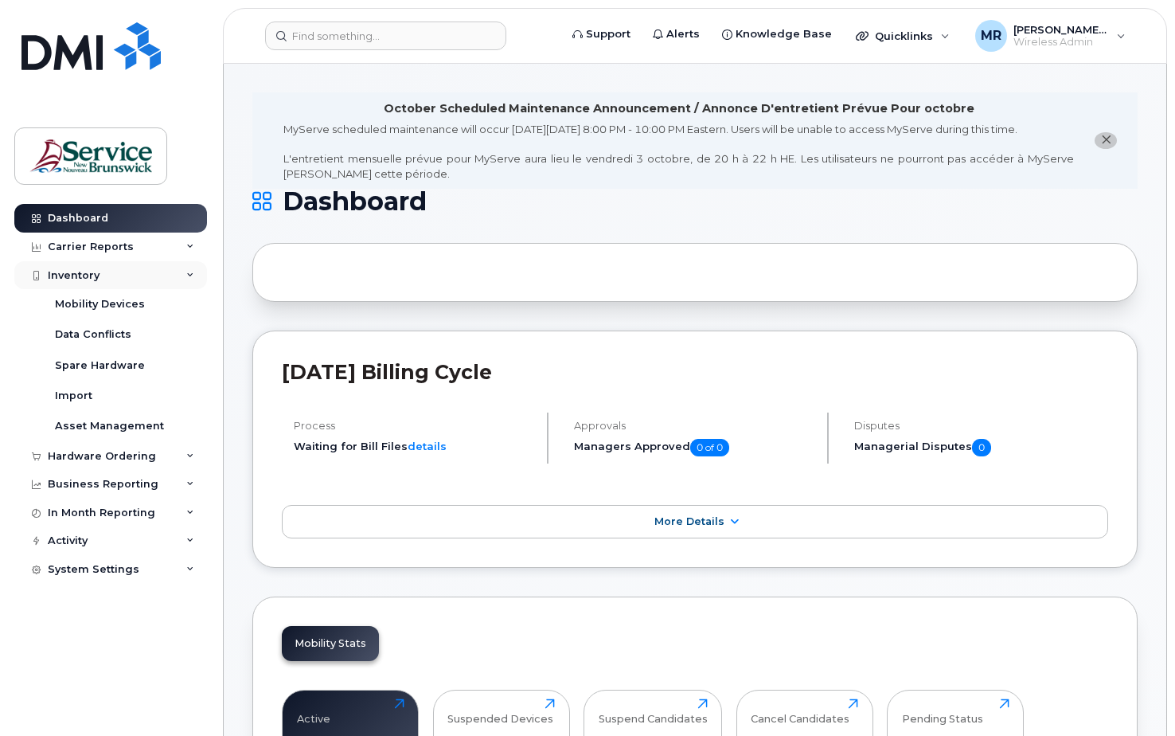
click at [80, 273] on div "Inventory" at bounding box center [74, 275] width 52 height 13
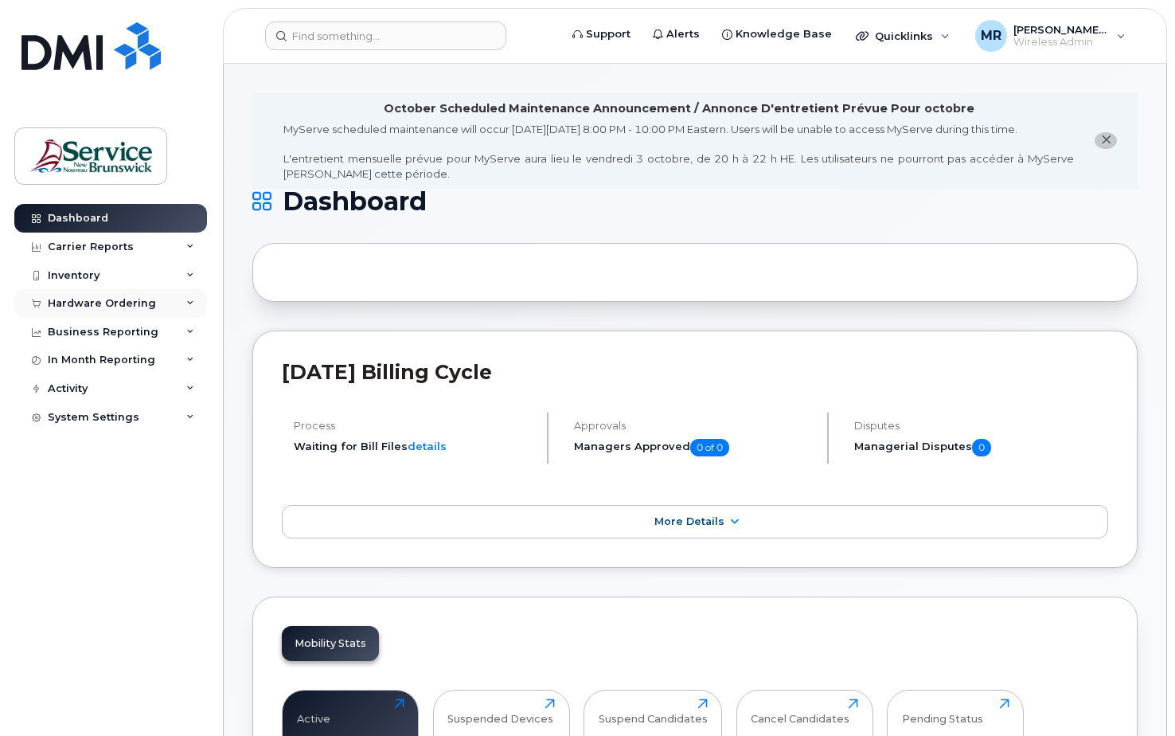
click at [88, 302] on div "Hardware Ordering" at bounding box center [102, 303] width 108 height 13
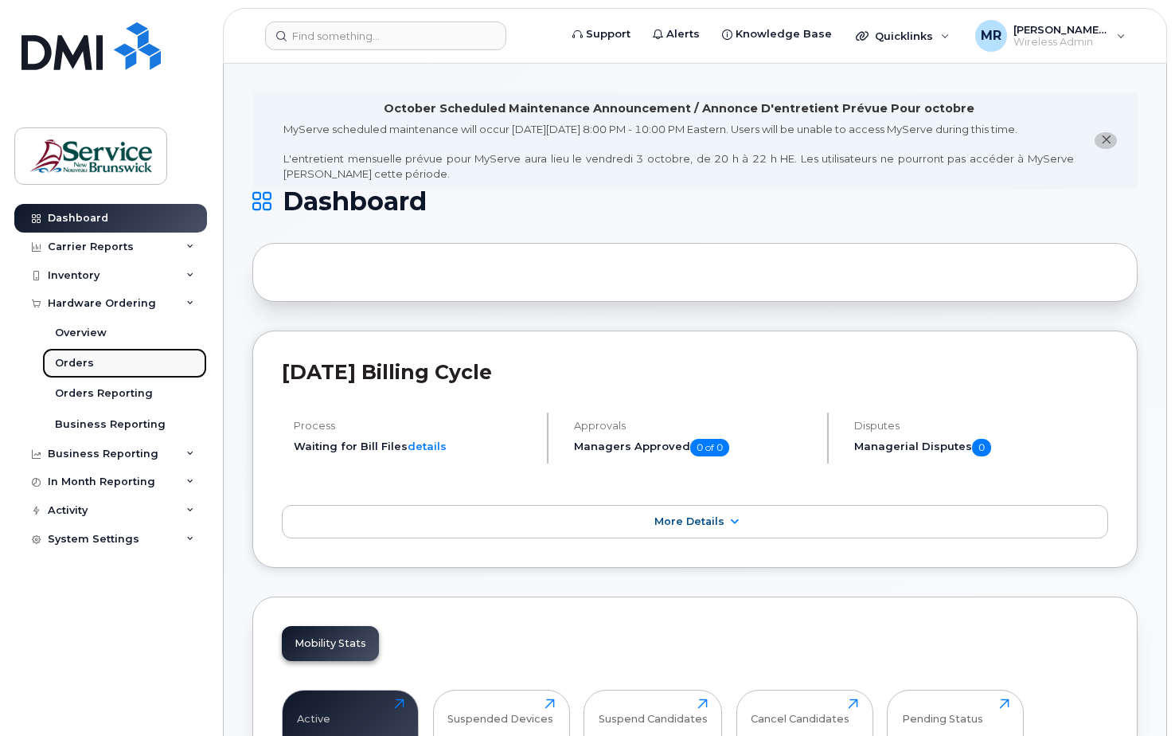
click at [72, 358] on div "Orders" at bounding box center [74, 363] width 39 height 14
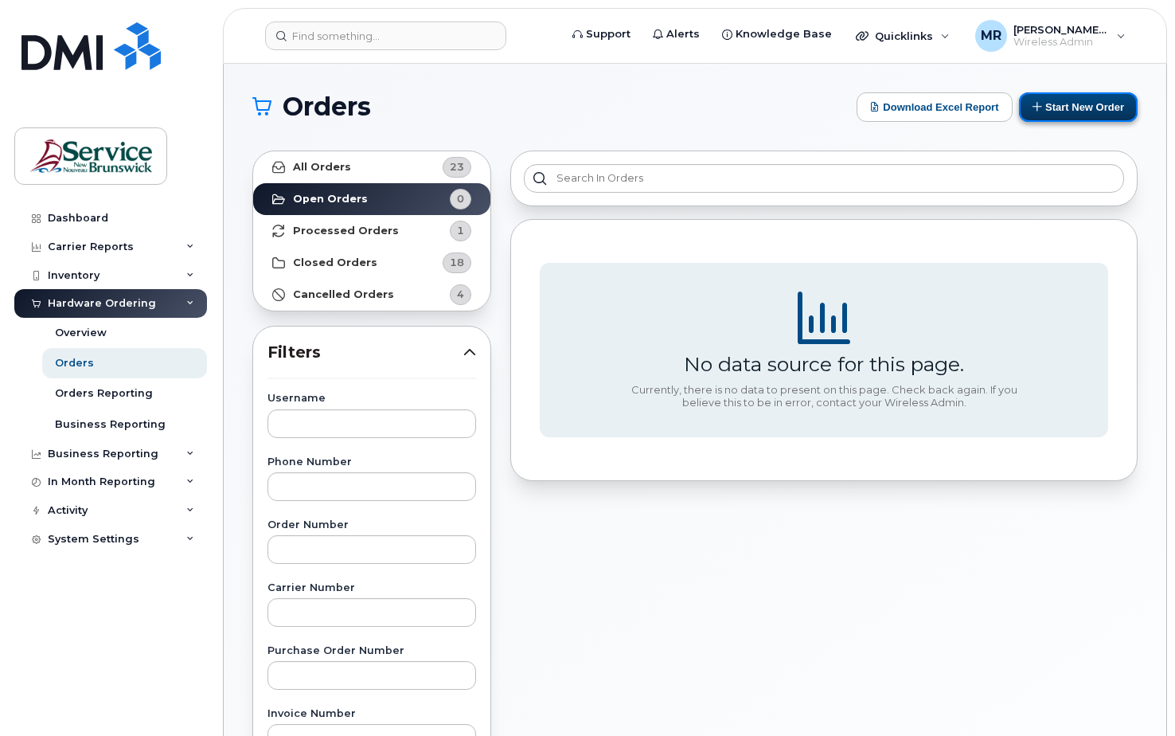
click at [1041, 103] on button "Start New Order" at bounding box center [1078, 106] width 119 height 29
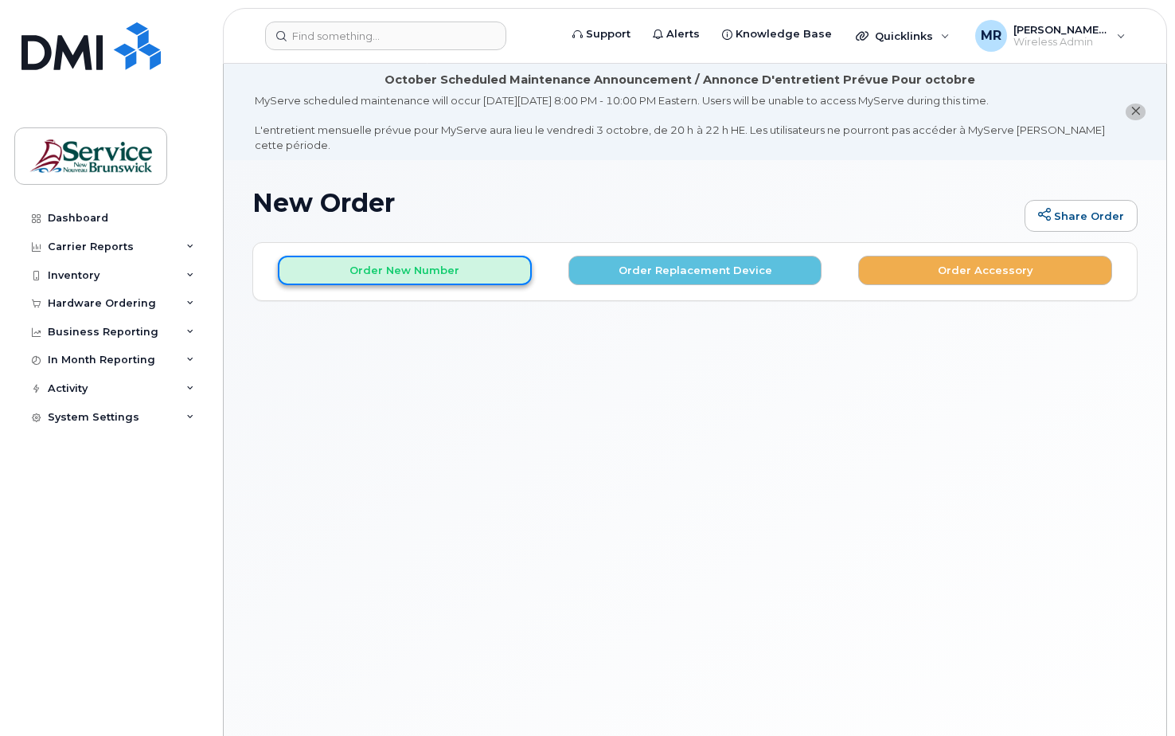
click at [406, 264] on button "Order New Number" at bounding box center [405, 270] width 254 height 29
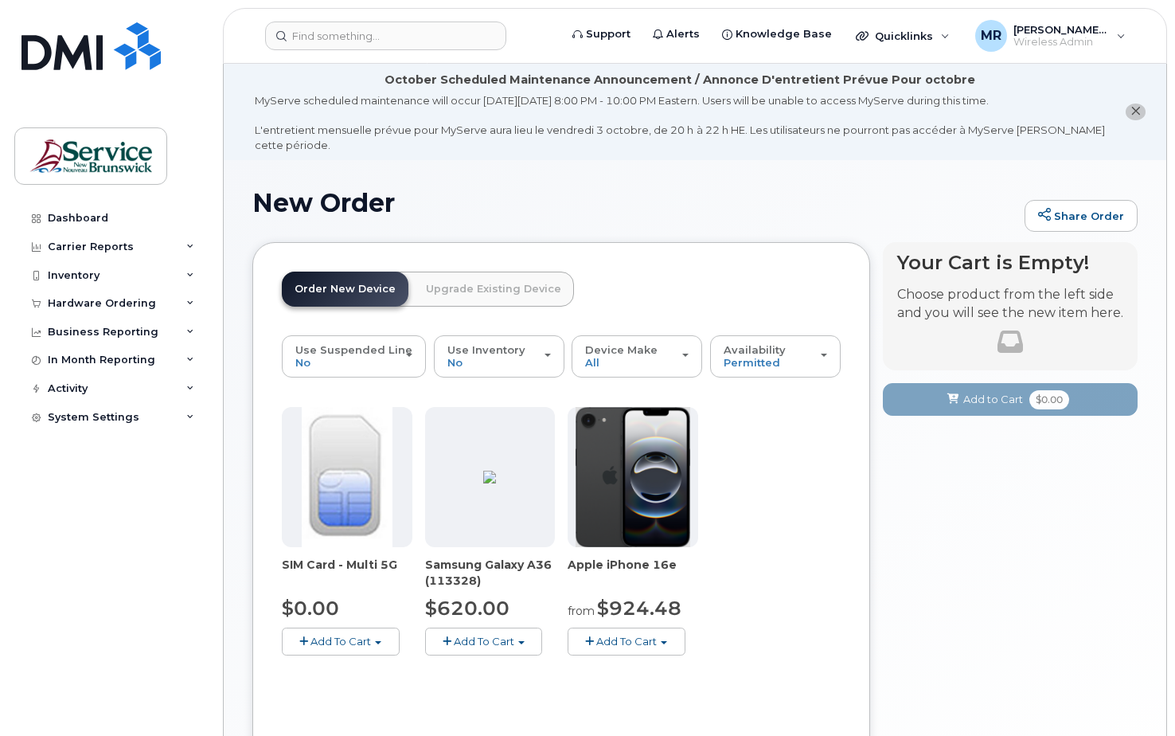
click at [369, 289] on link "Order New Device" at bounding box center [345, 288] width 127 height 35
click at [336, 283] on link "Order New Device" at bounding box center [345, 288] width 127 height 35
drag, startPoint x: 336, startPoint y: 283, endPoint x: 295, endPoint y: 318, distance: 54.2
click at [295, 318] on div "Order New Device Upgrade Existing Device Order new device and new line Order ne…" at bounding box center [428, 303] width 292 height 64
click at [334, 292] on link "Order New Device" at bounding box center [345, 288] width 127 height 35
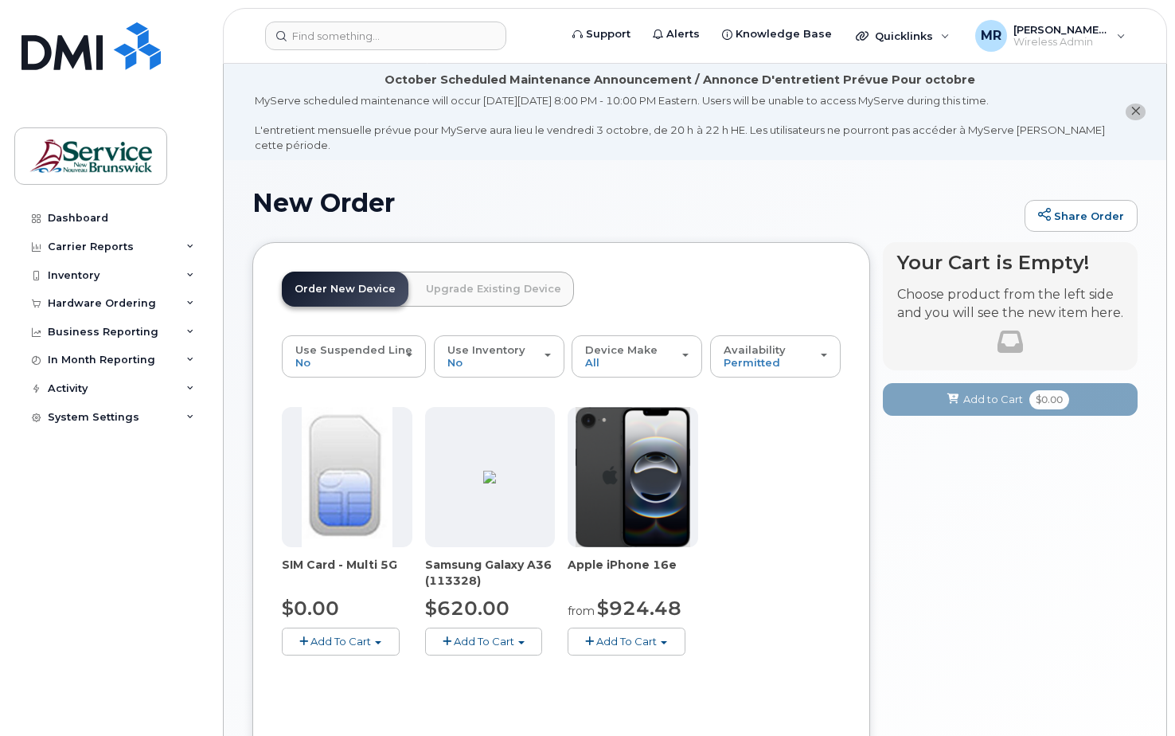
click at [244, 351] on div "New Order Share Order × Share This Order If you want to allow others to create …" at bounding box center [695, 487] width 942 height 654
click at [353, 289] on link "Order New Device" at bounding box center [345, 288] width 127 height 35
click at [487, 470] on img at bounding box center [489, 476] width 13 height 13
click at [470, 638] on span "Add To Cart" at bounding box center [484, 640] width 60 height 13
click at [625, 669] on div "Model Black 128 GB is available" at bounding box center [559, 671] width 260 height 20
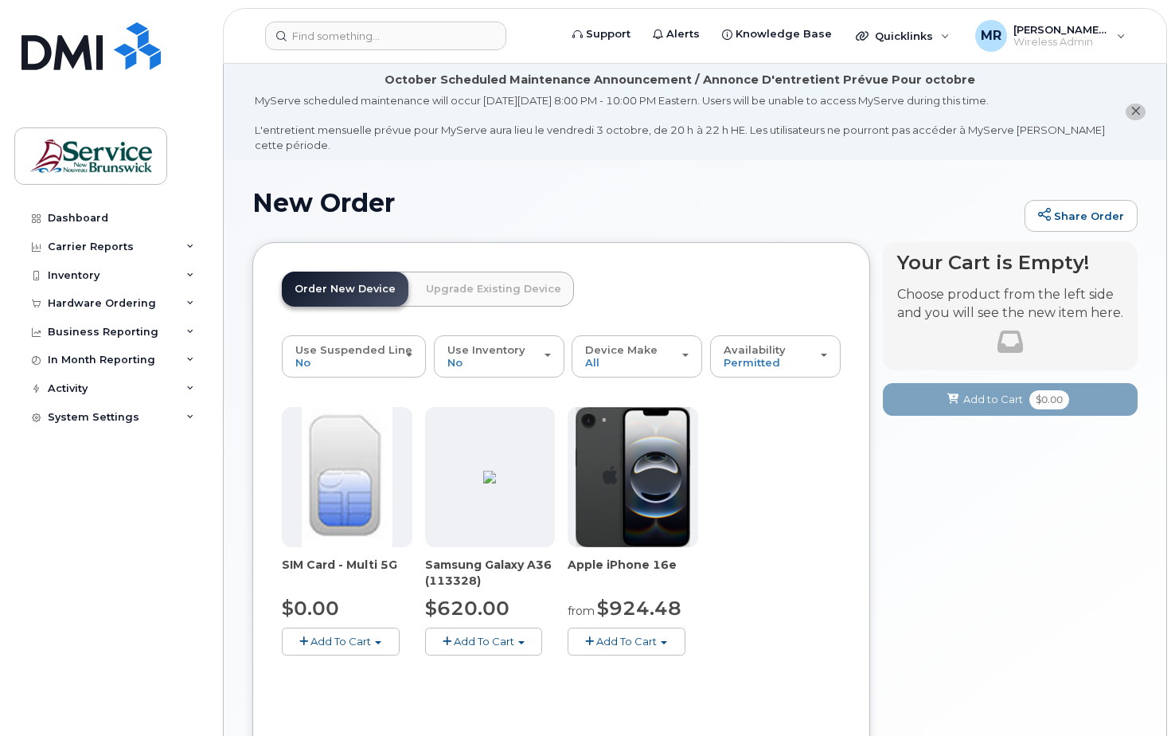
click at [525, 638] on button "Add To Cart" at bounding box center [484, 641] width 118 height 28
click at [532, 690] on link "$620.00 - 30-day activation (128GB model)" at bounding box center [559, 691] width 260 height 20
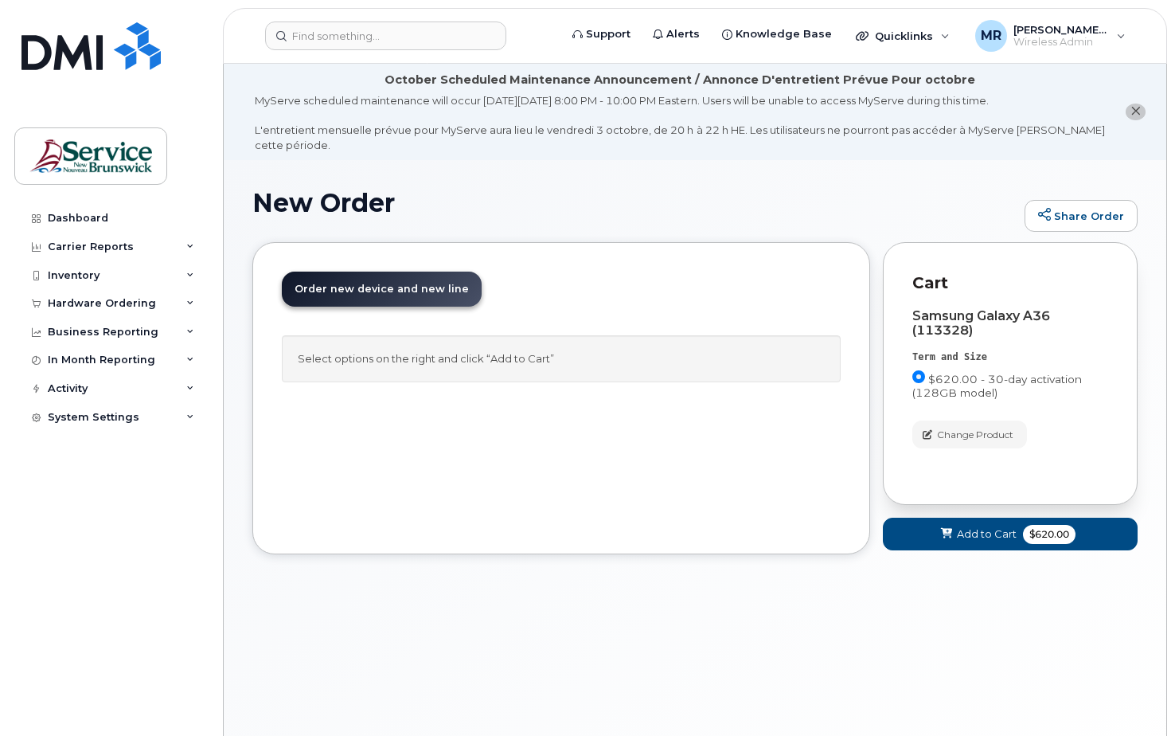
click at [384, 283] on span "Order new device and new line" at bounding box center [382, 289] width 174 height 12
click at [959, 531] on span "Add to Cart" at bounding box center [987, 533] width 60 height 15
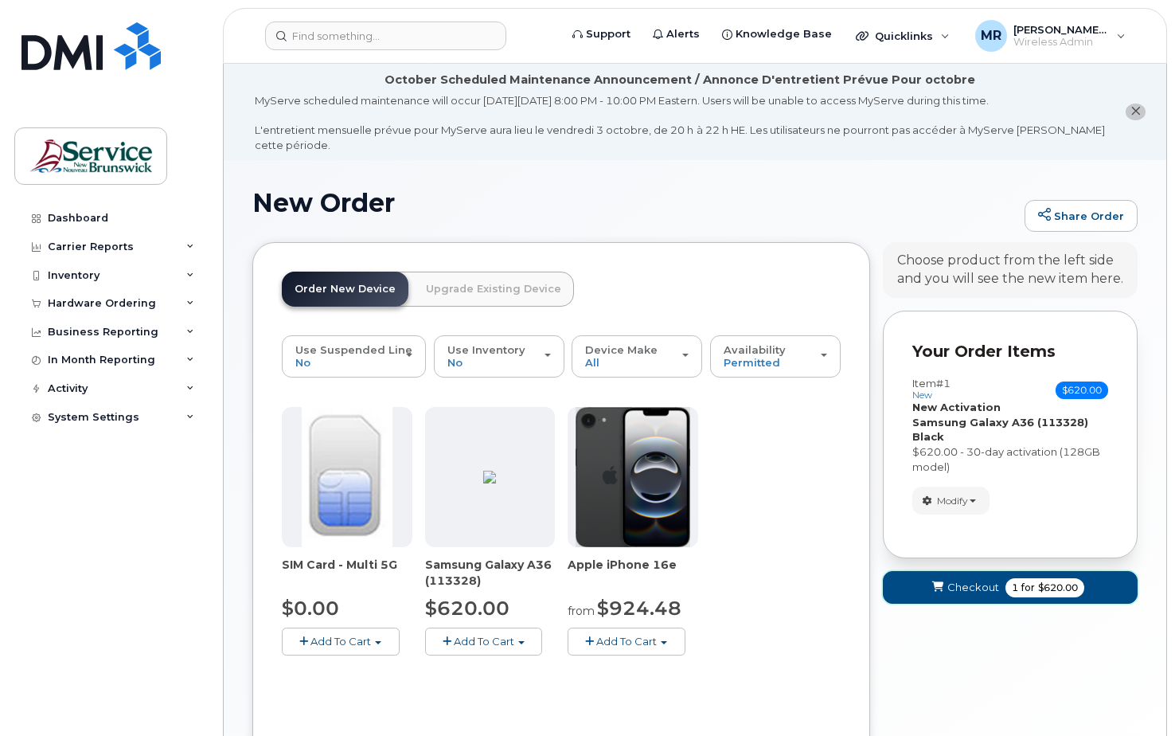
click at [968, 590] on span "Checkout" at bounding box center [973, 586] width 52 height 15
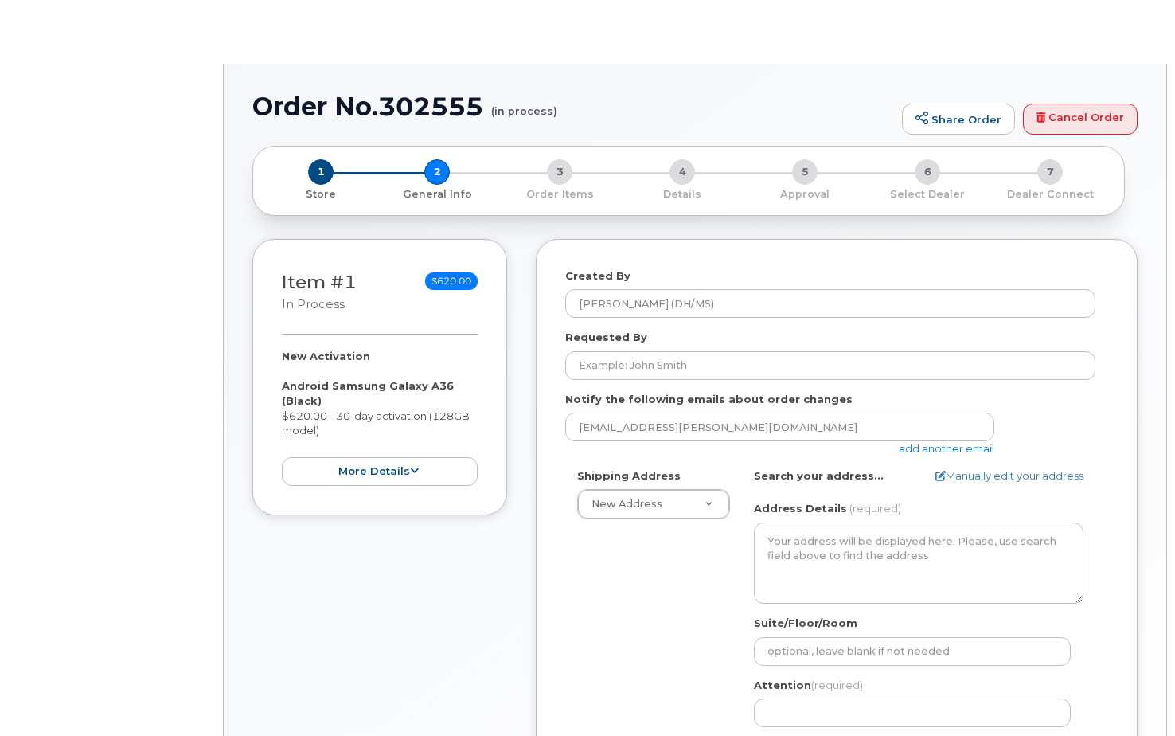
select select
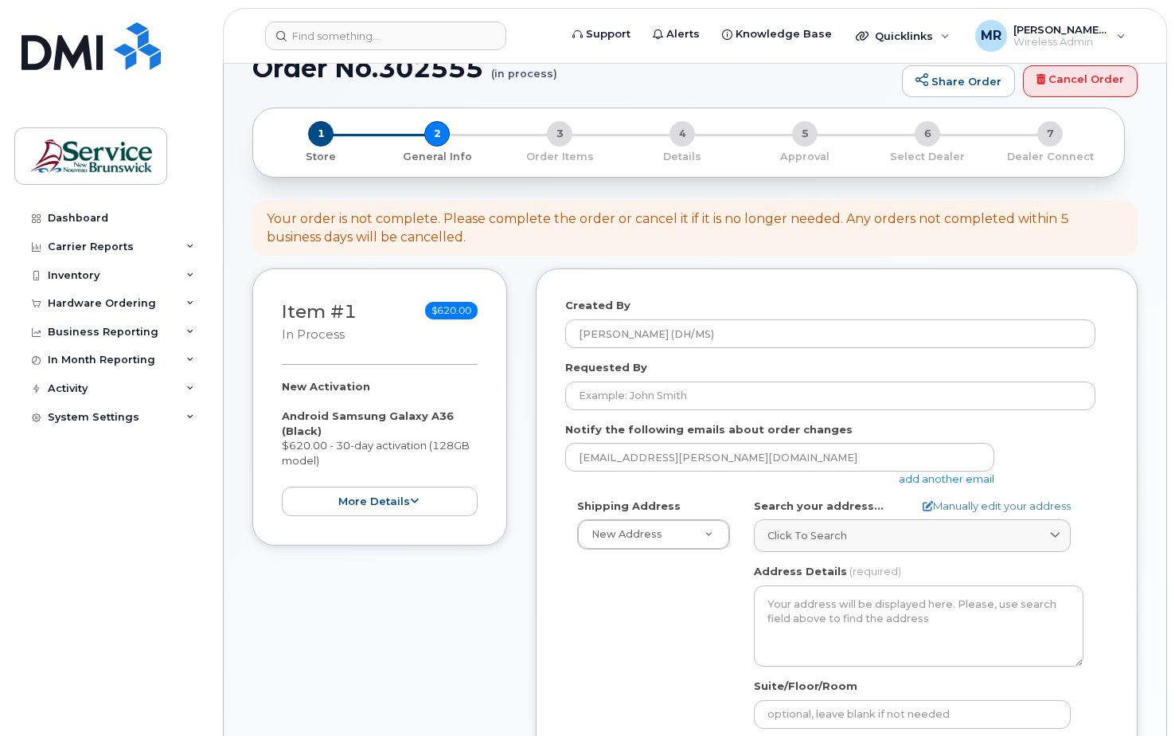
scroll to position [139, 0]
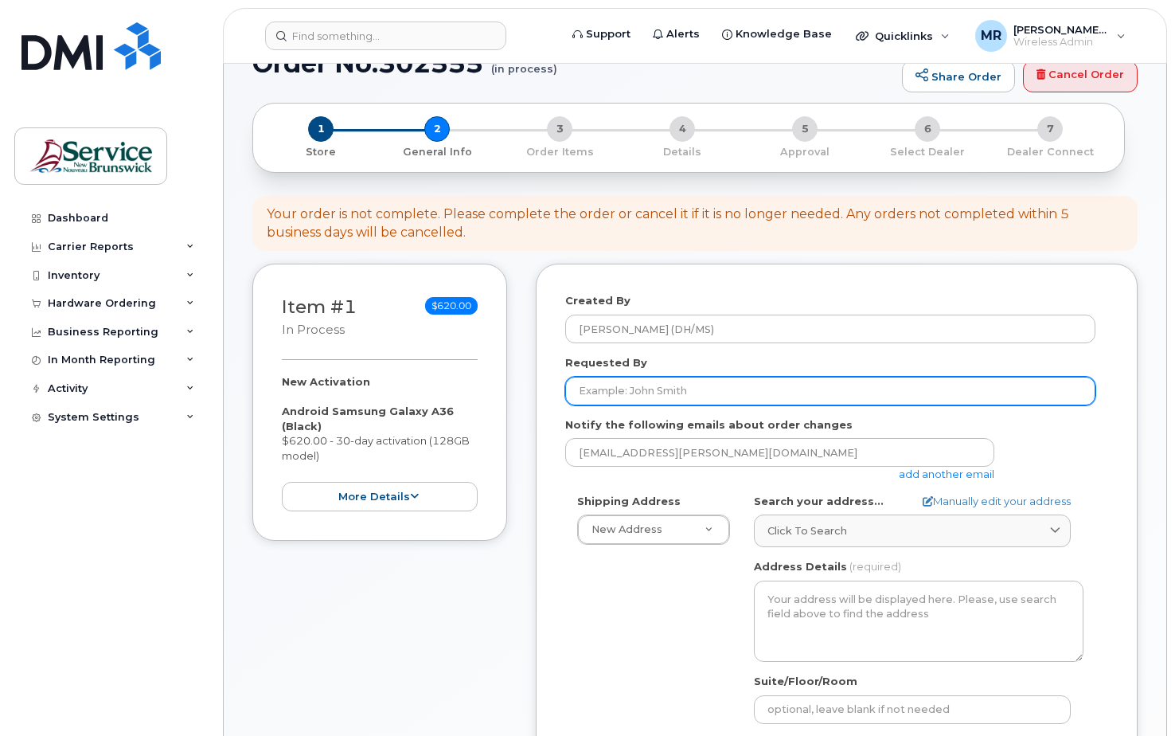
click at [653, 400] on input "Requested By" at bounding box center [830, 391] width 530 height 29
type input "[PERSON_NAME]"
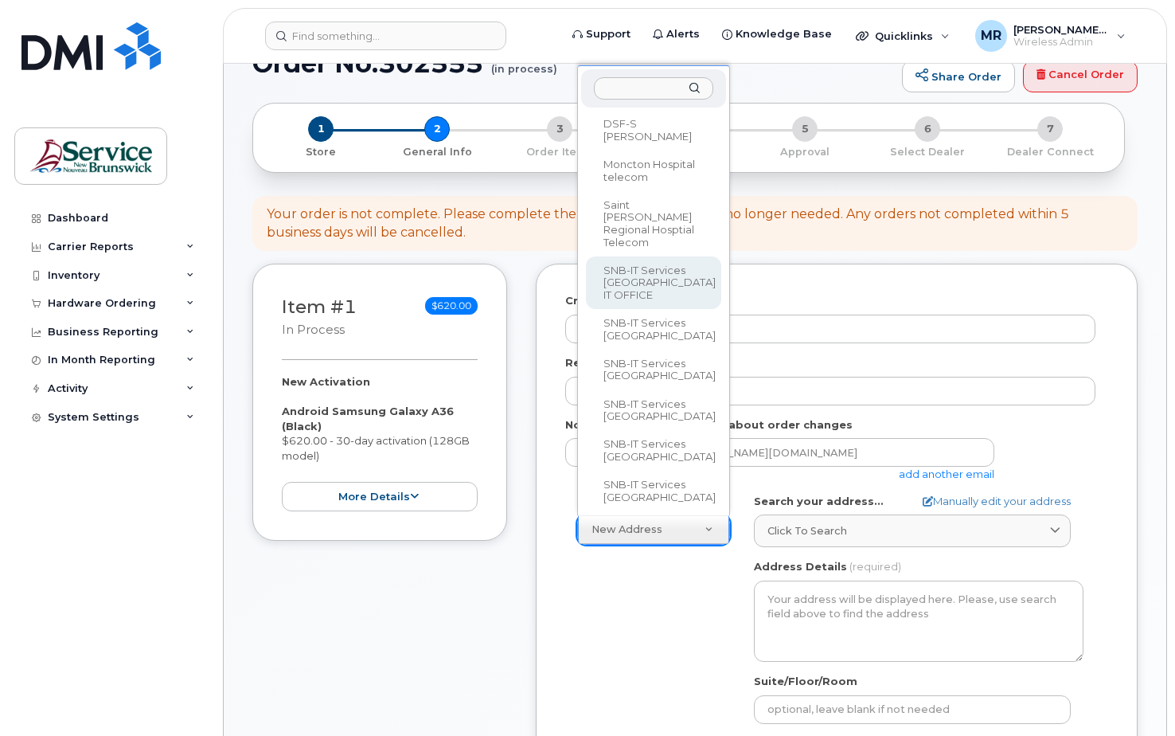
scroll to position [704, 0]
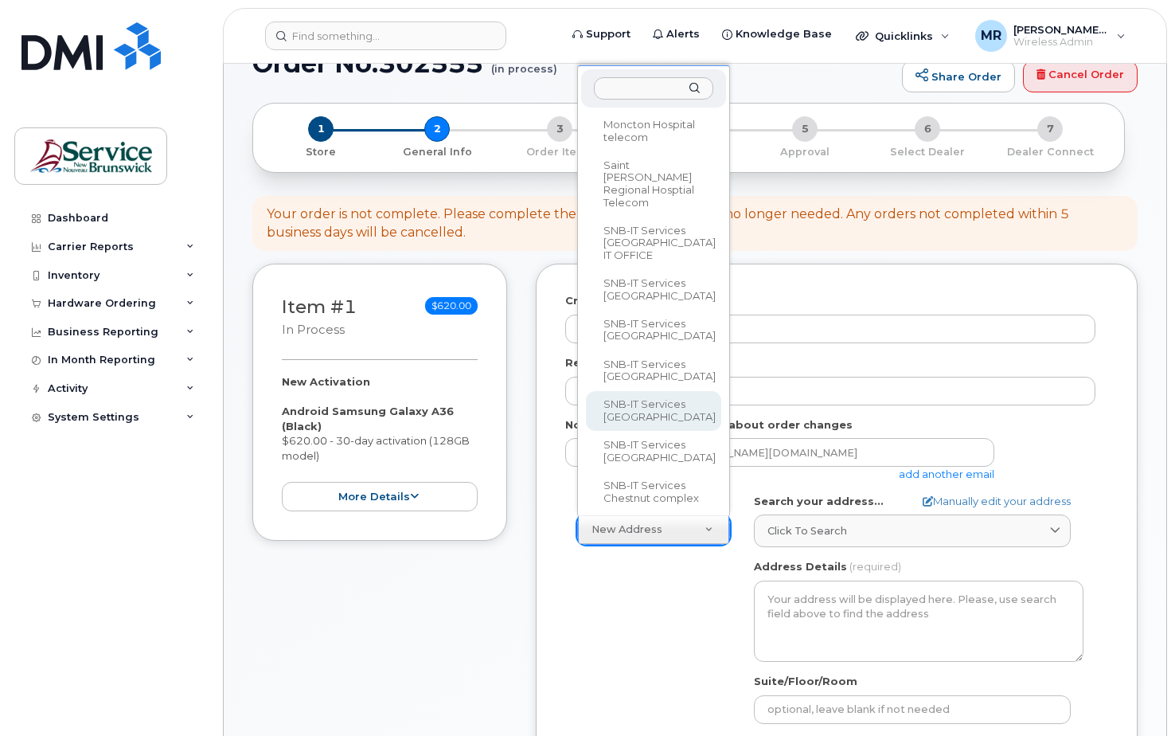
select select
type textarea "[STREET_ADDRESS]"
type input "[PERSON_NAME]/[PERSON_NAME]"
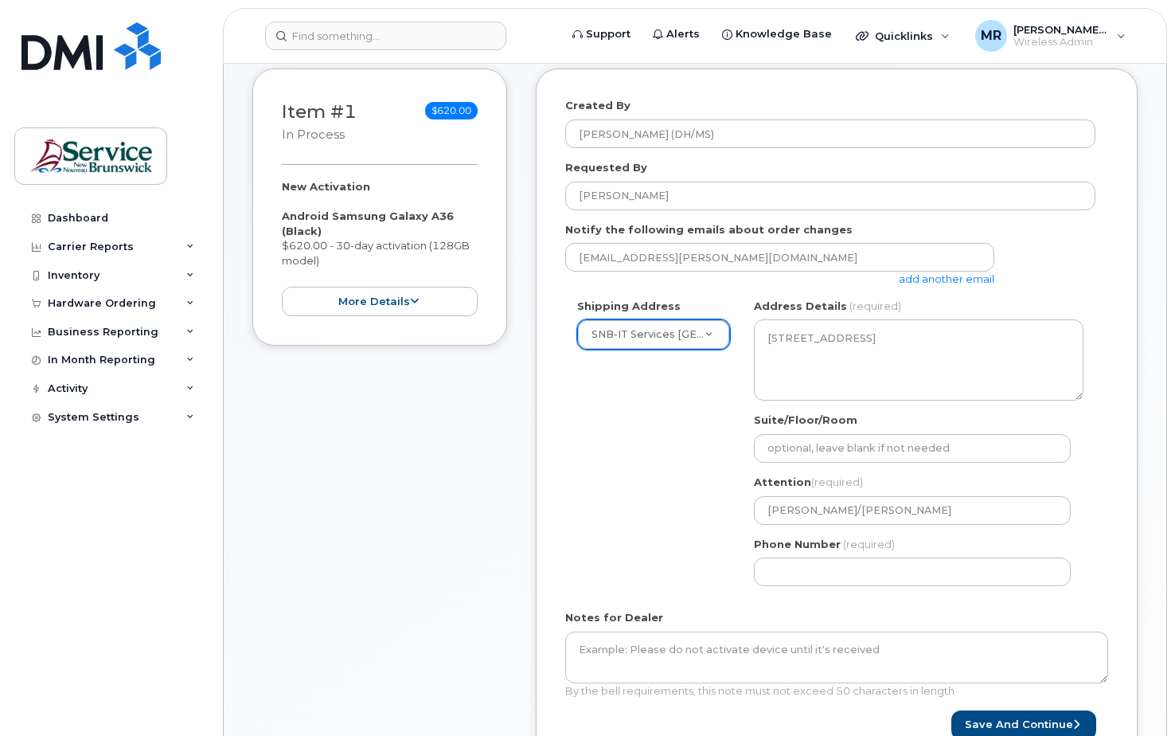
scroll to position [338, 0]
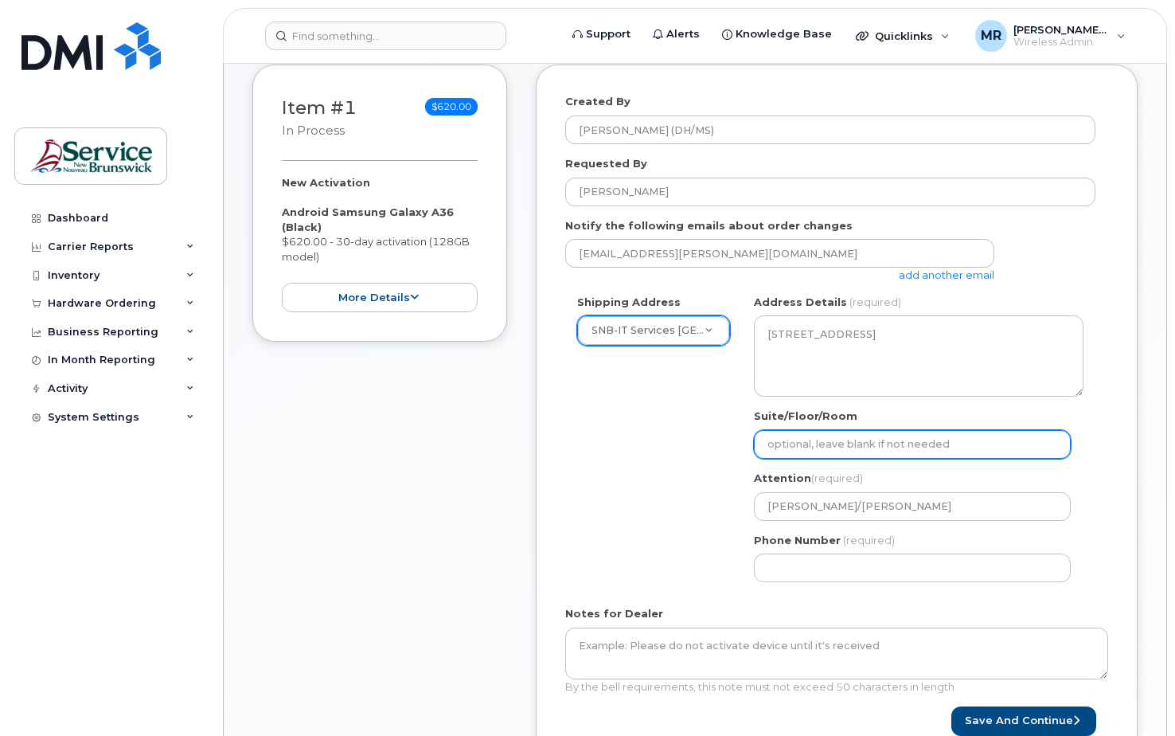
click at [808, 445] on input "Suite/Floor/Room" at bounding box center [912, 444] width 317 height 29
select select
type input "4"
select select
type input "4t"
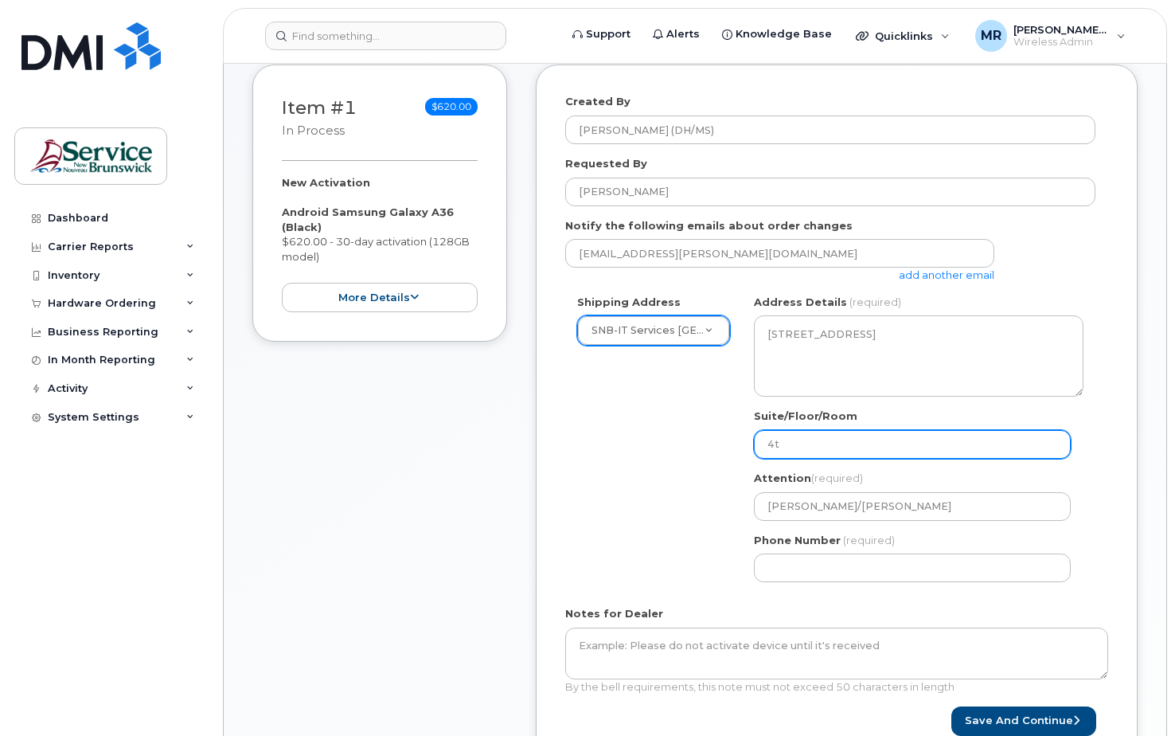
select select
type input "4th"
select select
type input "4th f"
select select
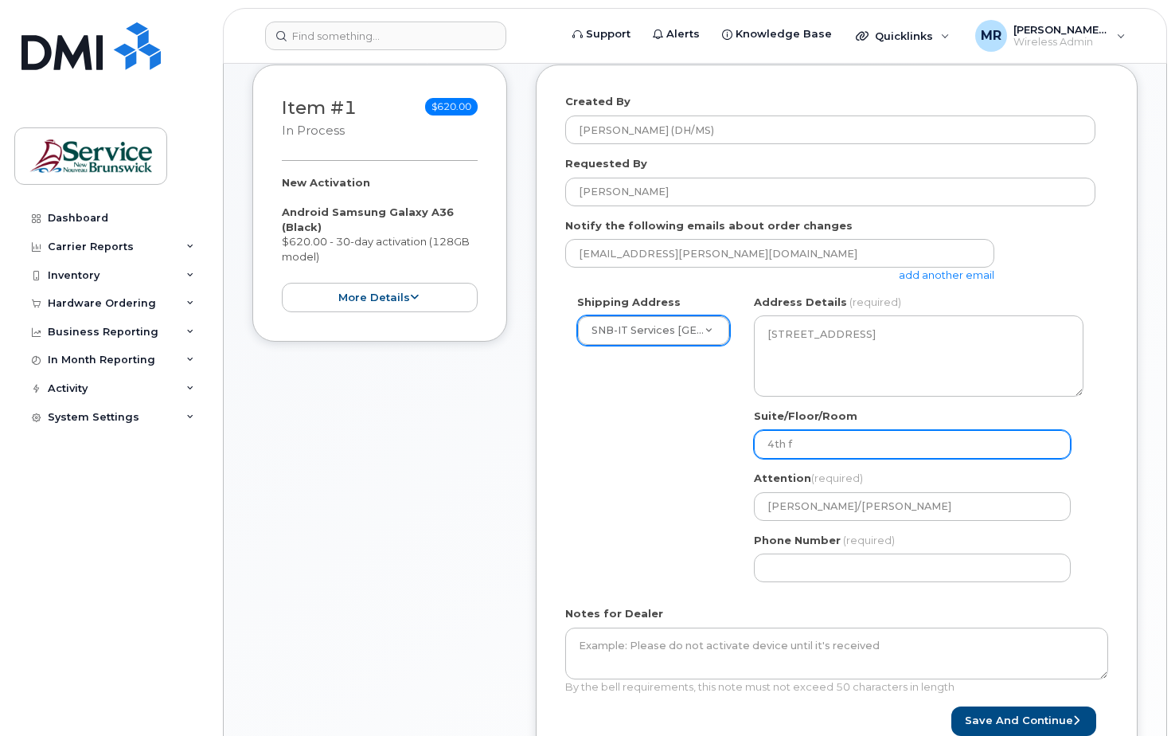
type input "4th fl"
select select
type input "4th flo"
select select
type input "4th floo"
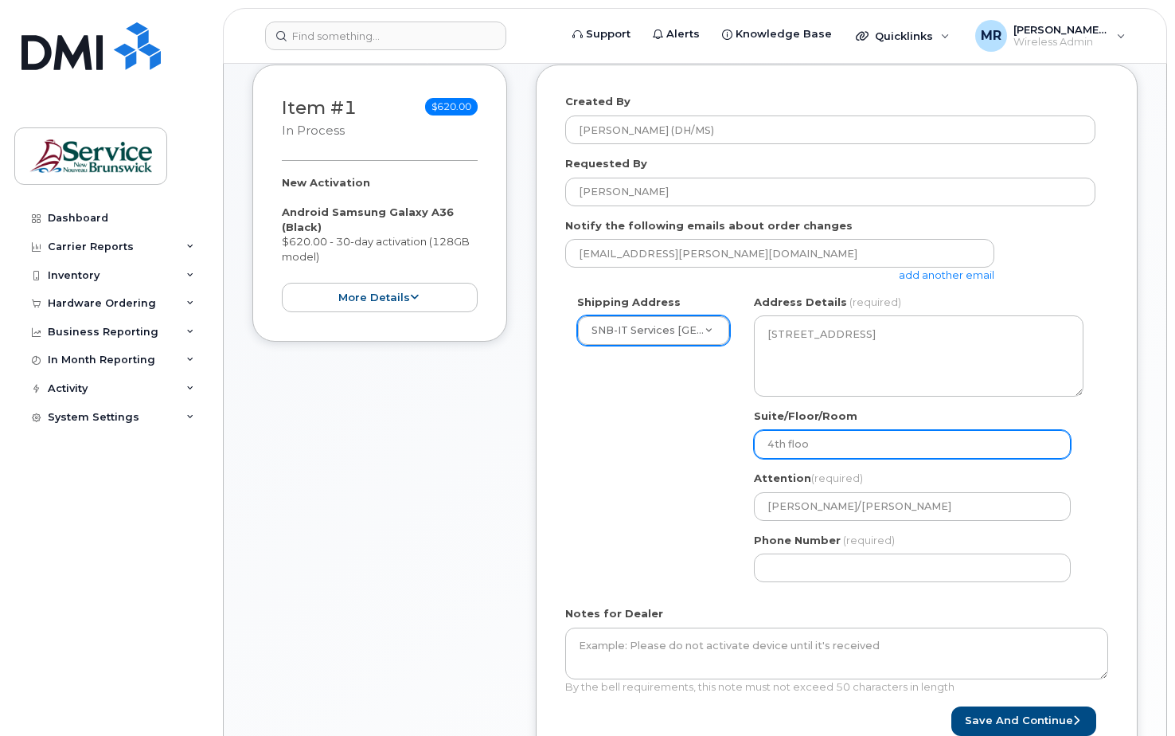
select select
type input "4th floor"
select select
type input "4th floor,"
select select
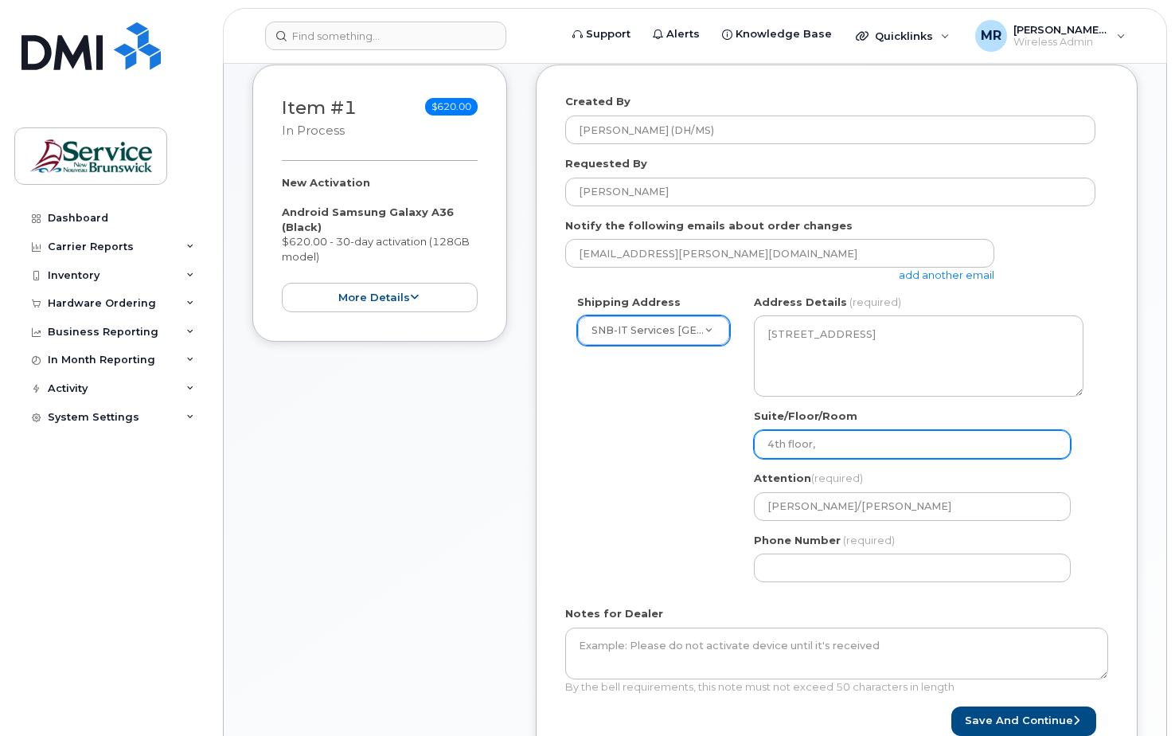
type input "4th floor, M"
select select
type input "4th floor, Me"
select select
type input "4th floor, Med"
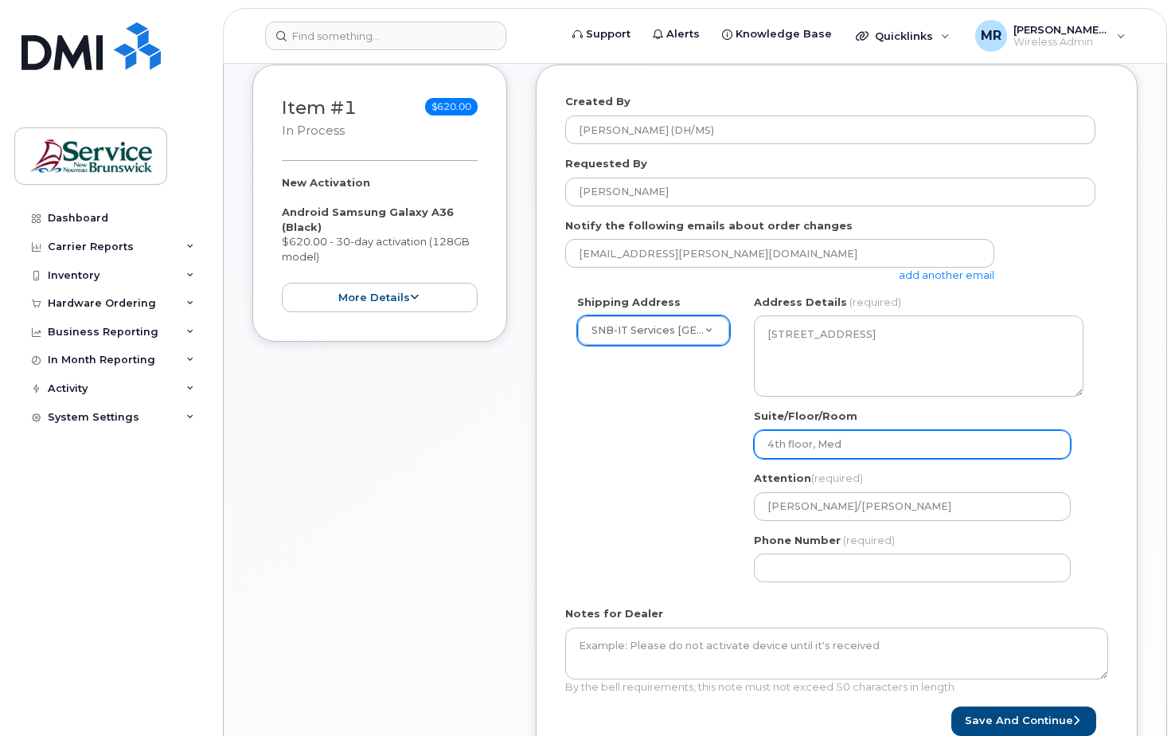
select select
type input "4th floor, Medi"
select select
type input "4th floor, Medic"
select select
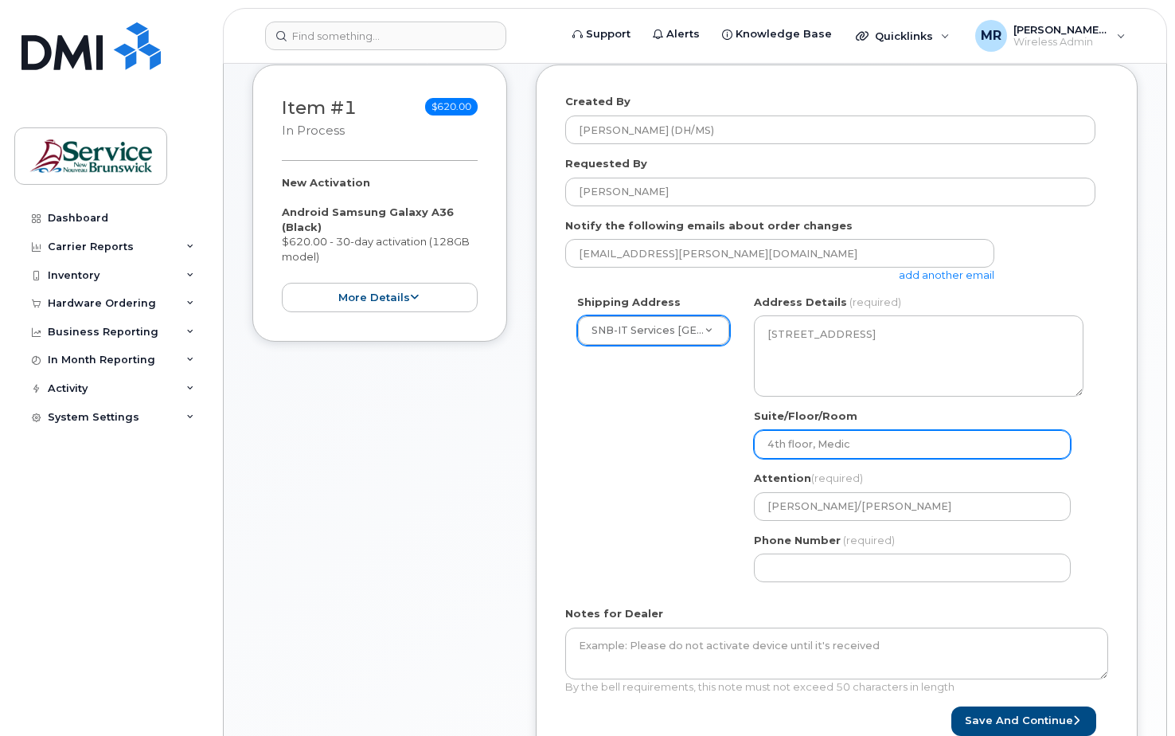
type input "4th floor, Medica"
select select
type input "4th floor, Medicar"
select select
type input "4th floor, Medicare"
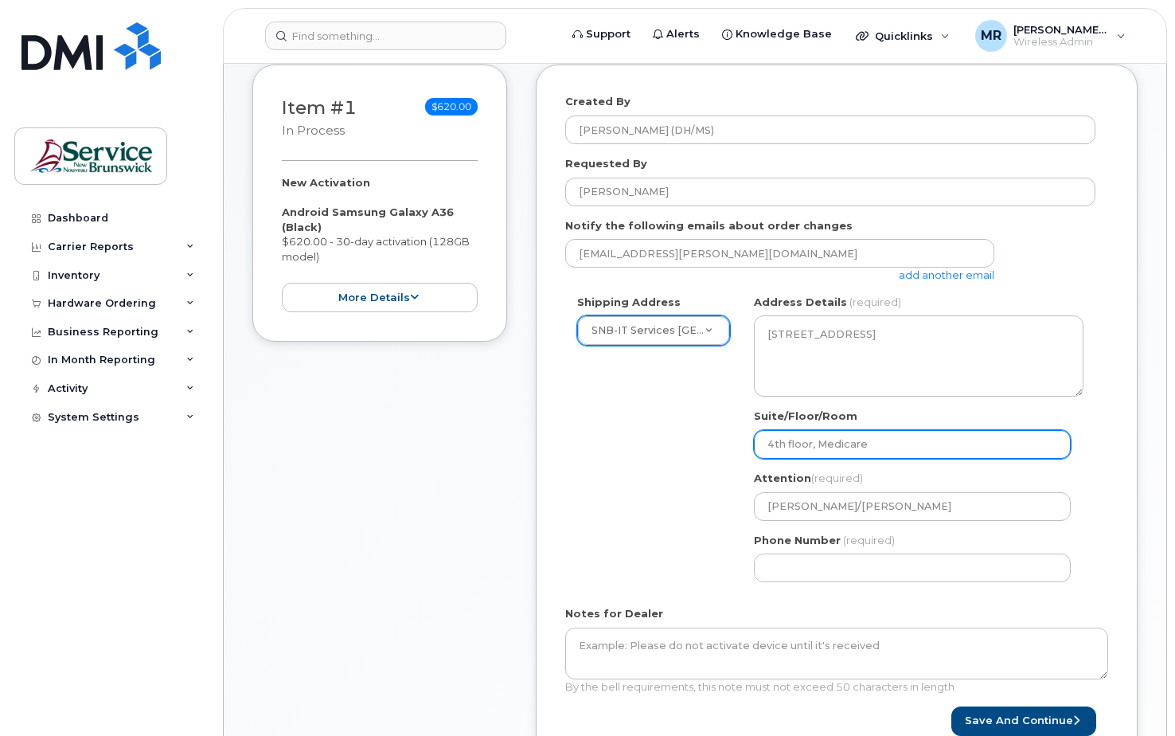
select select
type input "4th floor, Medicare S"
select select
type input "4th floor, Medicare Su"
select select
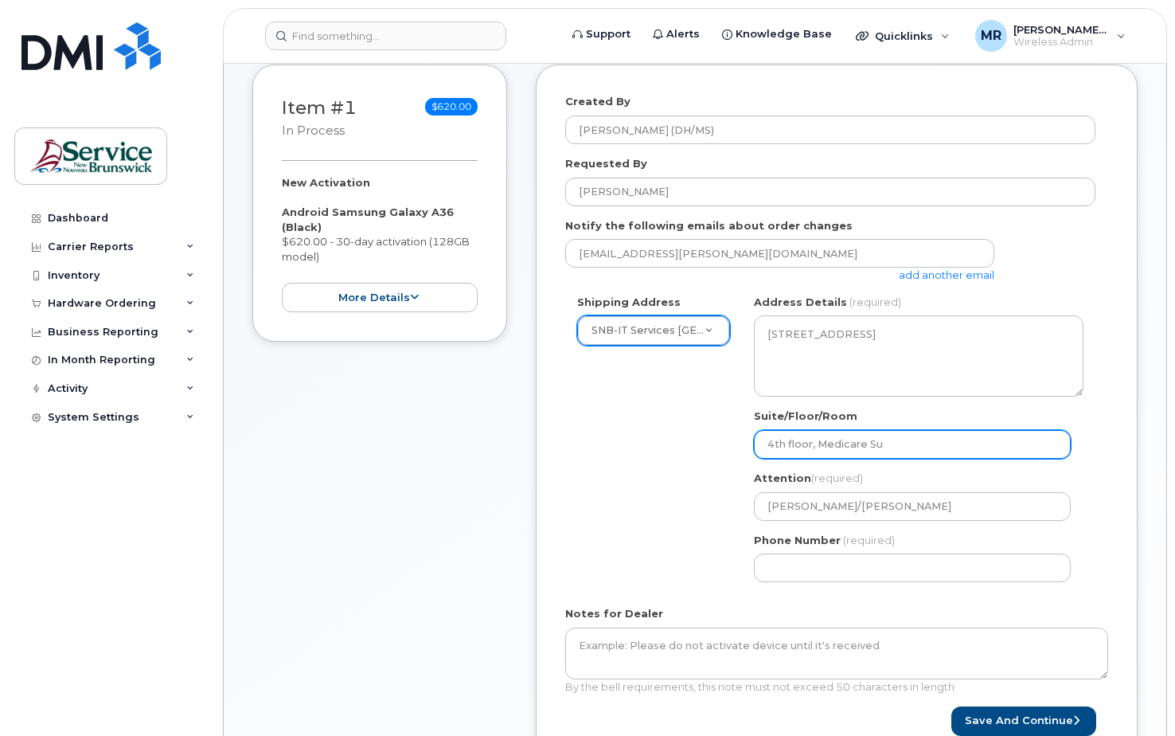
type input "4th floor, Medicare Sui"
select select
type input "4th floor, Medicare Suit"
select select
type input "4th floor, Medicare Suite"
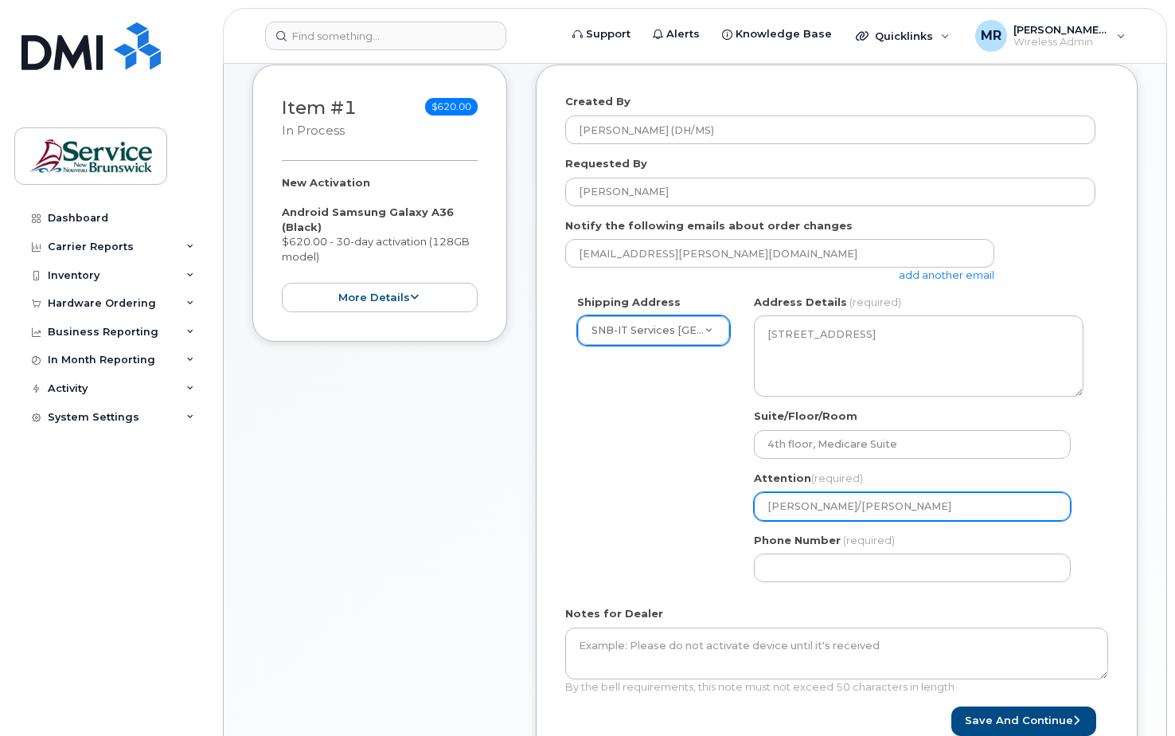
click at [827, 505] on input "[PERSON_NAME]/[PERSON_NAME]" at bounding box center [912, 506] width 317 height 29
drag, startPoint x: 840, startPoint y: 507, endPoint x: 699, endPoint y: 501, distance: 141.0
click at [699, 501] on div "Shipping Address SNB-IT Services [GEOGRAPHIC_DATA] New Address ASD-E Main Offic…" at bounding box center [830, 444] width 530 height 299
select select
type input "S"
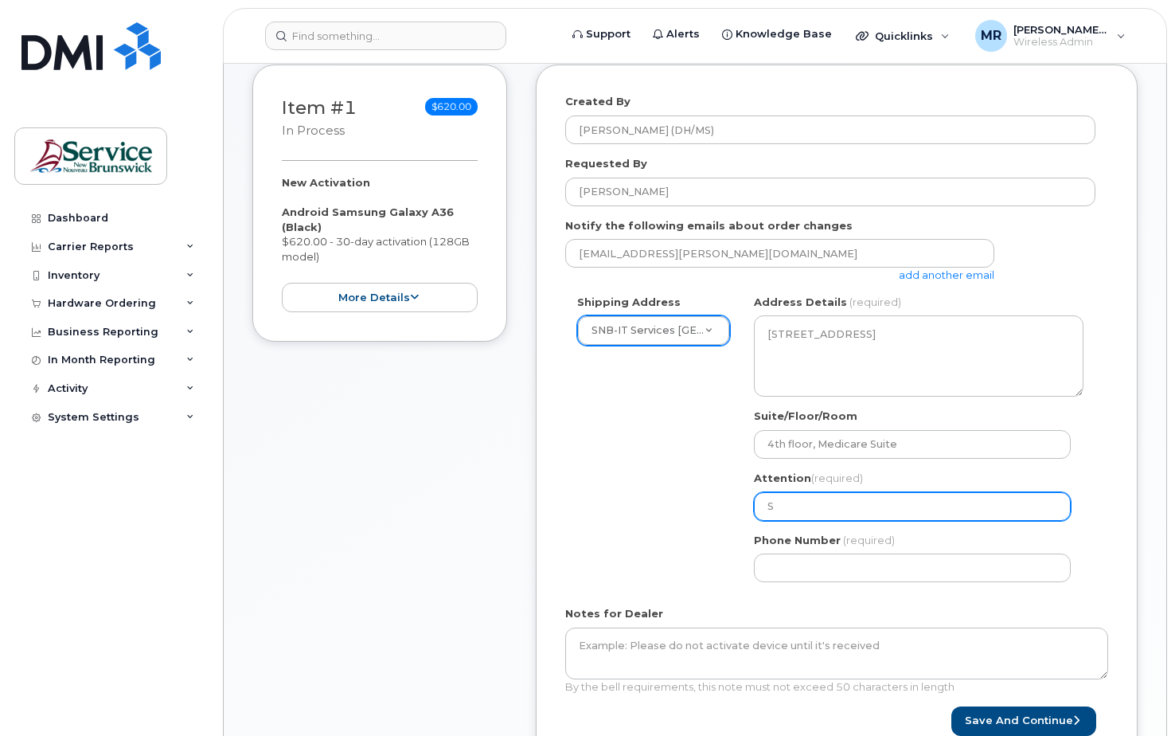
select select
type input "Sc"
select select
type input "Sco"
select select
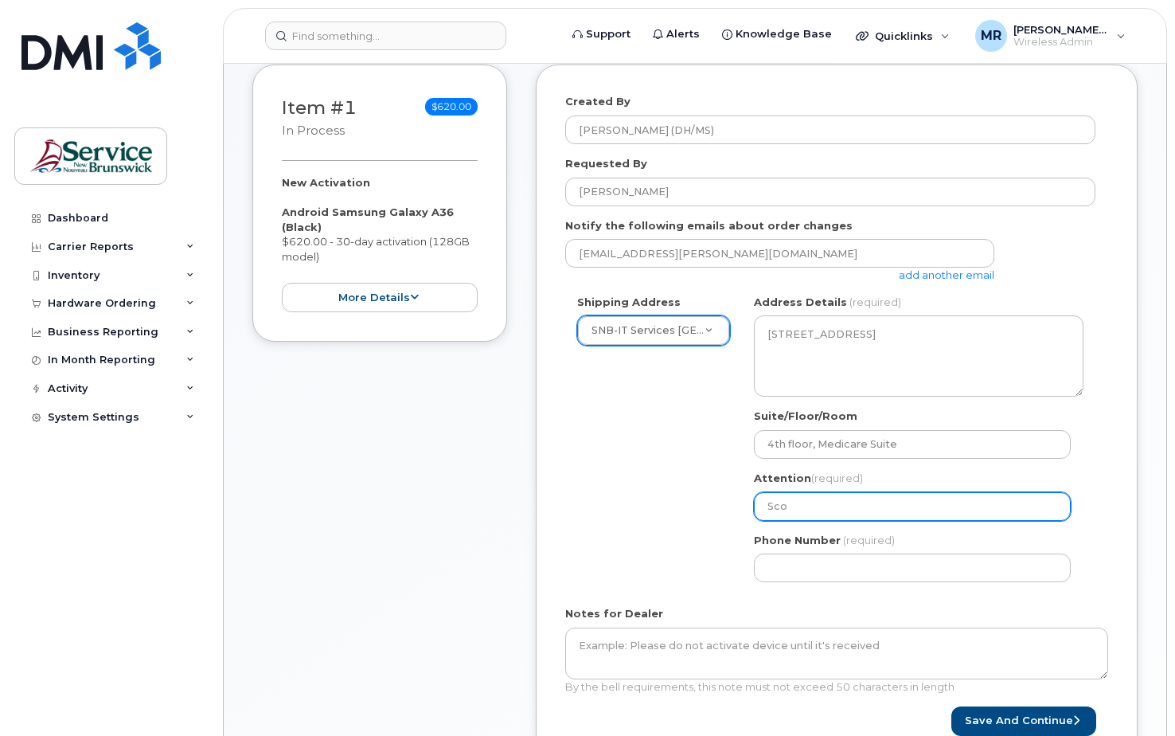
type input "Scot"
select select
type input "Scott"
select select
type input "Scott S"
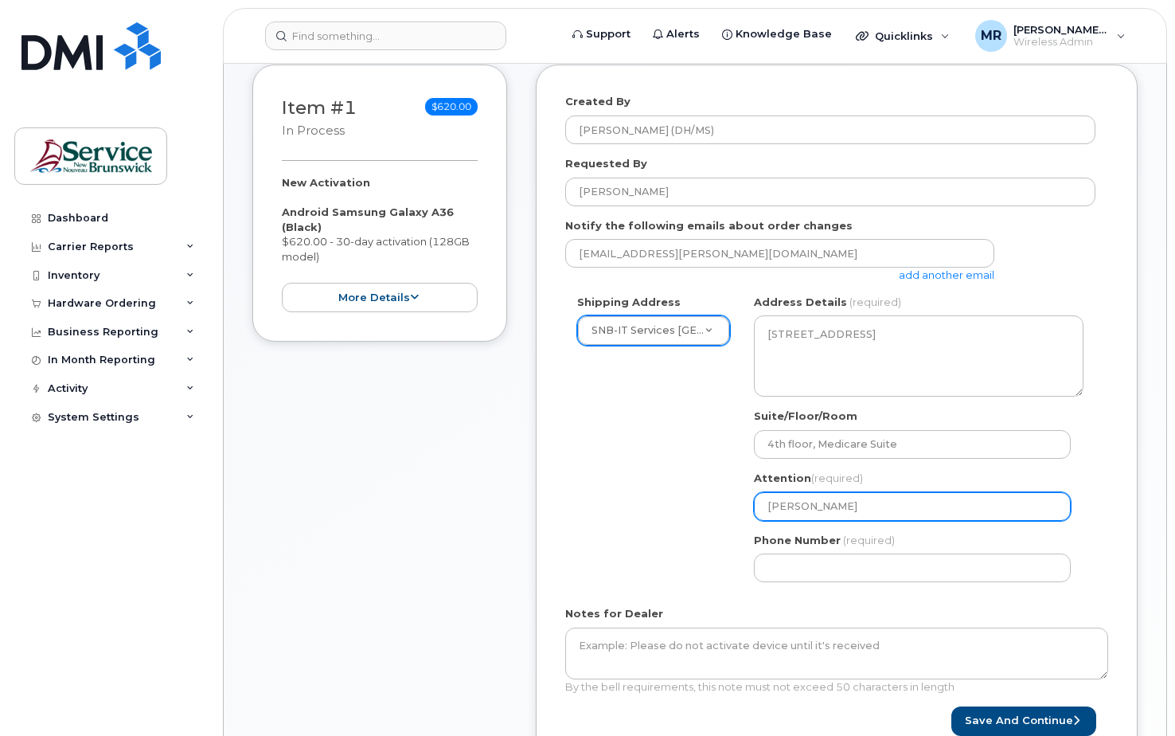
select select
type input "Scott Sa"
select select
type input "Scott San"
select select
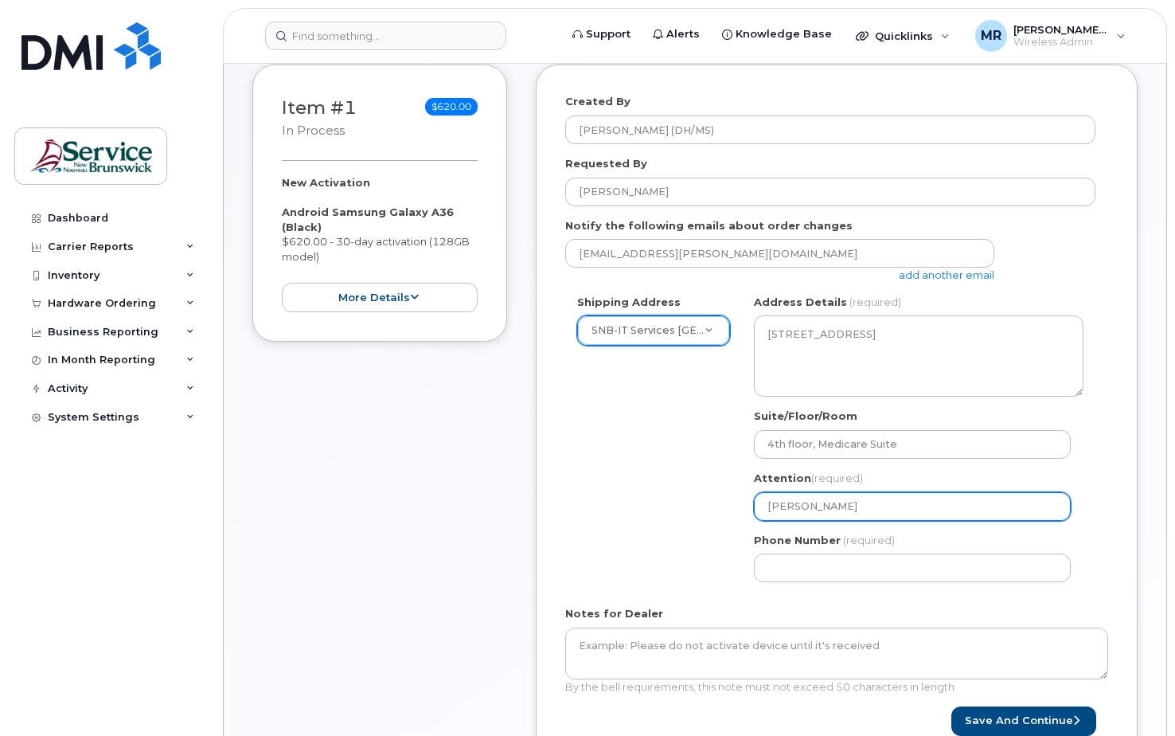
type input "Scott Sanf"
select select
type input "Scott Sanfo"
select select
type input "Scott Sanfor"
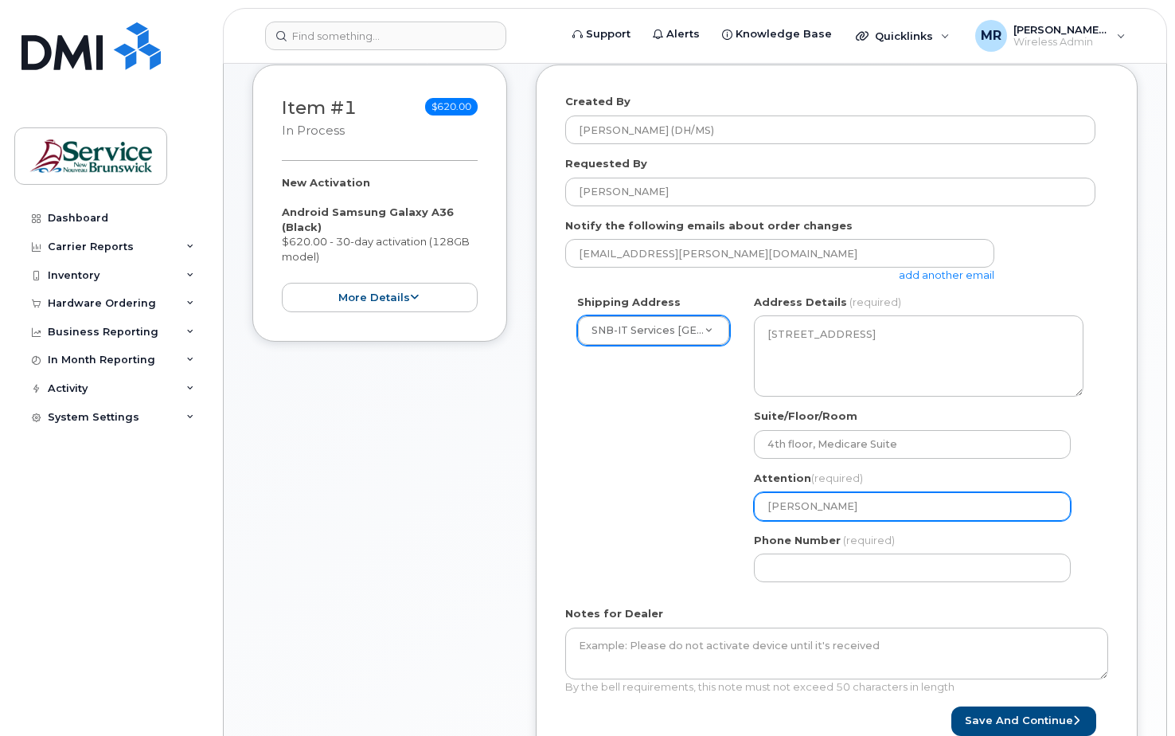
select select
type input "[PERSON_NAME]"
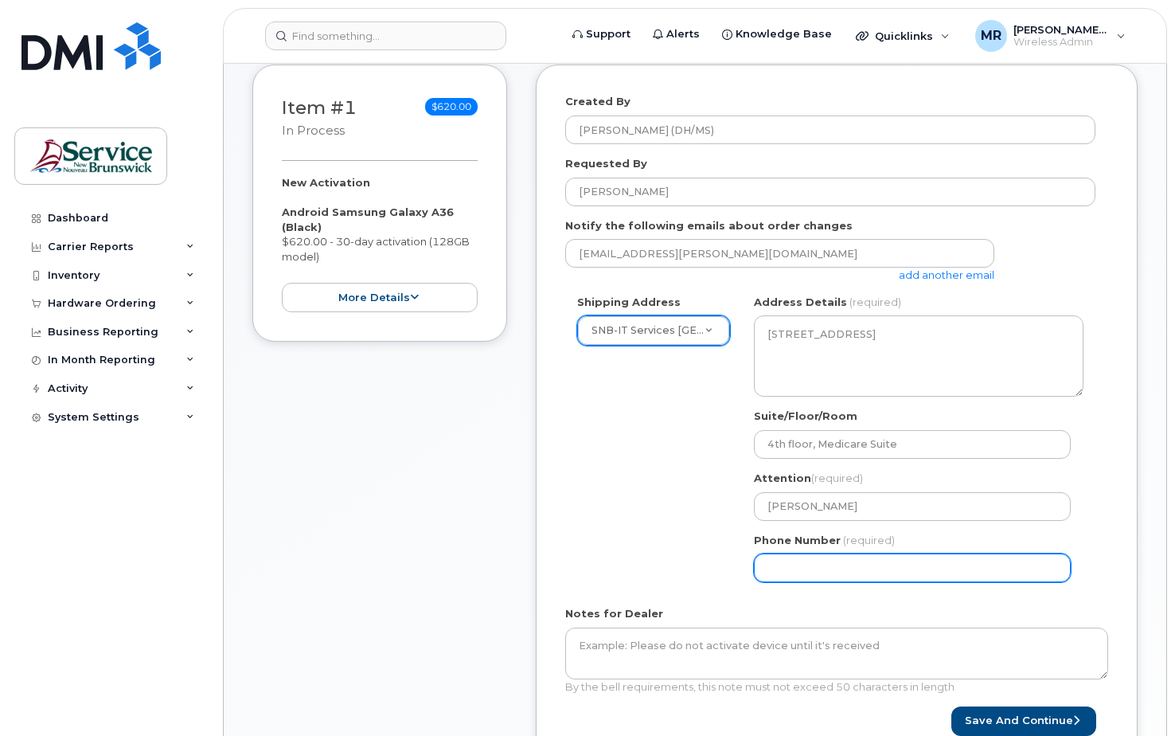
click at [800, 568] on input "Phone Number" at bounding box center [912, 567] width 317 height 29
paste input "3561.3501000010838"
select select
type input "3561.3501000010838"
drag, startPoint x: 916, startPoint y: 568, endPoint x: 678, endPoint y: 572, distance: 238.0
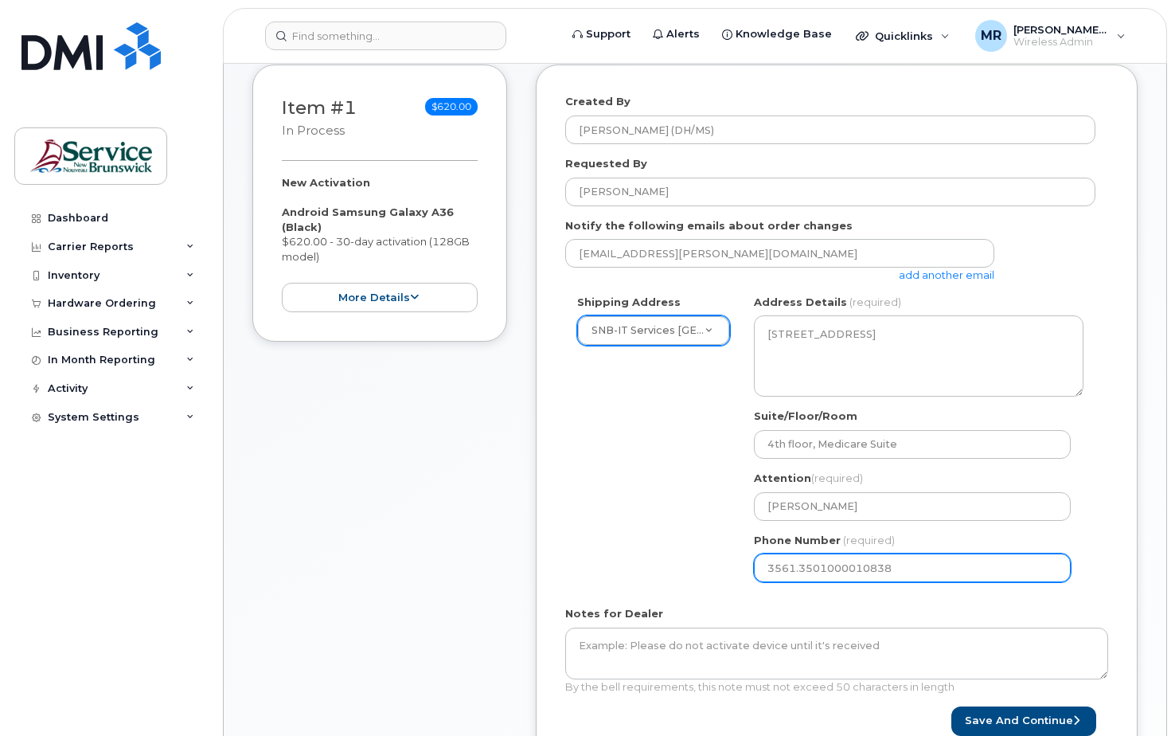
click at [678, 572] on div "Shipping Address SNB-IT Services Carleton Place New Address ASD-E Main Office A…" at bounding box center [830, 444] width 530 height 299
drag, startPoint x: 806, startPoint y: 572, endPoint x: 788, endPoint y: 563, distance: 19.6
click at [806, 572] on input "Phone Number" at bounding box center [912, 567] width 317 height 29
type input "506470551"
select select
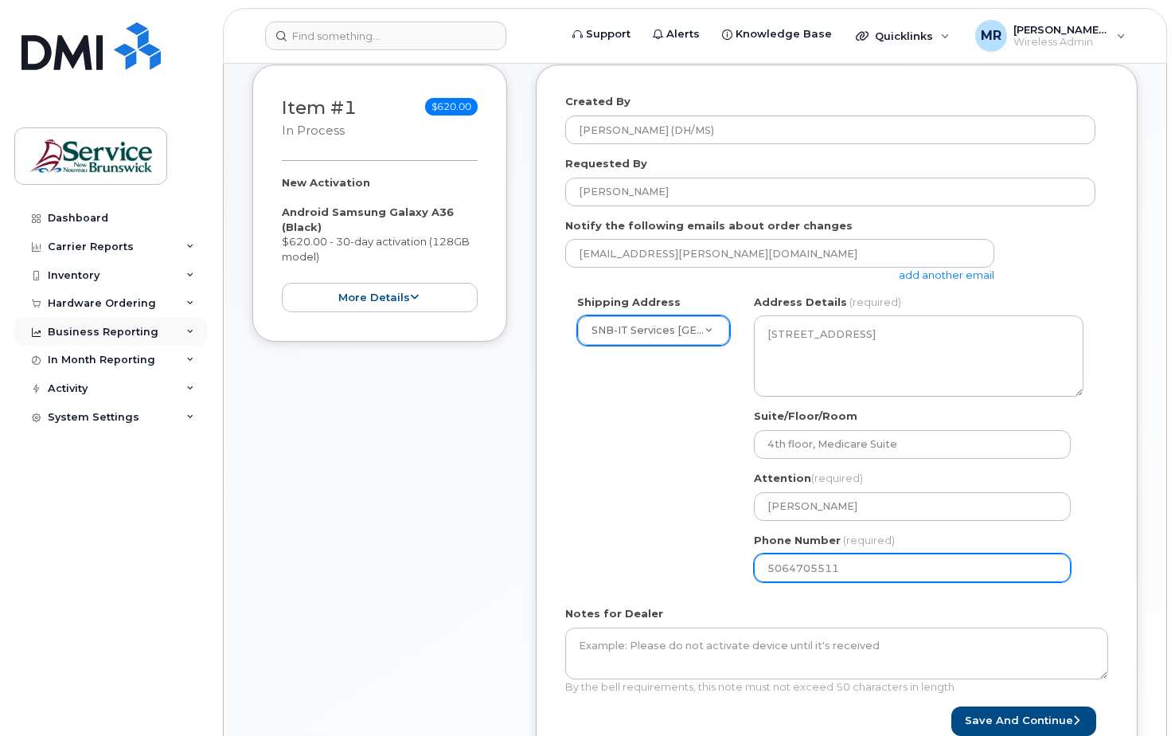
type input "5064705511"
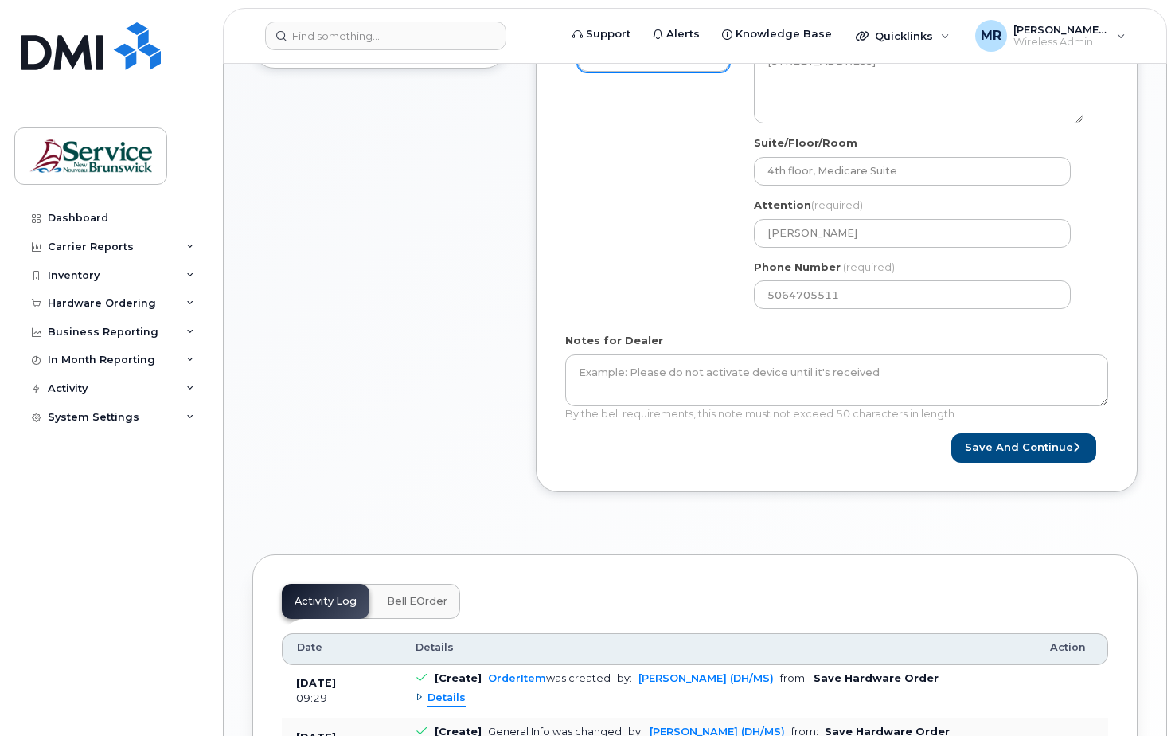
scroll to position [657, 0]
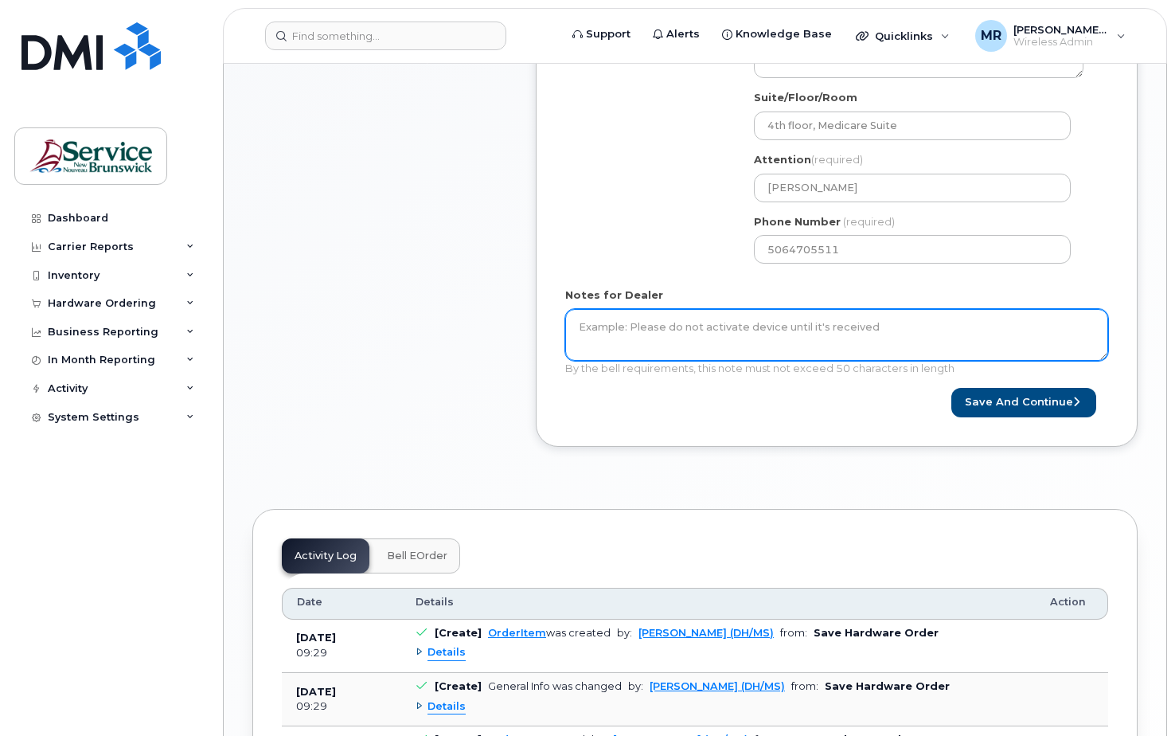
click at [668, 325] on textarea "Notes for Dealer" at bounding box center [836, 335] width 543 height 53
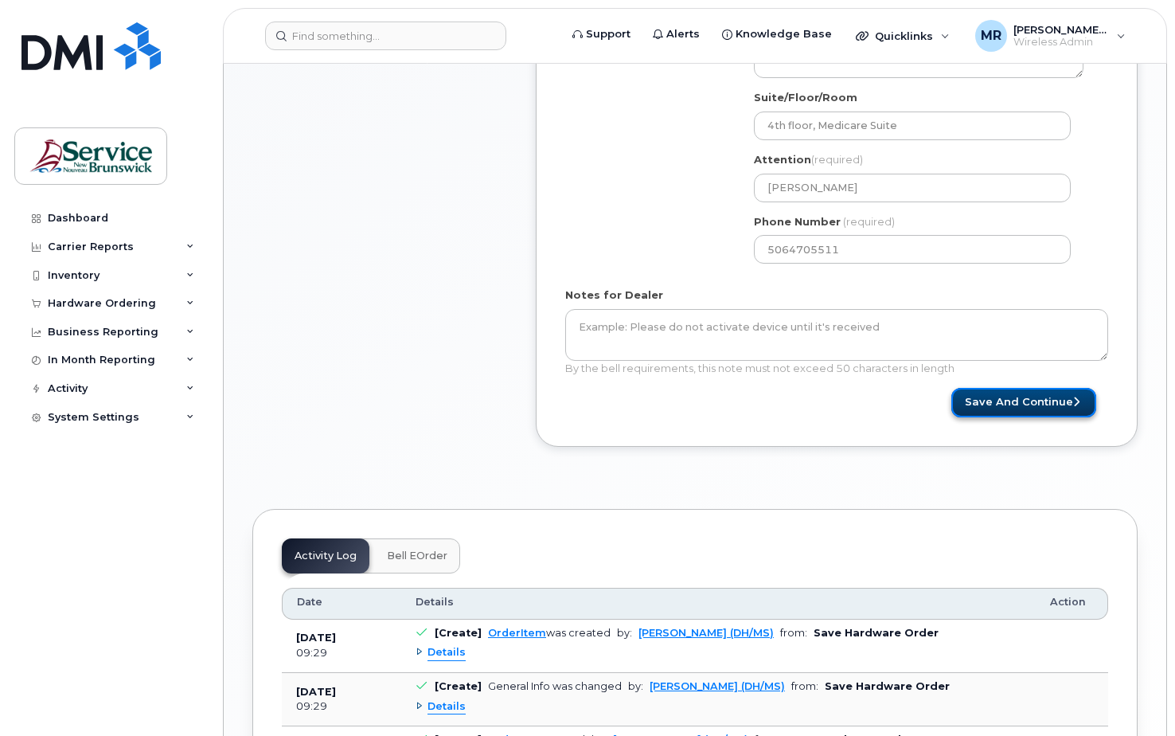
click at [1021, 403] on button "Save and Continue" at bounding box center [1023, 402] width 145 height 29
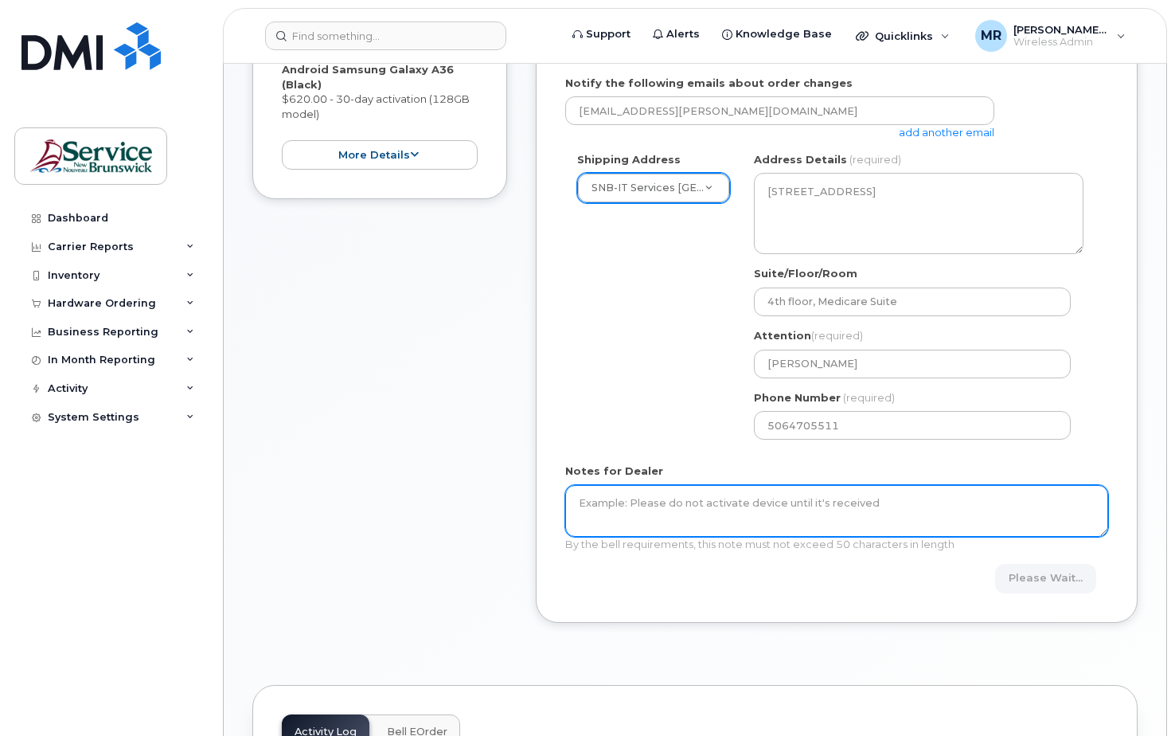
scroll to position [378, 0]
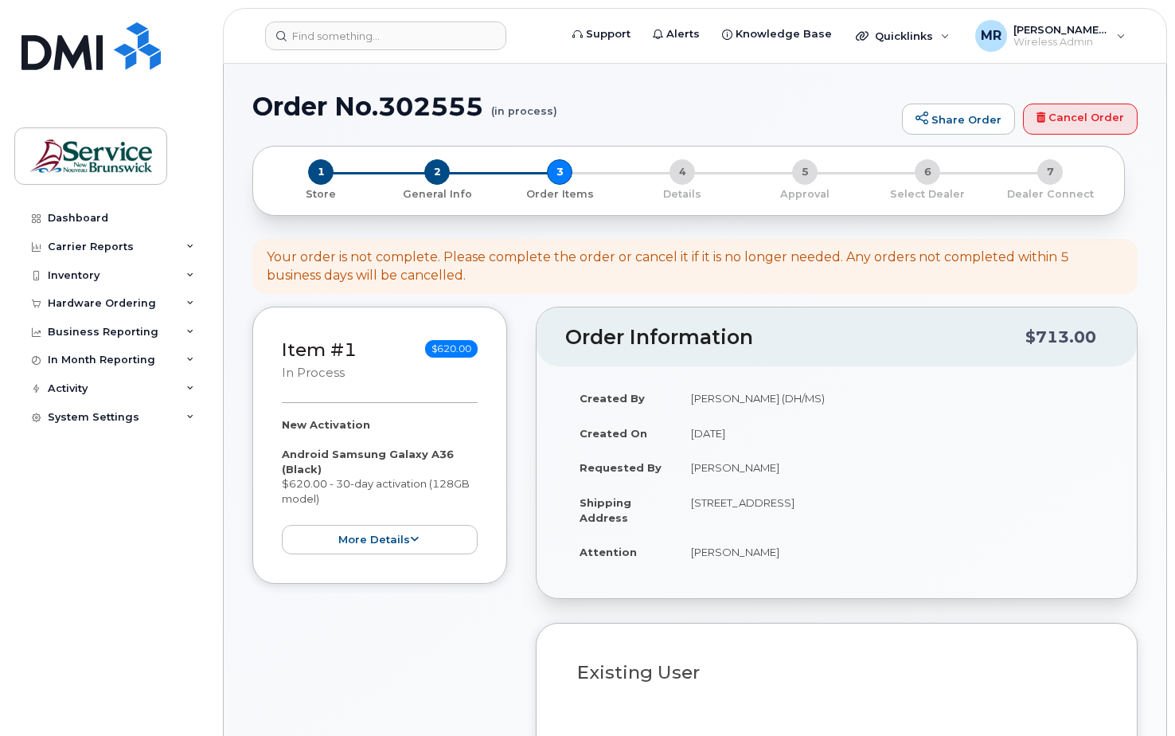
select select
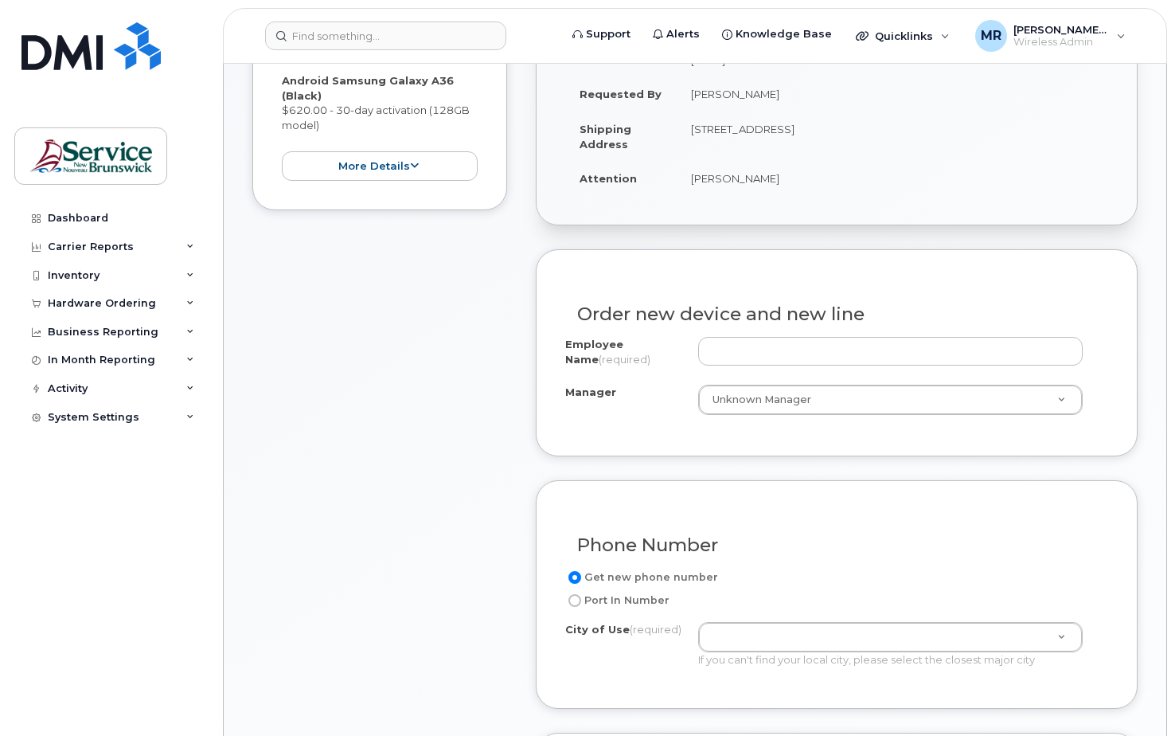
scroll to position [378, 0]
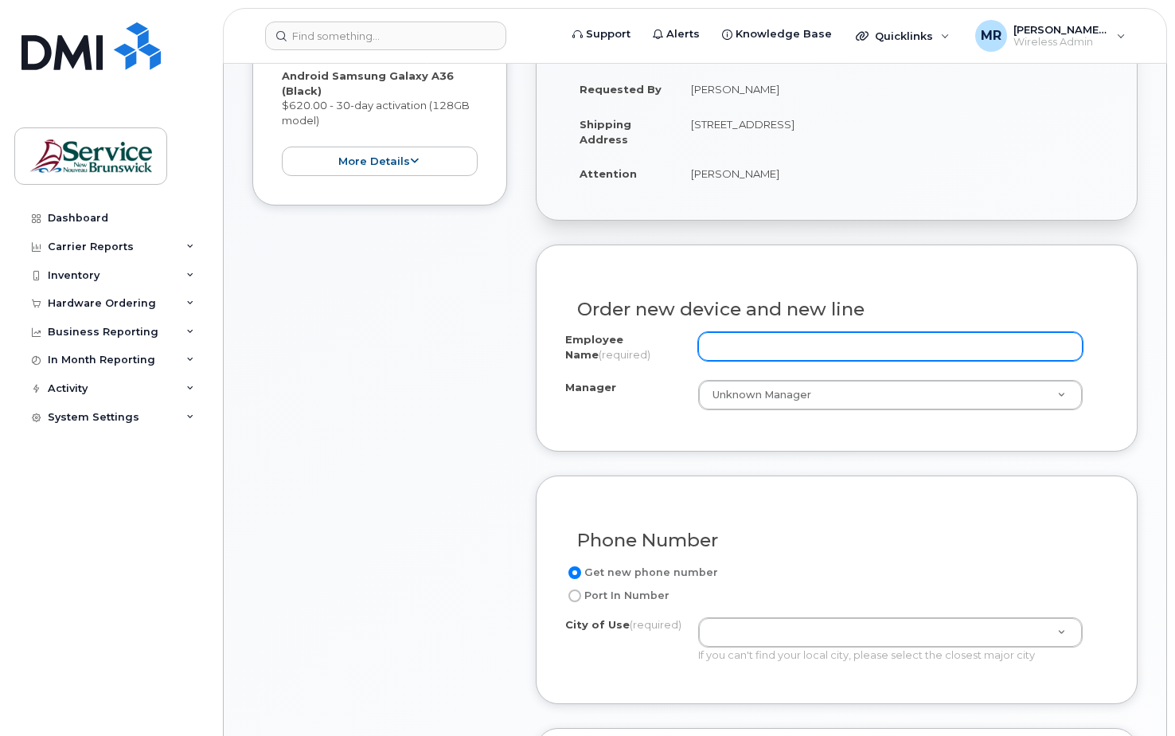
click at [736, 344] on input "Employee Name (required)" at bounding box center [890, 346] width 385 height 29
click at [751, 340] on input "Employee Name (required)" at bounding box center [890, 346] width 385 height 29
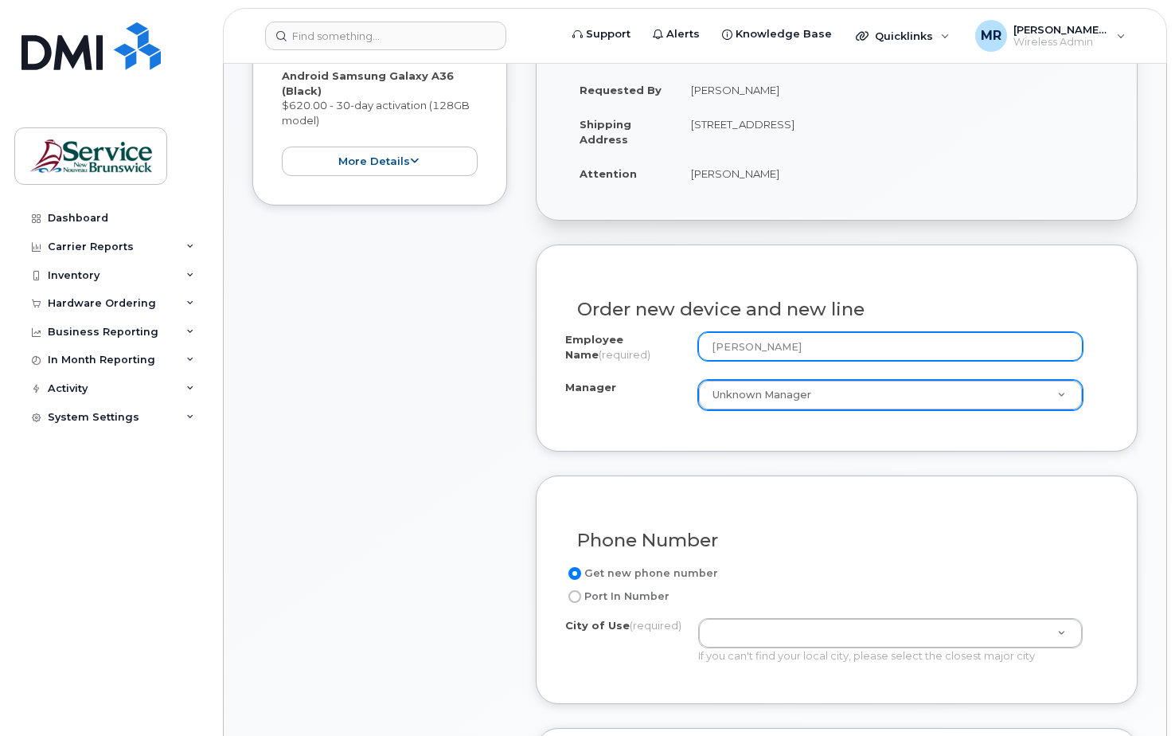
type input "[PERSON_NAME]"
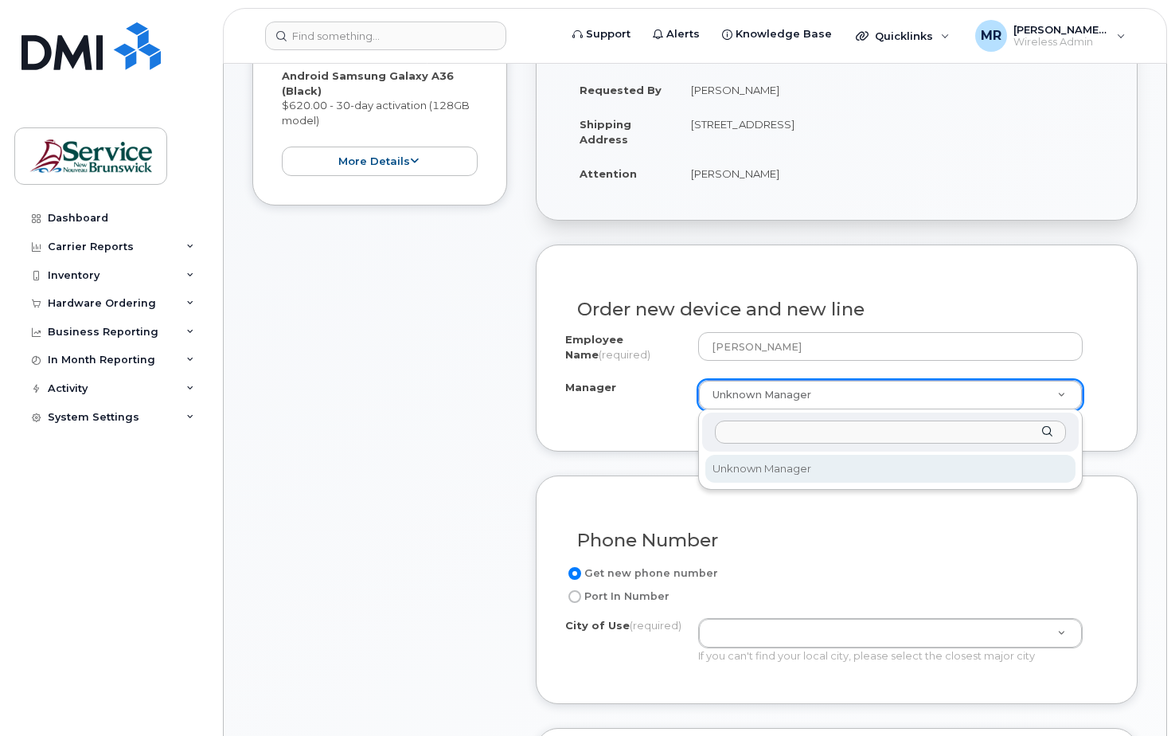
click at [817, 433] on input "Manager" at bounding box center [891, 431] width 352 height 23
type input "Jenny Stewart"
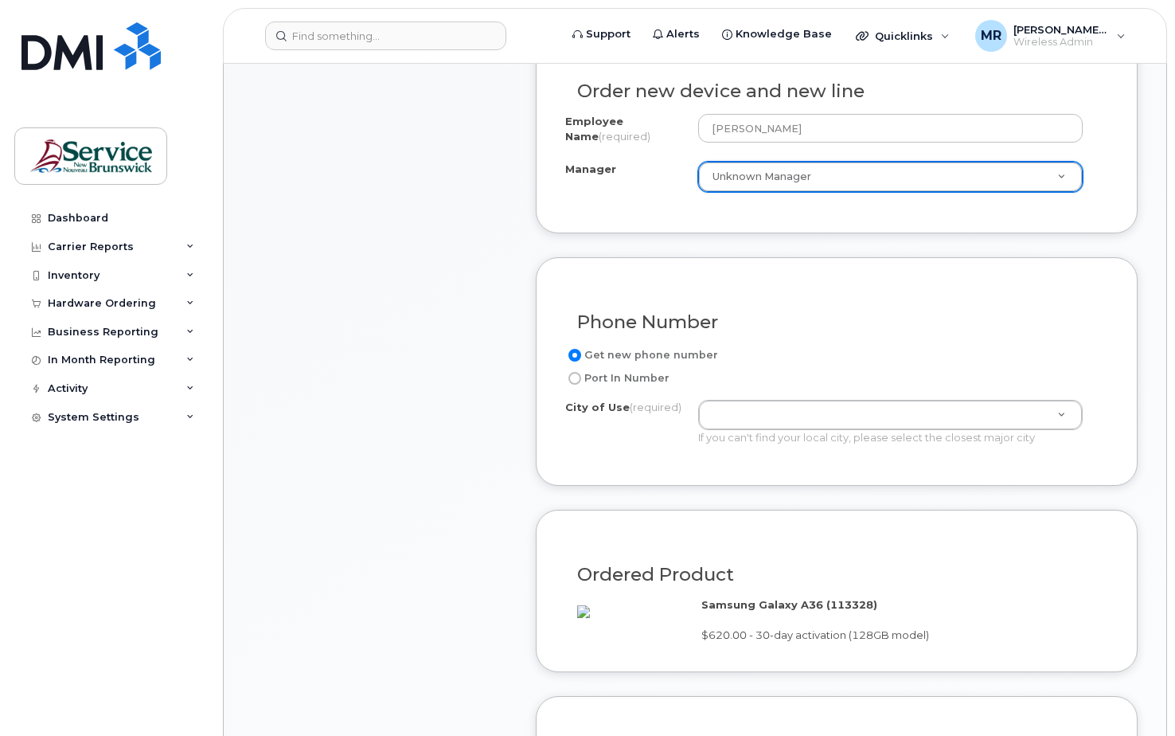
scroll to position [733, 0]
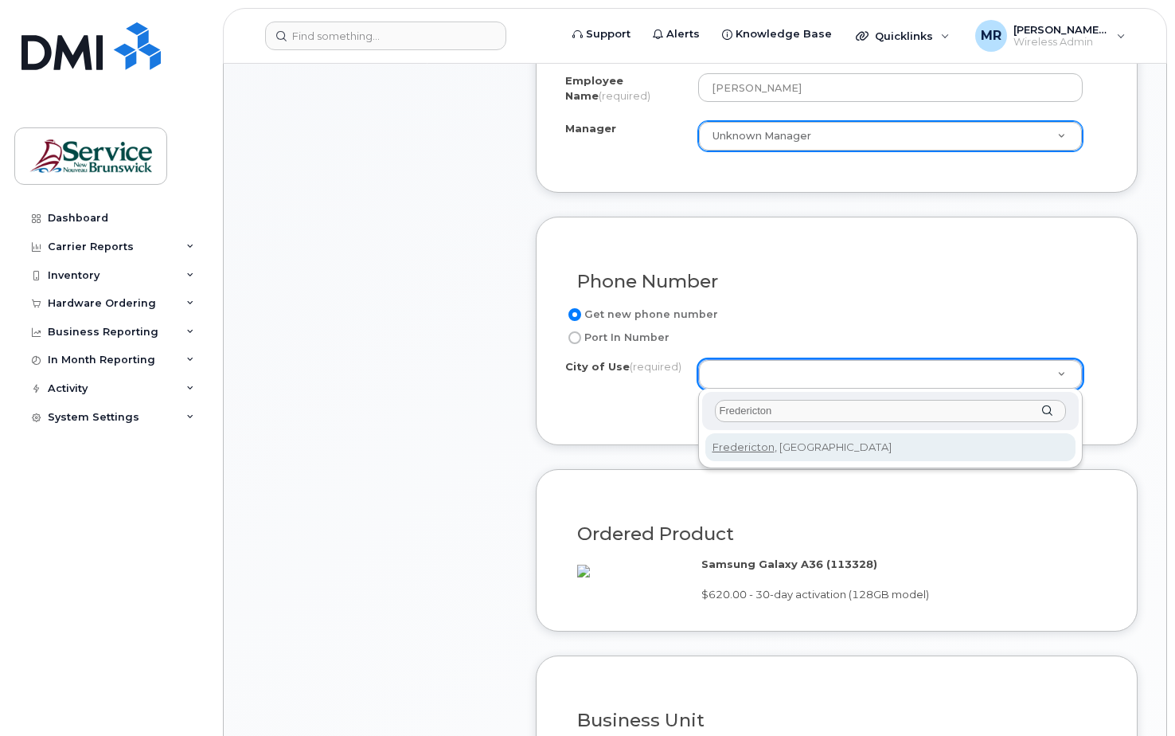
type input "Fredericton"
type input "1578"
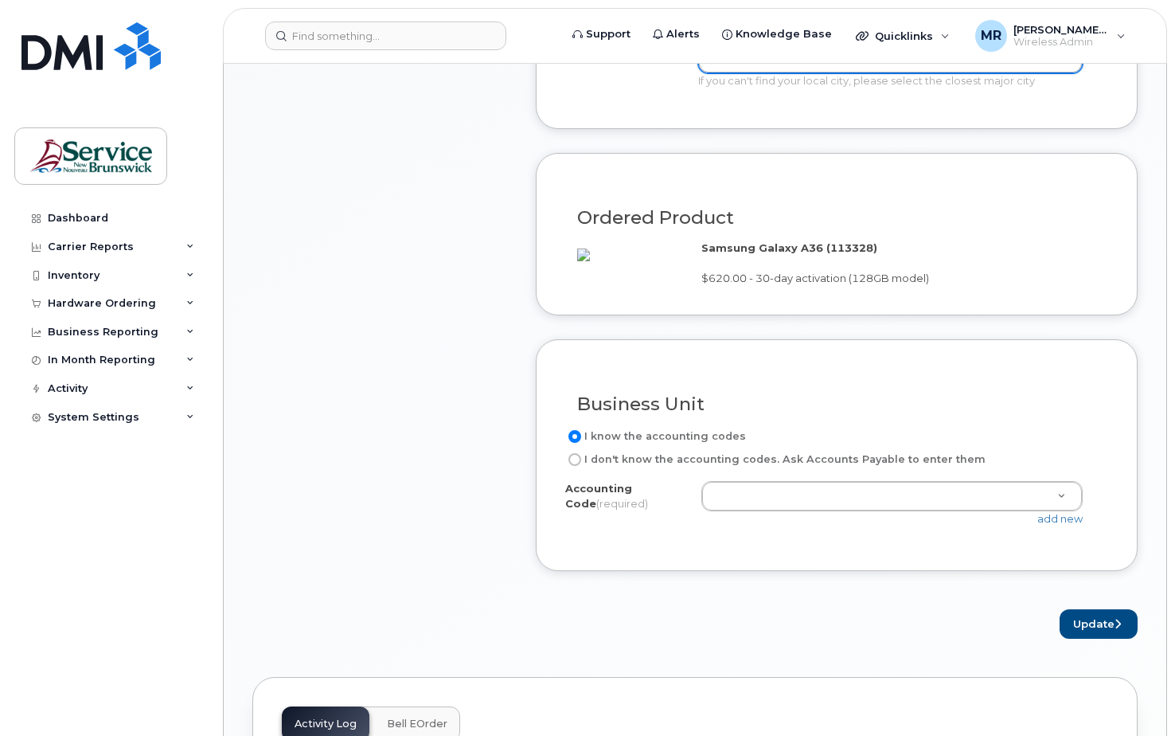
scroll to position [1151, 0]
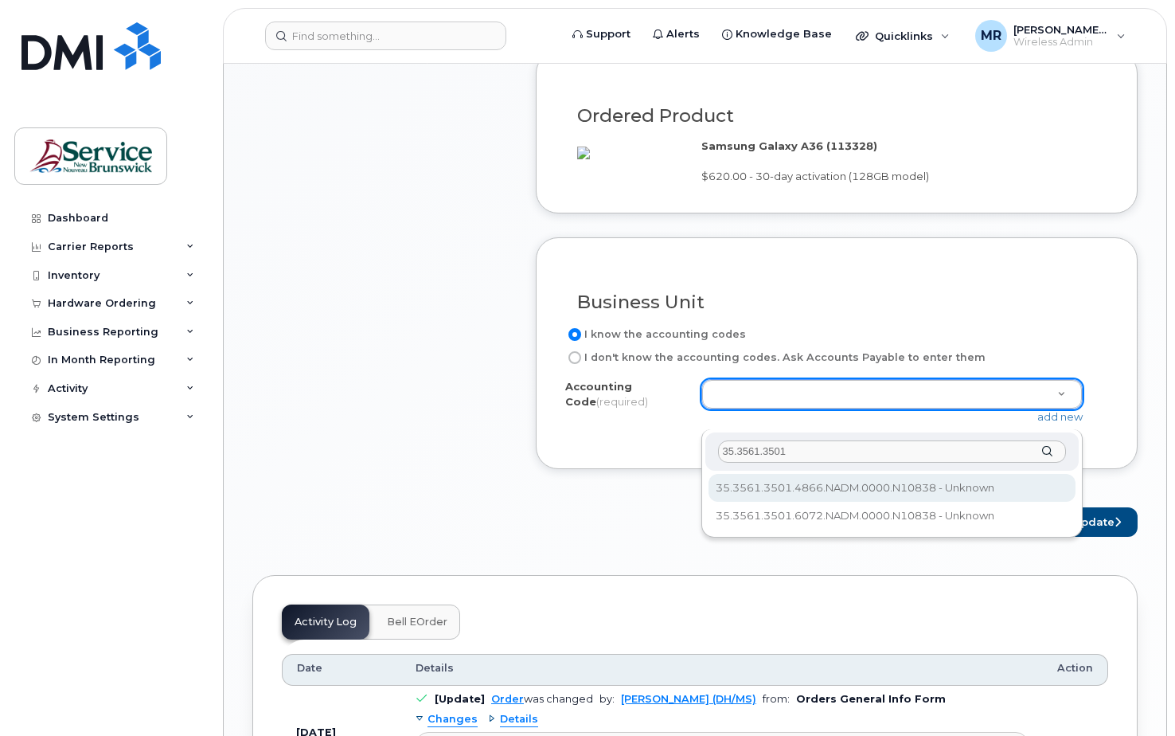
click at [799, 453] on input "35.3561.3501" at bounding box center [892, 451] width 349 height 23
type input "35.3561.3501.4866.NADM.0000."
select select "35.3561.3501.4866.NADM.0000.N10838"
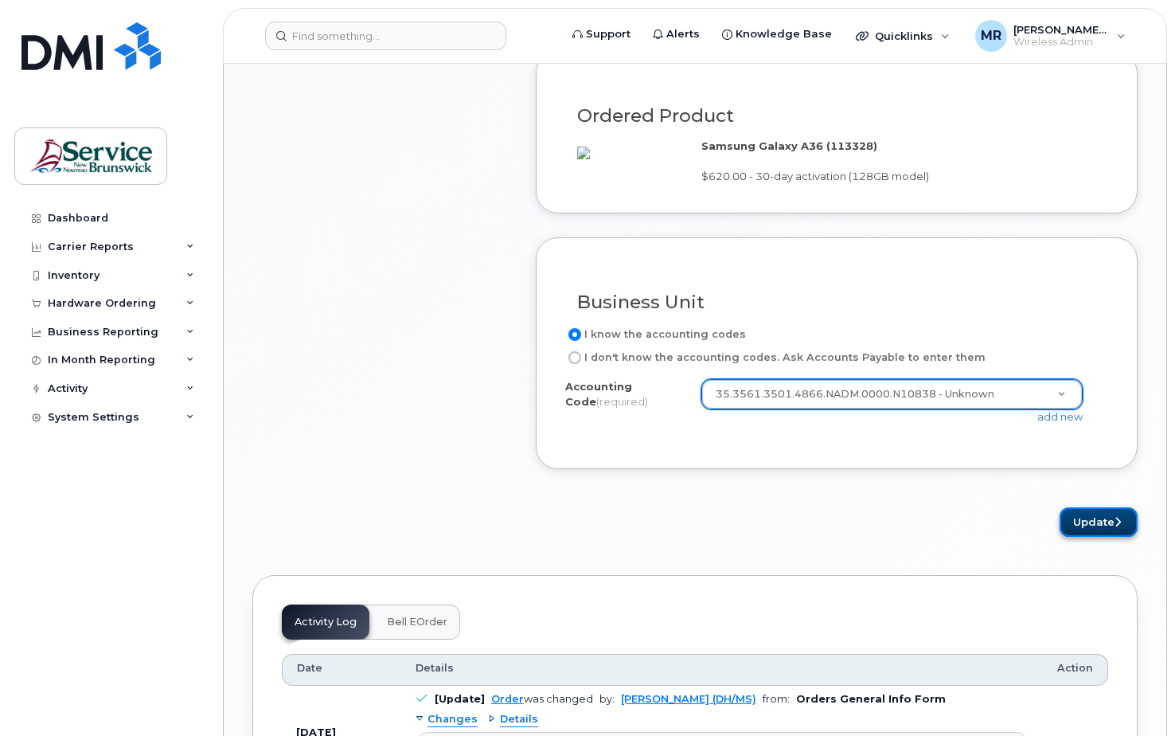
click at [1088, 537] on button "Update" at bounding box center [1098, 521] width 78 height 29
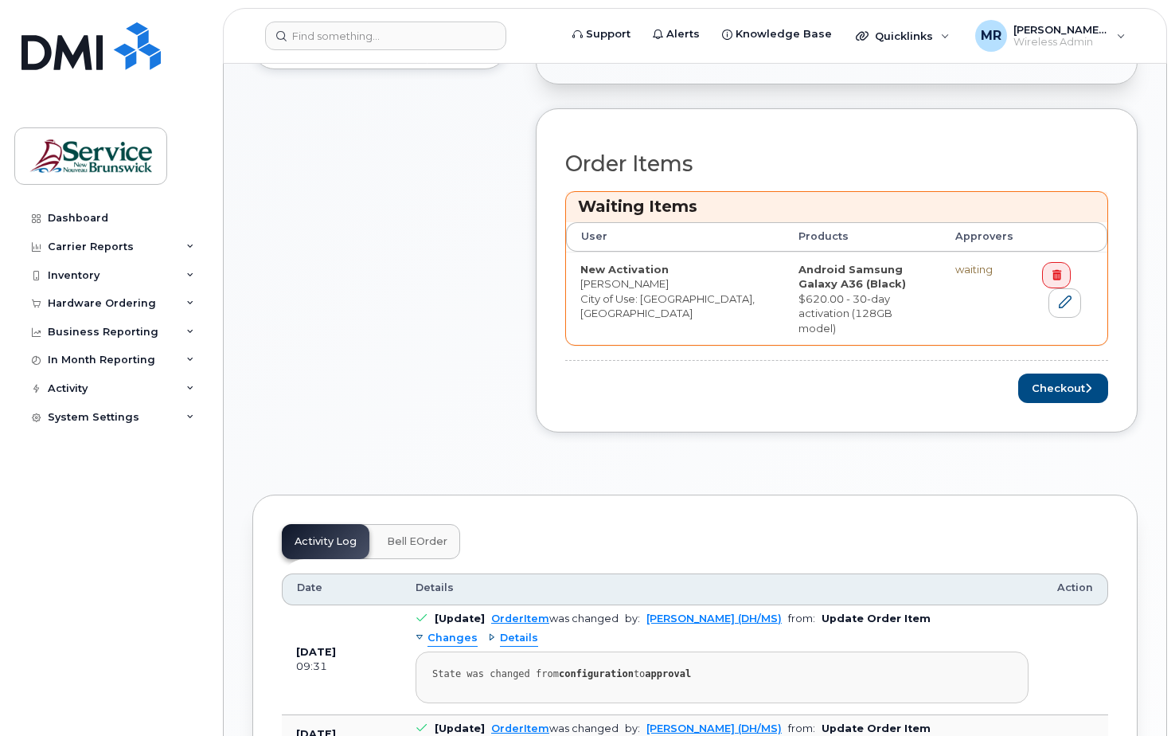
scroll to position [697, 0]
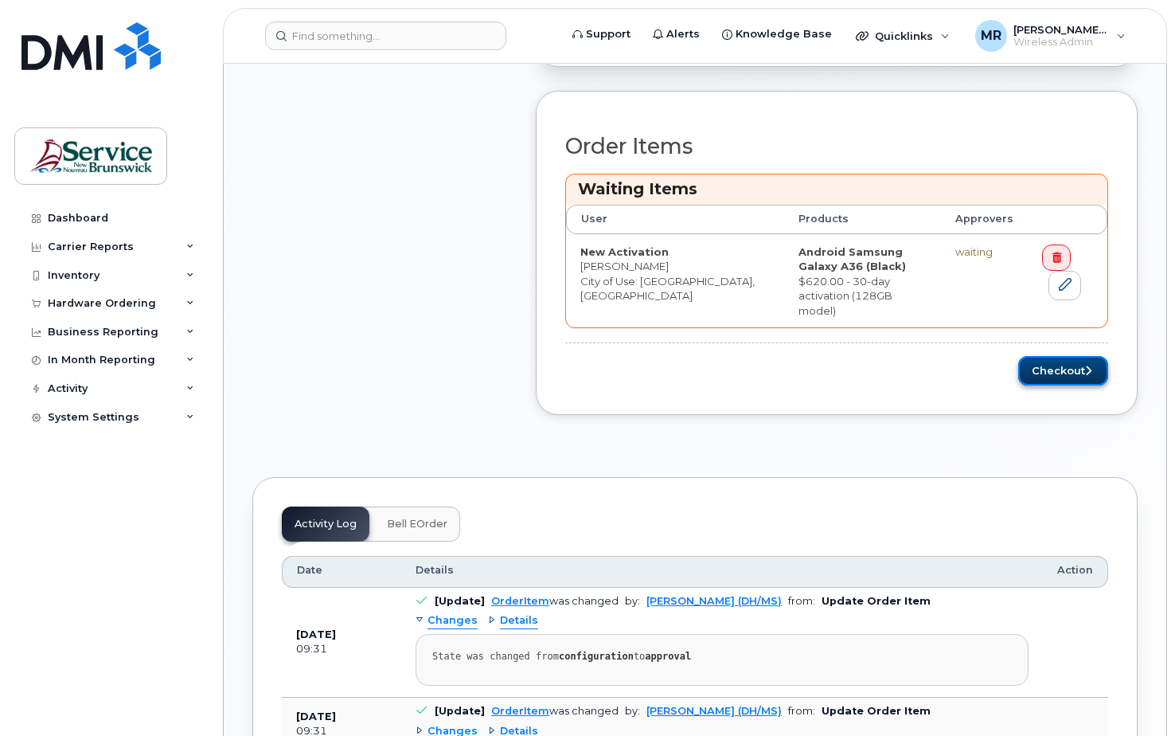
click at [1063, 356] on button "Checkout" at bounding box center [1063, 370] width 90 height 29
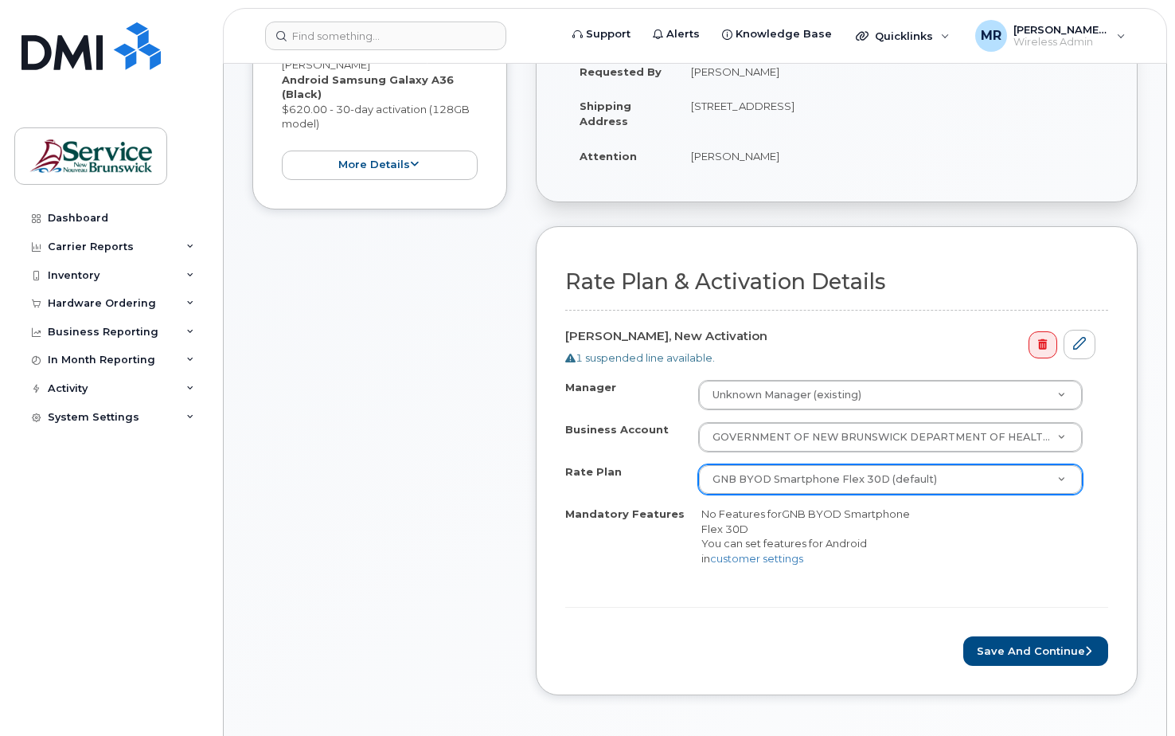
scroll to position [438, 0]
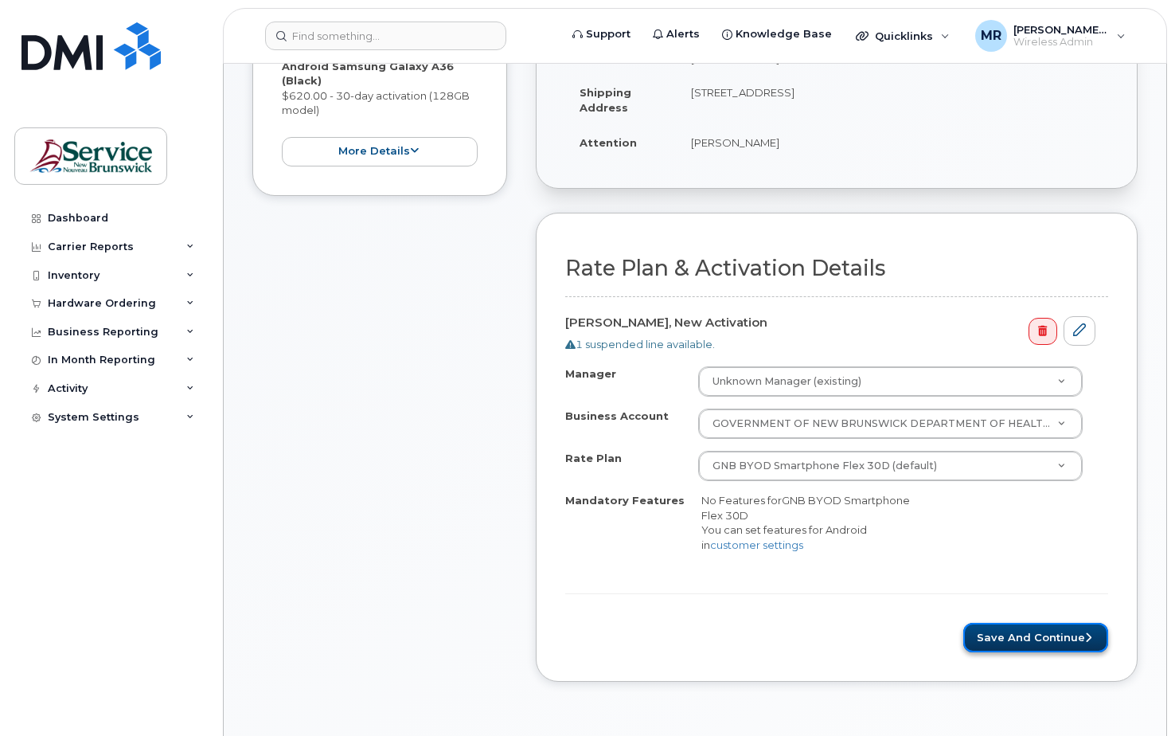
click at [1059, 638] on button "Save and Continue" at bounding box center [1035, 636] width 145 height 29
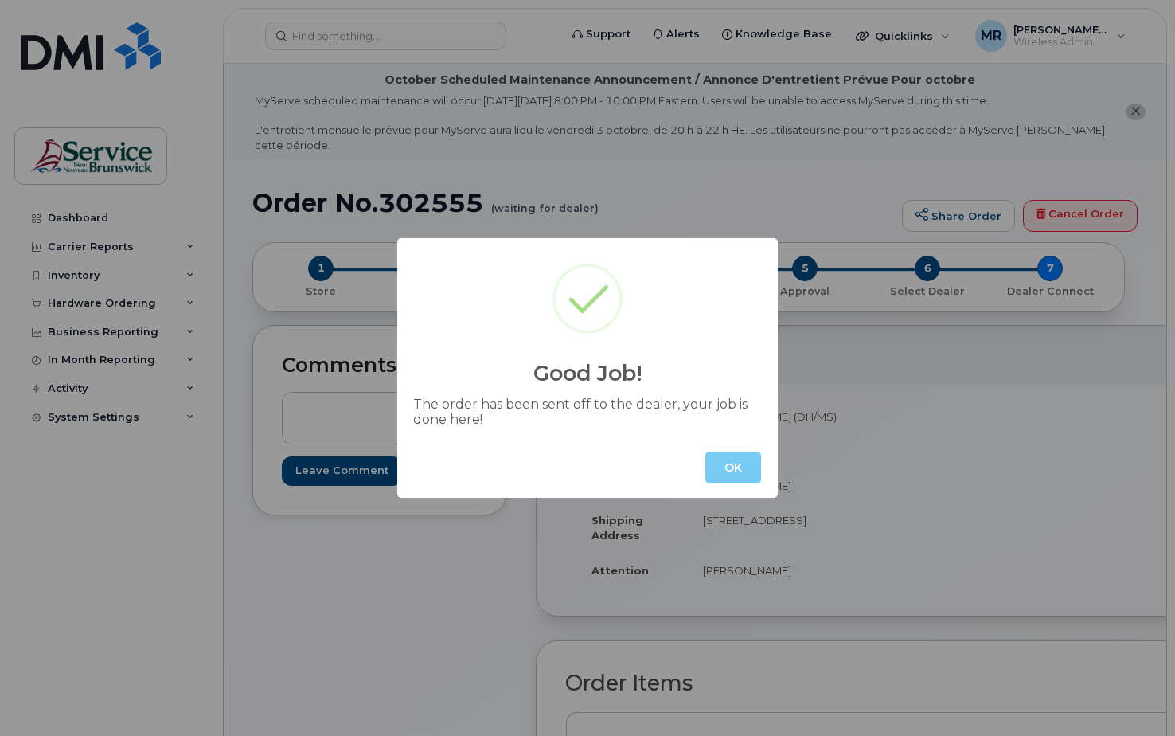
click at [726, 467] on button "OK" at bounding box center [733, 467] width 56 height 32
